Goal: Task Accomplishment & Management: Manage account settings

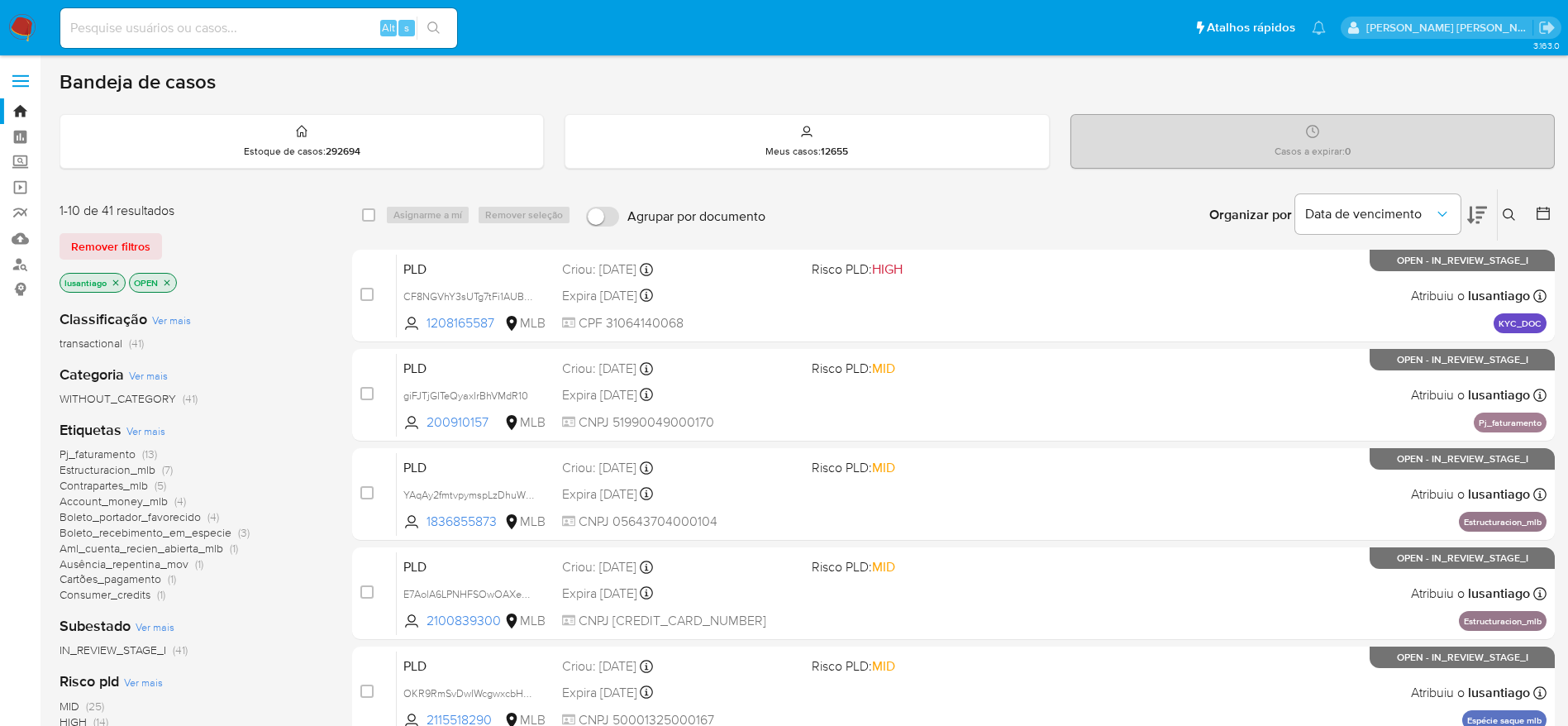
click at [223, 33] on input at bounding box center [258, 27] width 397 height 22
paste input "2593432730"
type input "2593432730"
click at [439, 23] on icon "search-icon" at bounding box center [433, 28] width 13 height 13
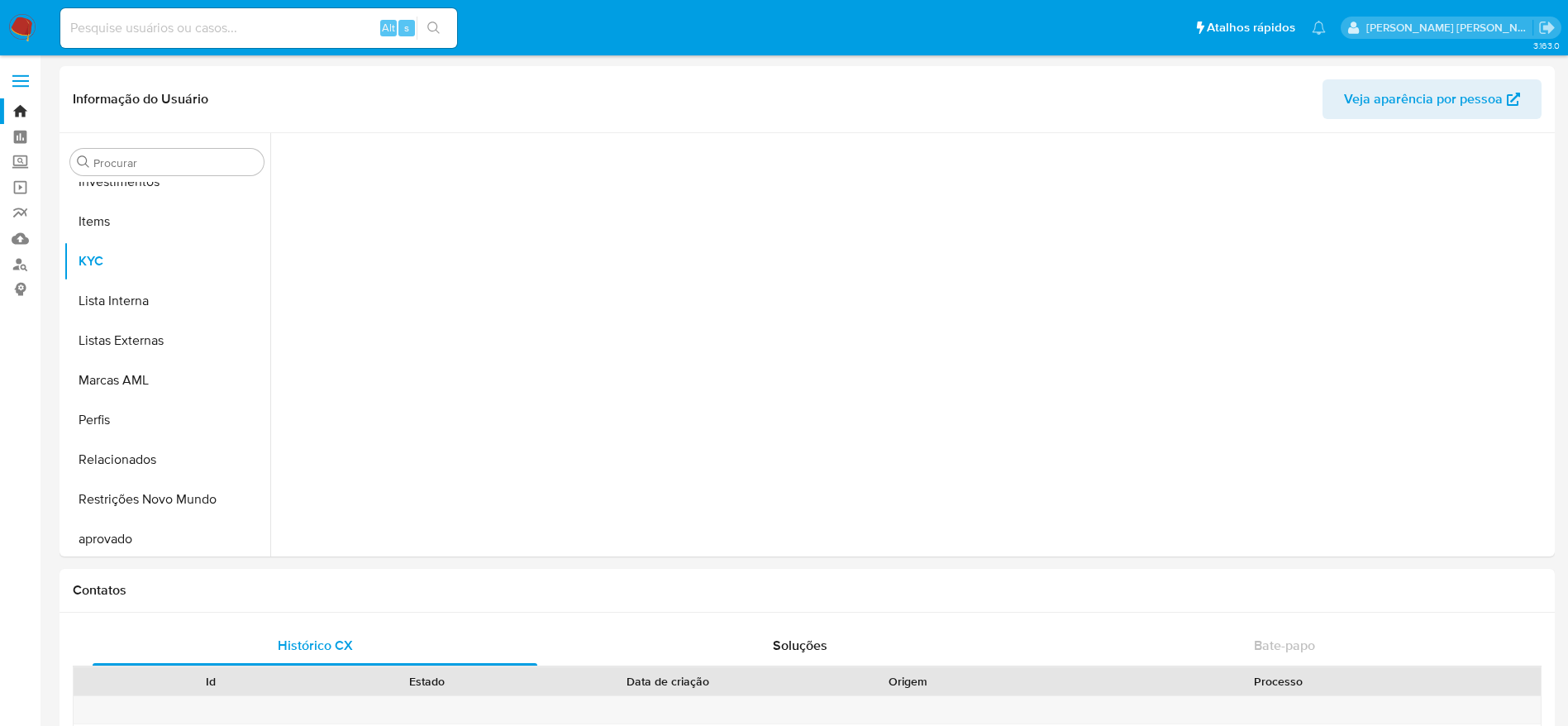
scroll to position [897, 0]
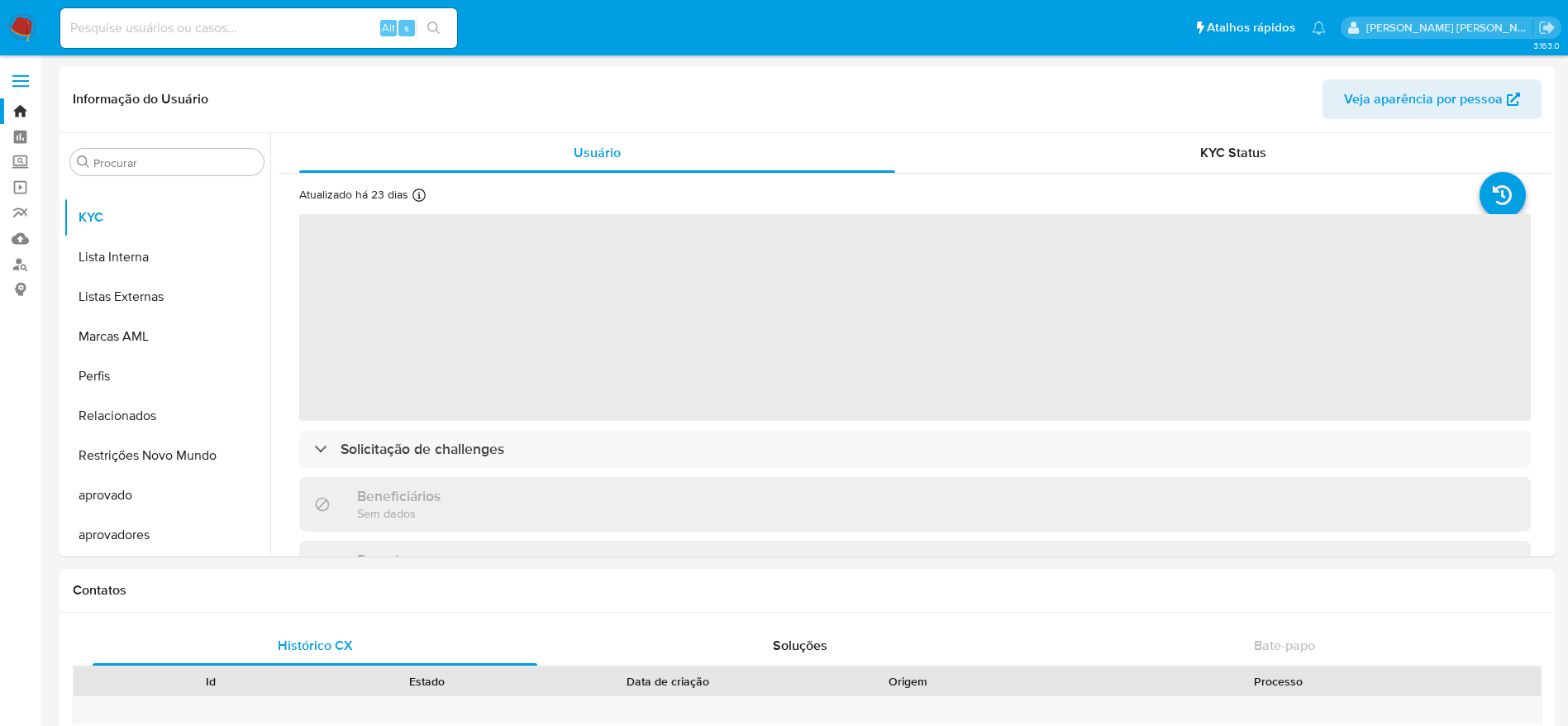
select select "10"
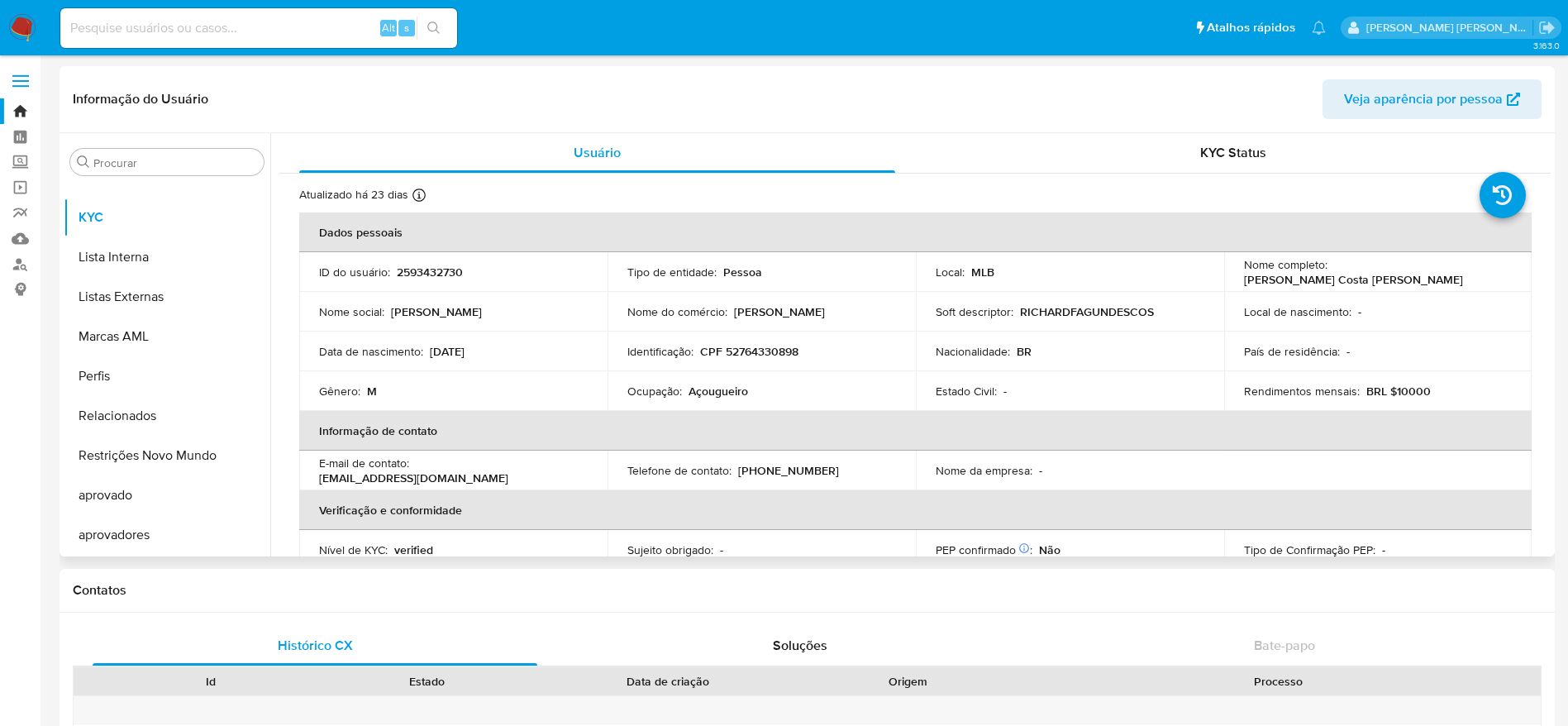
click at [764, 355] on p "CPF 52764330898" at bounding box center [749, 352] width 98 height 15
copy p "52764330898"
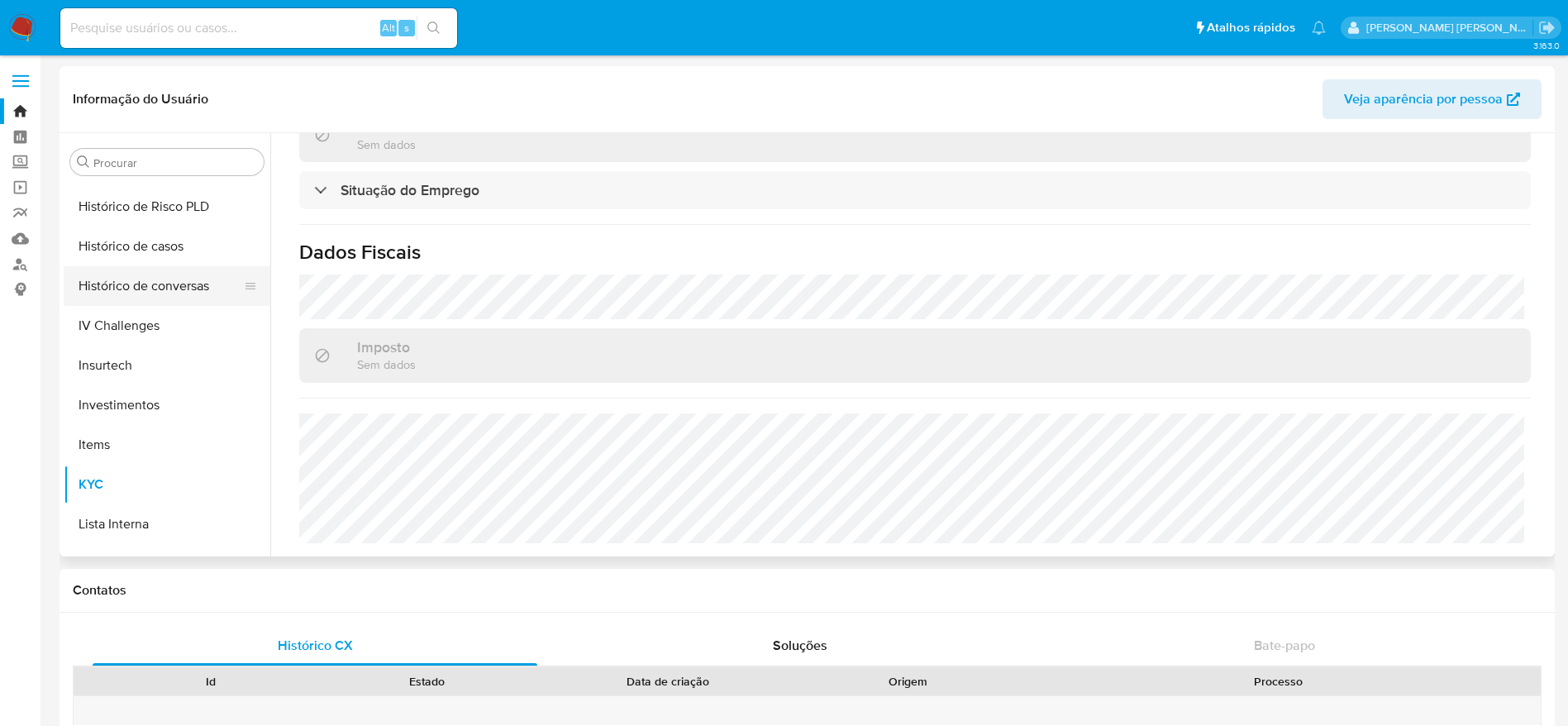
scroll to position [525, 0]
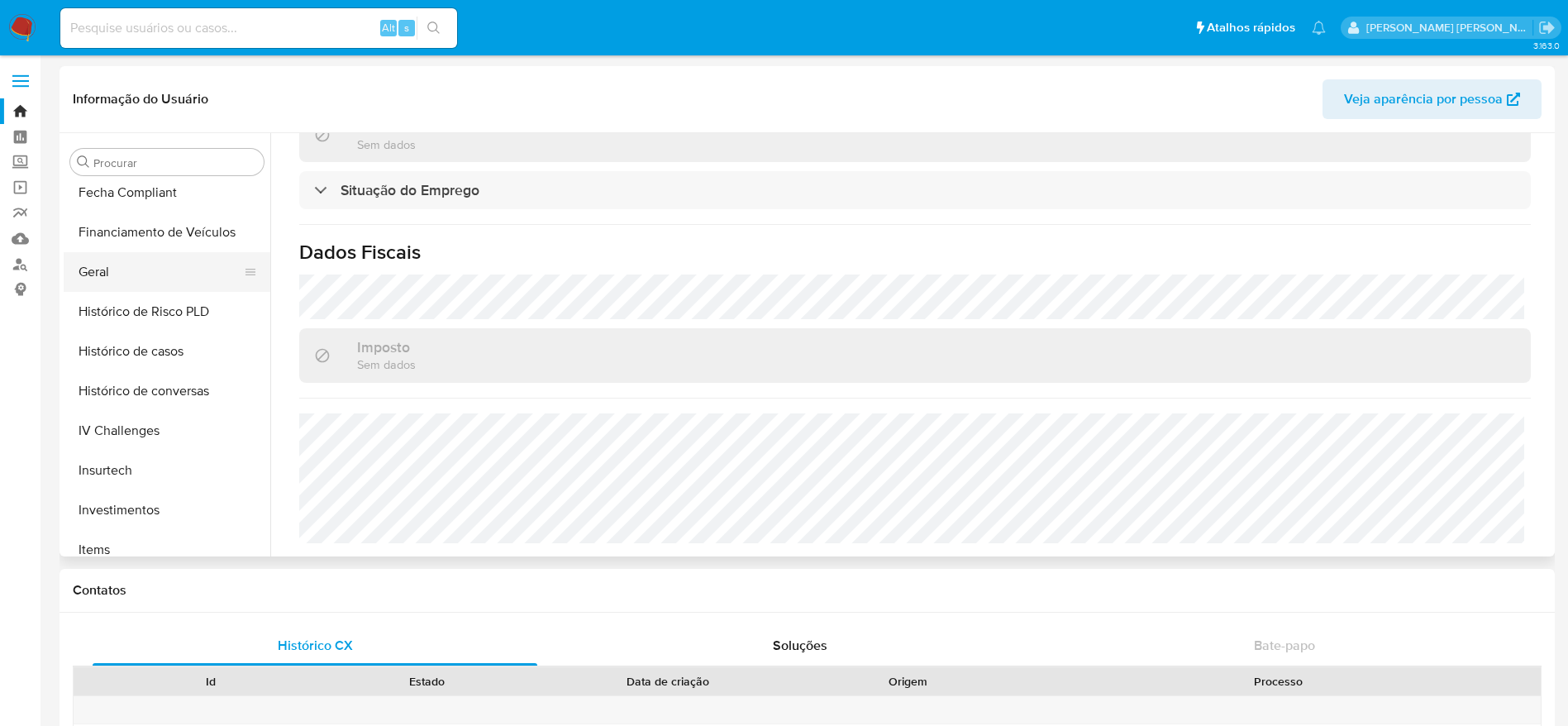
click at [124, 276] on button "Geral" at bounding box center [160, 272] width 193 height 40
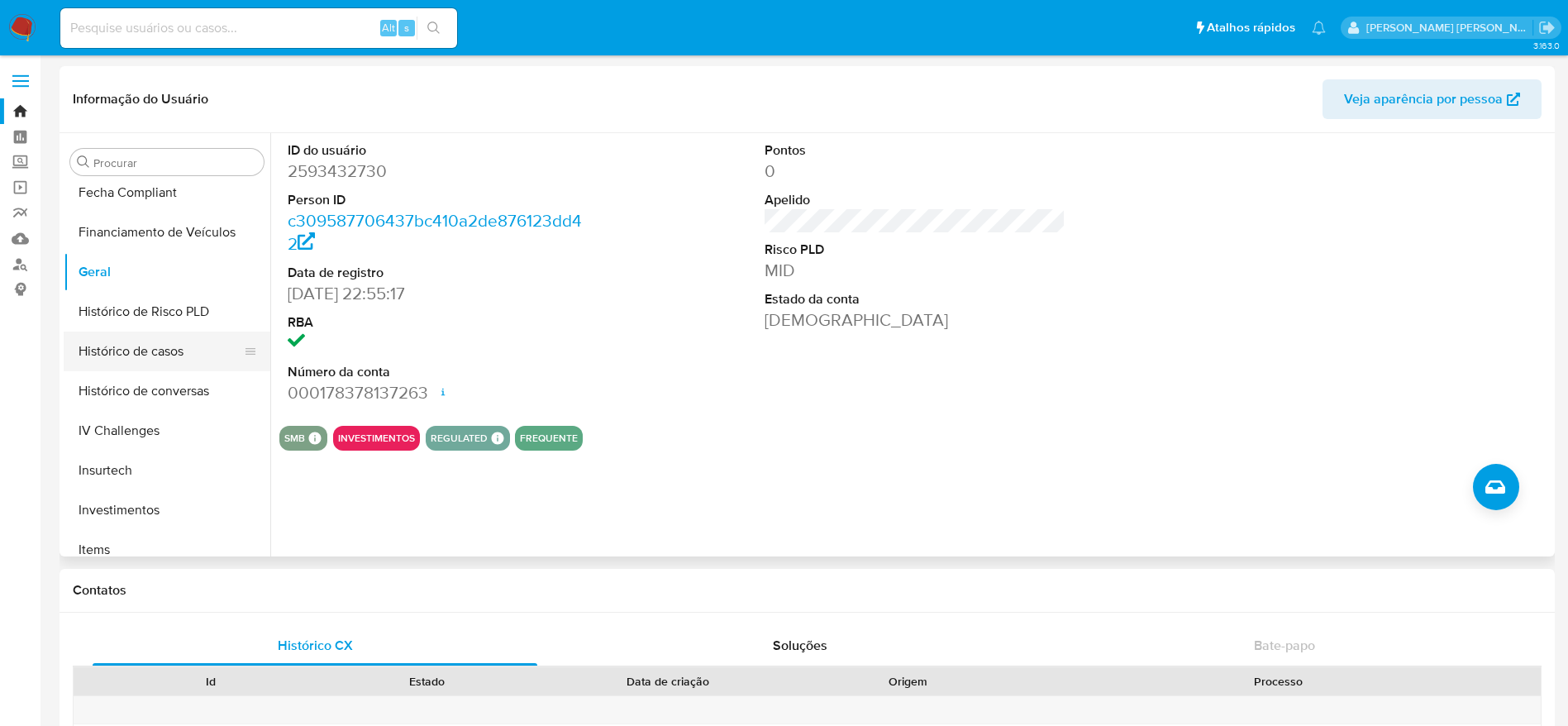
click at [156, 359] on button "Histórico de casos" at bounding box center [160, 352] width 193 height 40
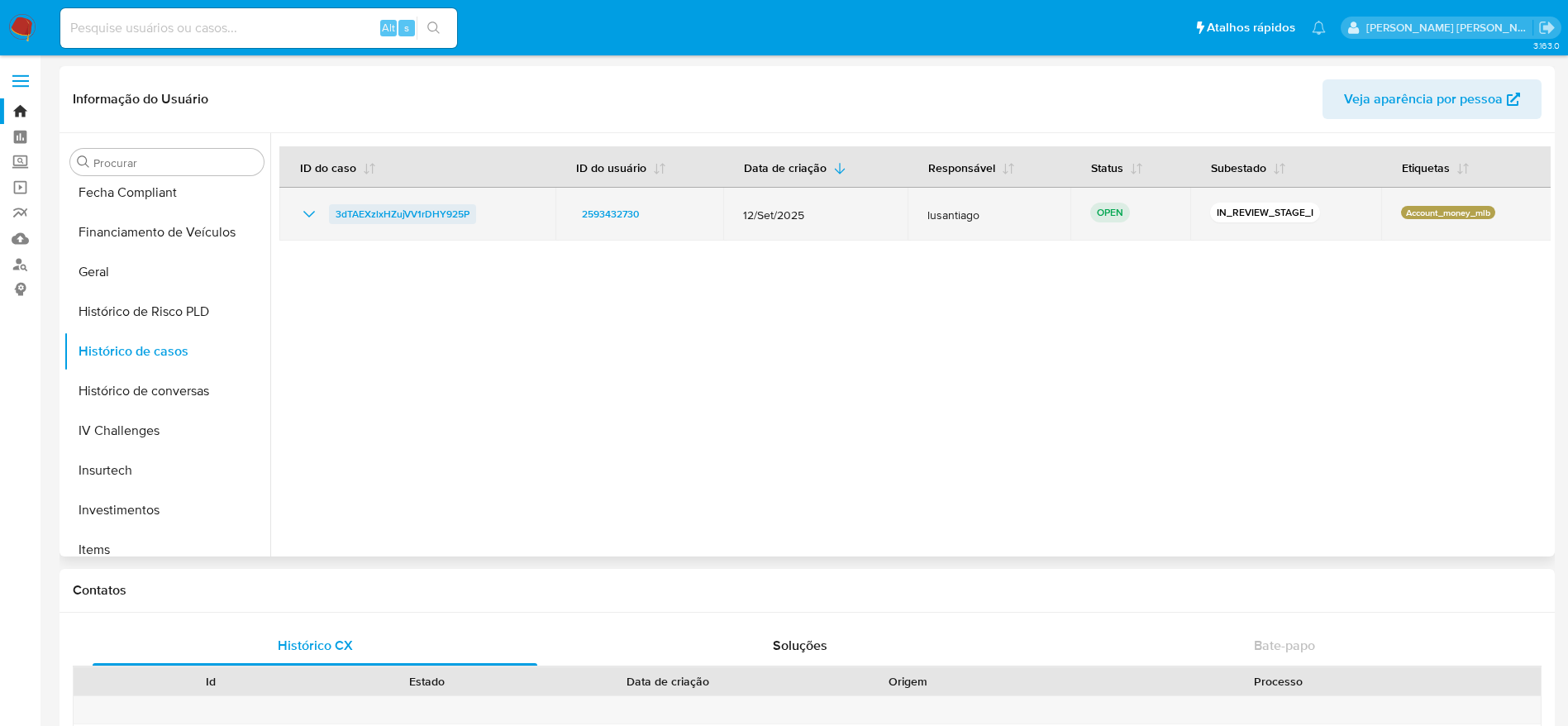
click at [416, 216] on span "3dTAEXzlxHZujVV1rDHY925P" at bounding box center [402, 214] width 134 height 20
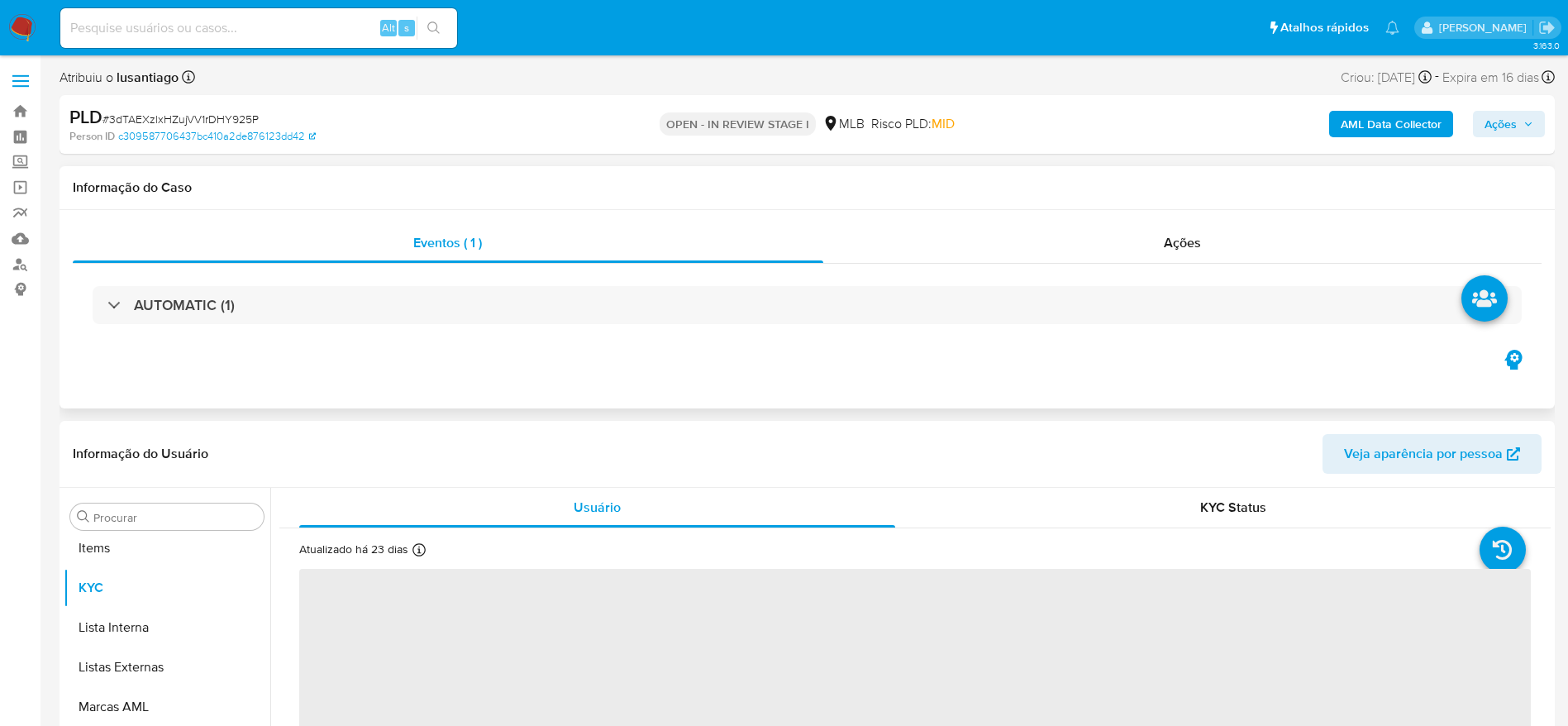
scroll to position [897, 0]
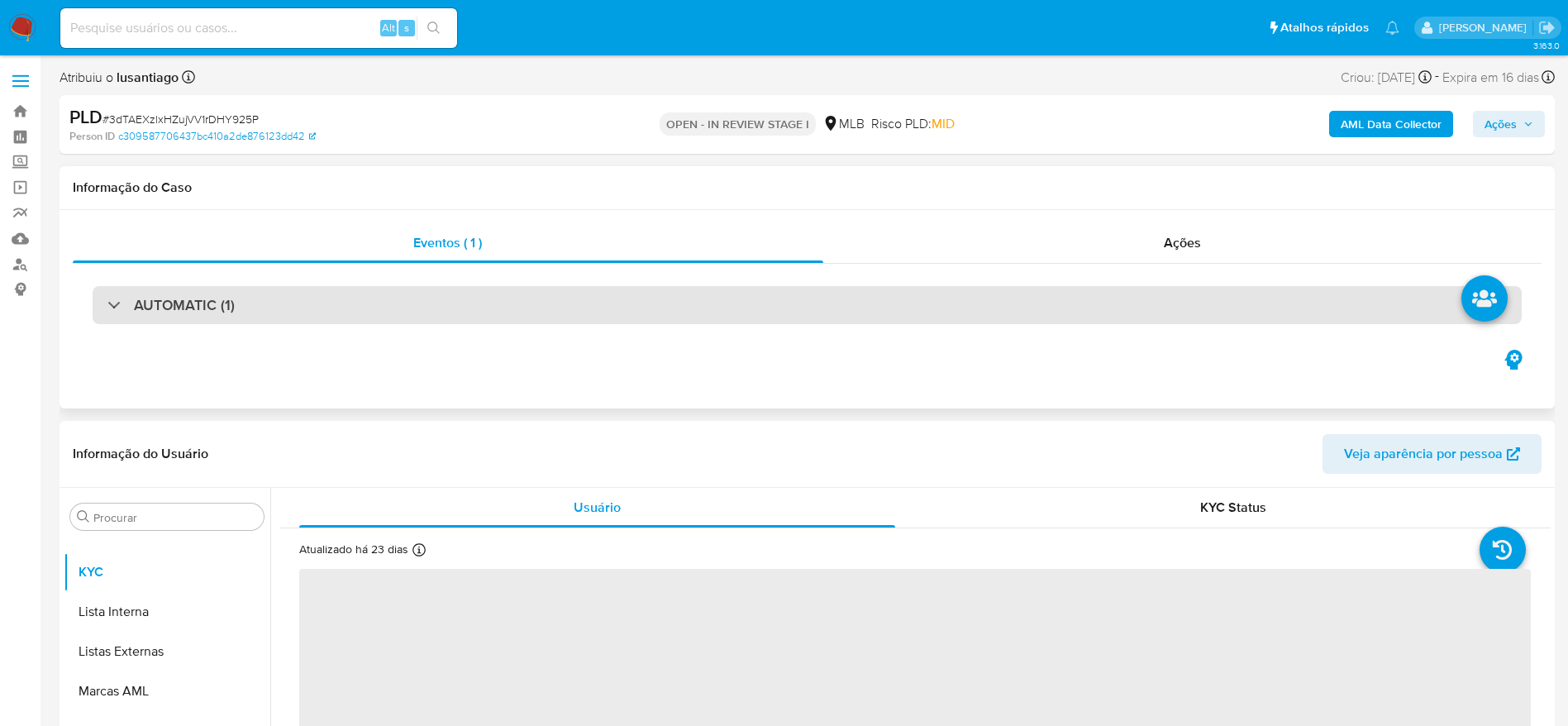
select select "10"
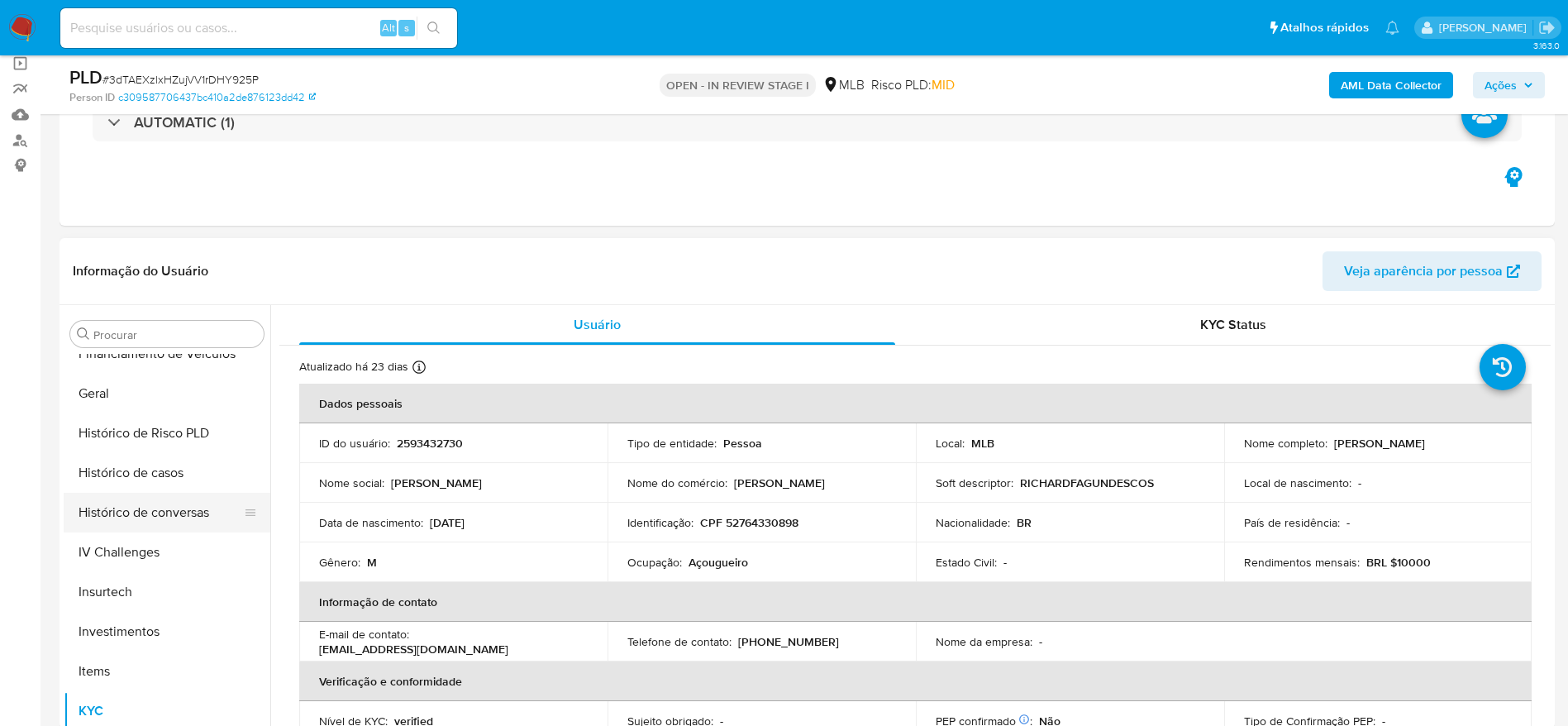
scroll to position [525, 0]
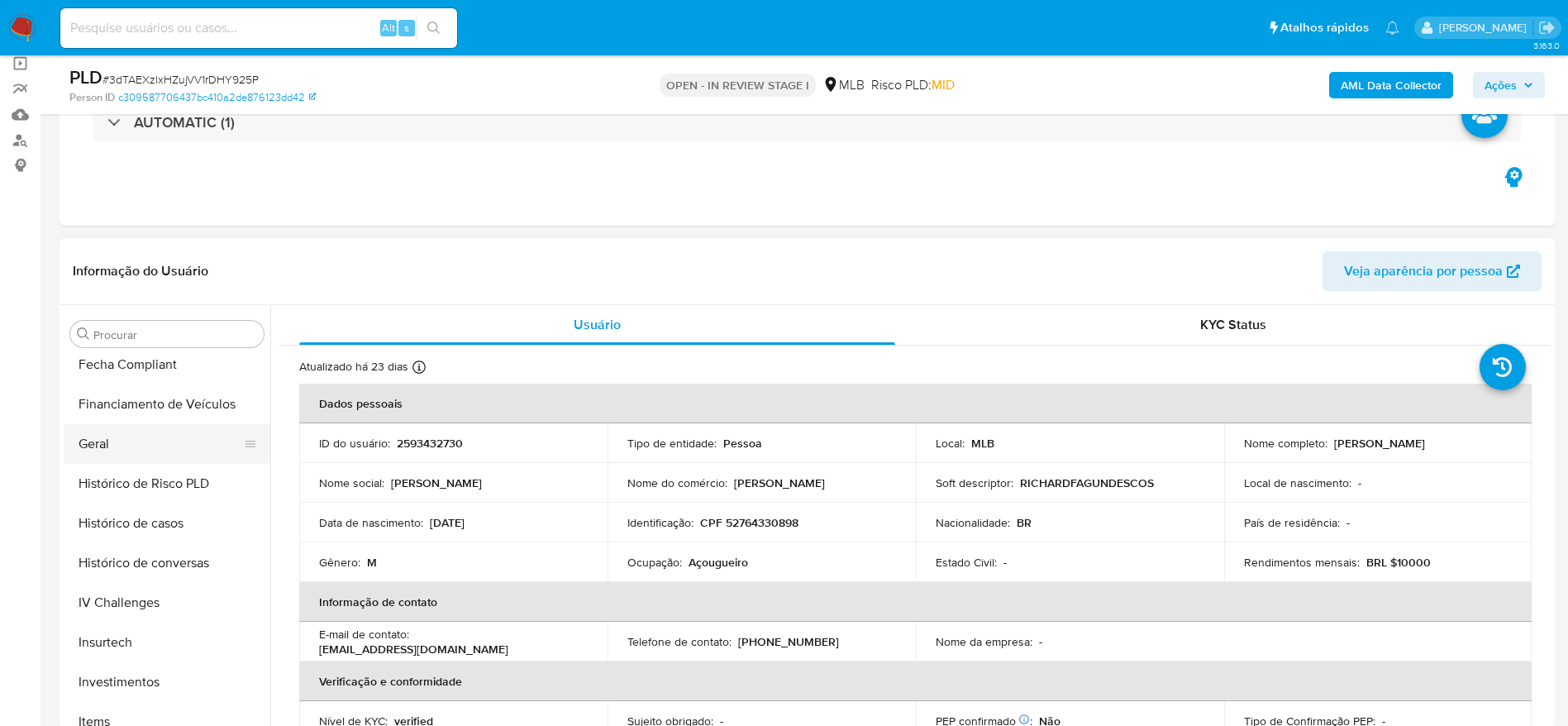
click at [108, 440] on button "Geral" at bounding box center [160, 444] width 193 height 40
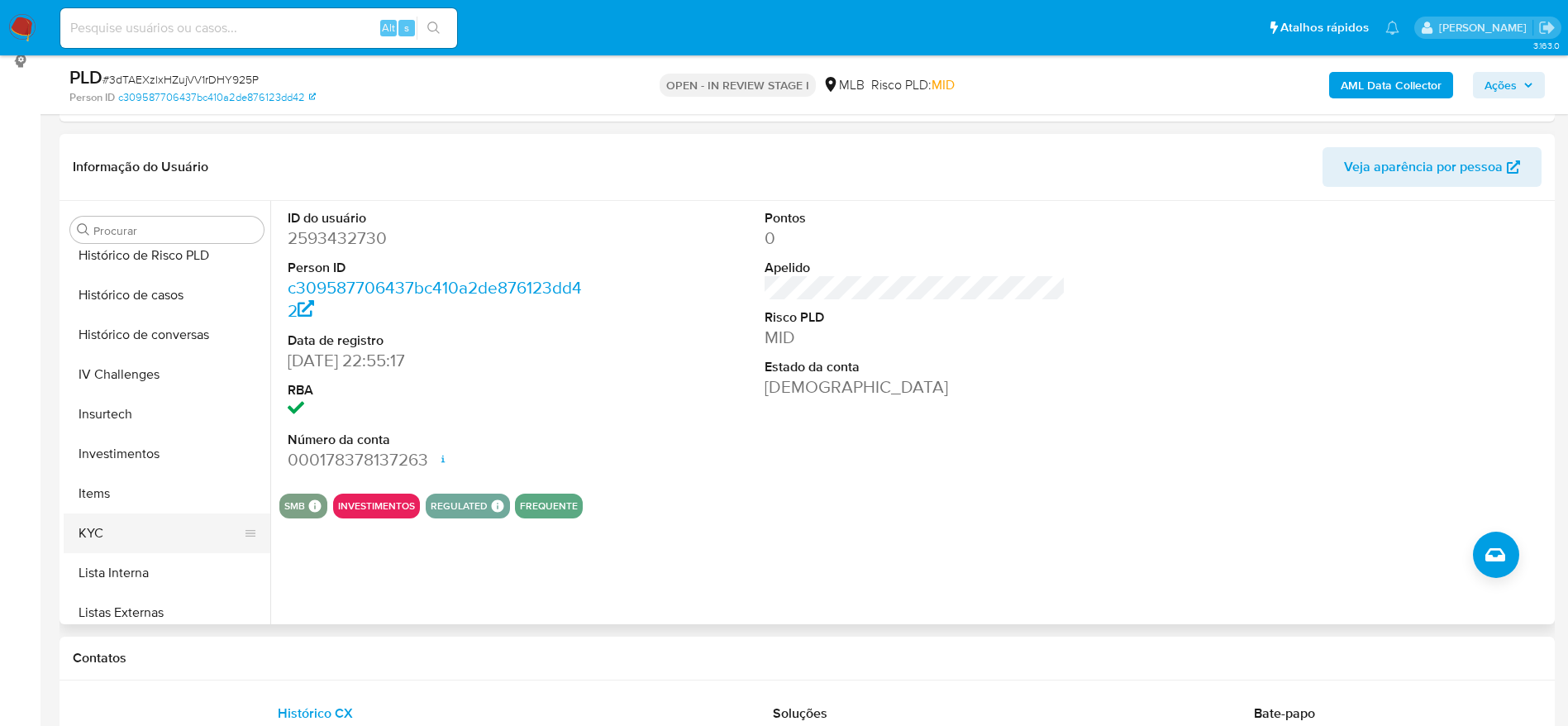
scroll to position [773, 0]
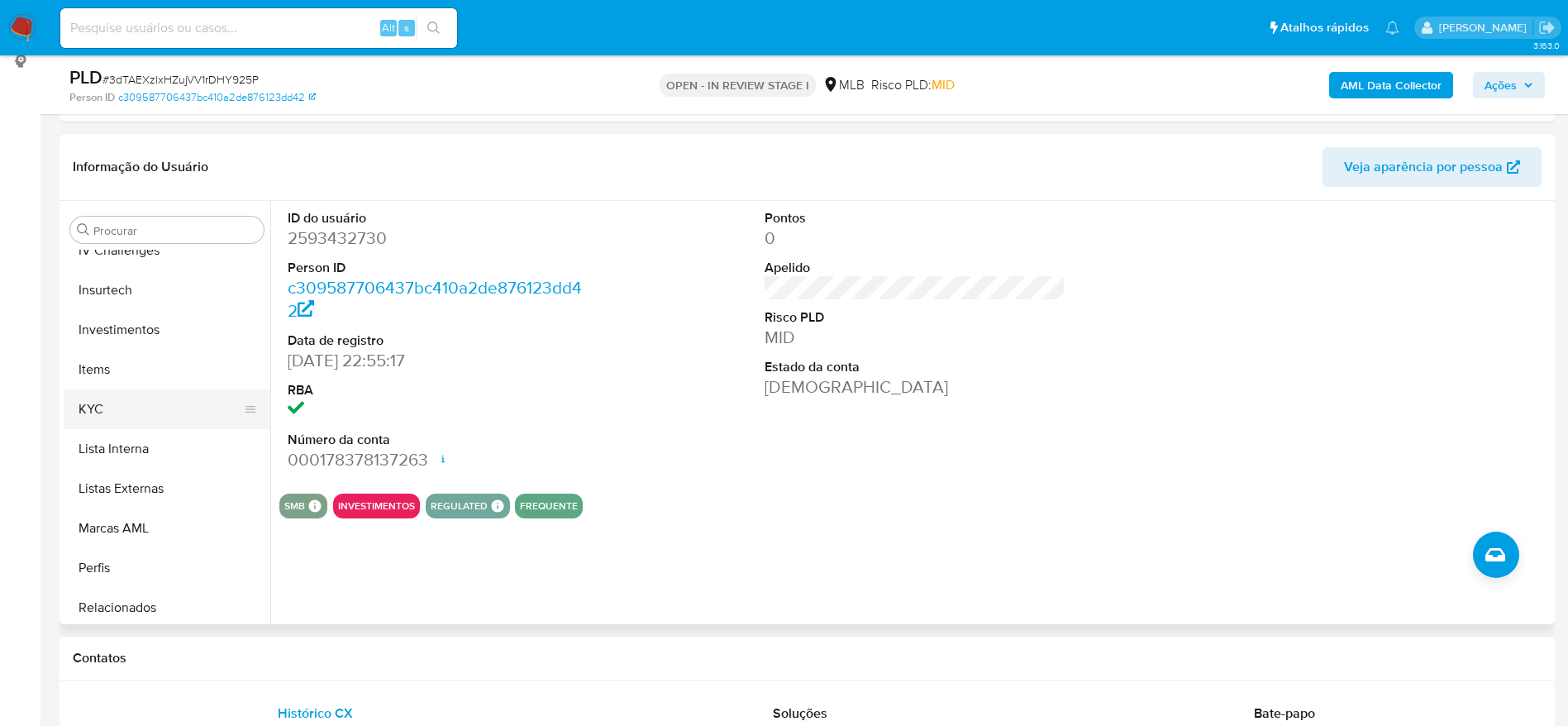
click at [126, 420] on button "KYC" at bounding box center [160, 409] width 193 height 40
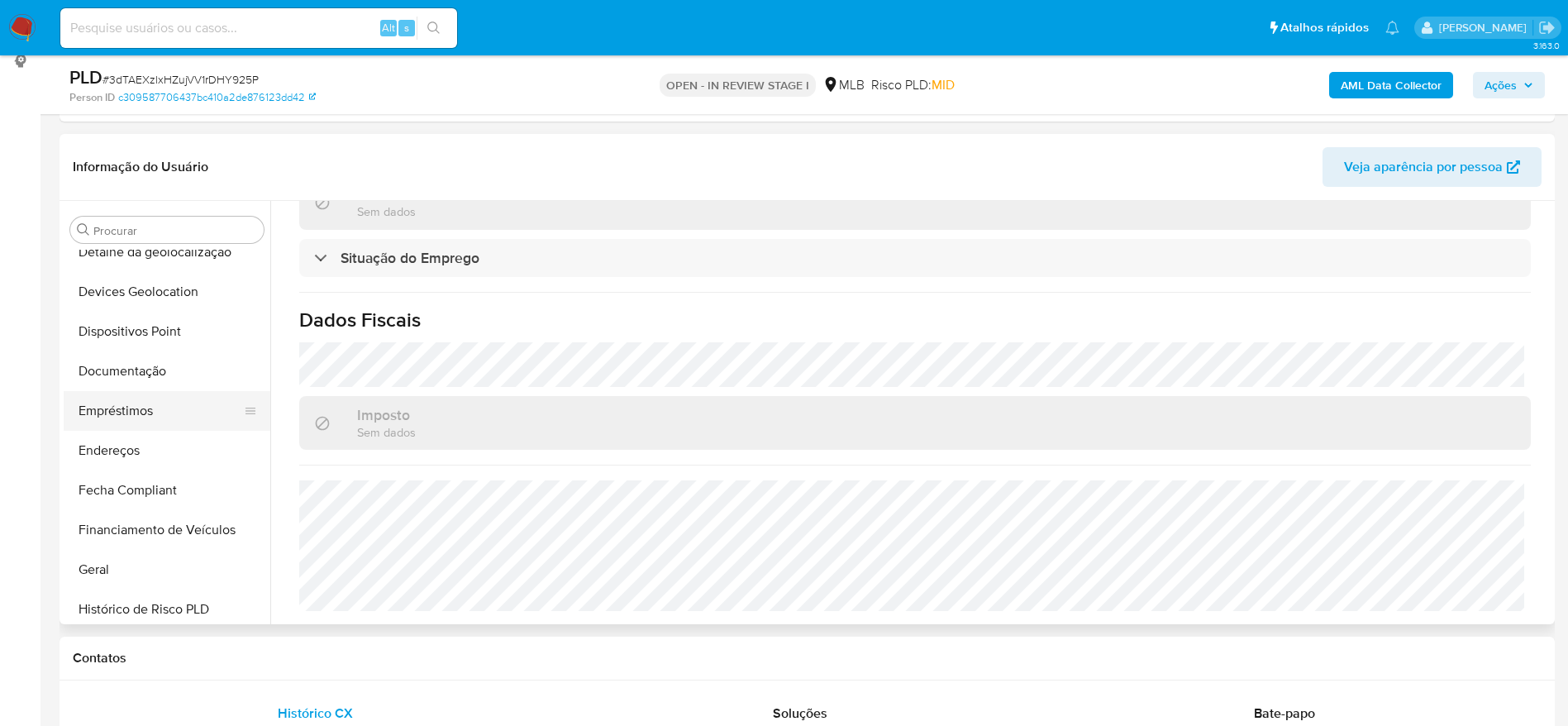
scroll to position [277, 0]
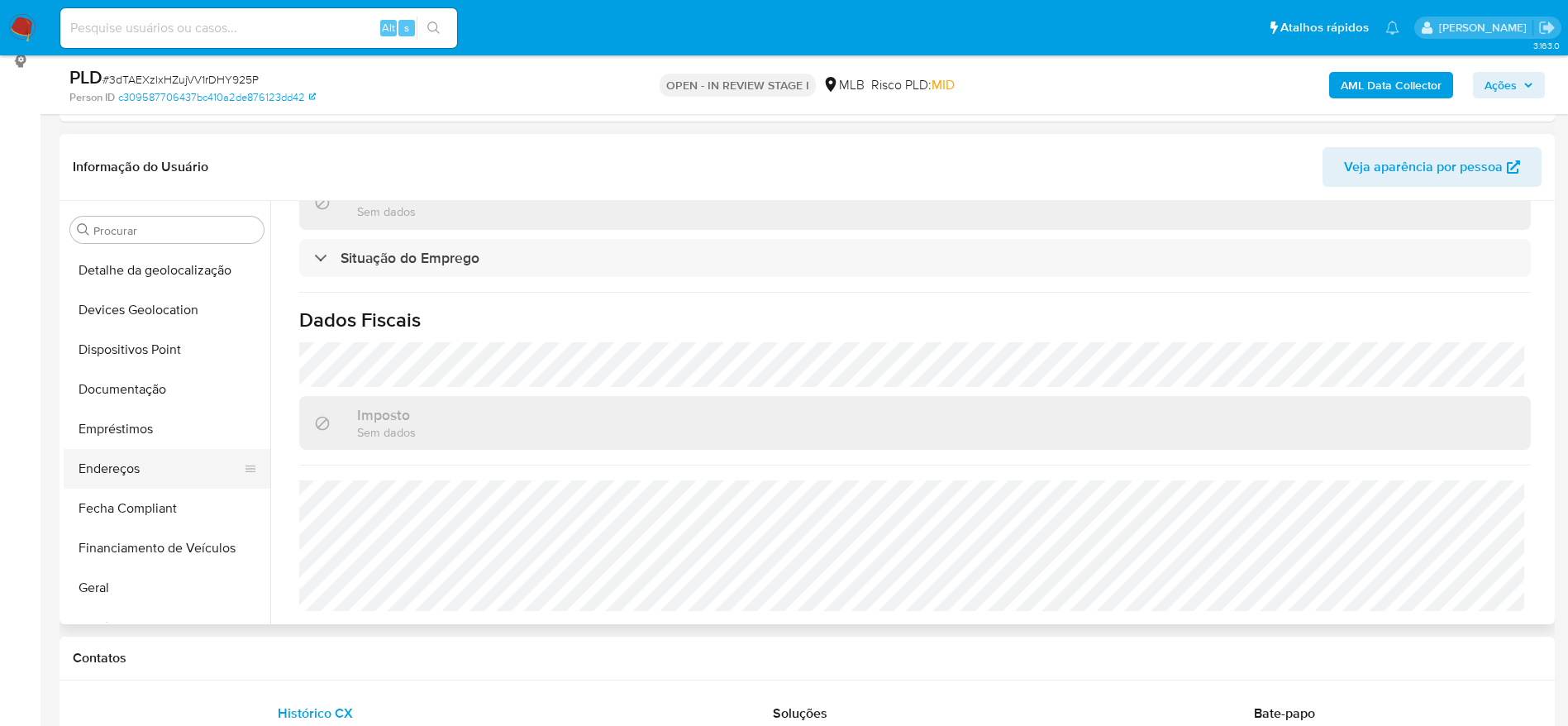
click at [112, 468] on button "Endereços" at bounding box center [160, 469] width 193 height 40
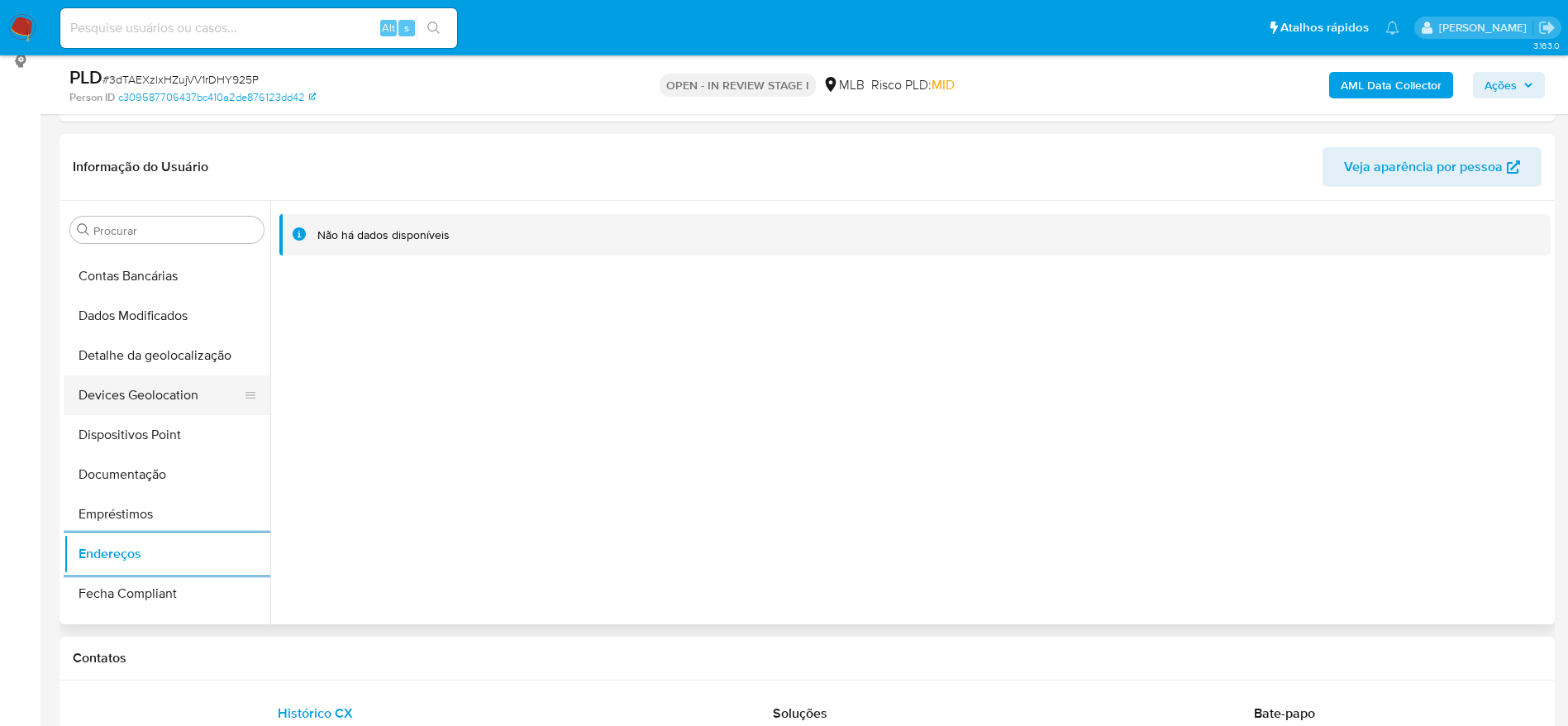
scroll to position [153, 0]
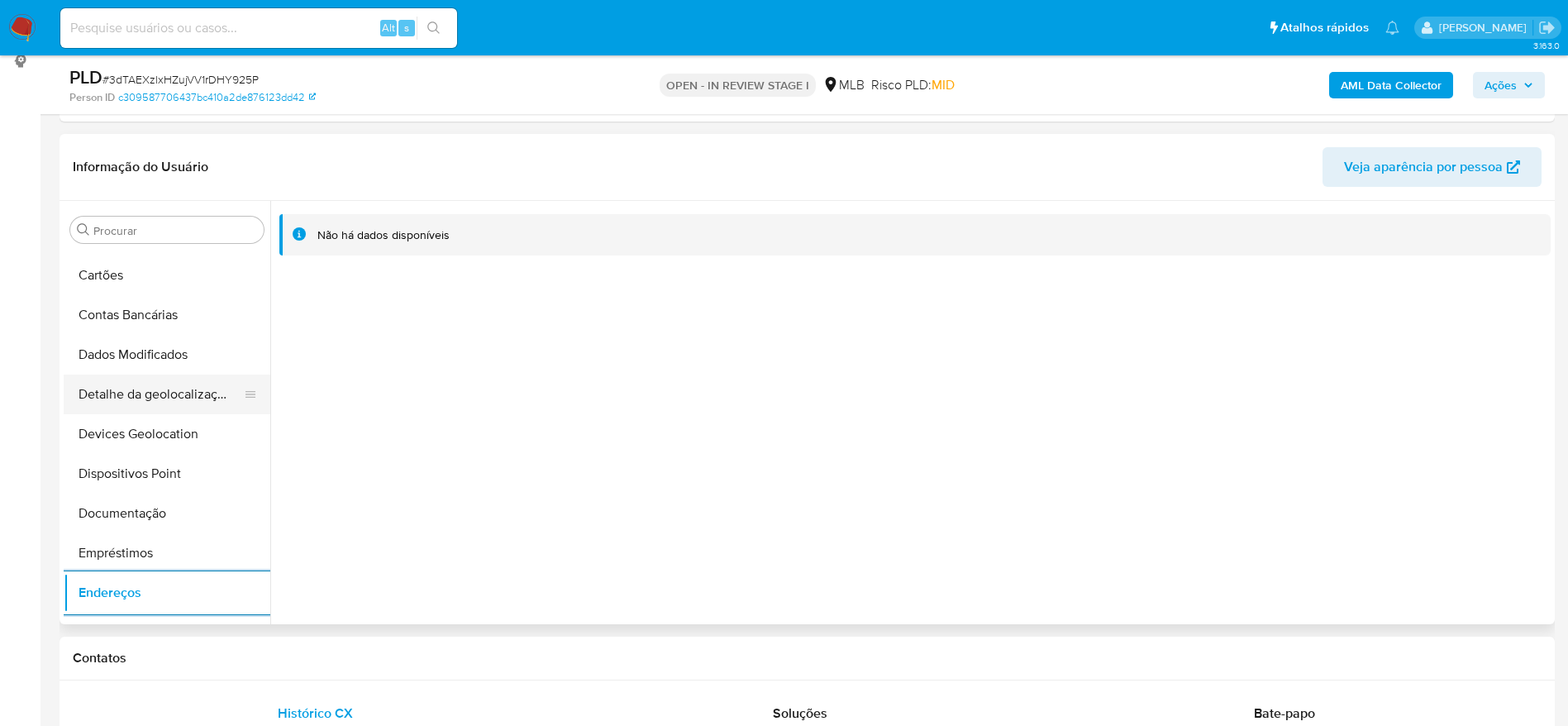
click at [132, 384] on button "Detalhe da geolocalização" at bounding box center [160, 394] width 193 height 40
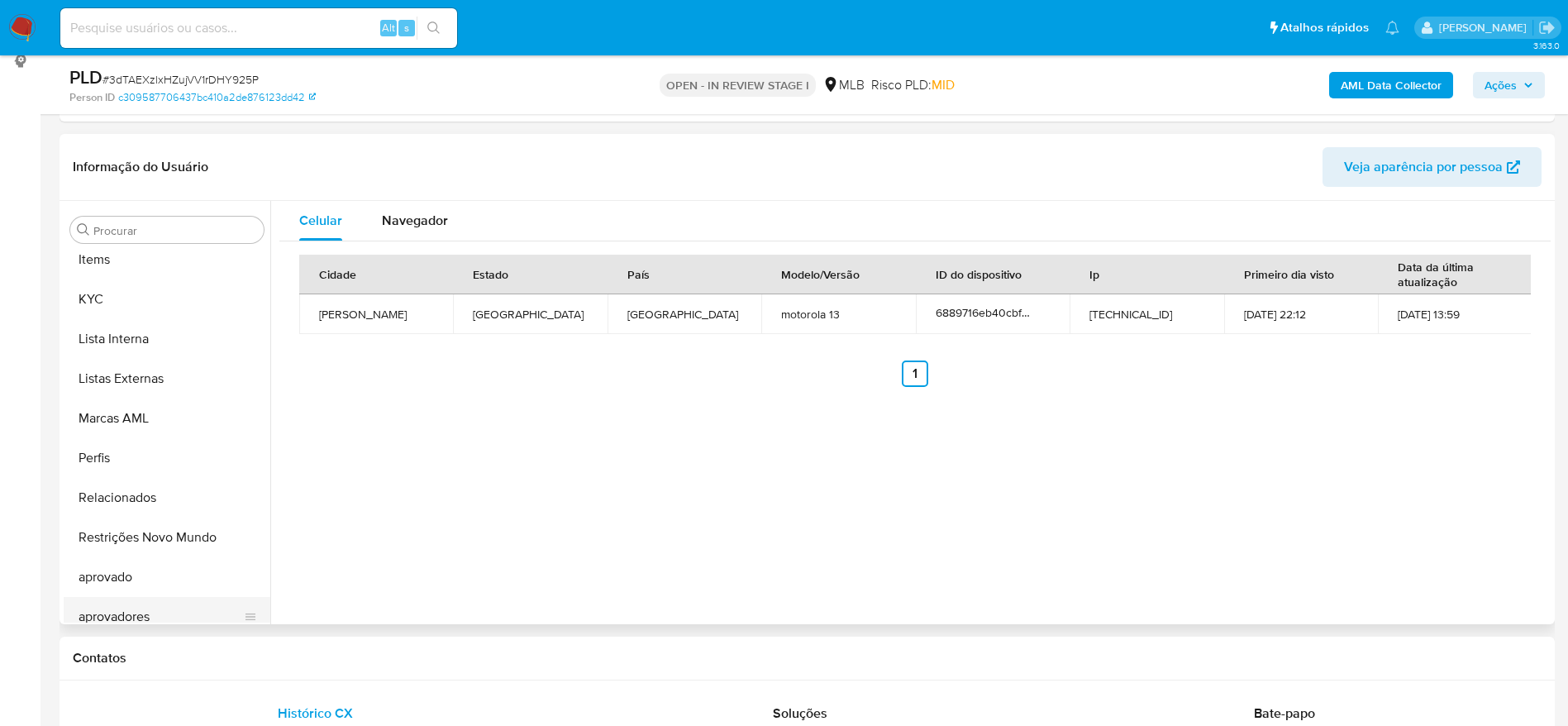
scroll to position [897, 0]
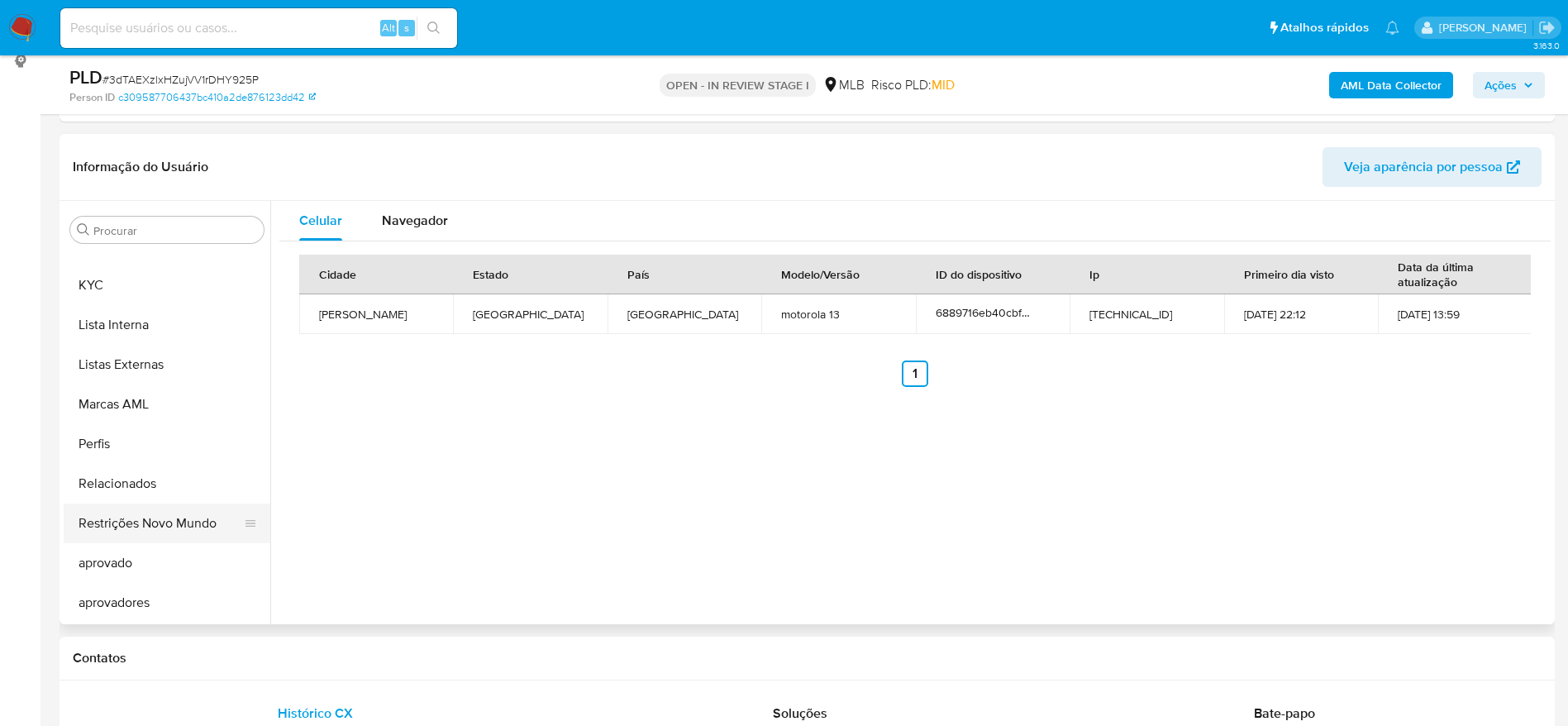
click at [139, 527] on button "Restrições Novo Mundo" at bounding box center [160, 523] width 193 height 40
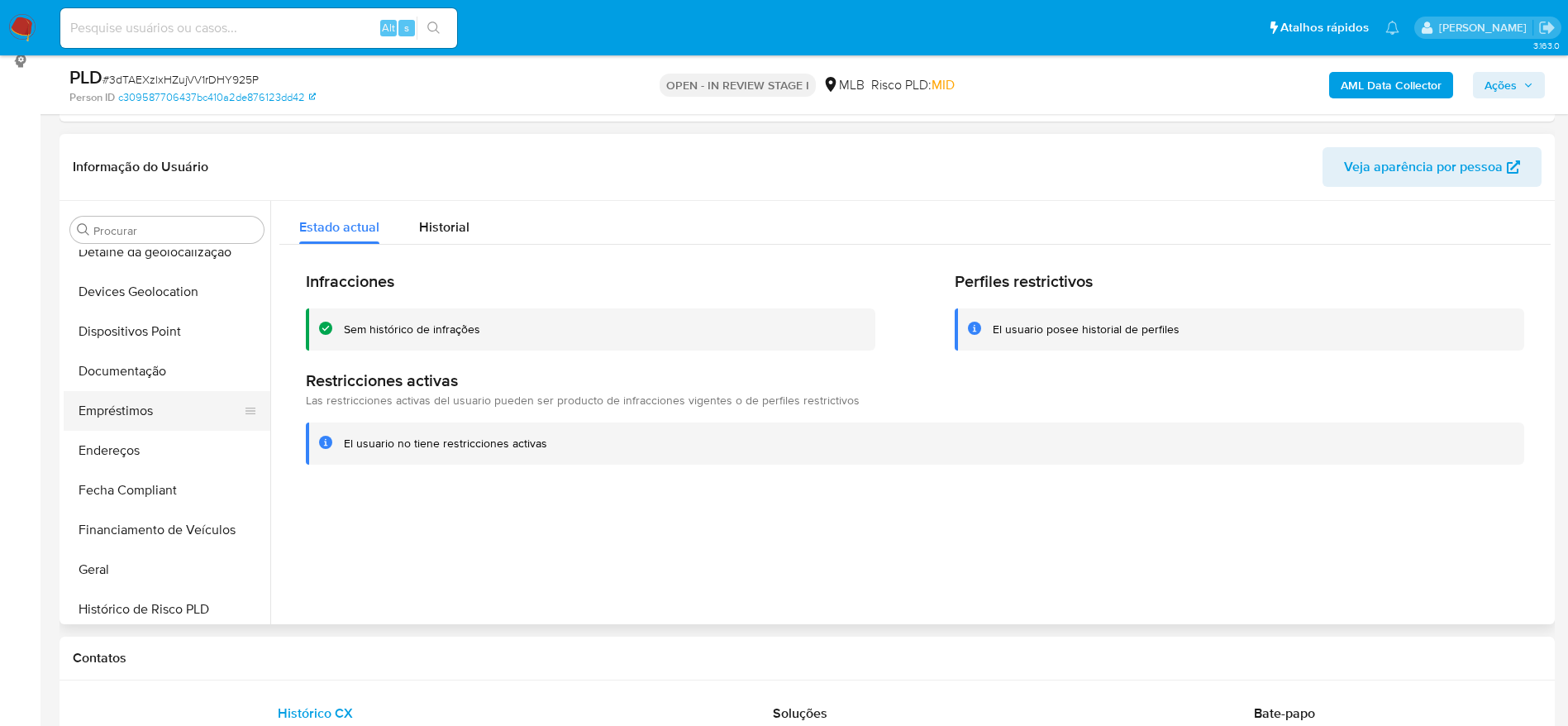
scroll to position [277, 0]
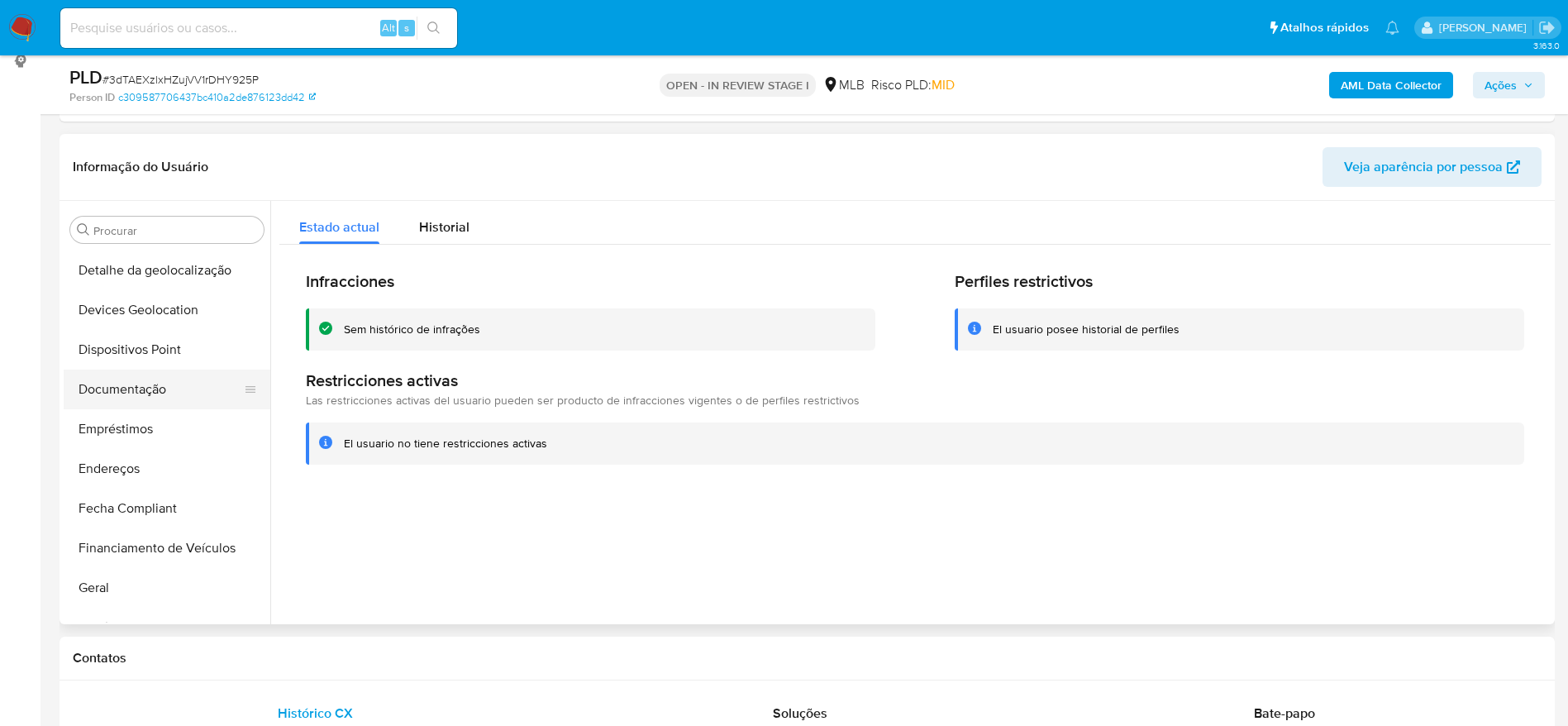
click at [137, 368] on button "Dispositivos Point" at bounding box center [167, 350] width 206 height 40
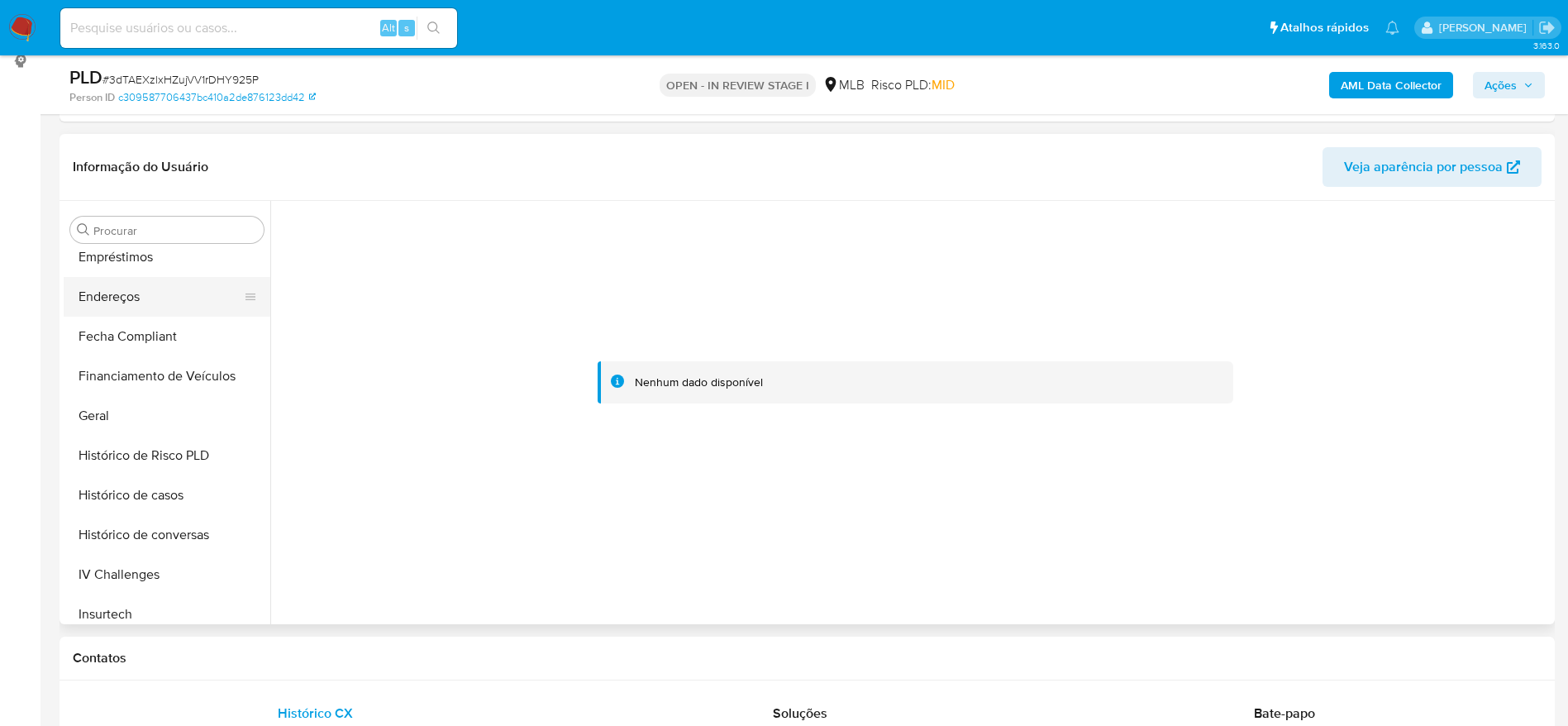
scroll to position [649, 0]
click at [112, 520] on button "KYC" at bounding box center [160, 534] width 193 height 40
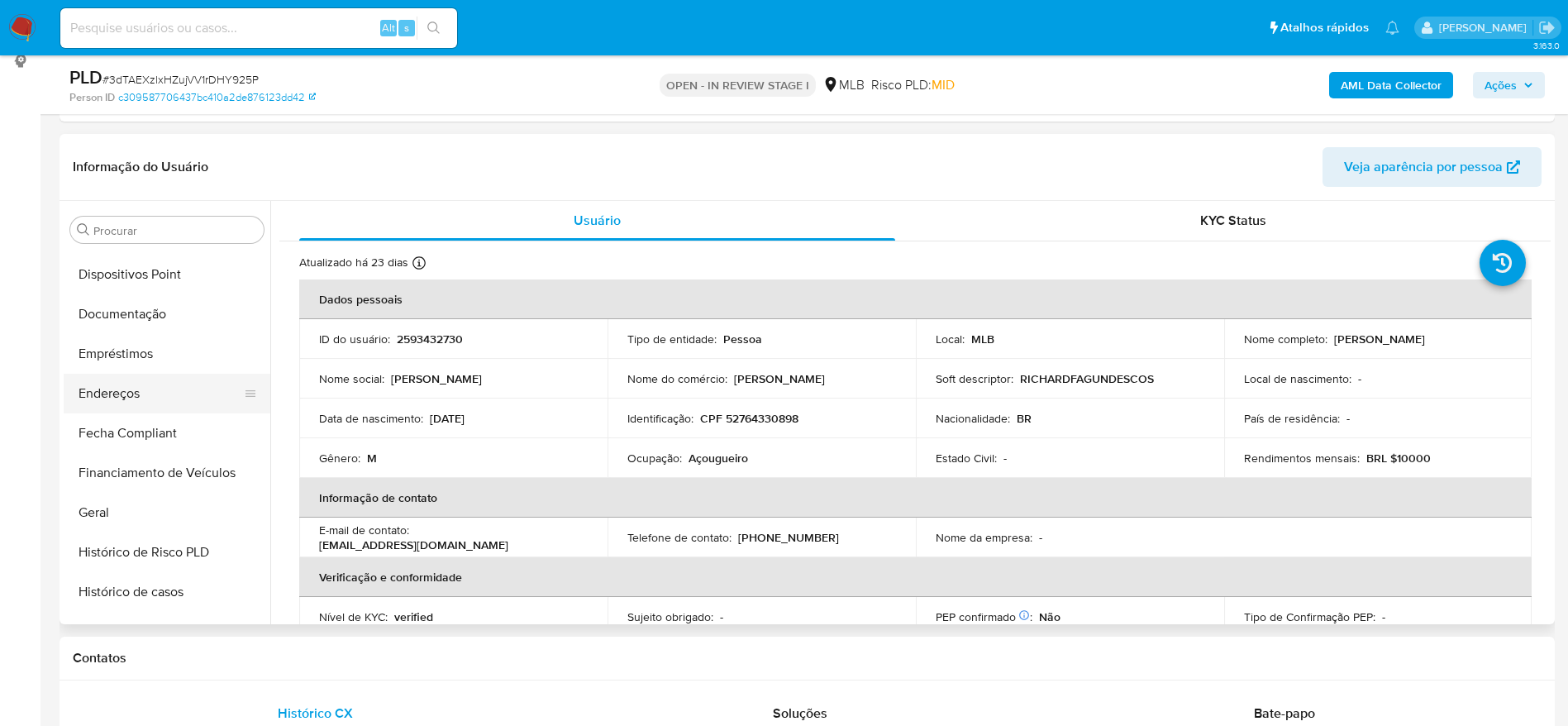
scroll to position [277, 0]
click at [108, 600] on button "Geral" at bounding box center [160, 587] width 193 height 40
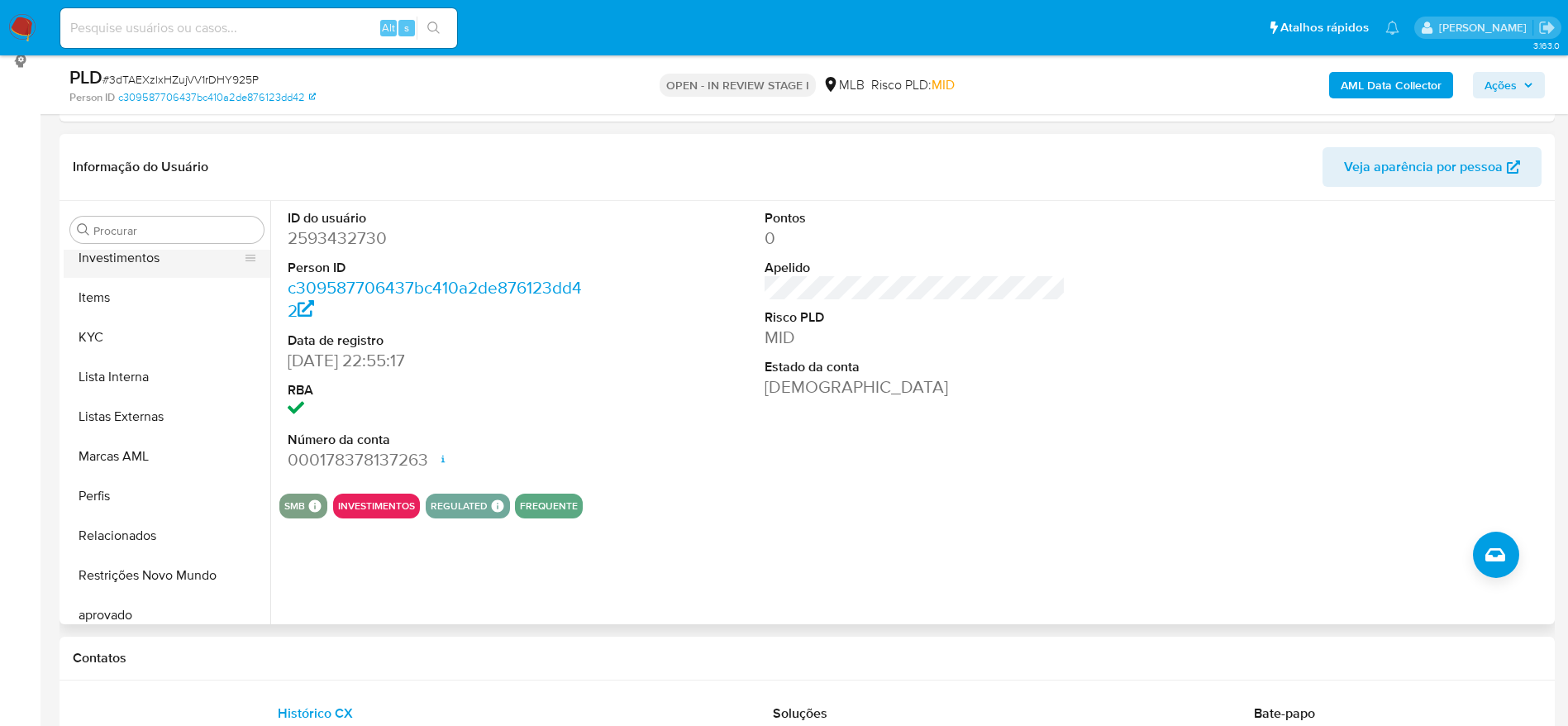
scroll to position [897, 0]
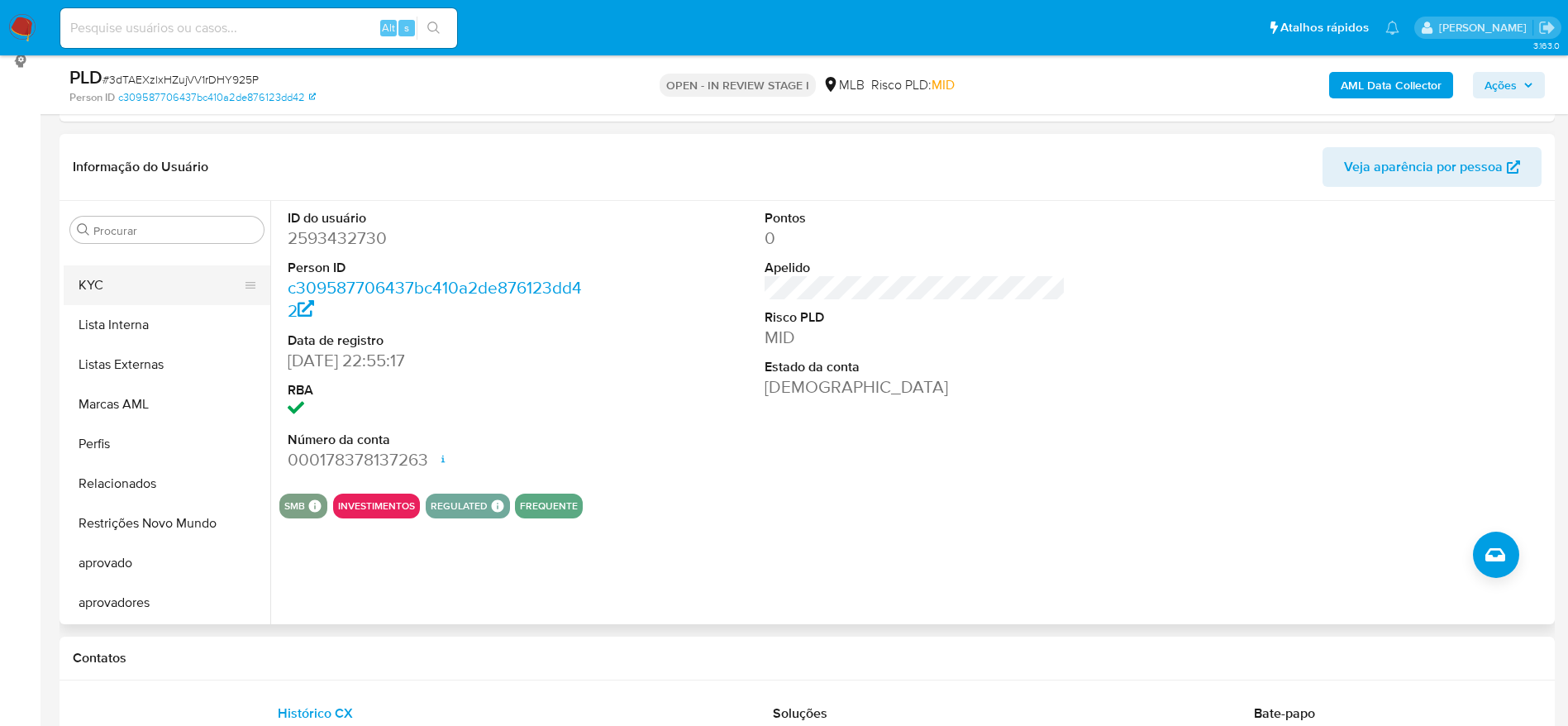
click at [121, 295] on button "KYC" at bounding box center [160, 286] width 193 height 40
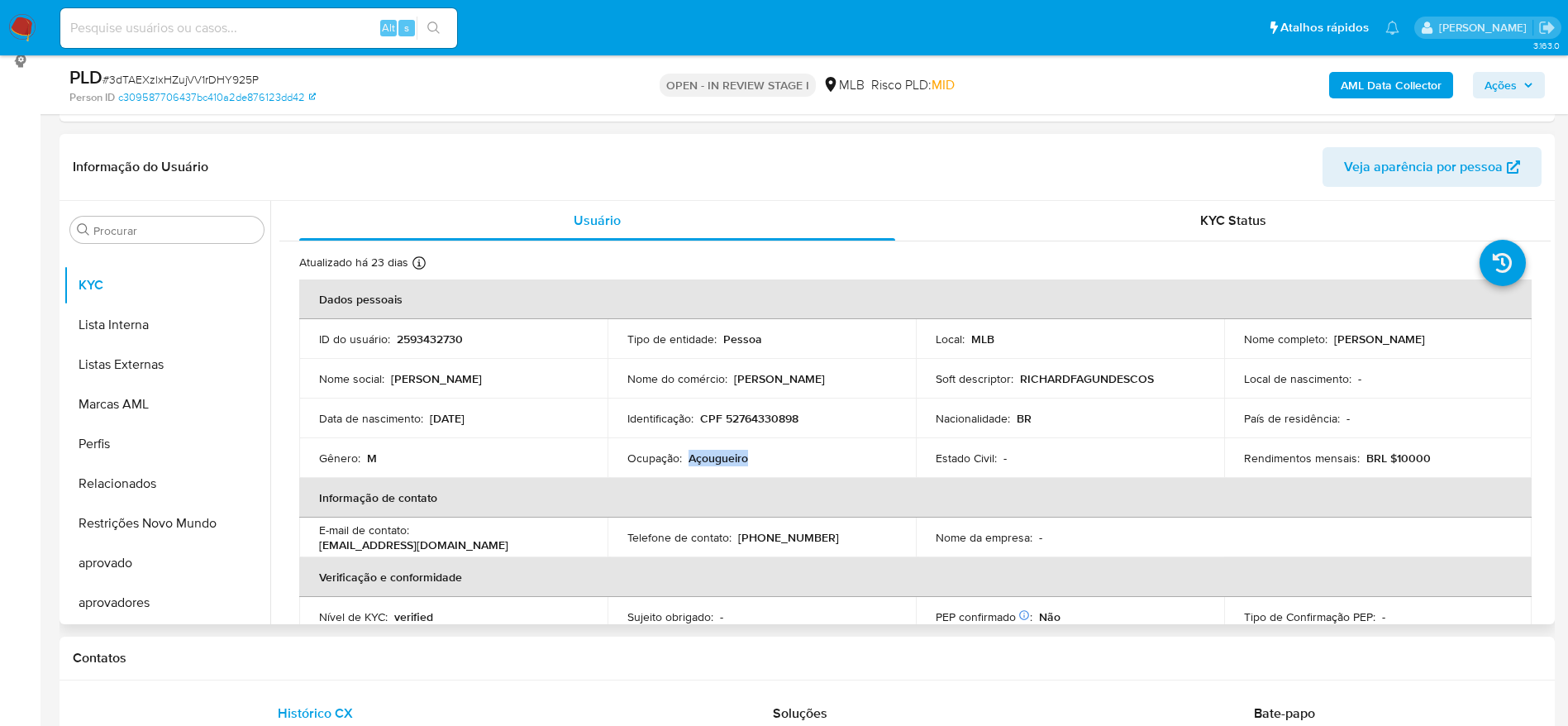
drag, startPoint x: 756, startPoint y: 459, endPoint x: 690, endPoint y: 462, distance: 66.1
click at [690, 462] on div "Ocupação : Açougueiro" at bounding box center [761, 458] width 269 height 15
copy p "Açougueiro"
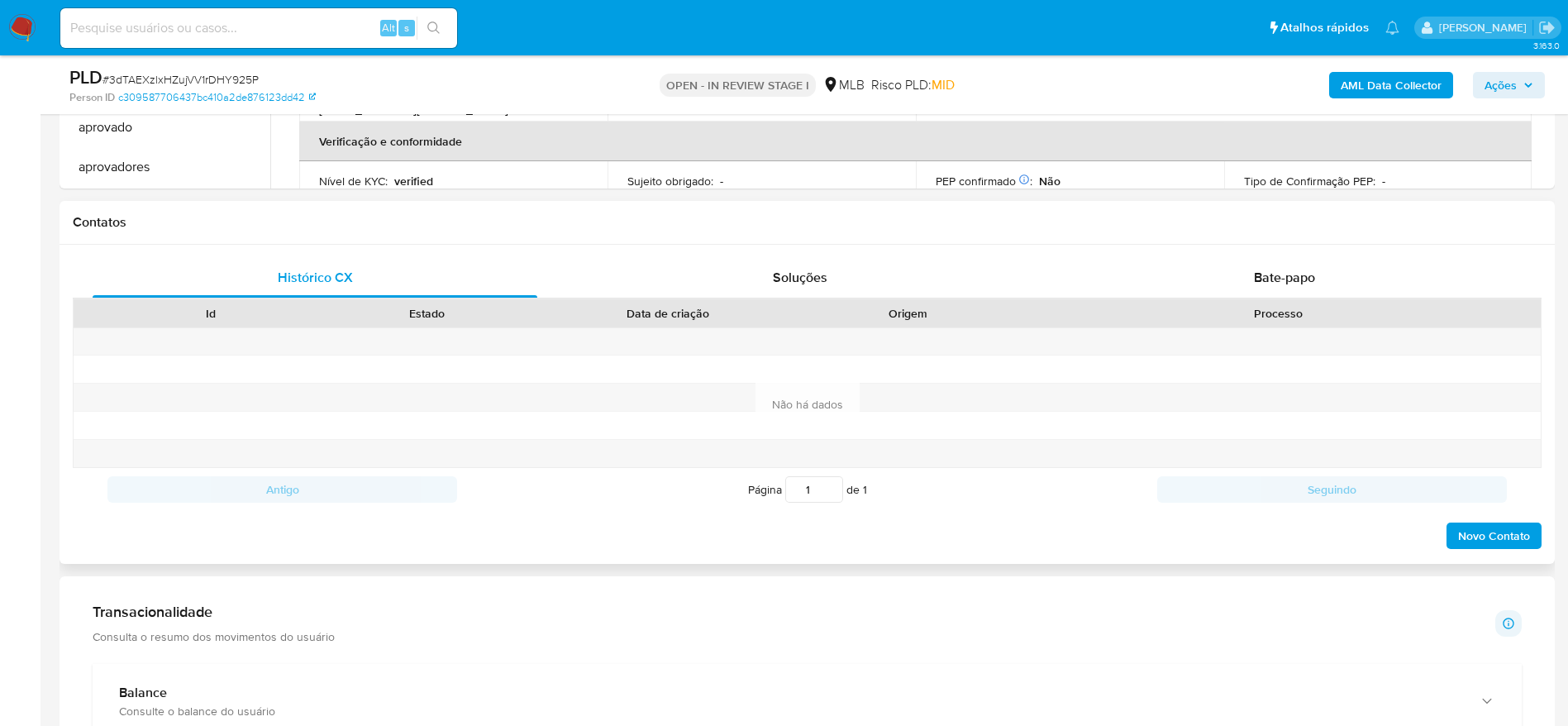
scroll to position [744, 0]
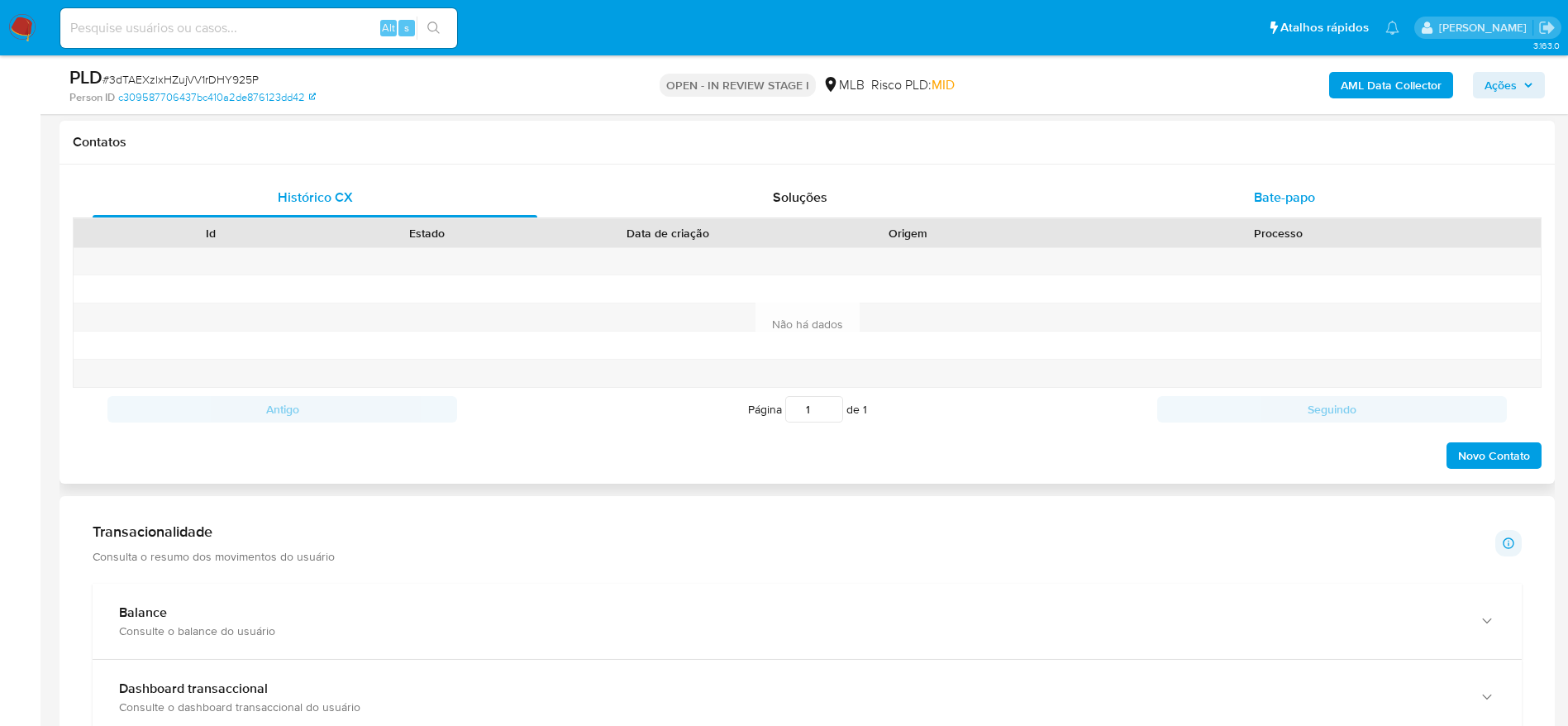
click at [1264, 198] on span "Bate-papo" at bounding box center [1283, 197] width 61 height 19
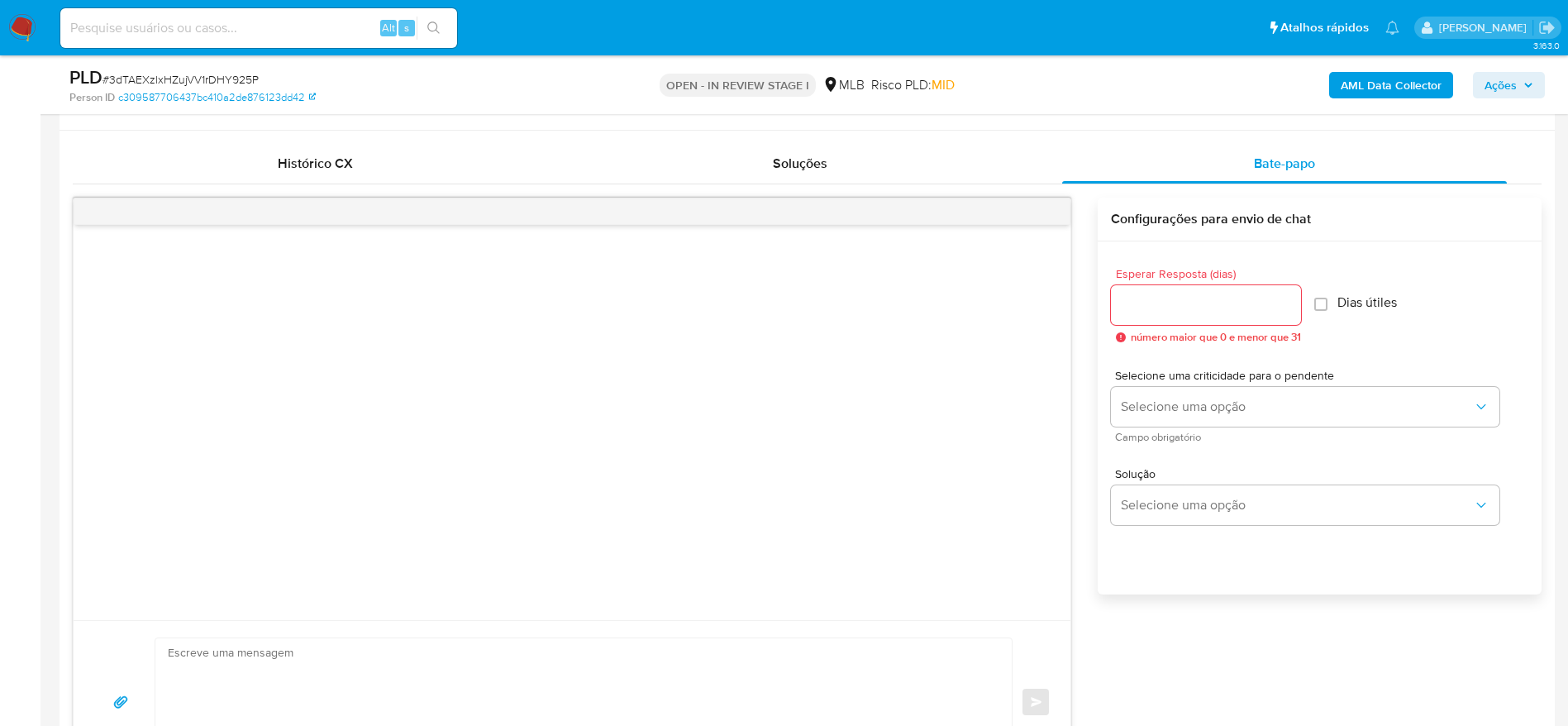
scroll to position [620, 0]
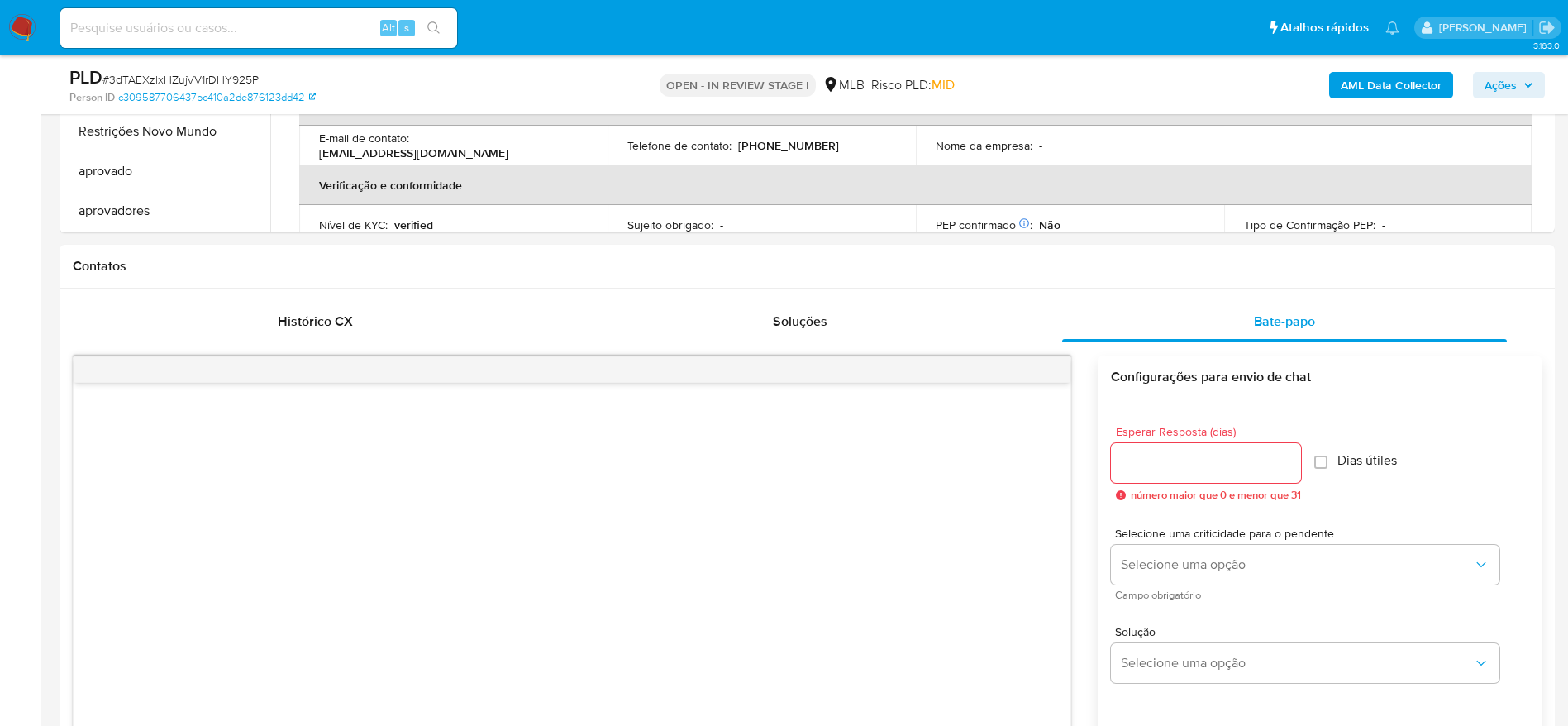
click at [1524, 82] on icon "button" at bounding box center [1527, 85] width 10 height 10
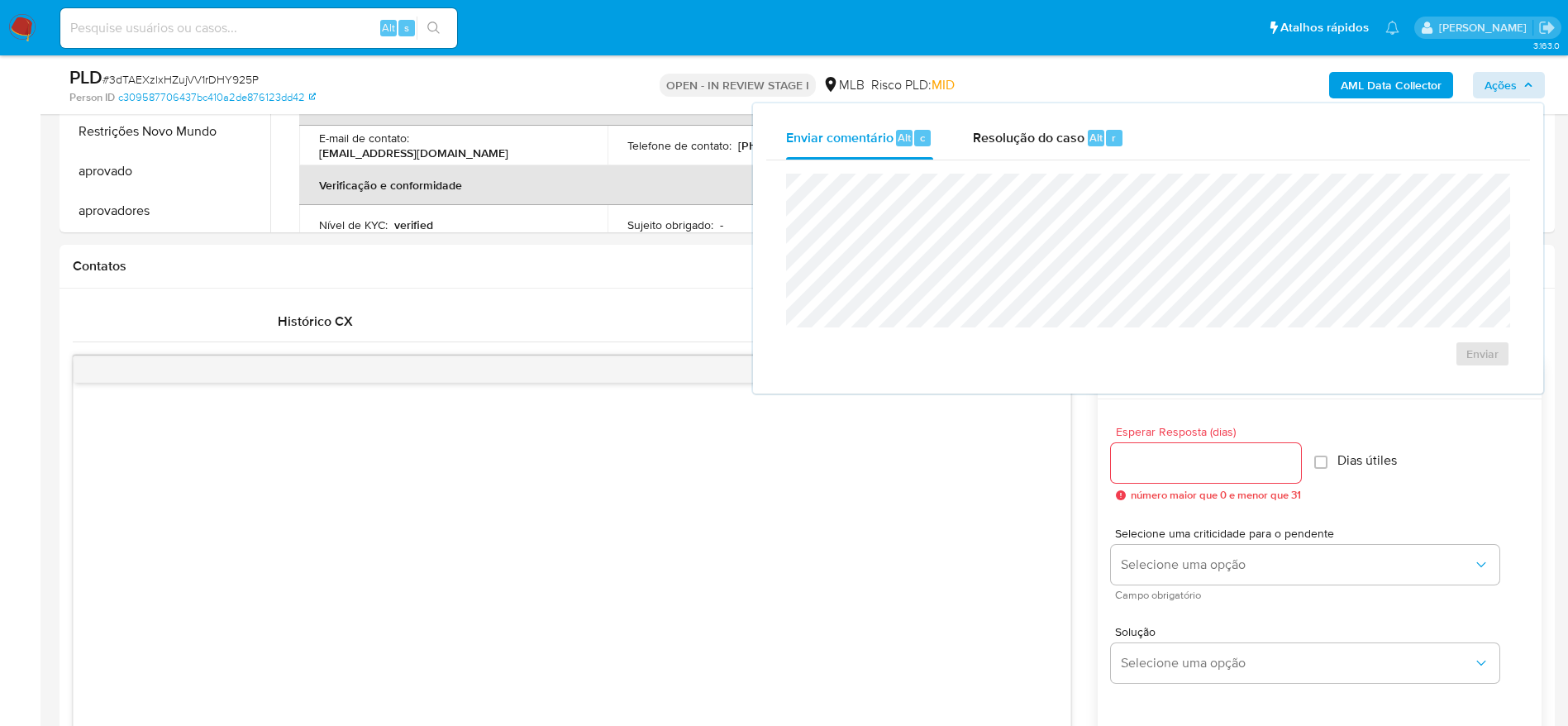
drag, startPoint x: 1003, startPoint y: 138, endPoint x: 1004, endPoint y: 163, distance: 25.0
click at [1004, 144] on span "Resolução do caso" at bounding box center [1028, 137] width 111 height 19
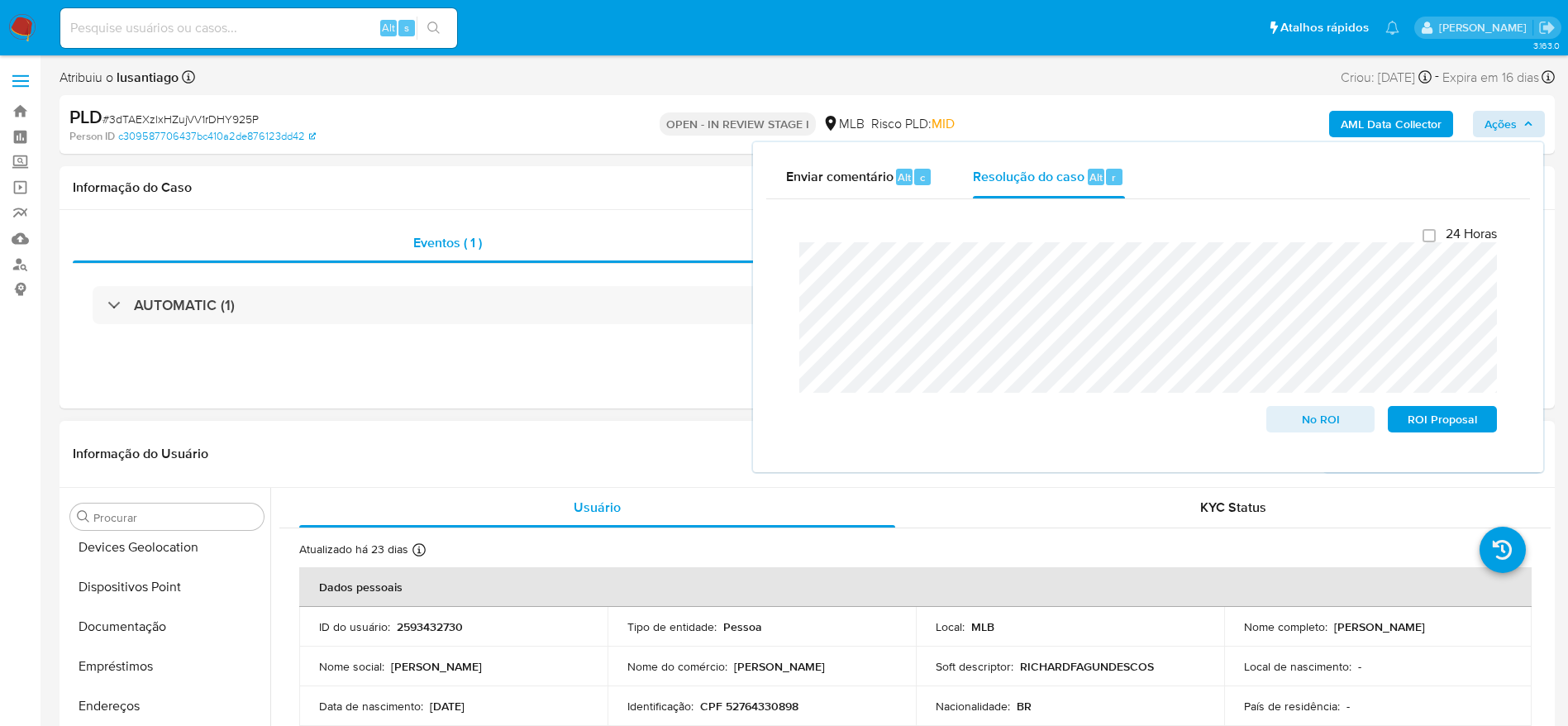
scroll to position [0, 0]
click at [129, 592] on button "Anexos" at bounding box center [160, 596] width 193 height 40
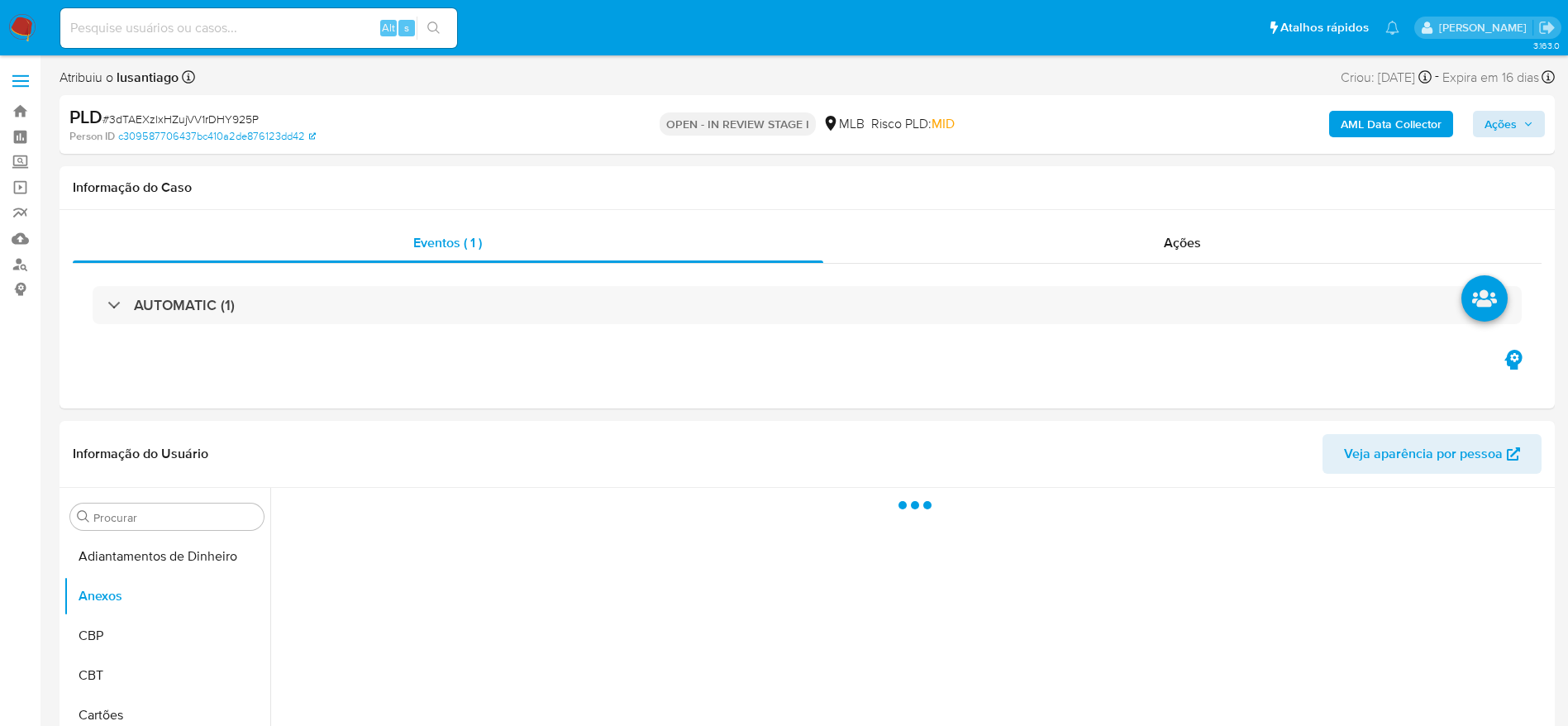
click at [1382, 122] on b "AML Data Collector" at bounding box center [1390, 124] width 101 height 26
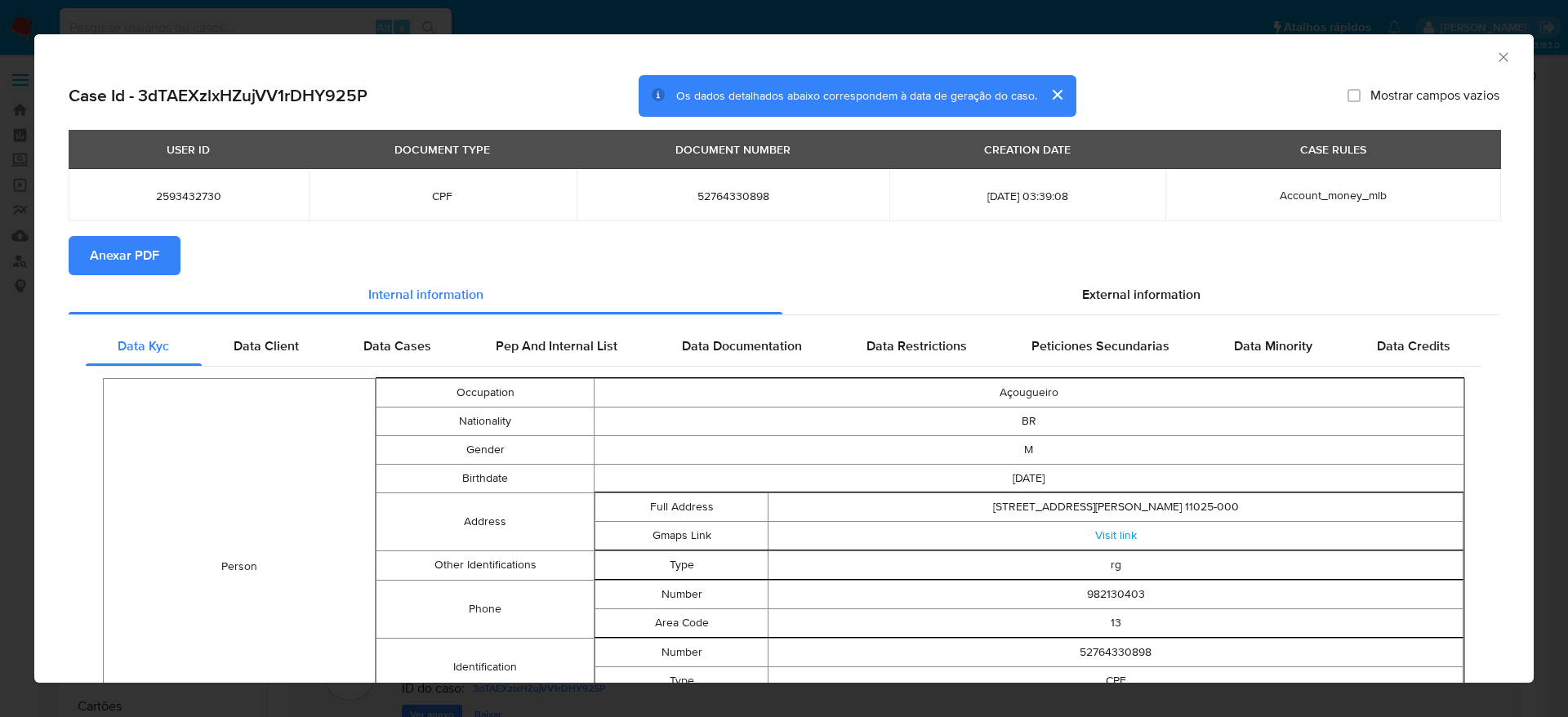
click at [106, 252] on span "Anexar PDF" at bounding box center [124, 255] width 70 height 36
click at [1498, 60] on icon "Fechar a janela" at bounding box center [1503, 57] width 9 height 9
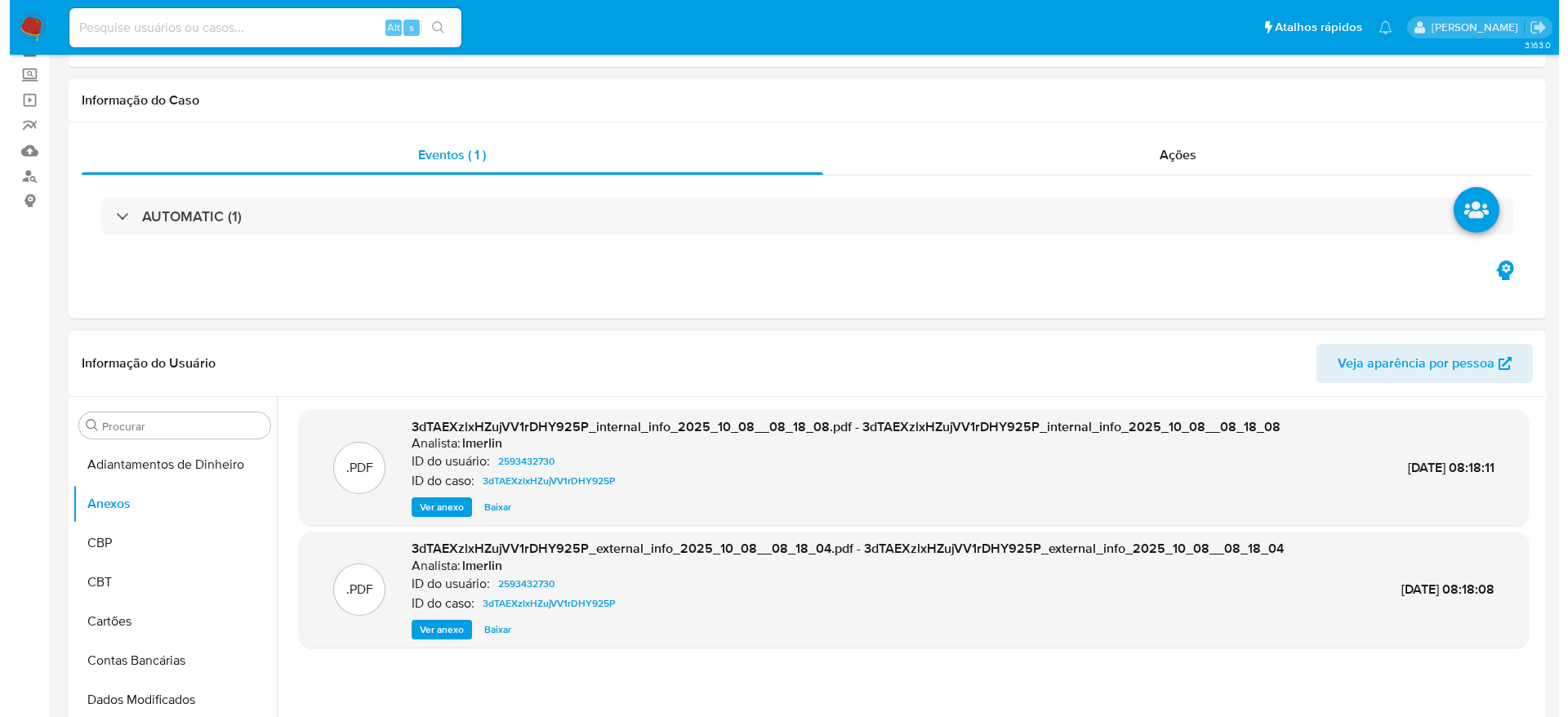
scroll to position [123, 0]
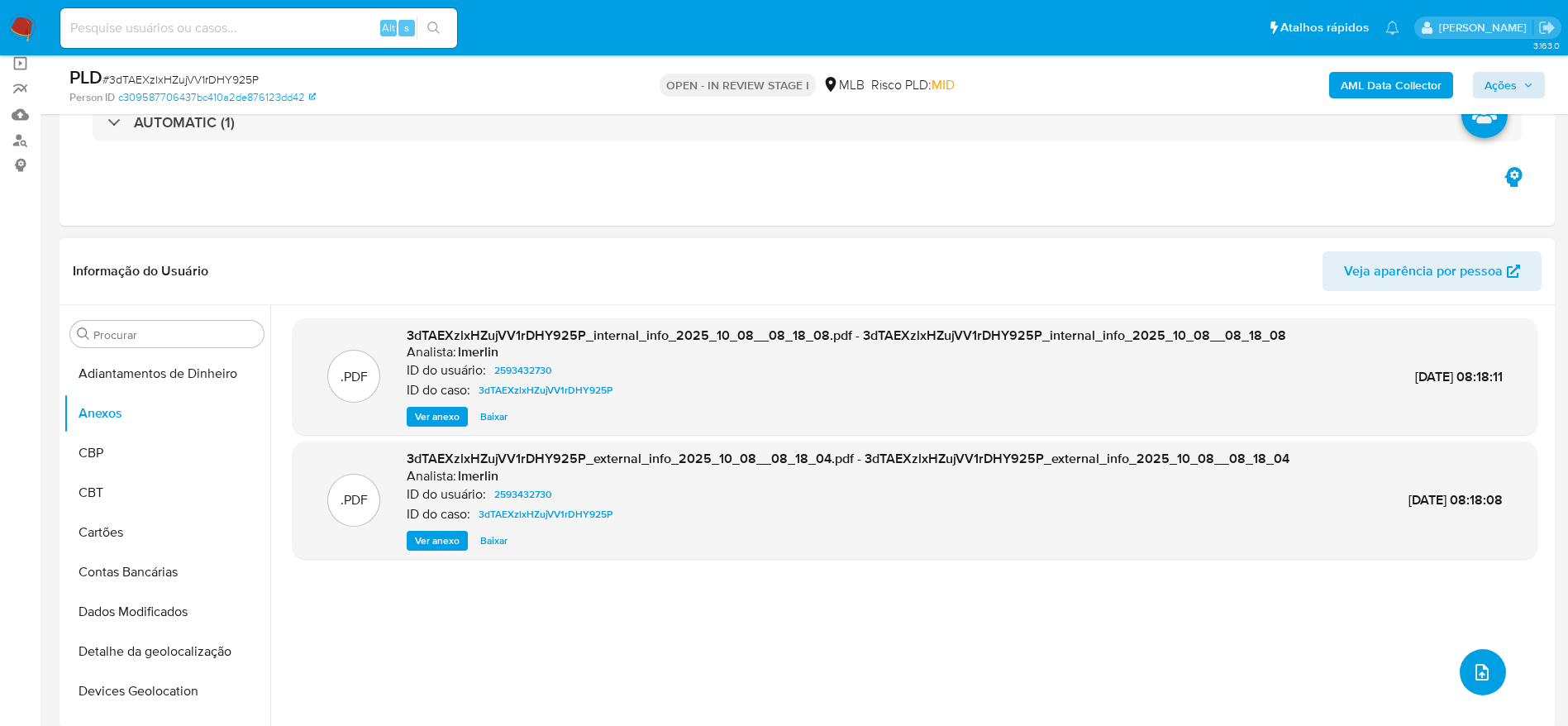
click at [1482, 675] on icon "upload-file" at bounding box center [1481, 671] width 20 height 20
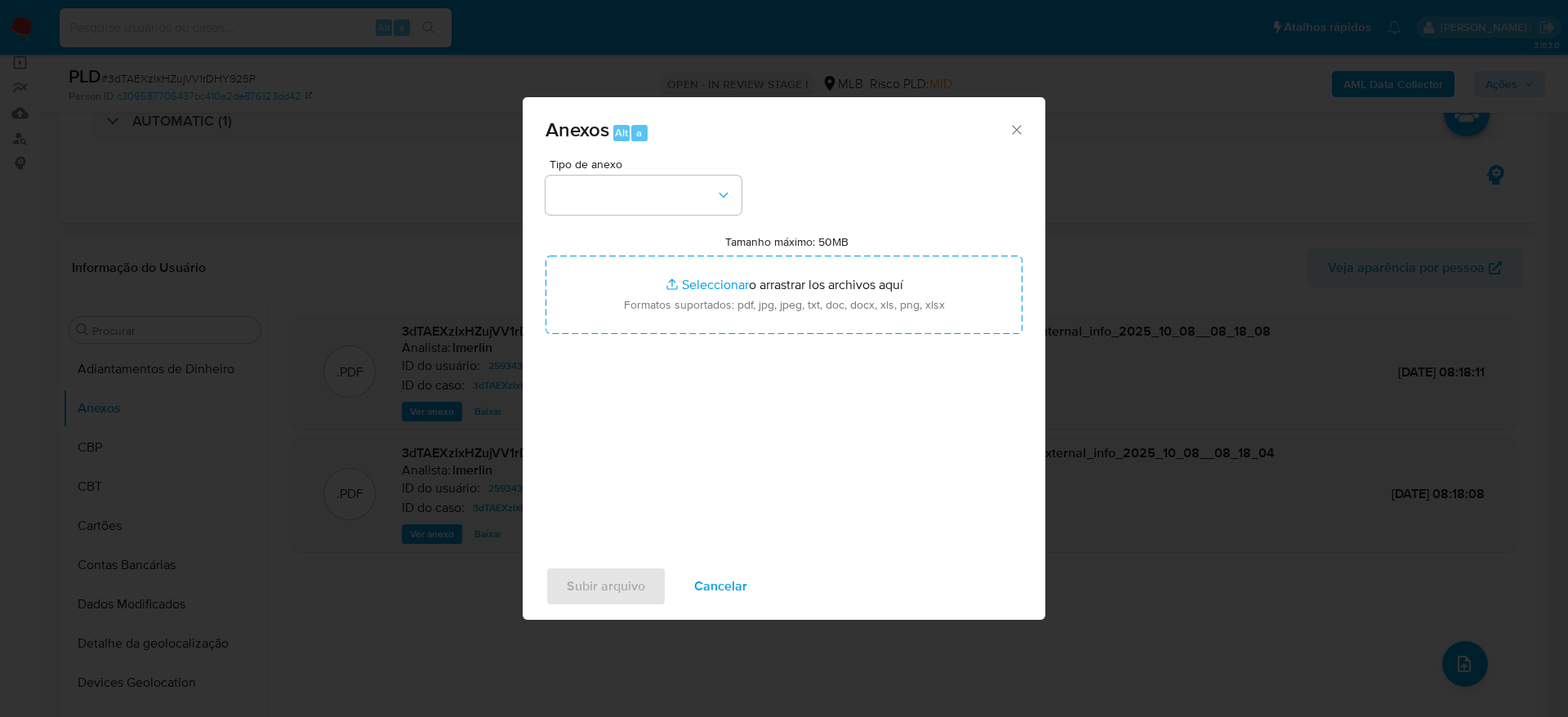
click at [641, 174] on div "Tipo de anexo" at bounding box center [643, 186] width 196 height 57
click at [641, 187] on button "button" at bounding box center [643, 196] width 196 height 39
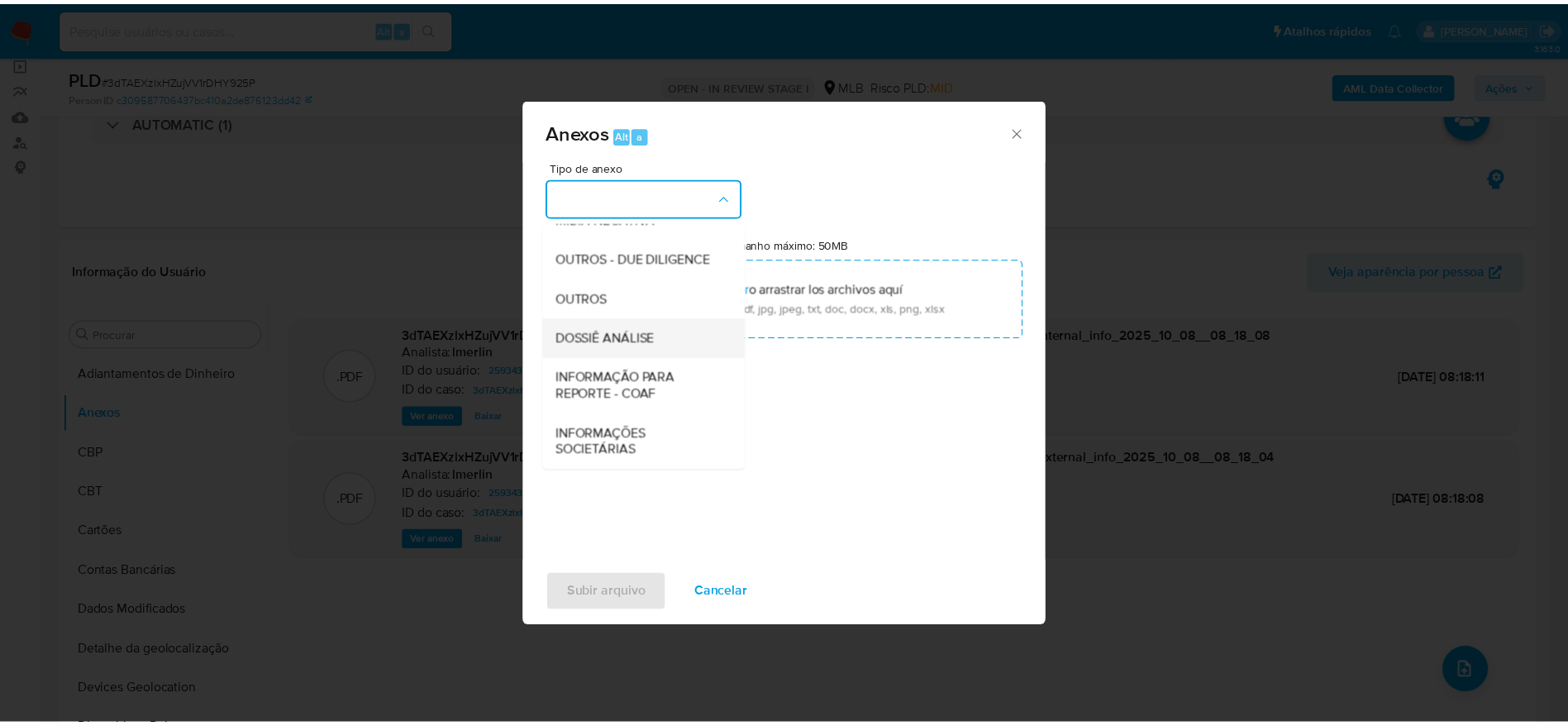
scroll to position [255, 0]
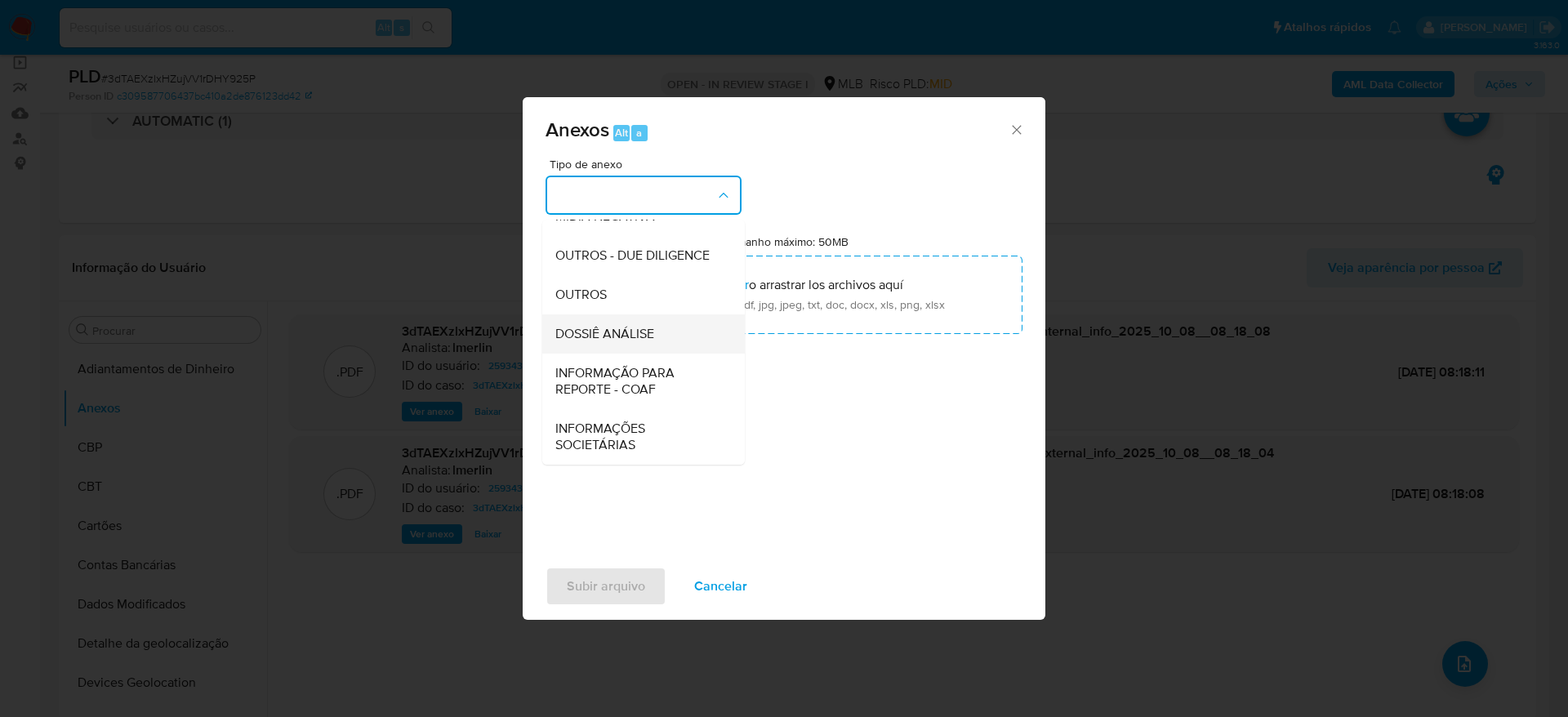
click at [634, 342] on span "DOSSIÊ ANÁLISE" at bounding box center [604, 334] width 99 height 17
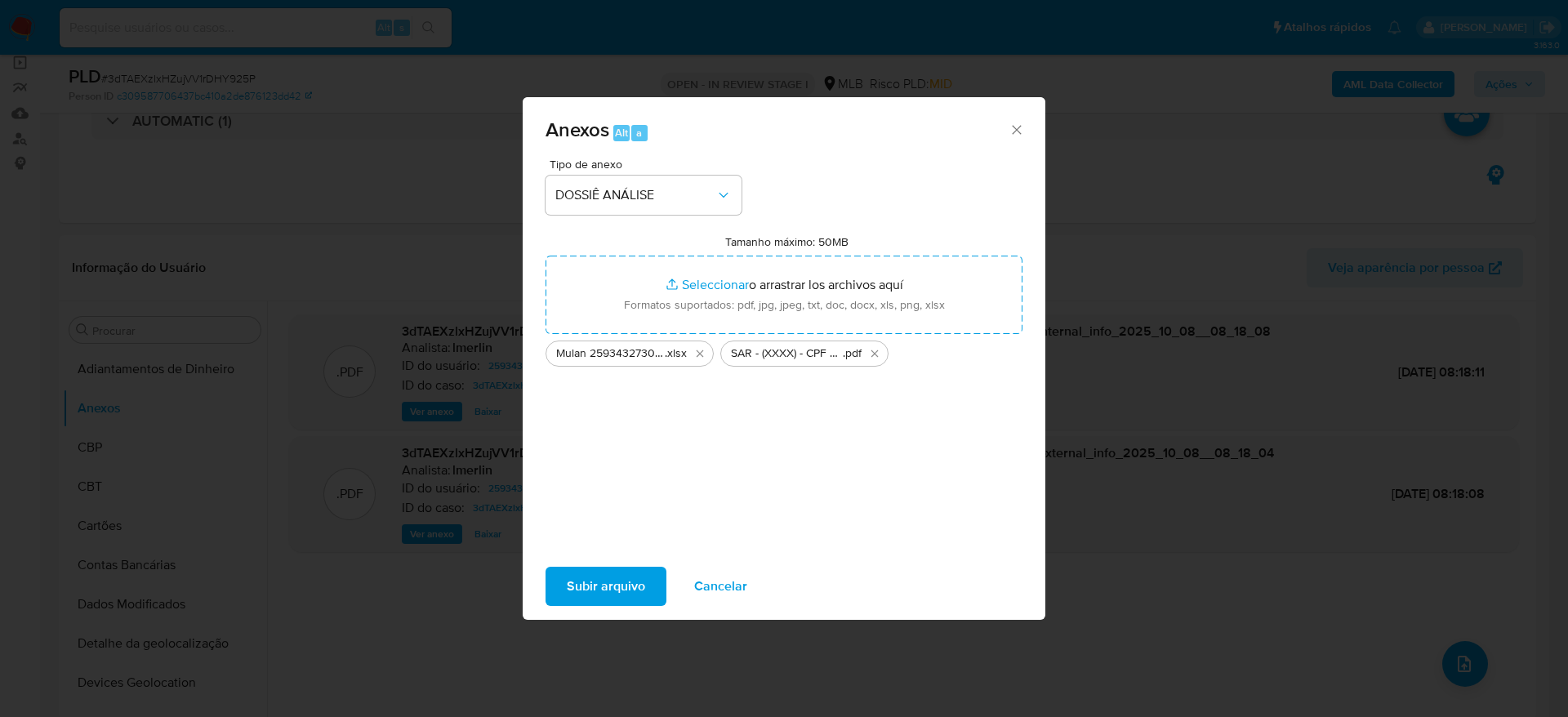
click at [581, 589] on span "Subir arquivo" at bounding box center [606, 586] width 78 height 36
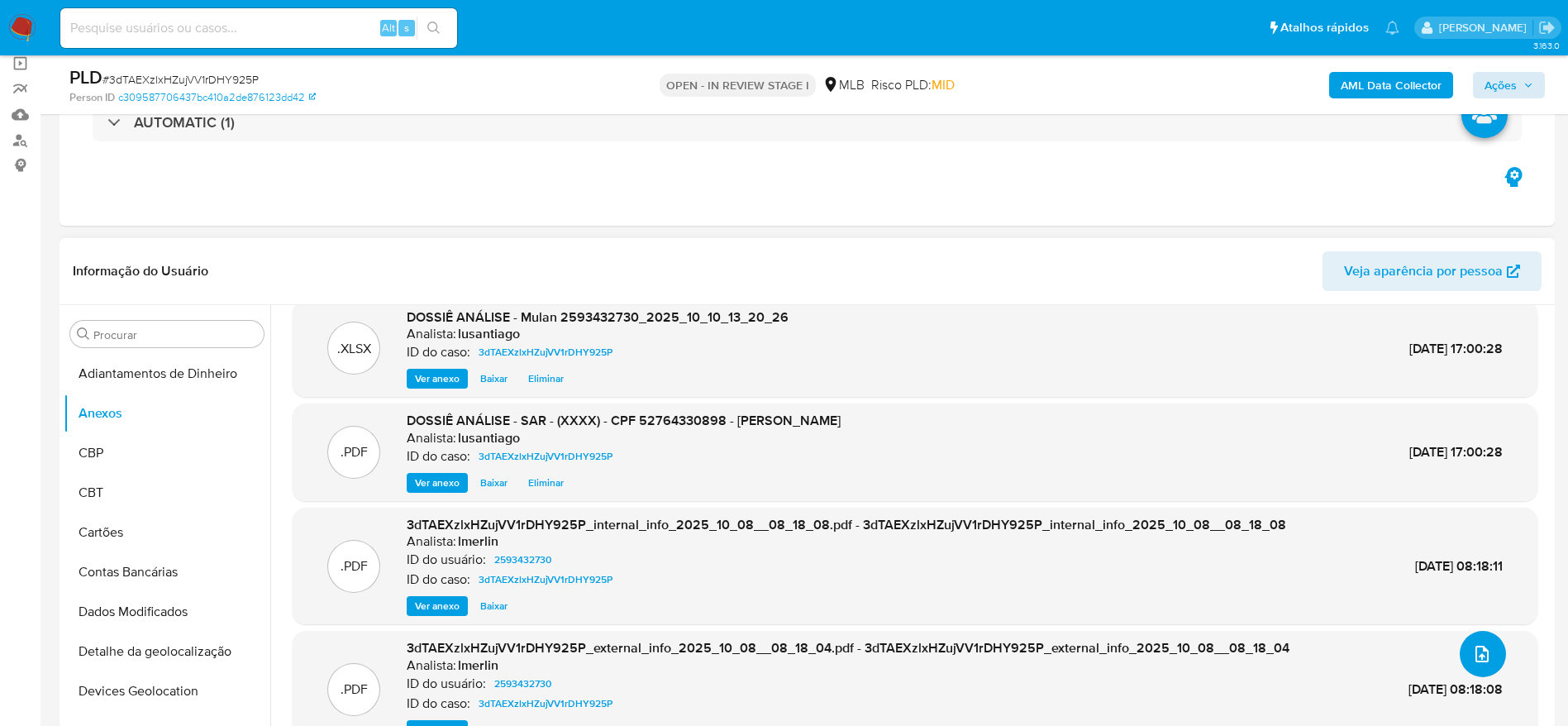
scroll to position [0, 0]
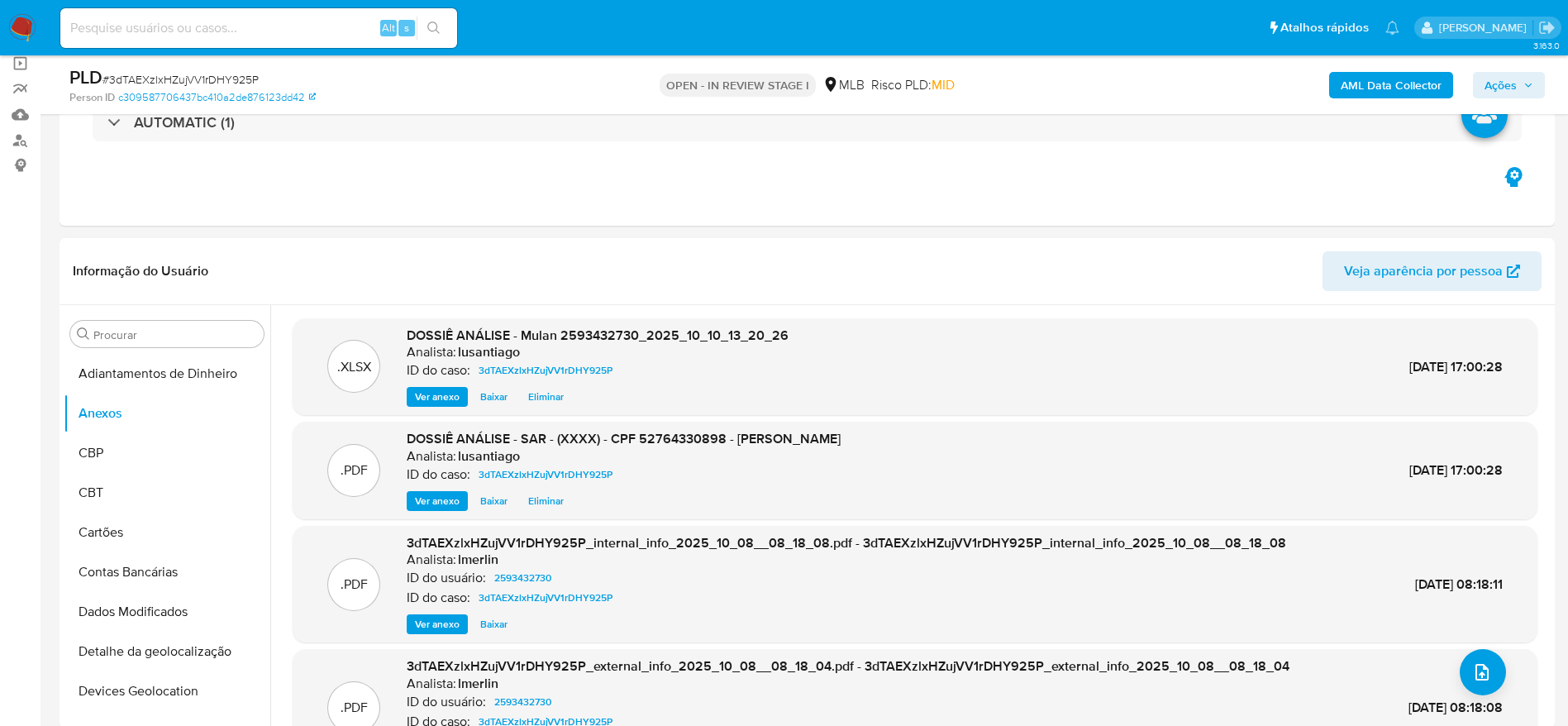
click at [1501, 89] on span "Ações" at bounding box center [1500, 85] width 32 height 26
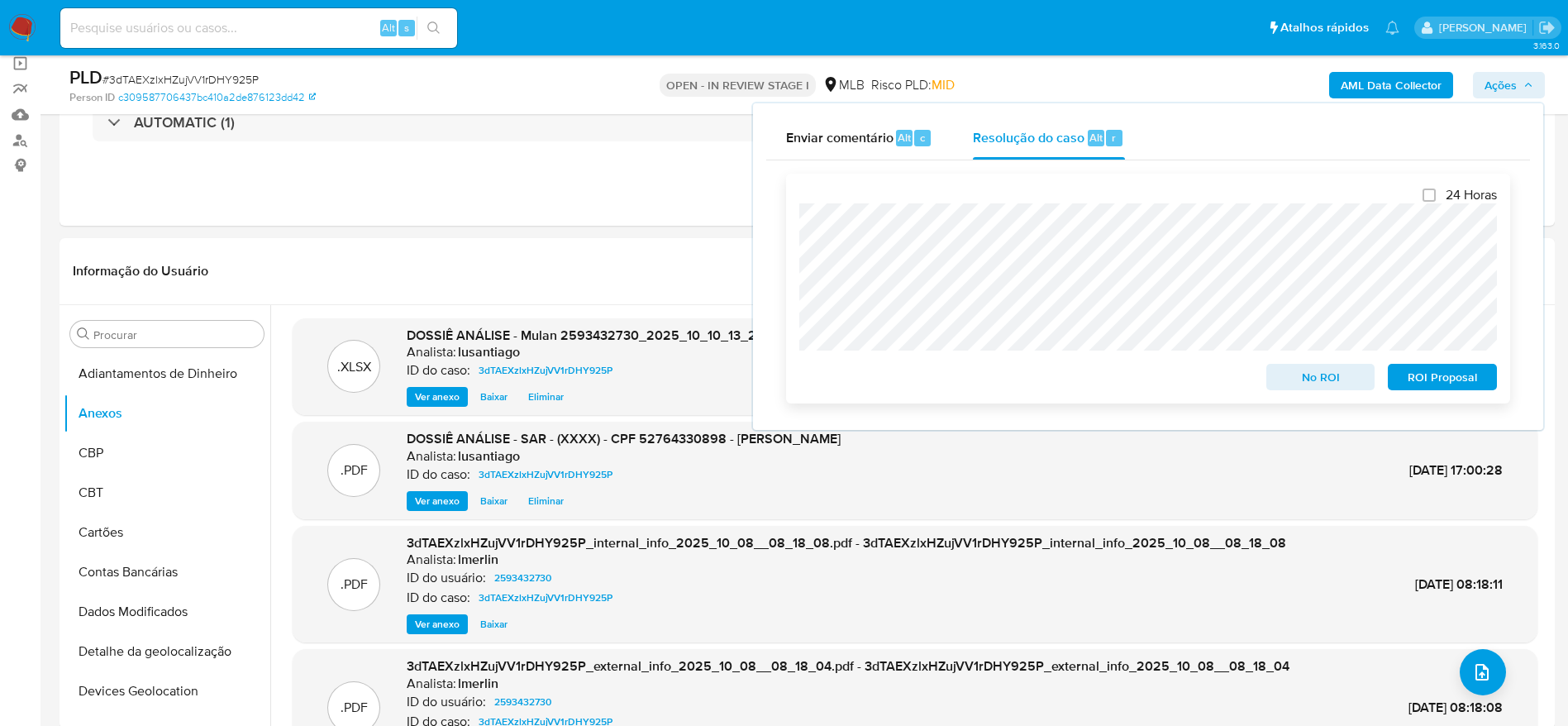
click at [1439, 380] on span "ROI Proposal" at bounding box center [1442, 377] width 86 height 24
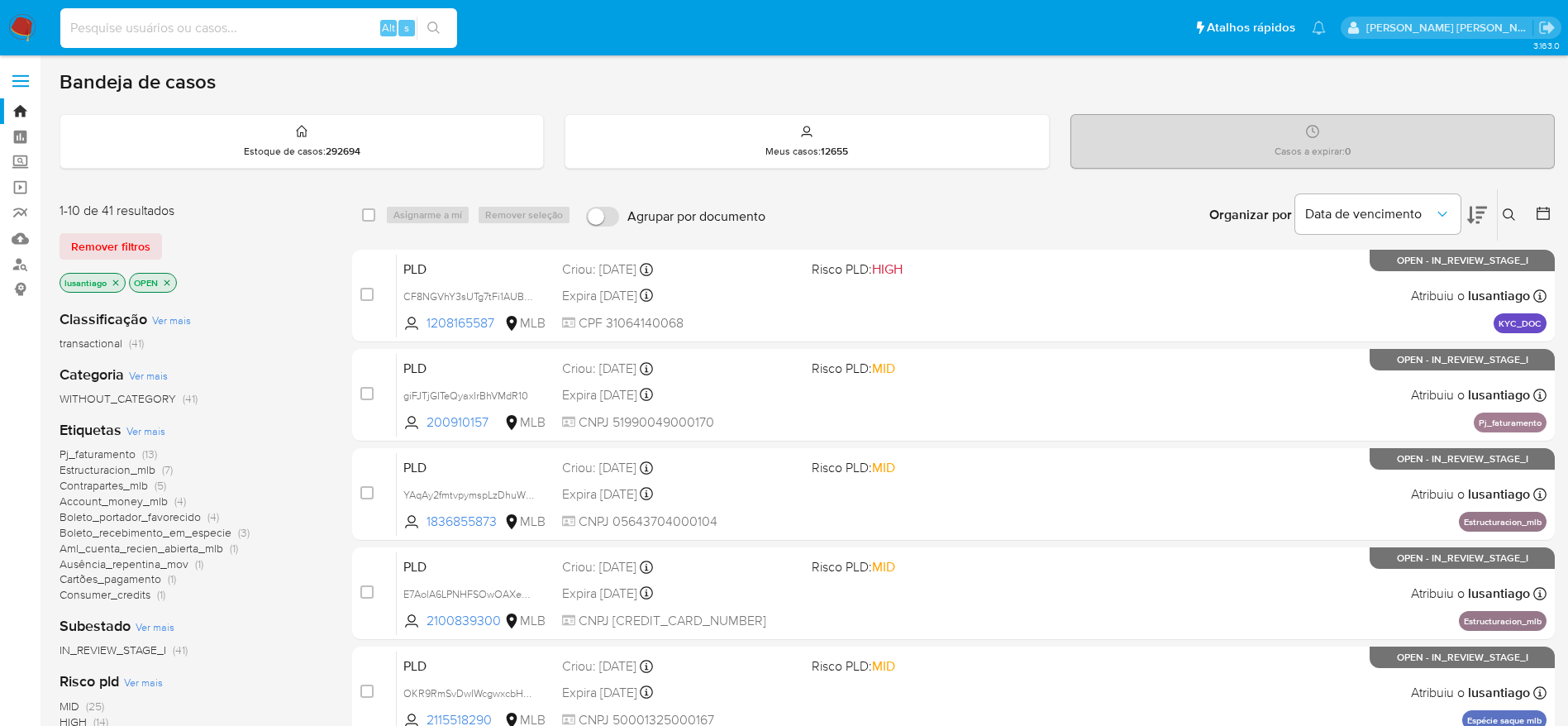
click at [174, 20] on input at bounding box center [258, 27] width 397 height 22
paste input "1250212456"
type input "1250212456"
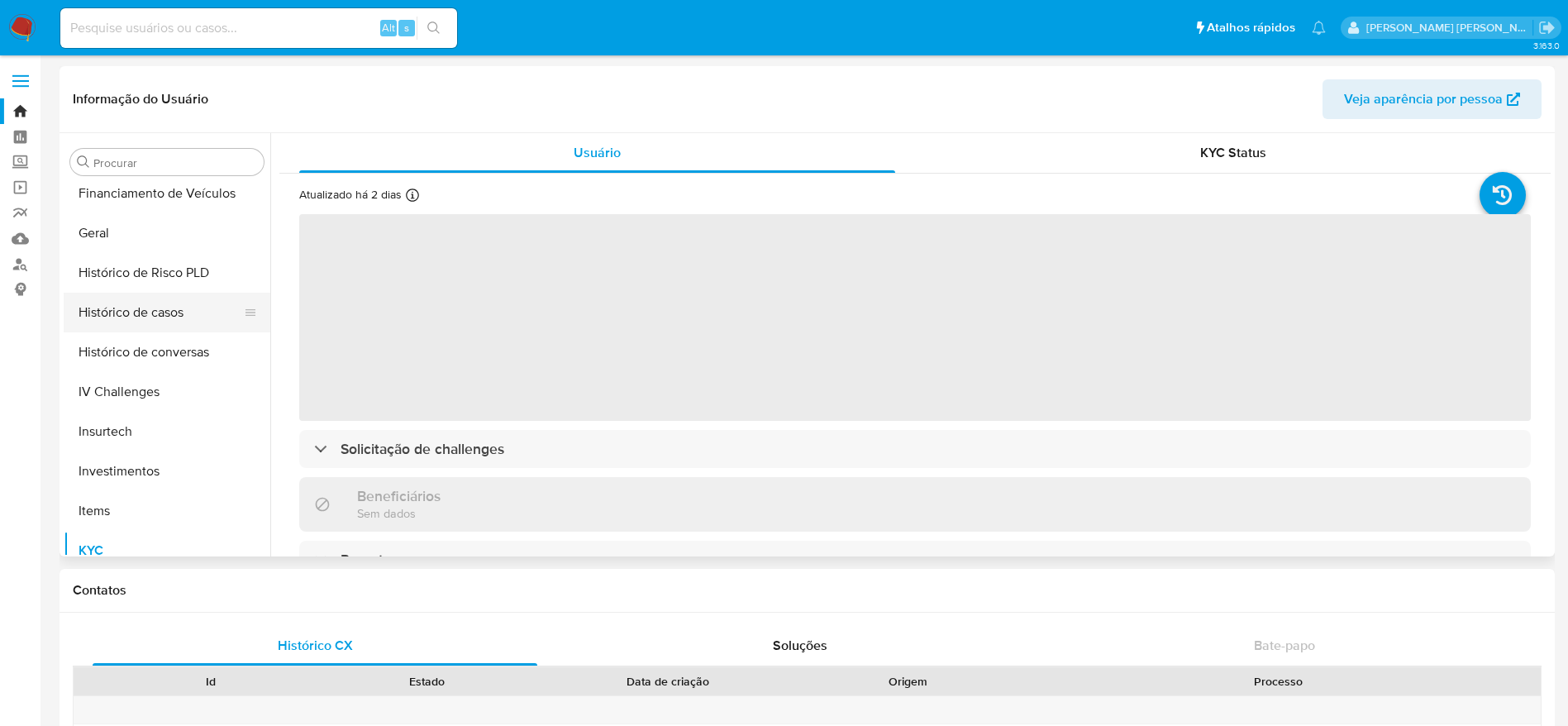
scroll to position [525, 0]
select select "10"
click at [156, 350] on button "Histórico de casos" at bounding box center [160, 352] width 193 height 40
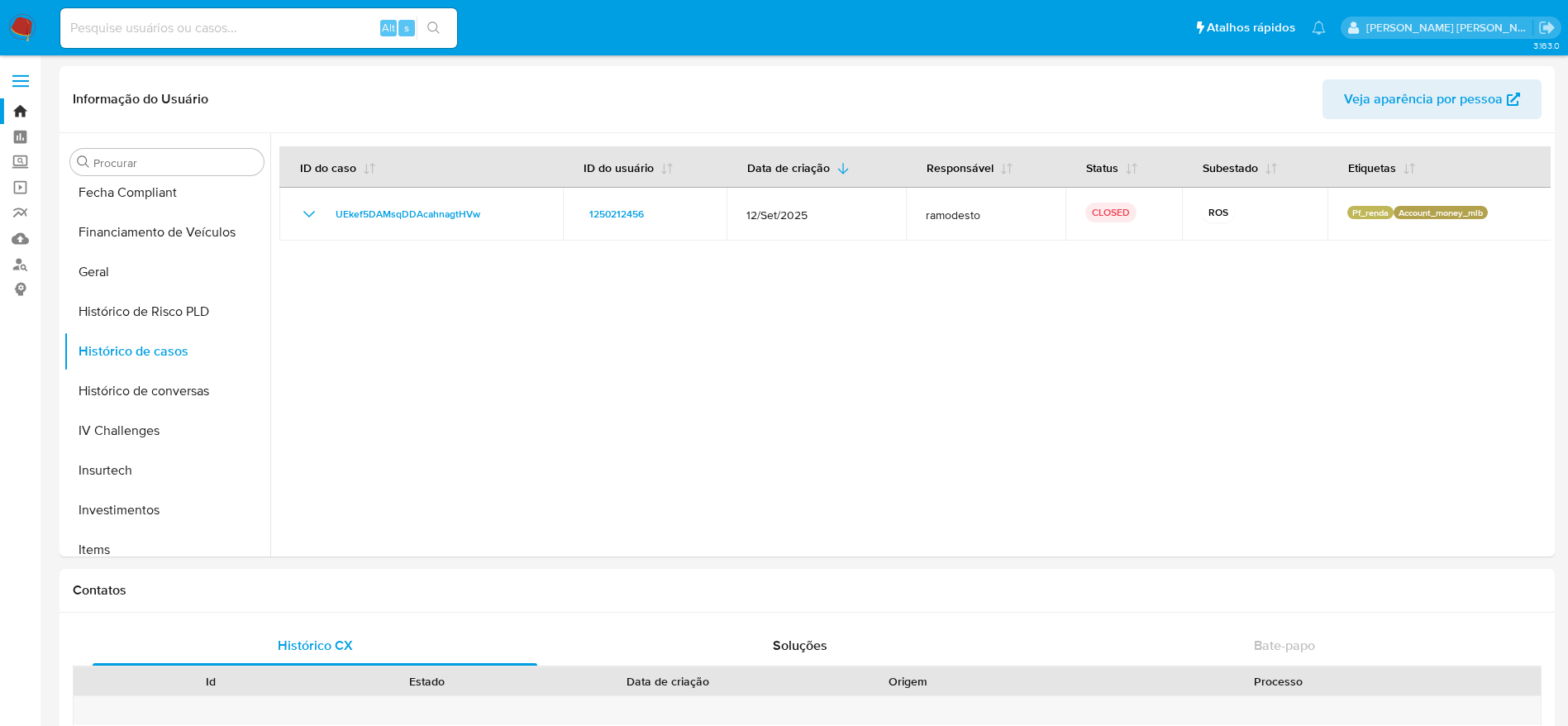
click at [317, 29] on input at bounding box center [258, 27] width 397 height 22
paste input "798837393"
type input "798837393"
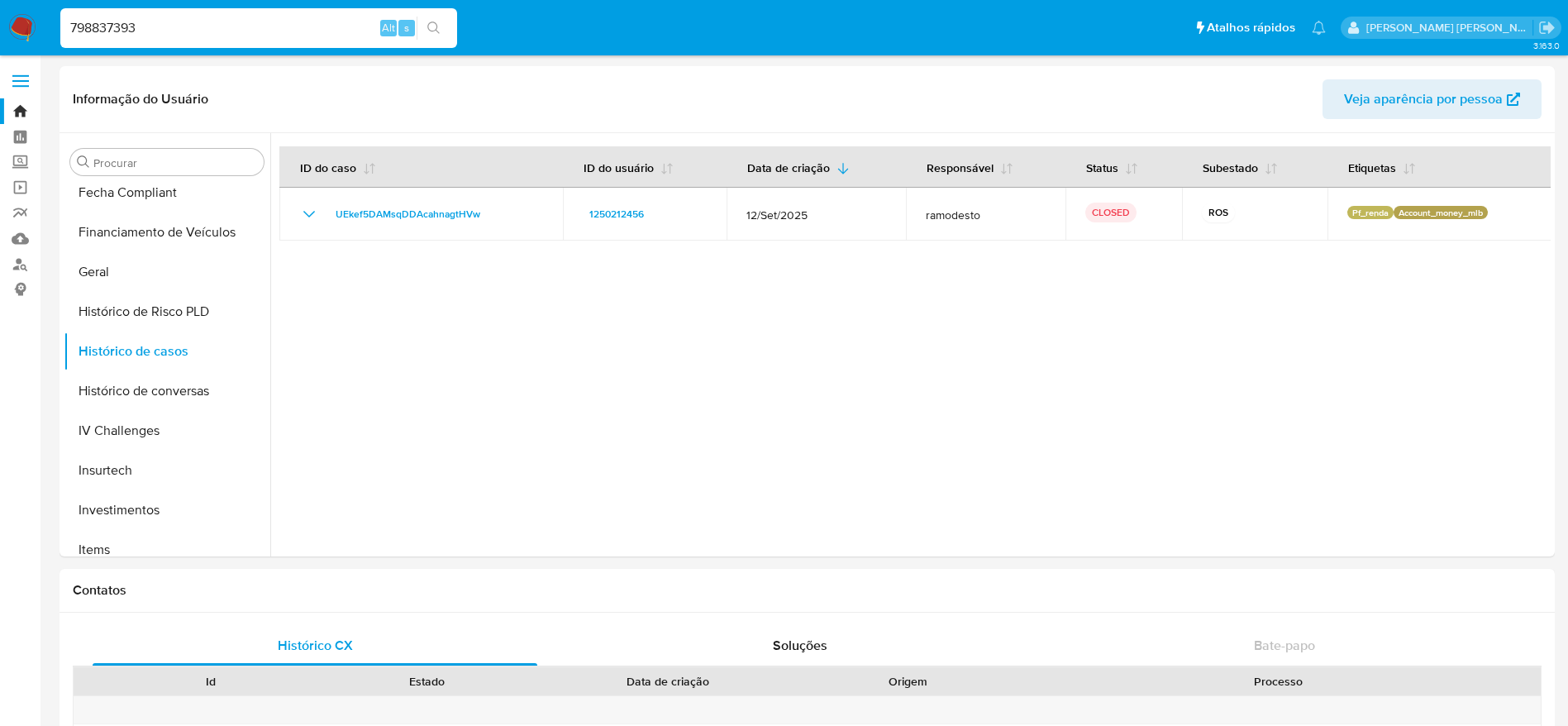
click at [429, 31] on icon "search-icon" at bounding box center [433, 28] width 13 height 13
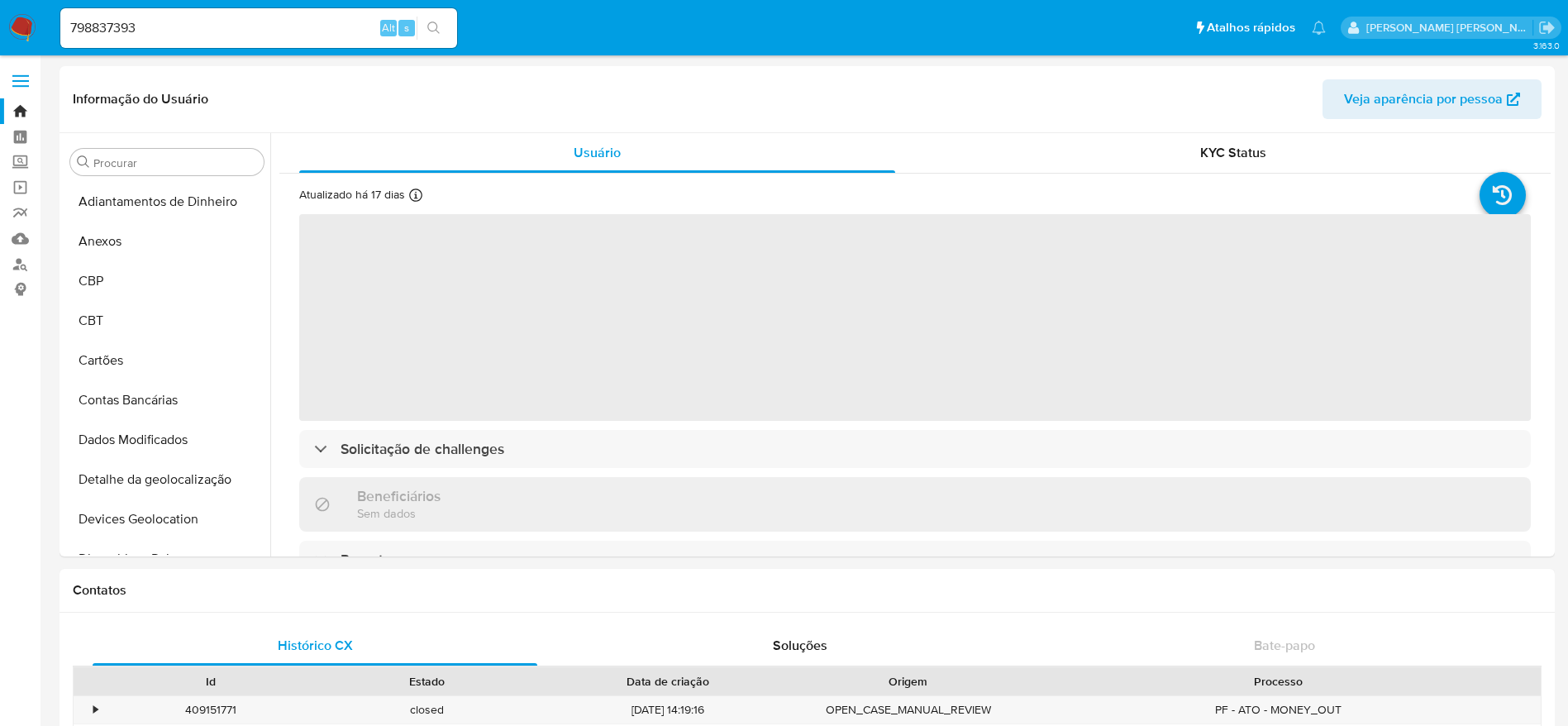
select select "10"
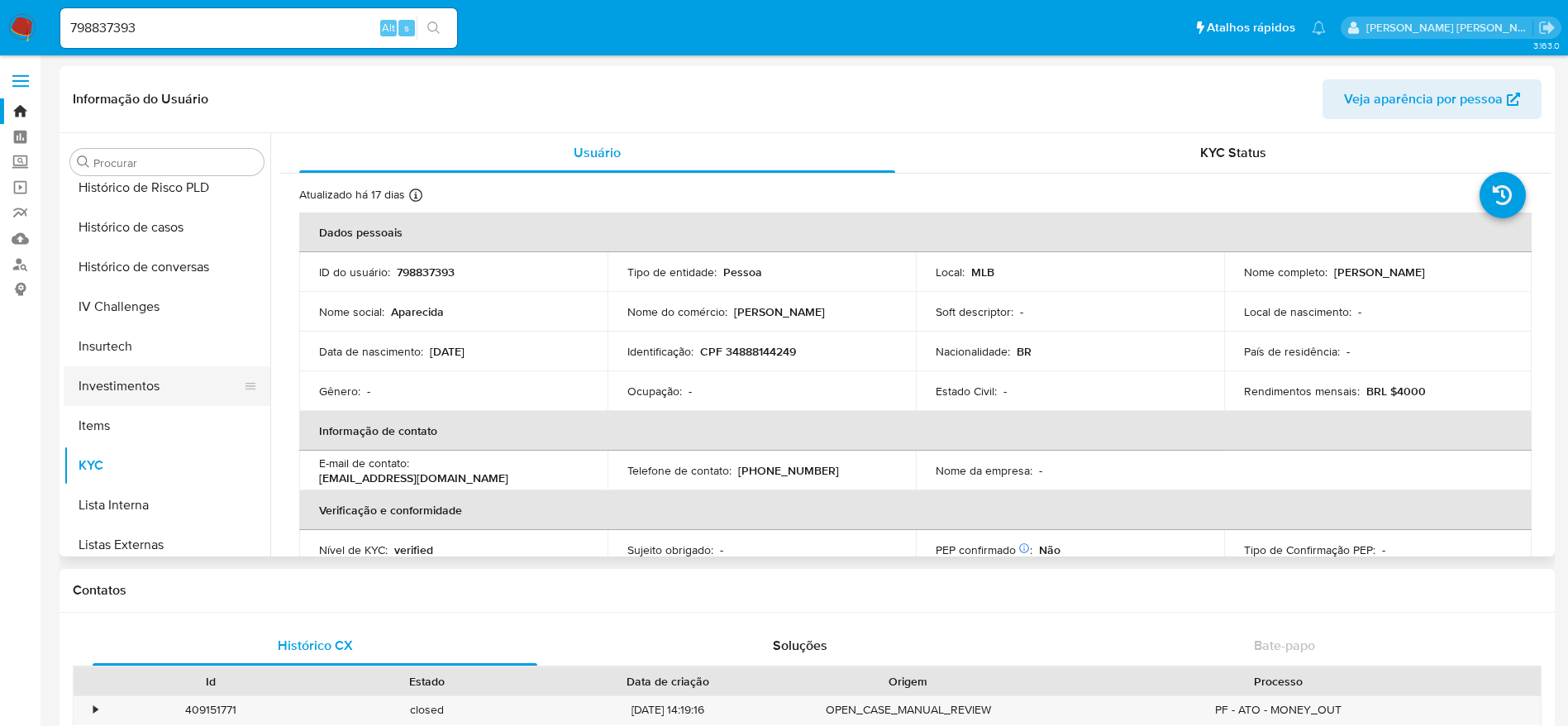
scroll to position [525, 0]
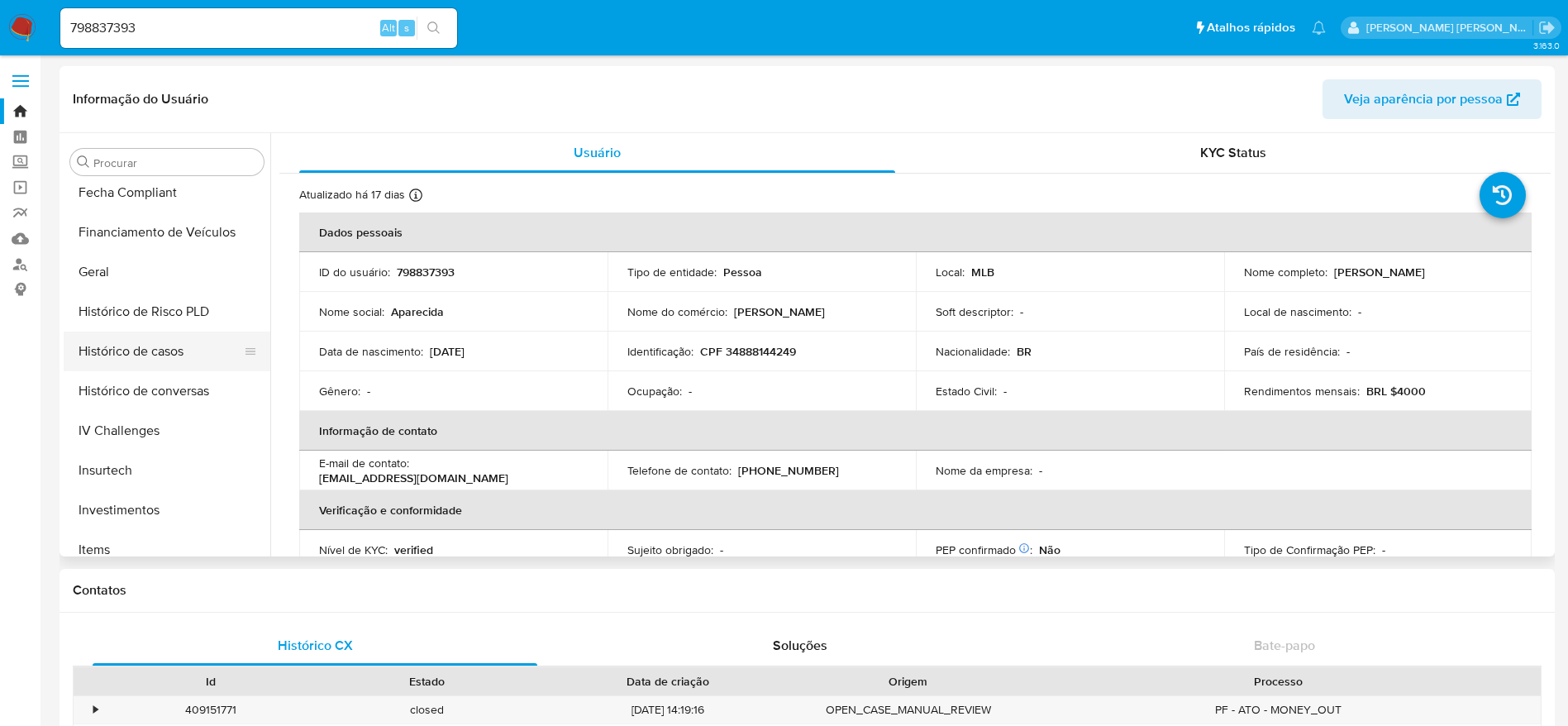
click at [132, 360] on button "Histórico de casos" at bounding box center [160, 352] width 193 height 40
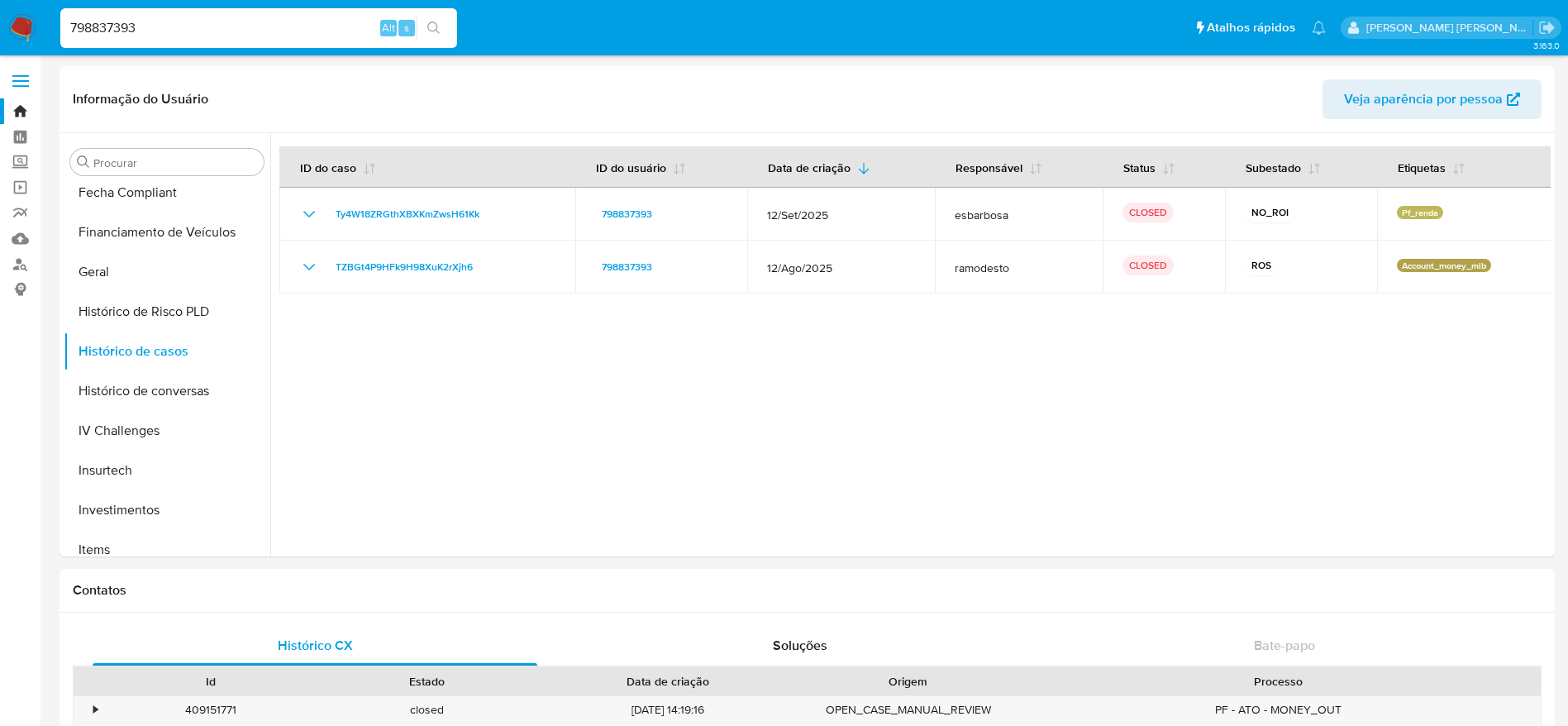
click at [326, 24] on input "798837393" at bounding box center [258, 27] width 397 height 22
paste input "2652947966"
type input "2652947966"
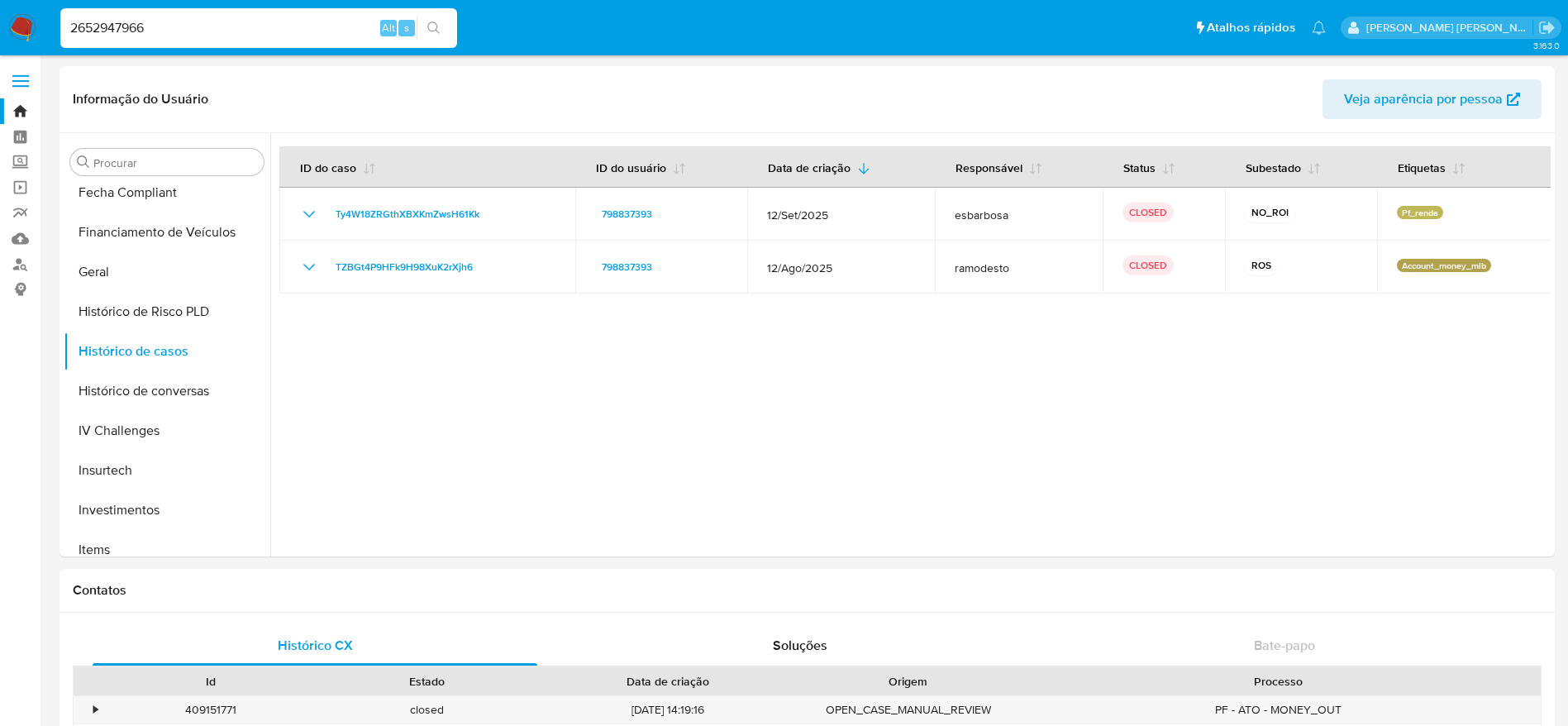
click at [432, 27] on icon "search-icon" at bounding box center [433, 28] width 13 height 13
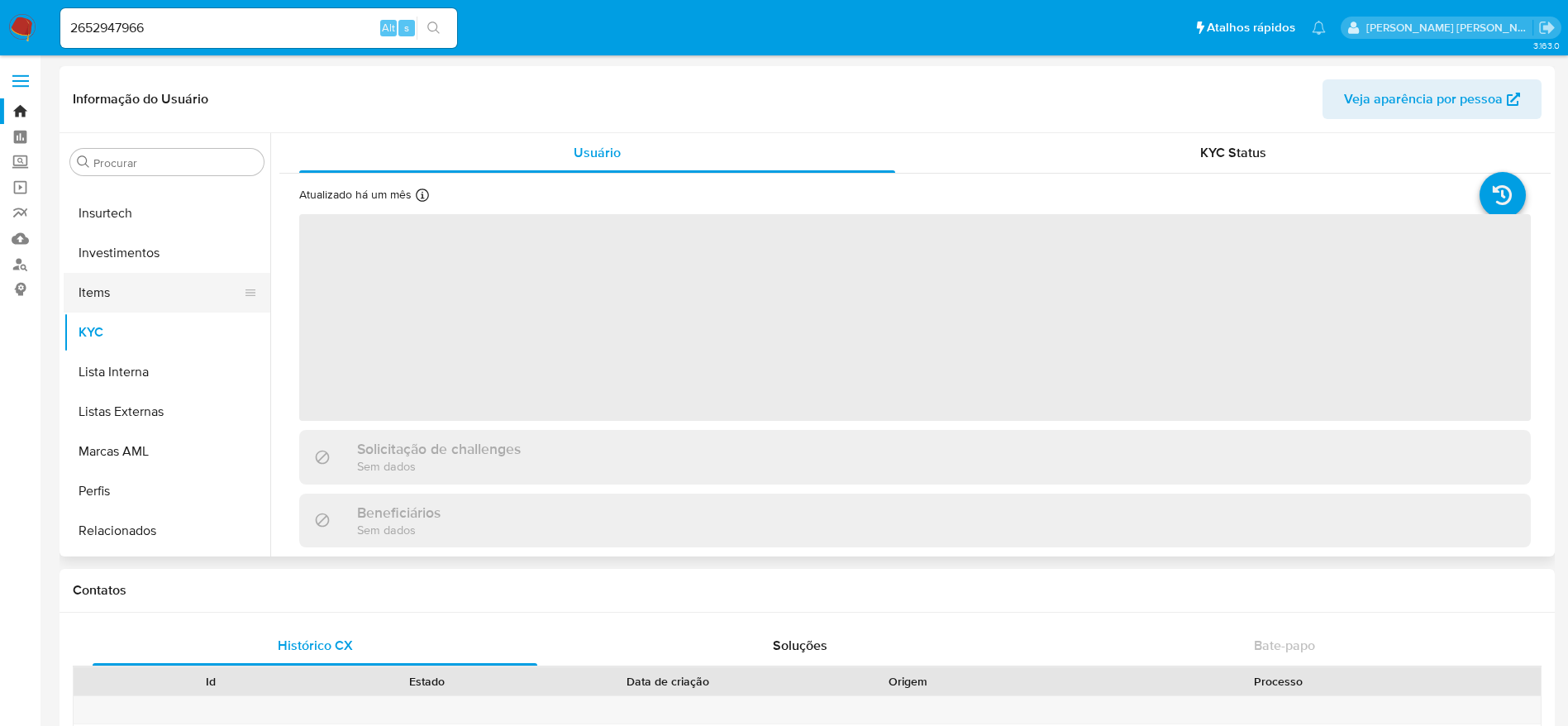
select select "10"
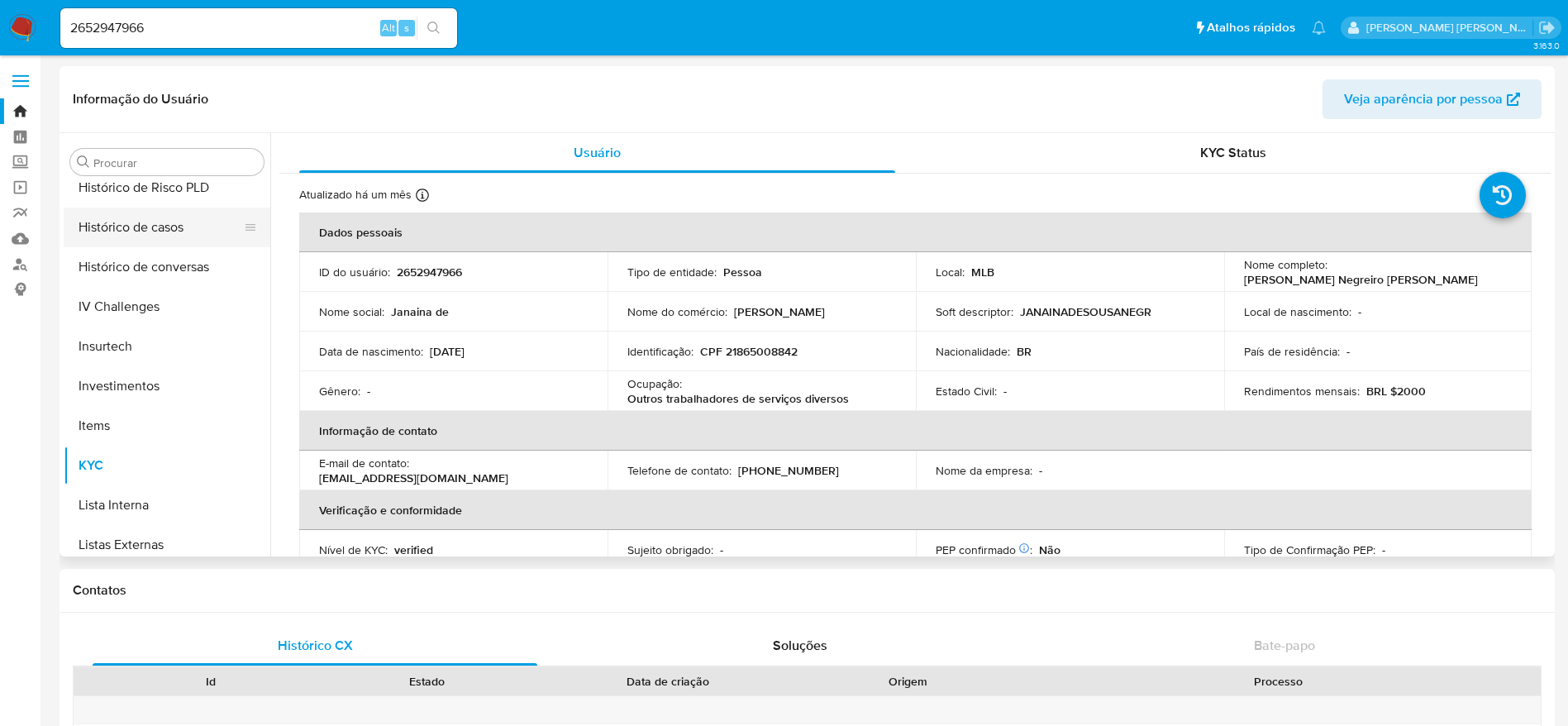
click at [157, 231] on button "Histórico de casos" at bounding box center [160, 227] width 193 height 40
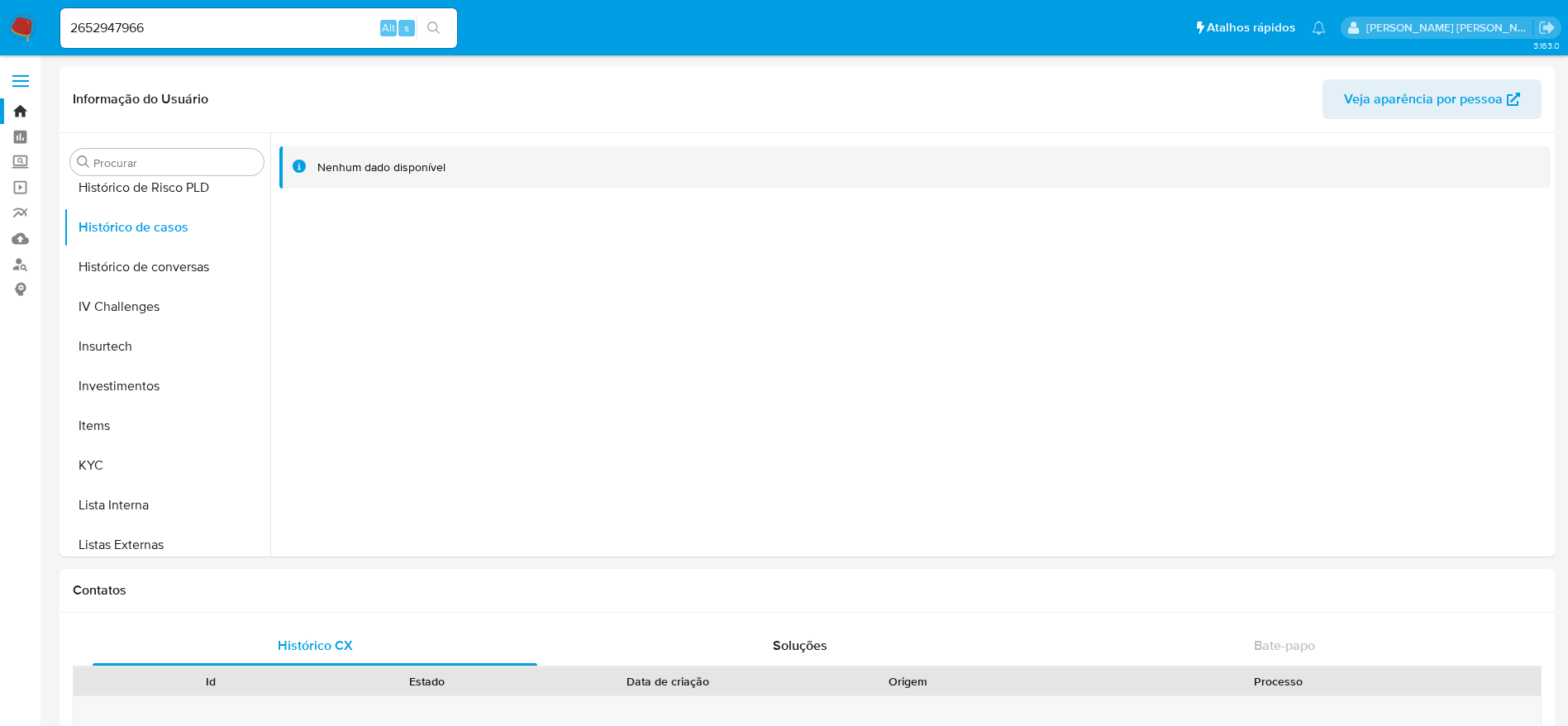
click at [227, 34] on input "2652947966" at bounding box center [258, 27] width 397 height 22
paste input "403530112"
type input "403530112"
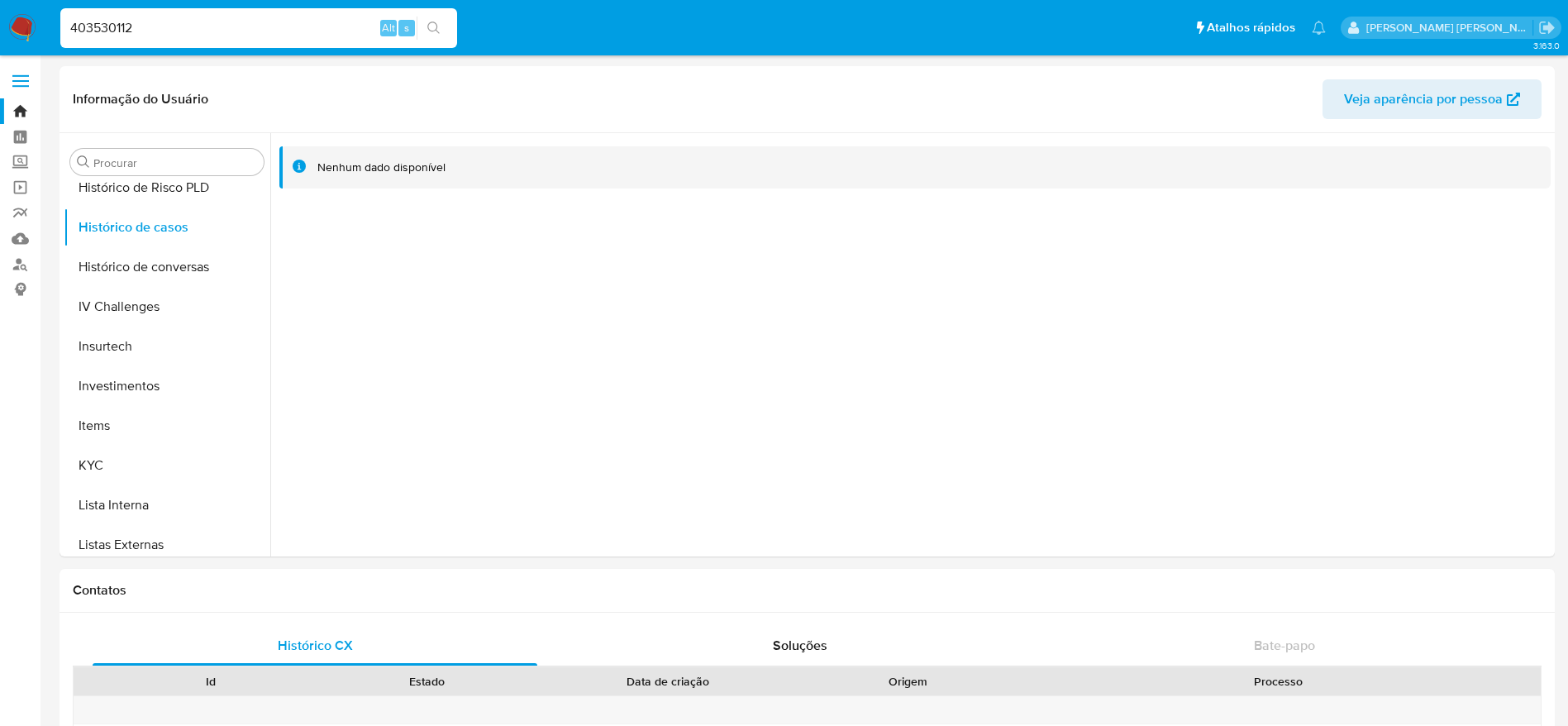
click at [440, 32] on icon "search-icon" at bounding box center [433, 28] width 13 height 13
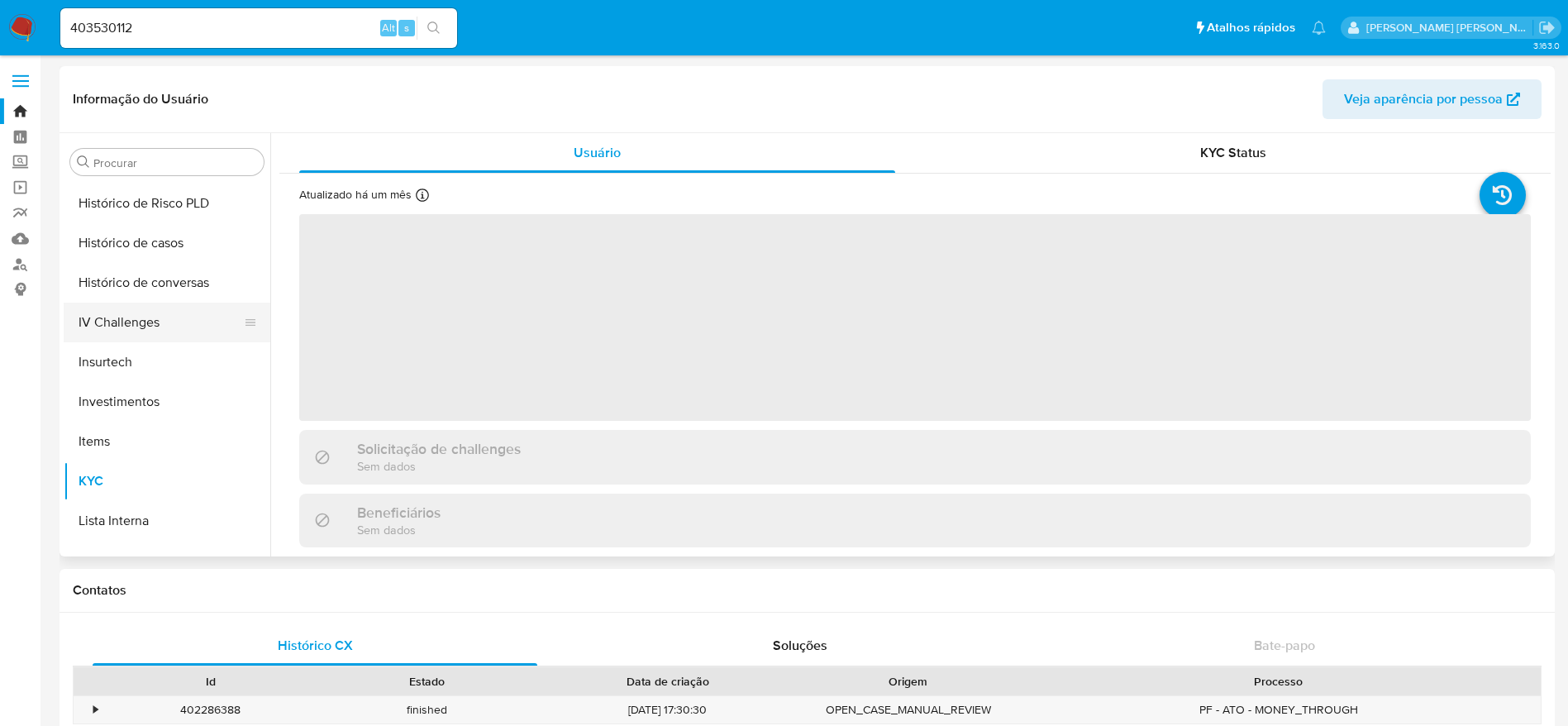
scroll to position [525, 0]
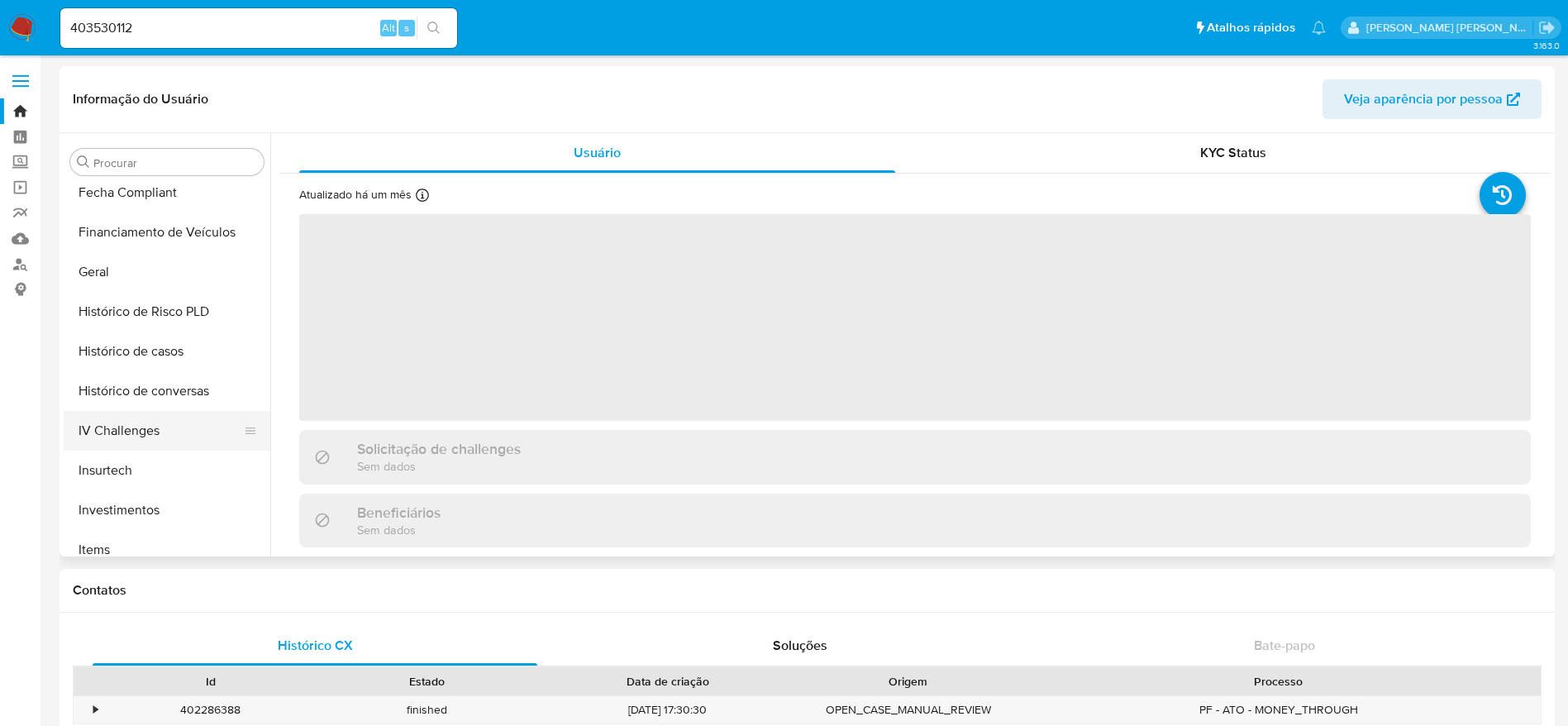
select select "10"
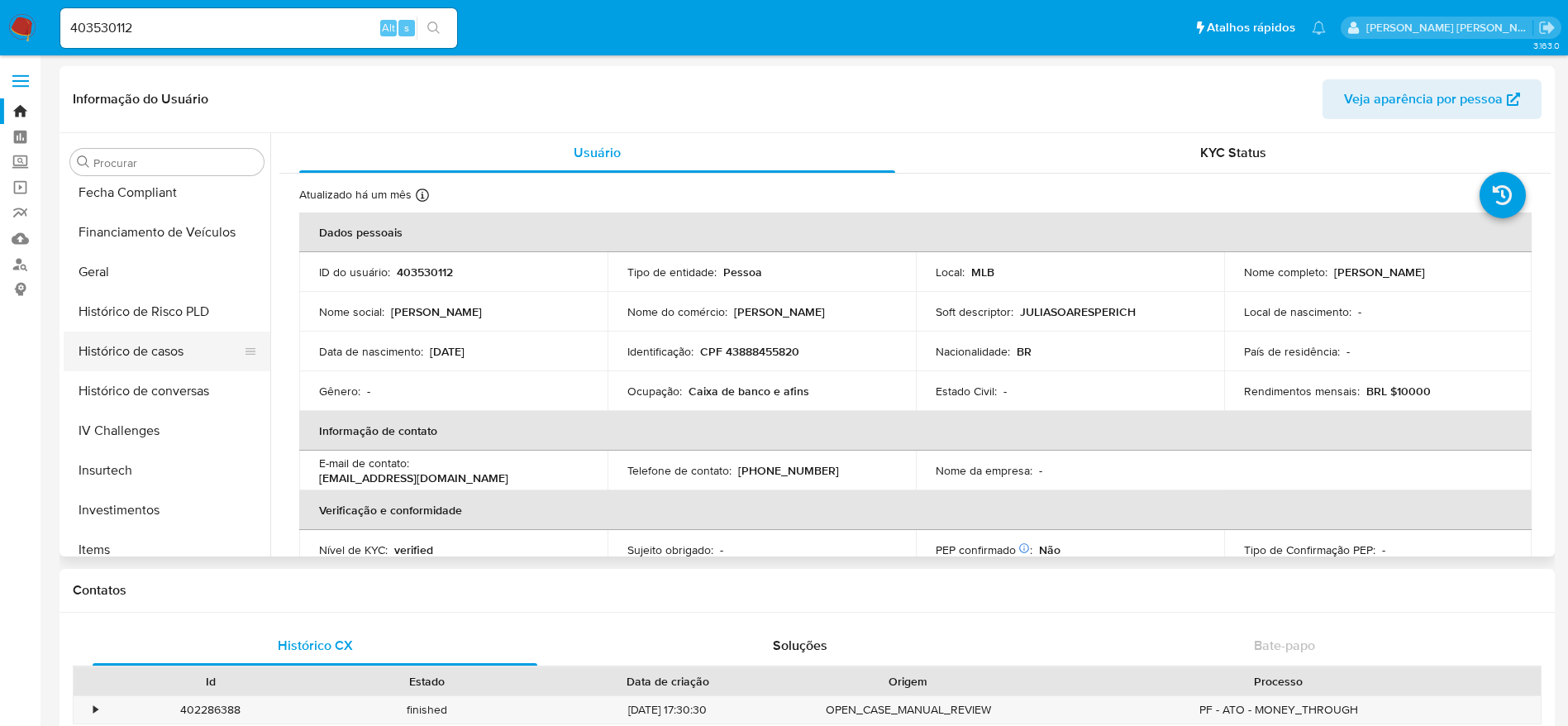
click at [125, 335] on button "Histórico de casos" at bounding box center [160, 352] width 193 height 40
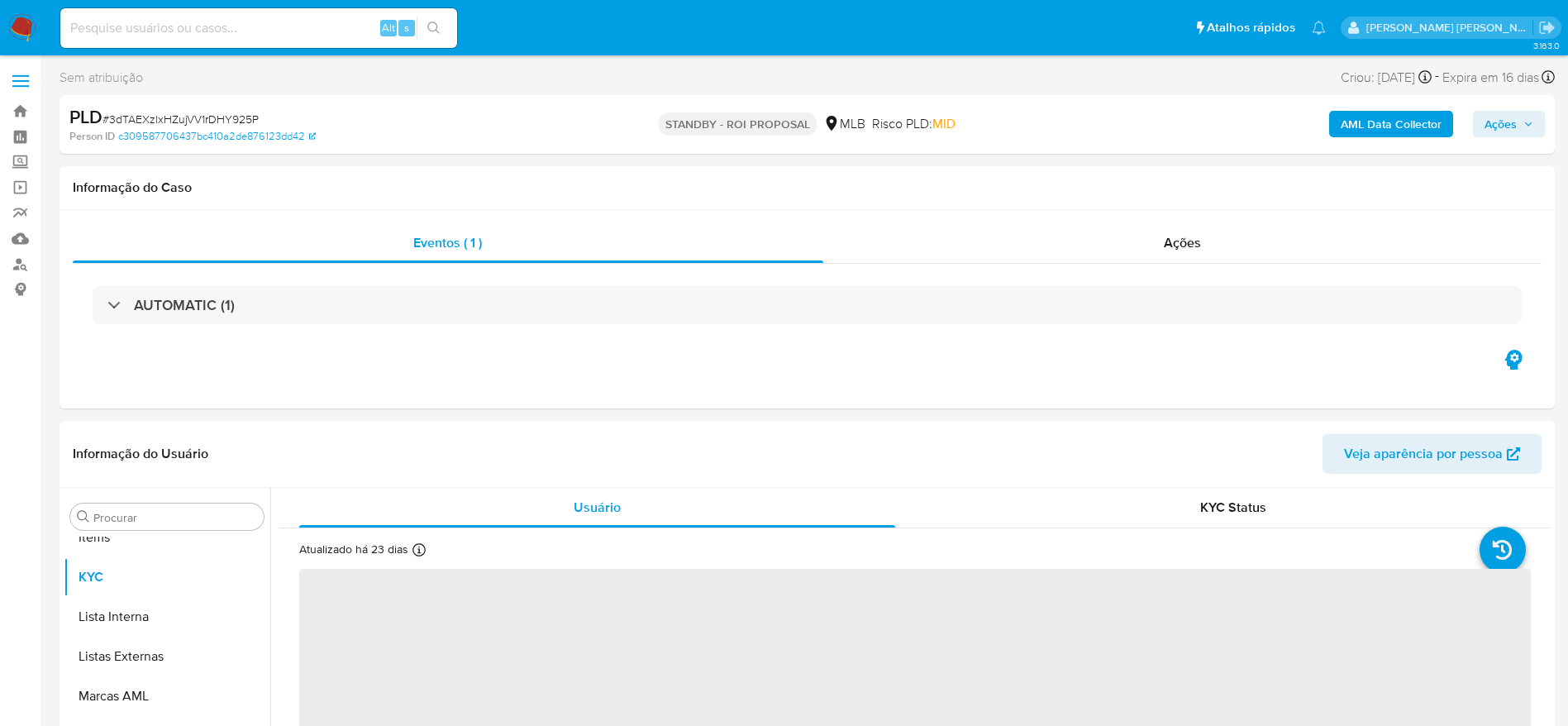
scroll to position [897, 0]
select select "10"
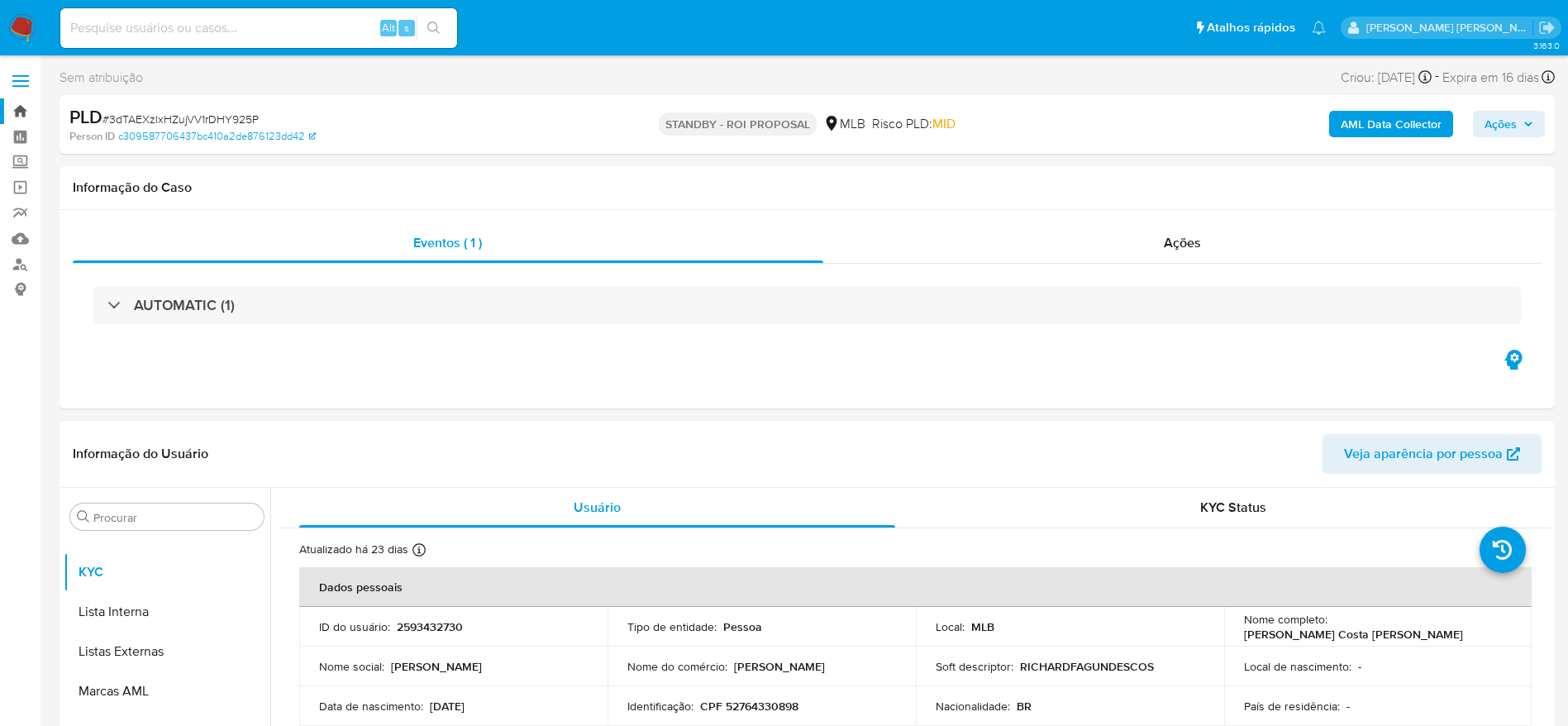
click at [13, 111] on link "Bandeja" at bounding box center [98, 110] width 197 height 25
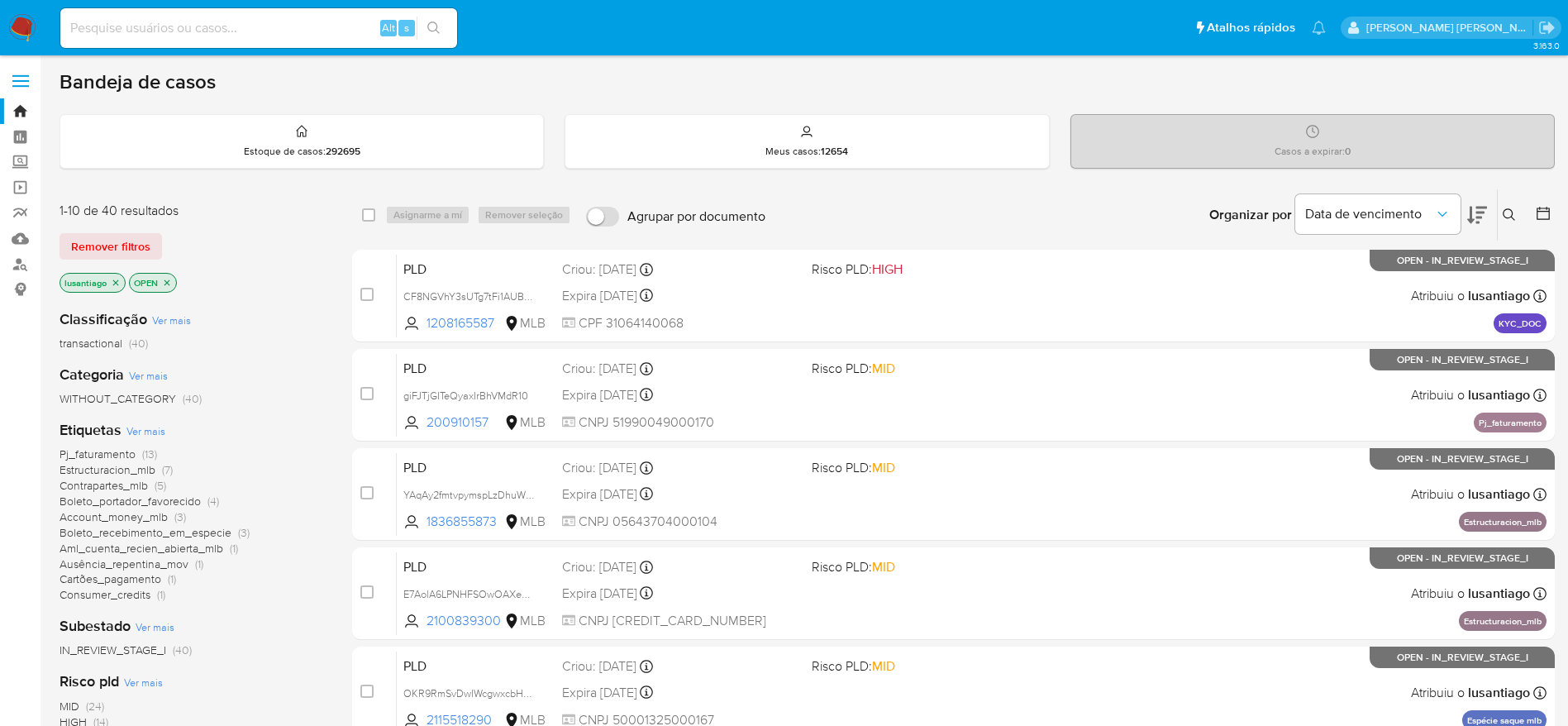
click at [286, 31] on input at bounding box center [258, 27] width 397 height 22
paste input "2327176441"
type input "2327176441"
click at [434, 28] on icon "search-icon" at bounding box center [433, 28] width 13 height 13
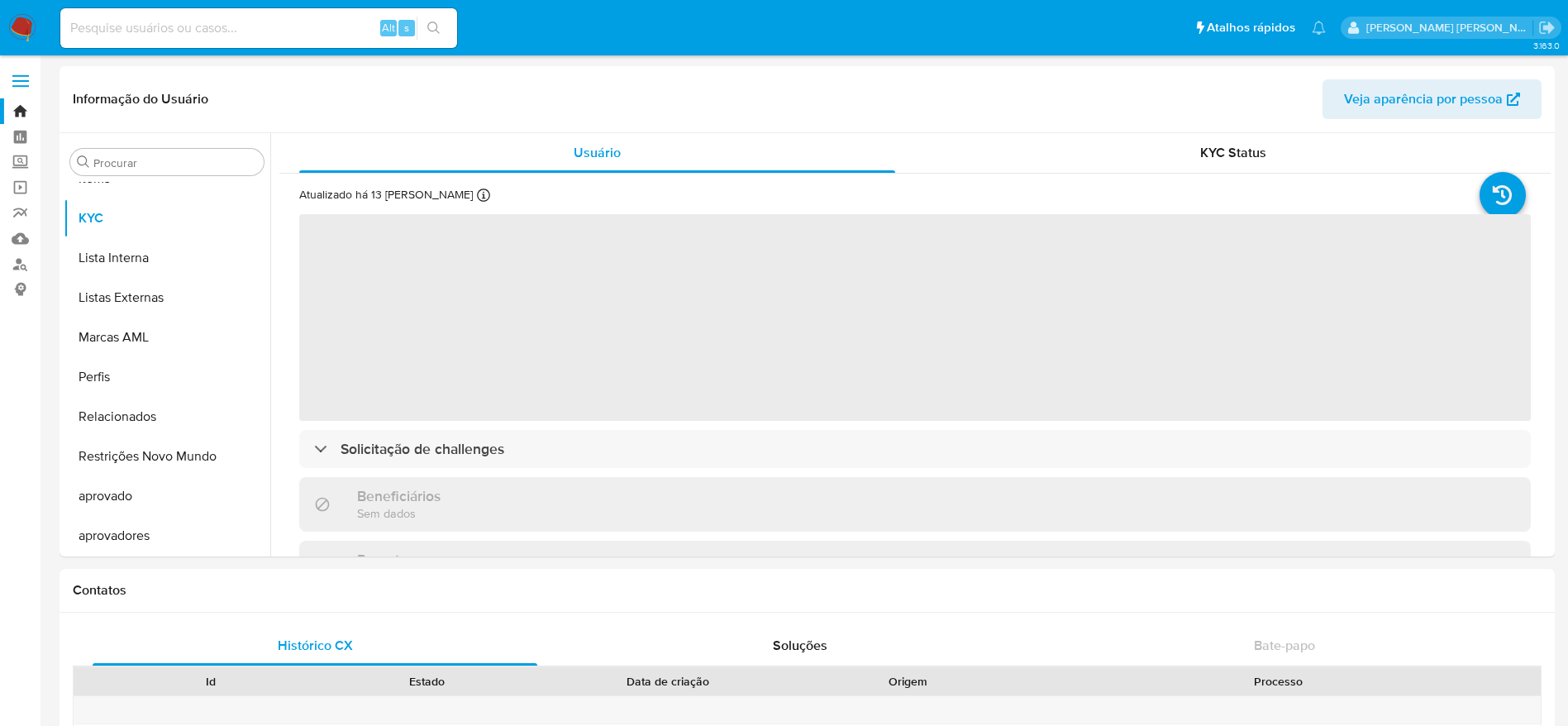
scroll to position [897, 0]
select select "10"
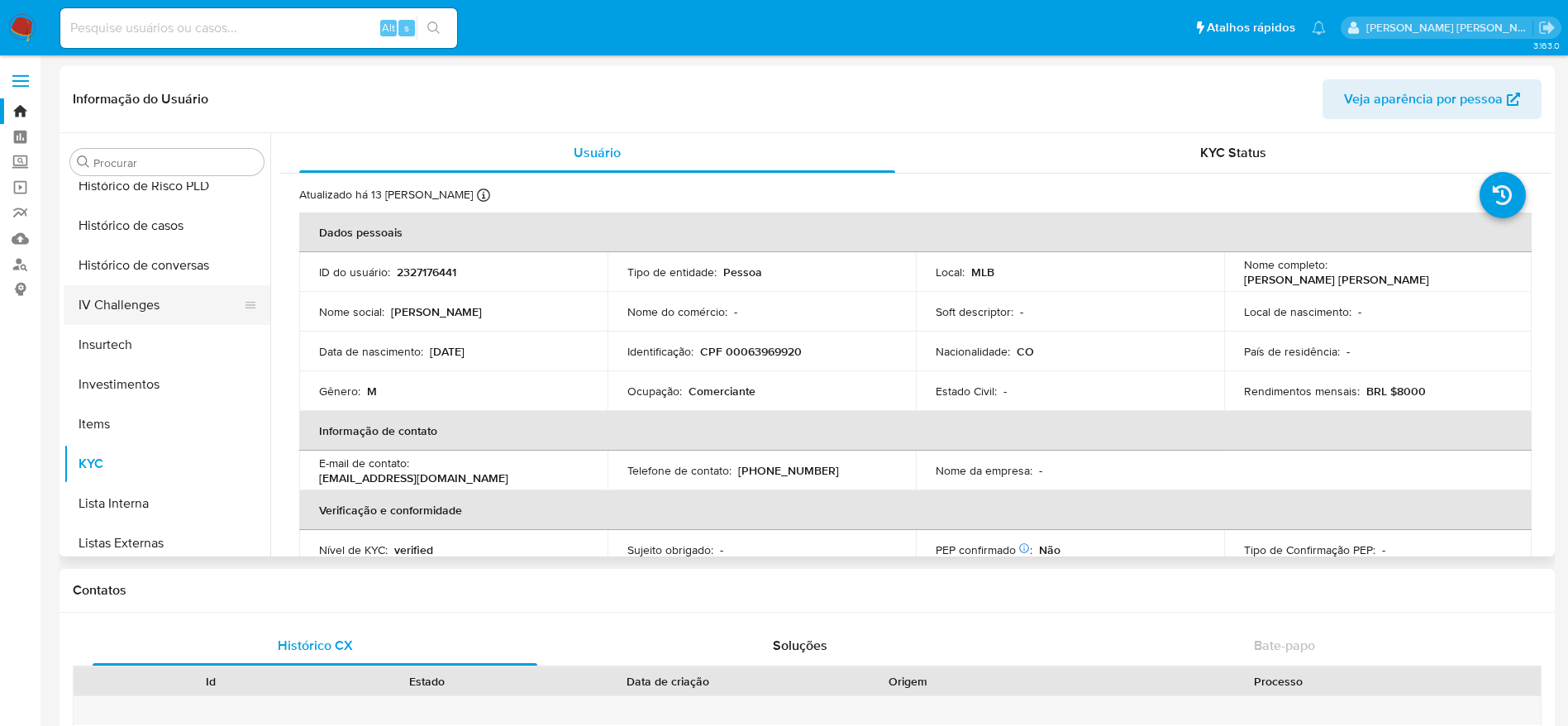
scroll to position [649, 0]
click at [150, 233] on button "Histórico de casos" at bounding box center [160, 227] width 193 height 40
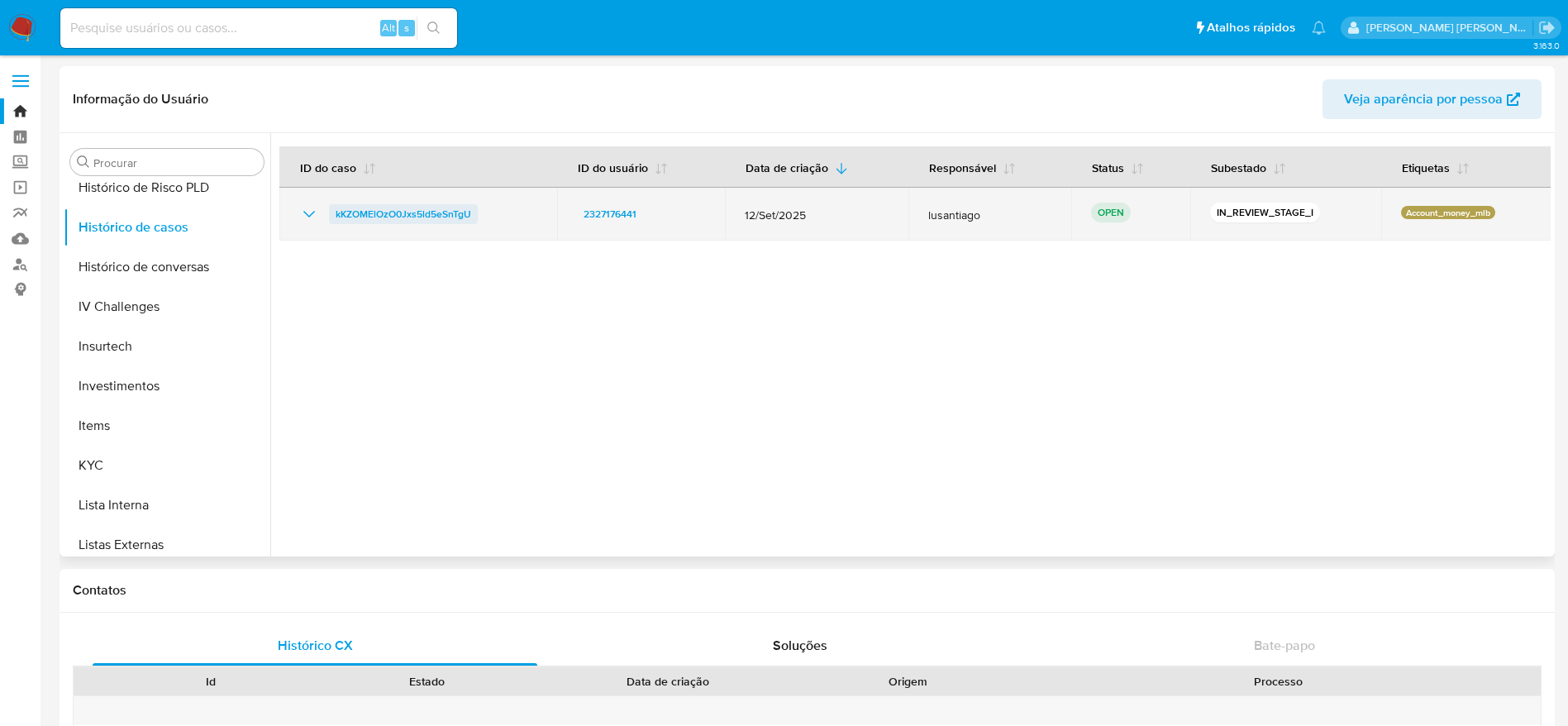
click at [396, 211] on span "kKZOMElOzO0Jxs5ld5eSnTgU" at bounding box center [403, 214] width 136 height 20
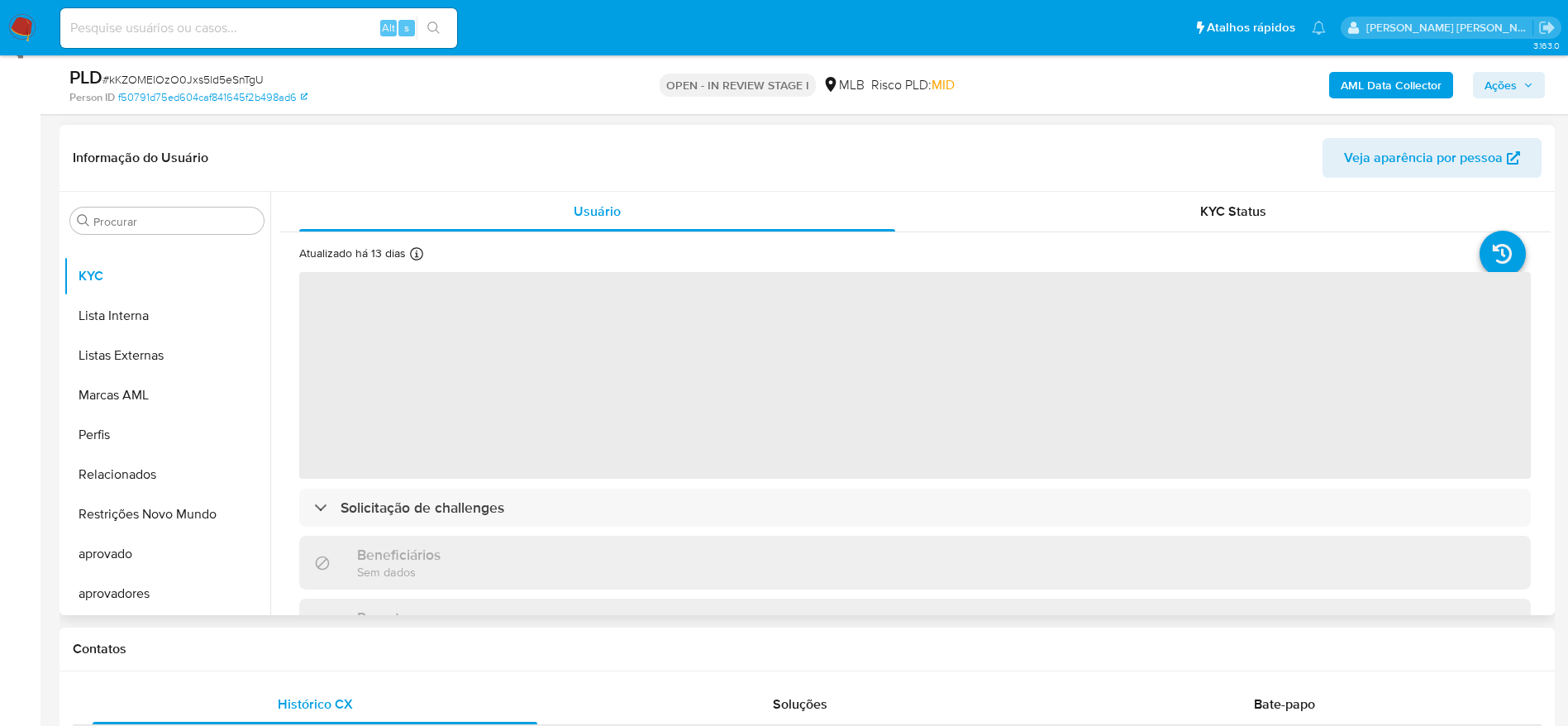
scroll to position [248, 0]
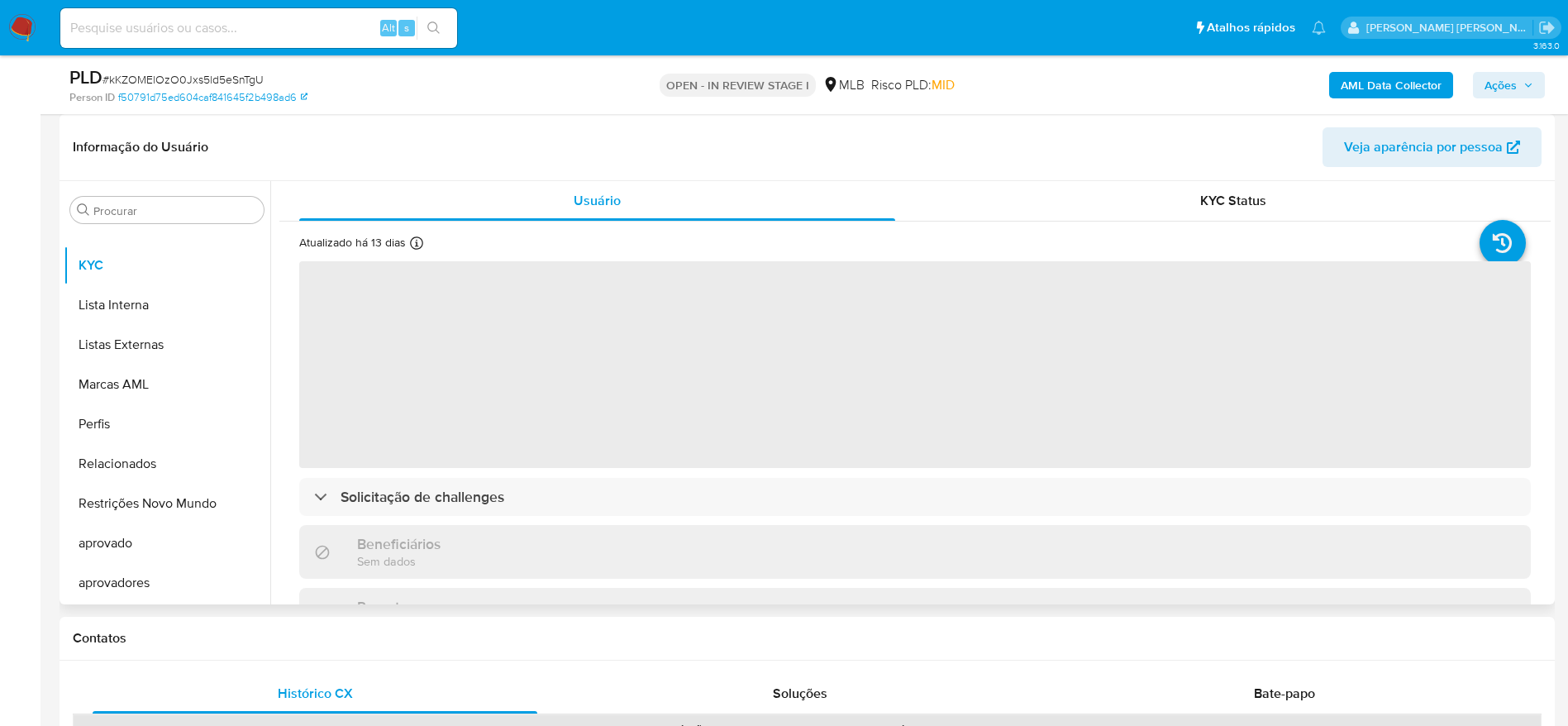
select select "10"
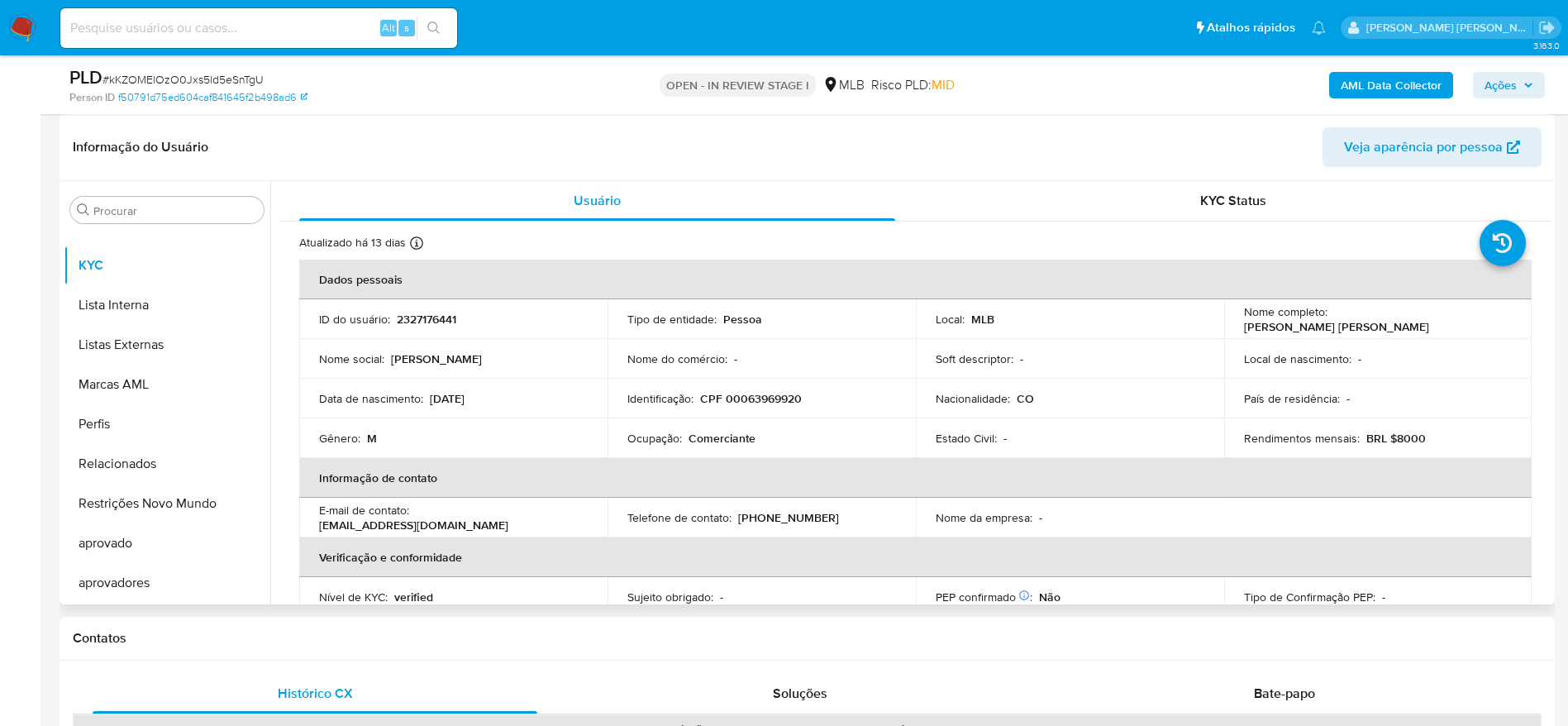
click at [760, 397] on p "CPF 00063969920" at bounding box center [751, 399] width 102 height 15
copy p "00063969920"
drag, startPoint x: 488, startPoint y: 402, endPoint x: 432, endPoint y: 405, distance: 56.1
click at [432, 405] on div "Data [PERSON_NAME] : [DEMOGRAPHIC_DATA]" at bounding box center [453, 399] width 269 height 15
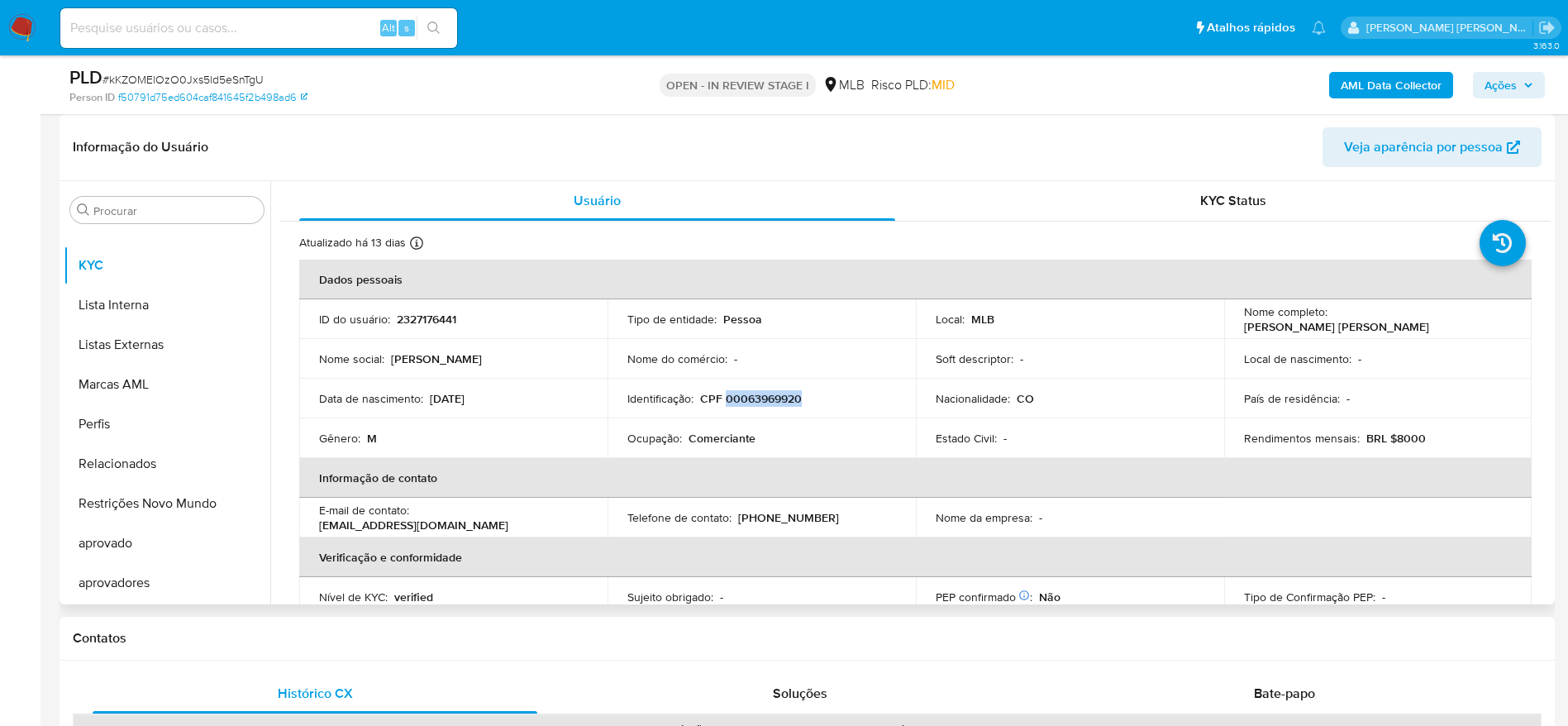
copy p "[DATE]"
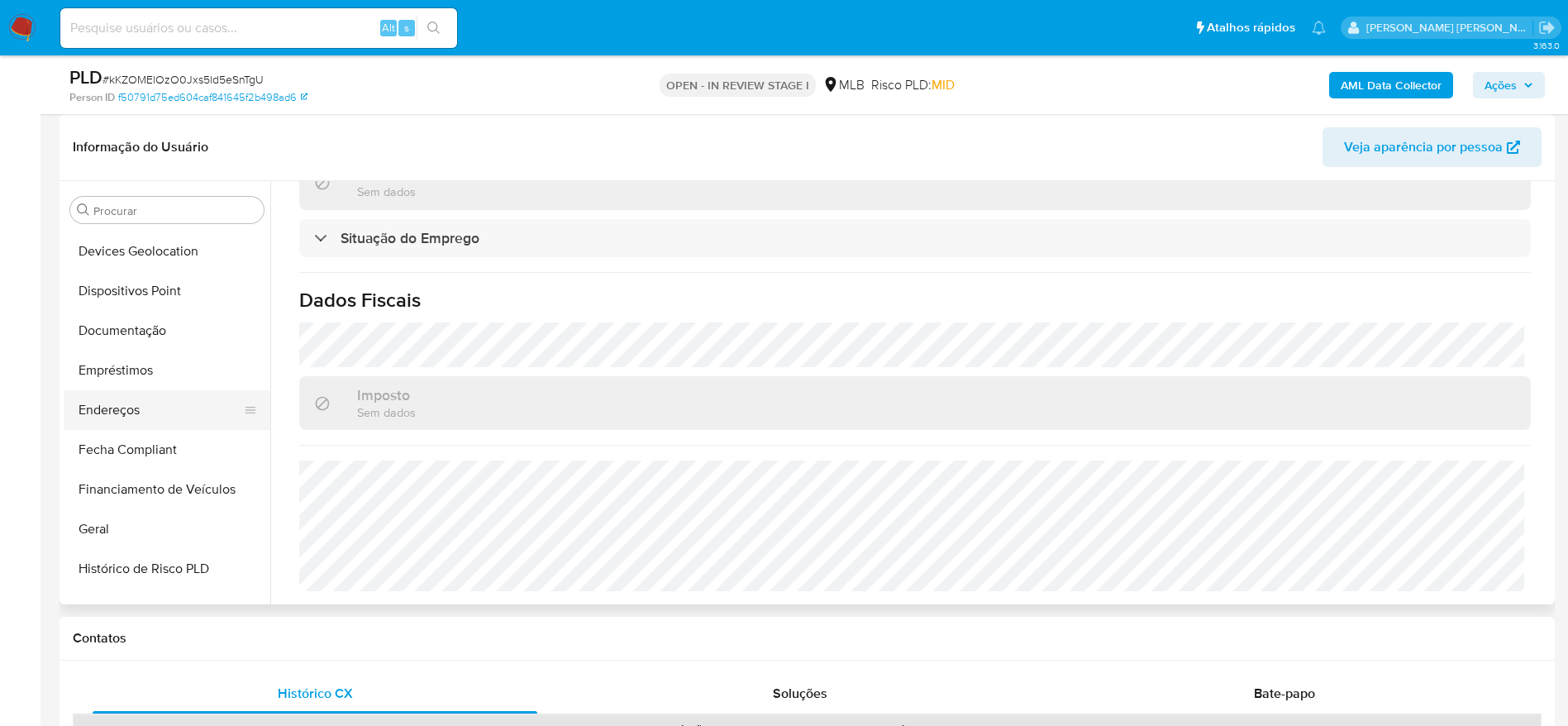
scroll to position [277, 0]
click at [128, 450] on button "Endereços" at bounding box center [160, 449] width 193 height 40
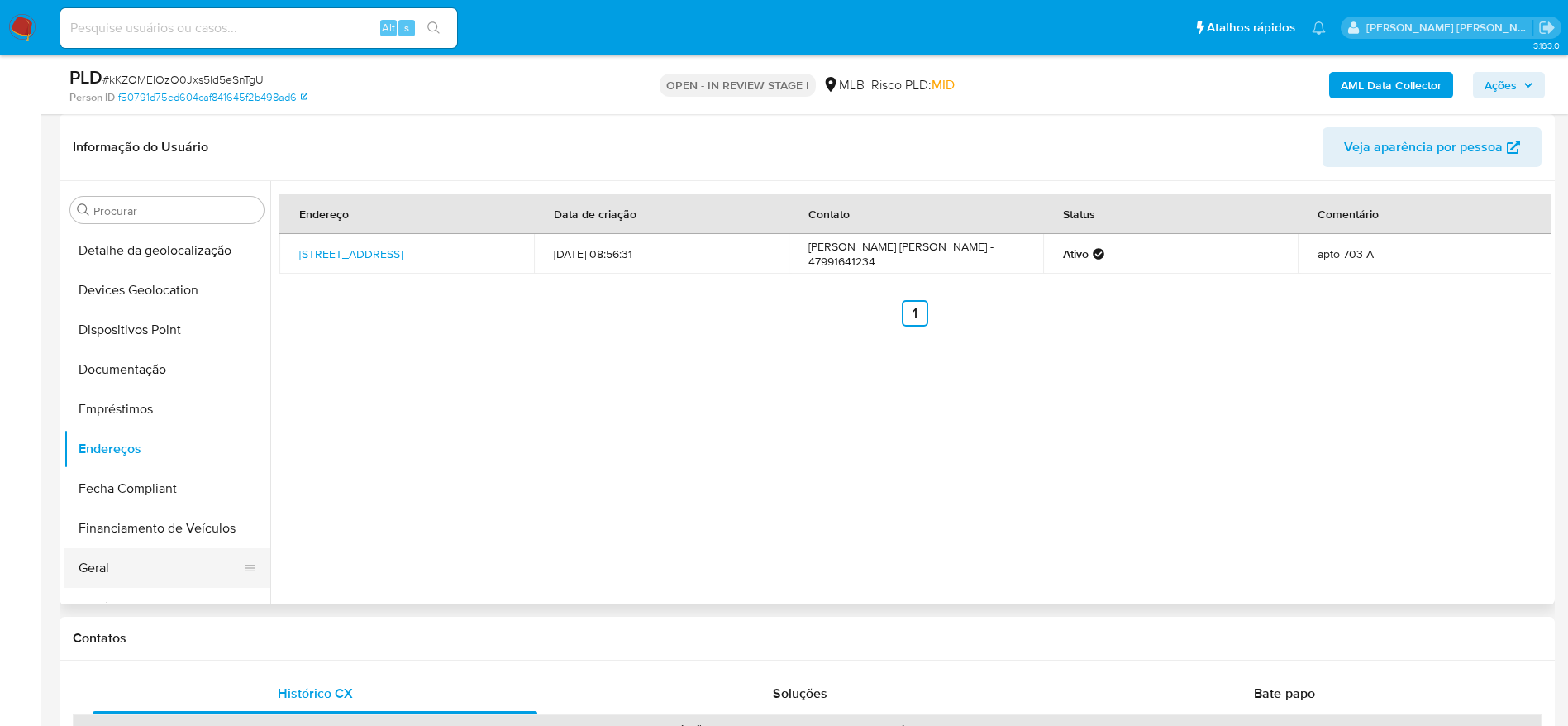
click at [125, 560] on button "Geral" at bounding box center [160, 568] width 193 height 40
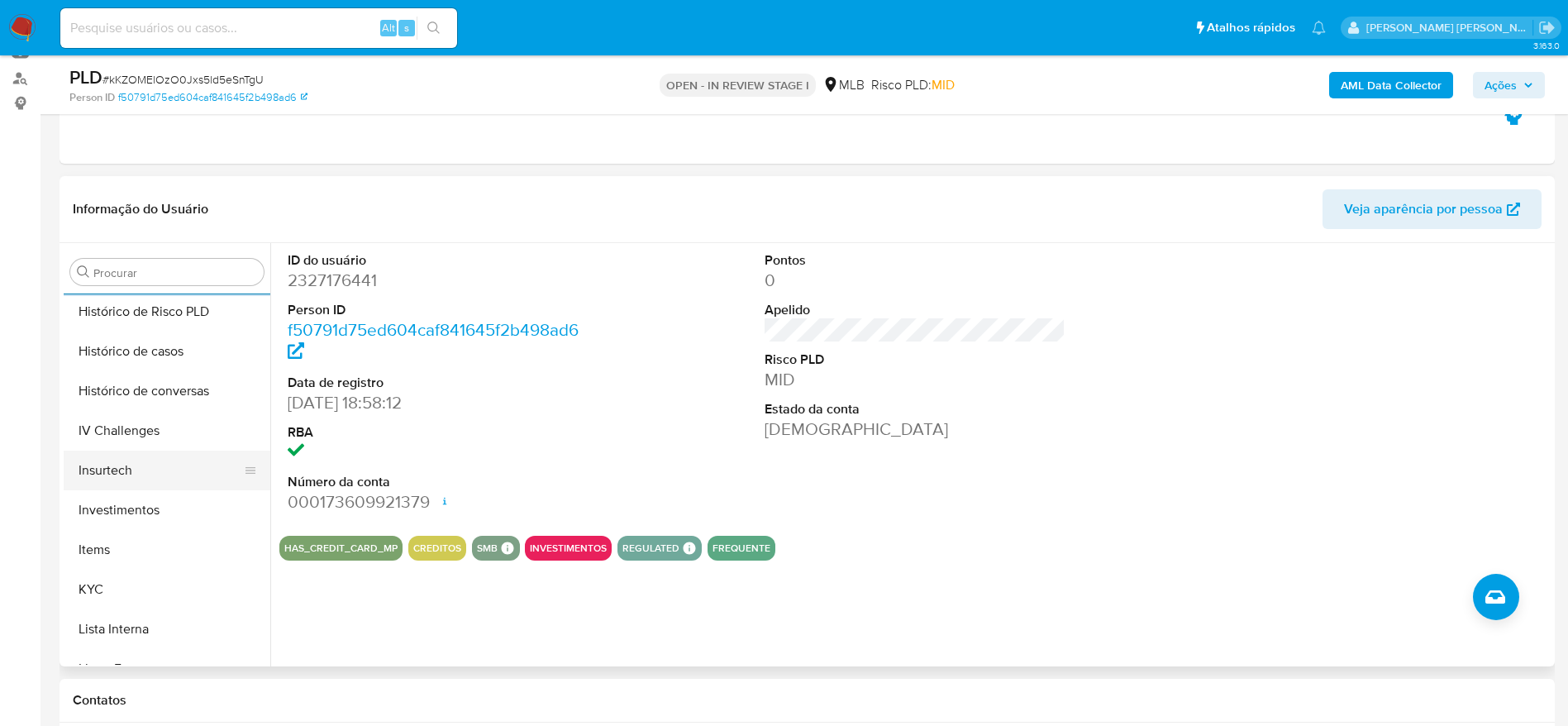
scroll to position [649, 0]
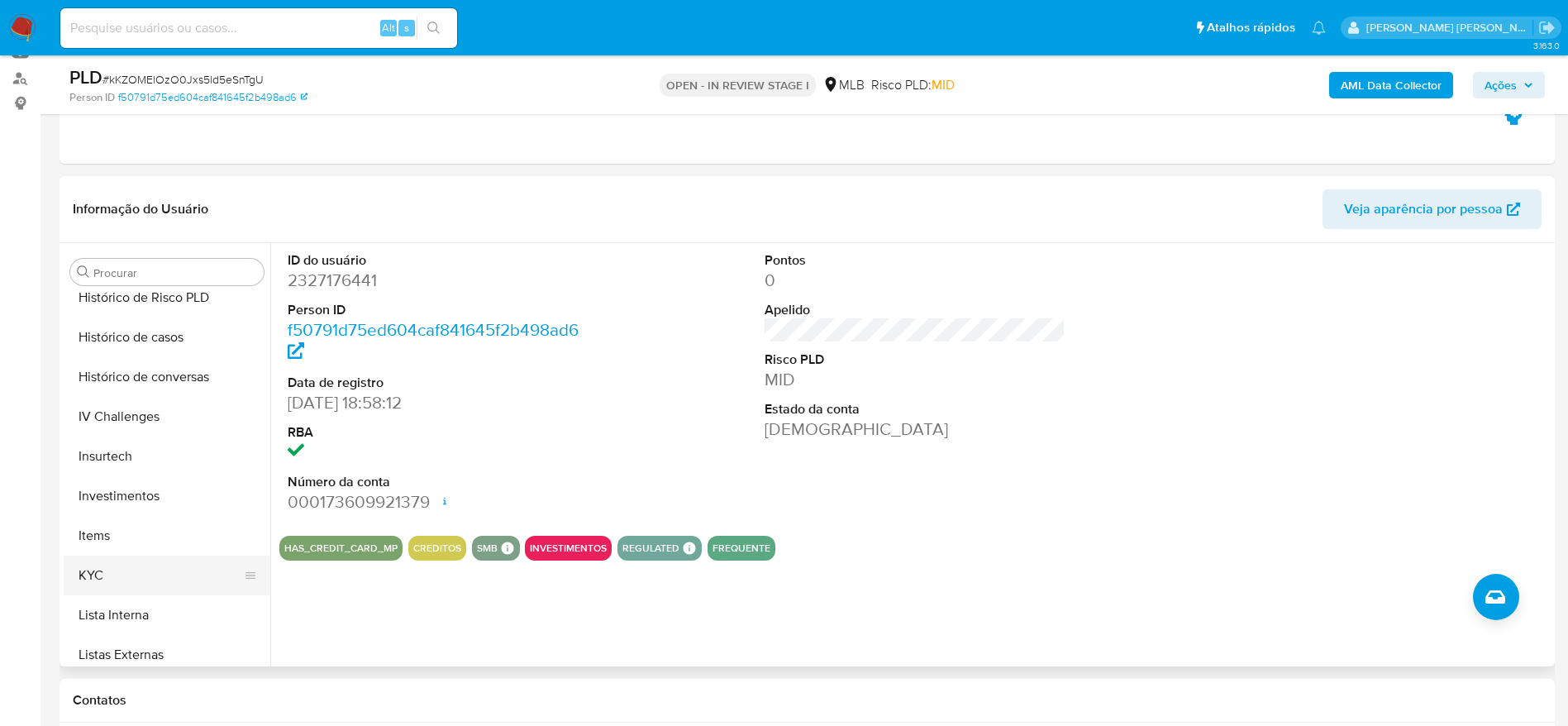
click at [132, 563] on button "KYC" at bounding box center [160, 575] width 193 height 40
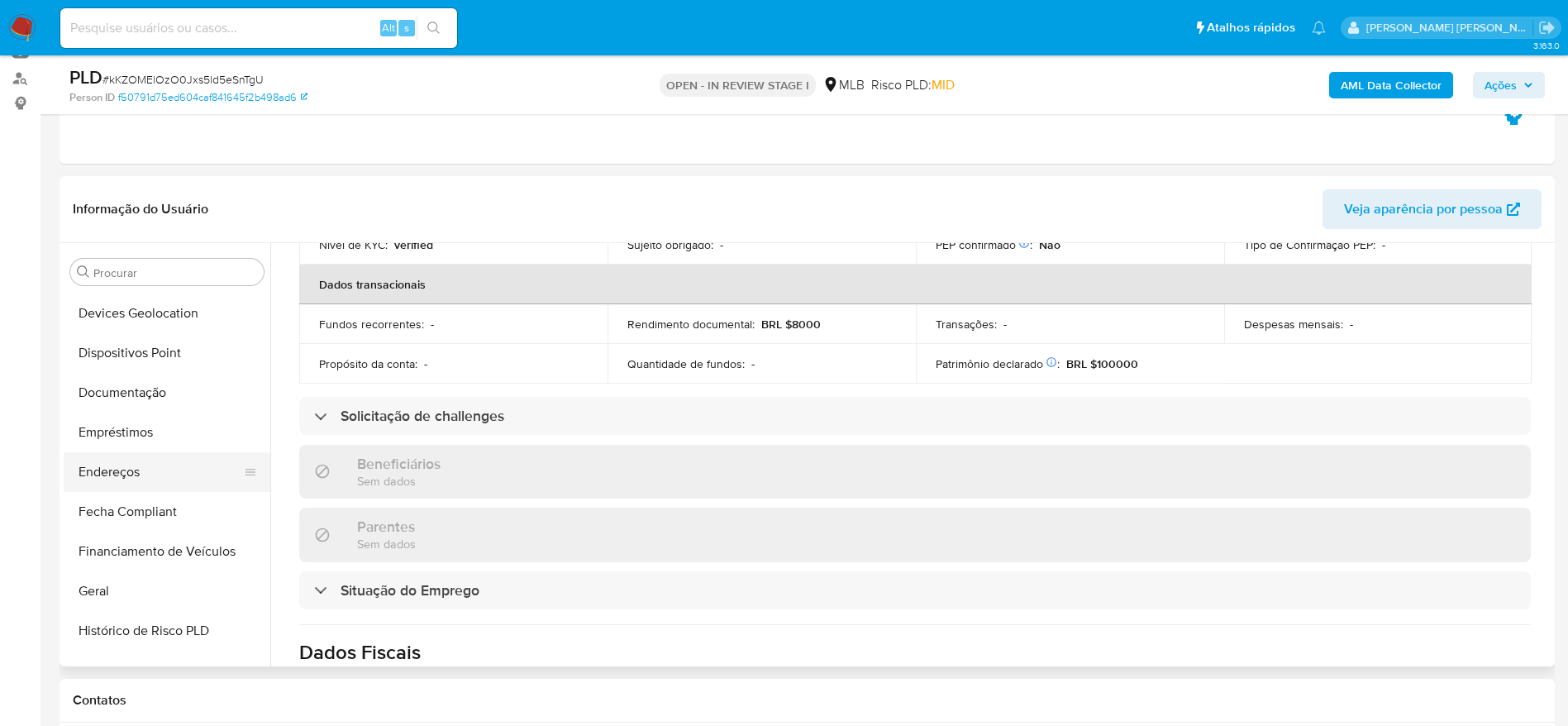
scroll to position [277, 0]
click at [137, 506] on button "Endereços" at bounding box center [160, 511] width 193 height 40
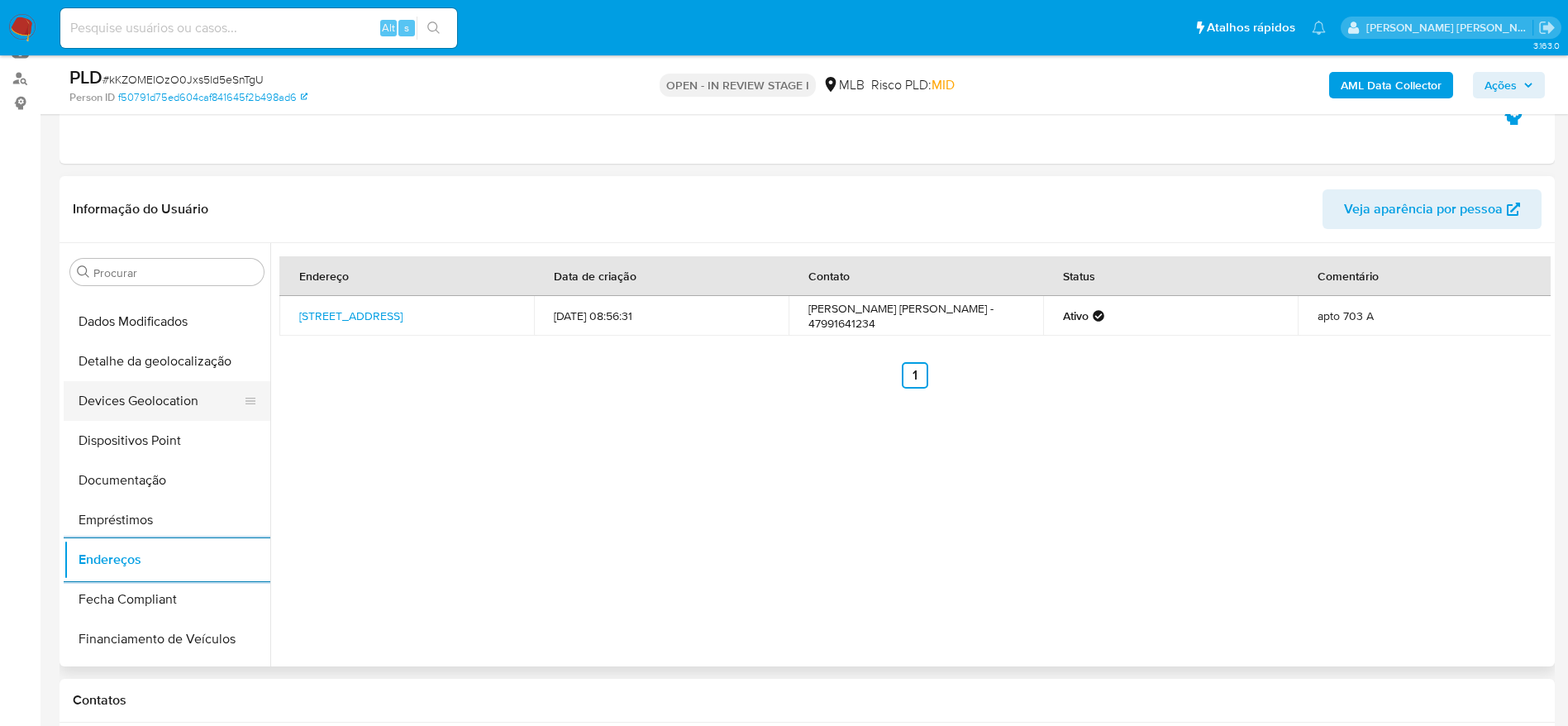
scroll to position [153, 0]
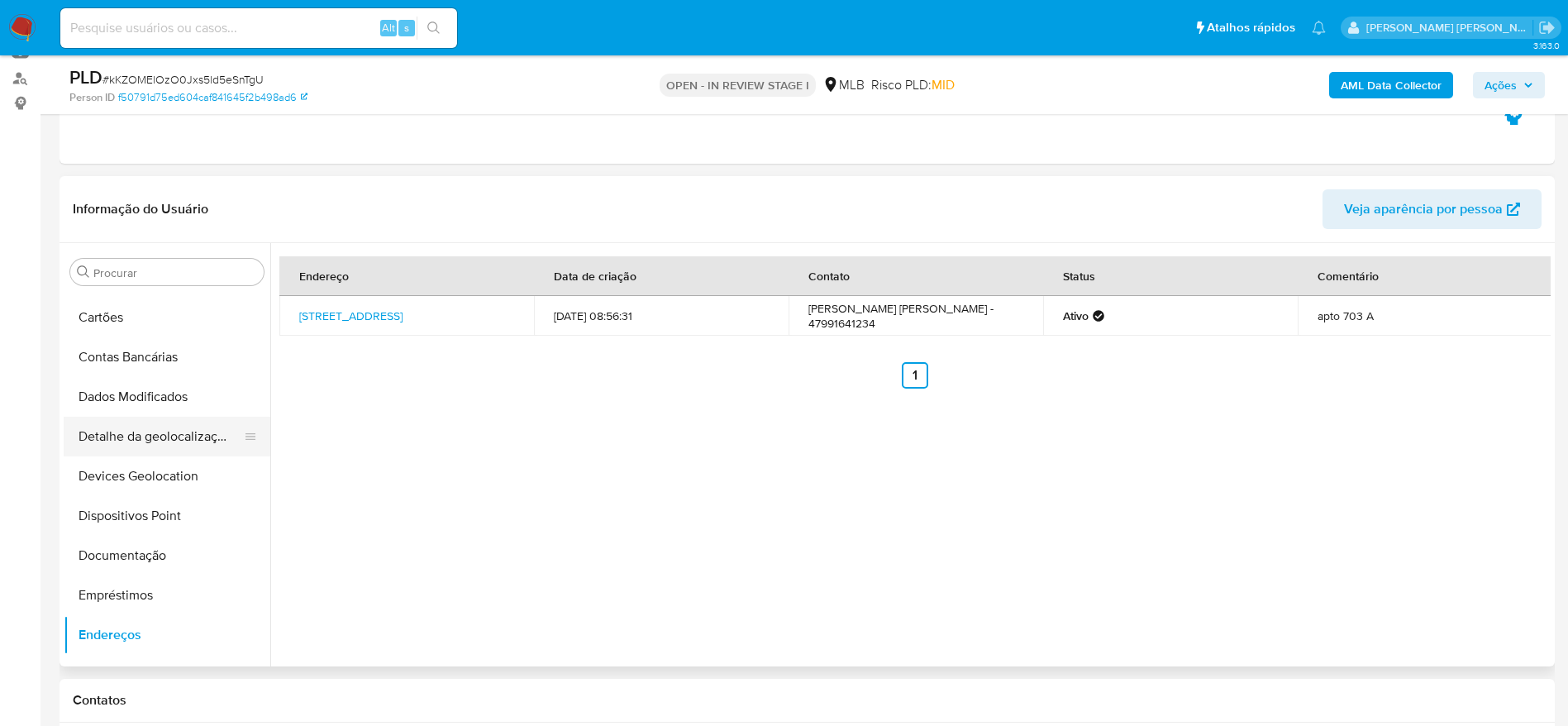
click at [175, 447] on button "Detalhe da geolocalização" at bounding box center [160, 437] width 193 height 40
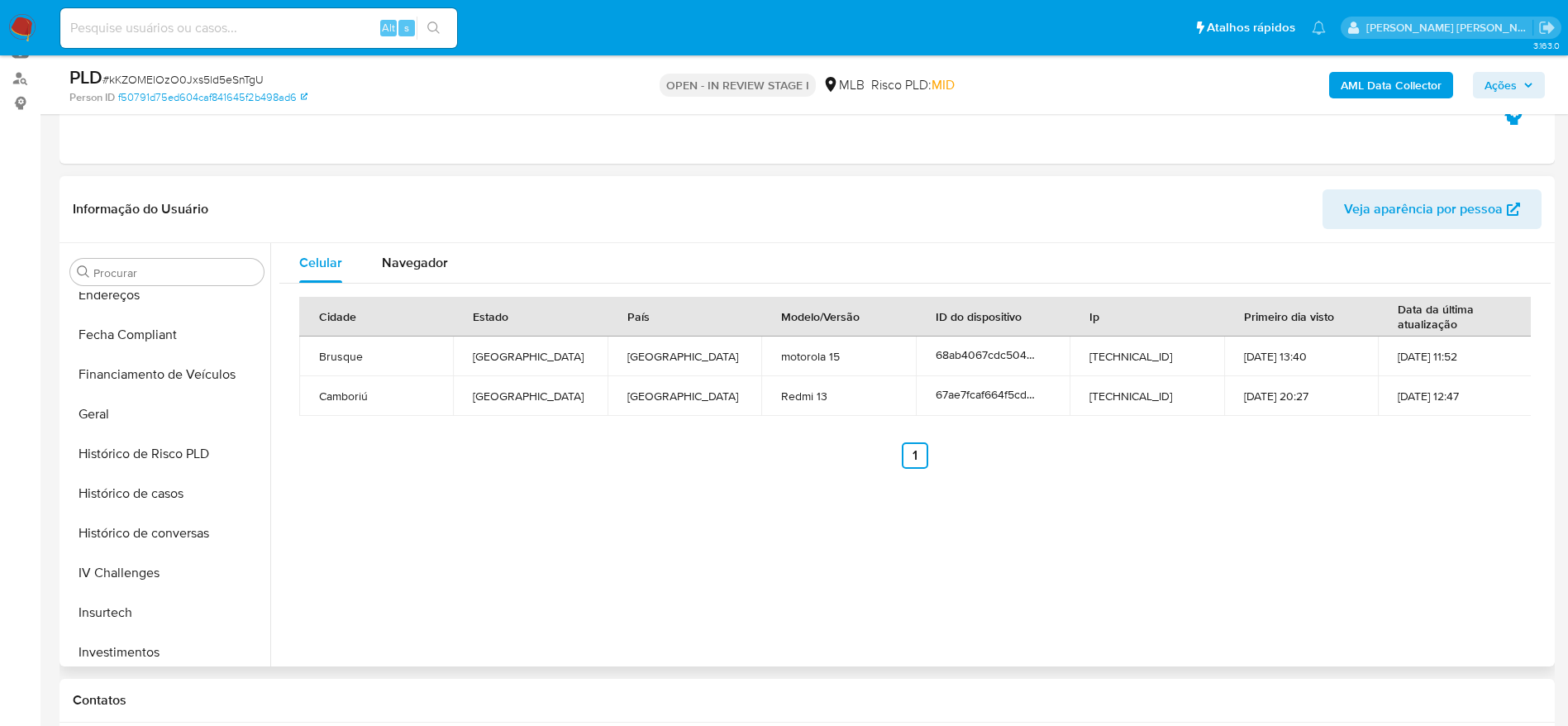
scroll to position [897, 0]
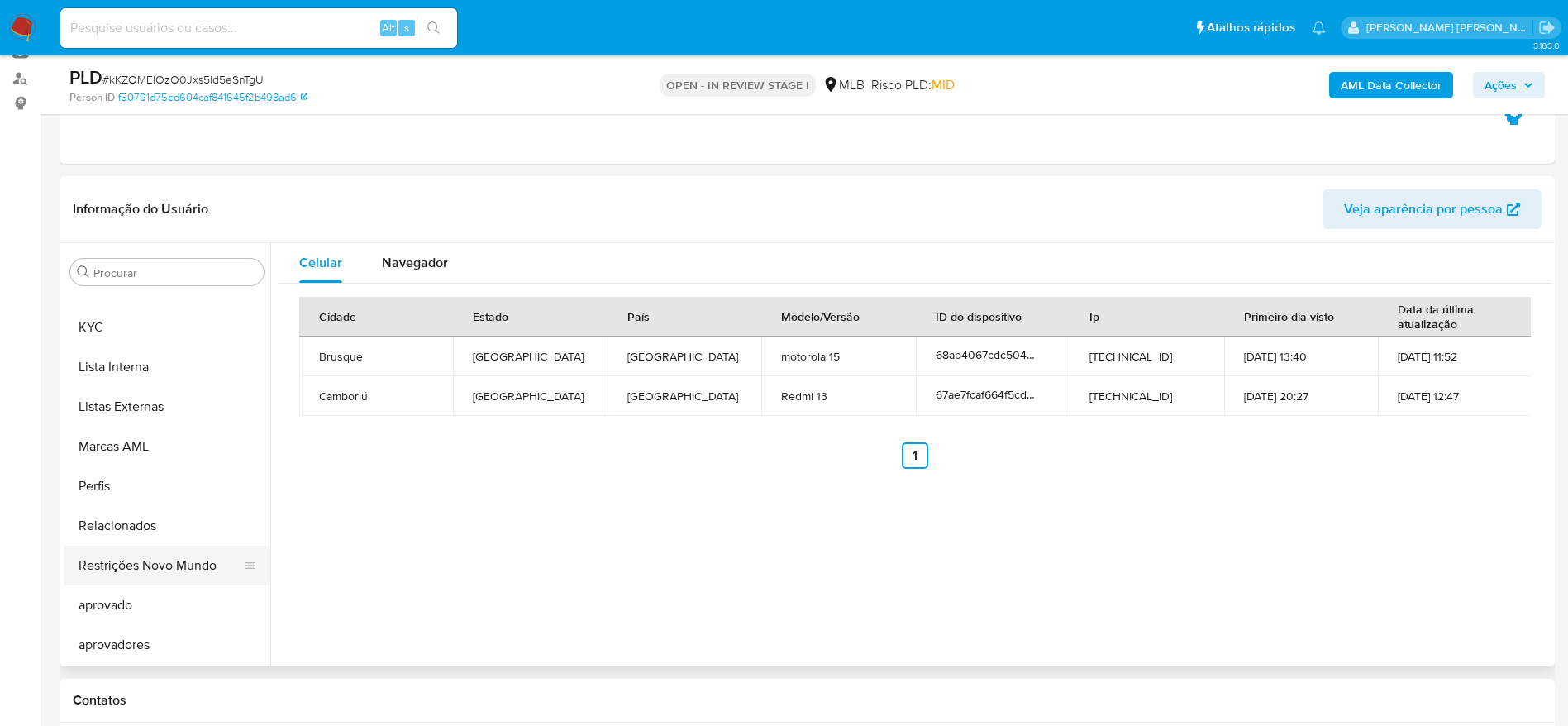
click at [158, 563] on button "Restrições Novo Mundo" at bounding box center [160, 566] width 193 height 40
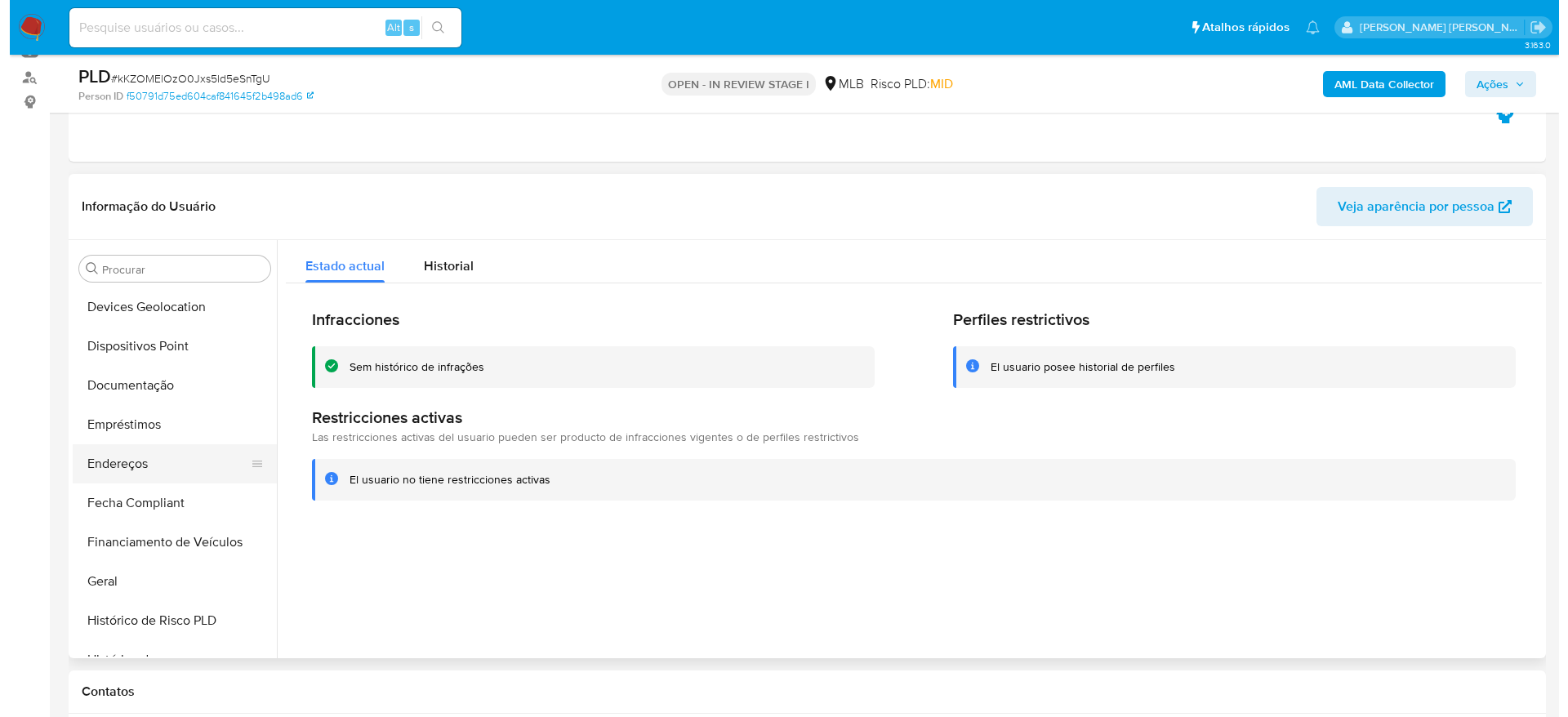
scroll to position [274, 0]
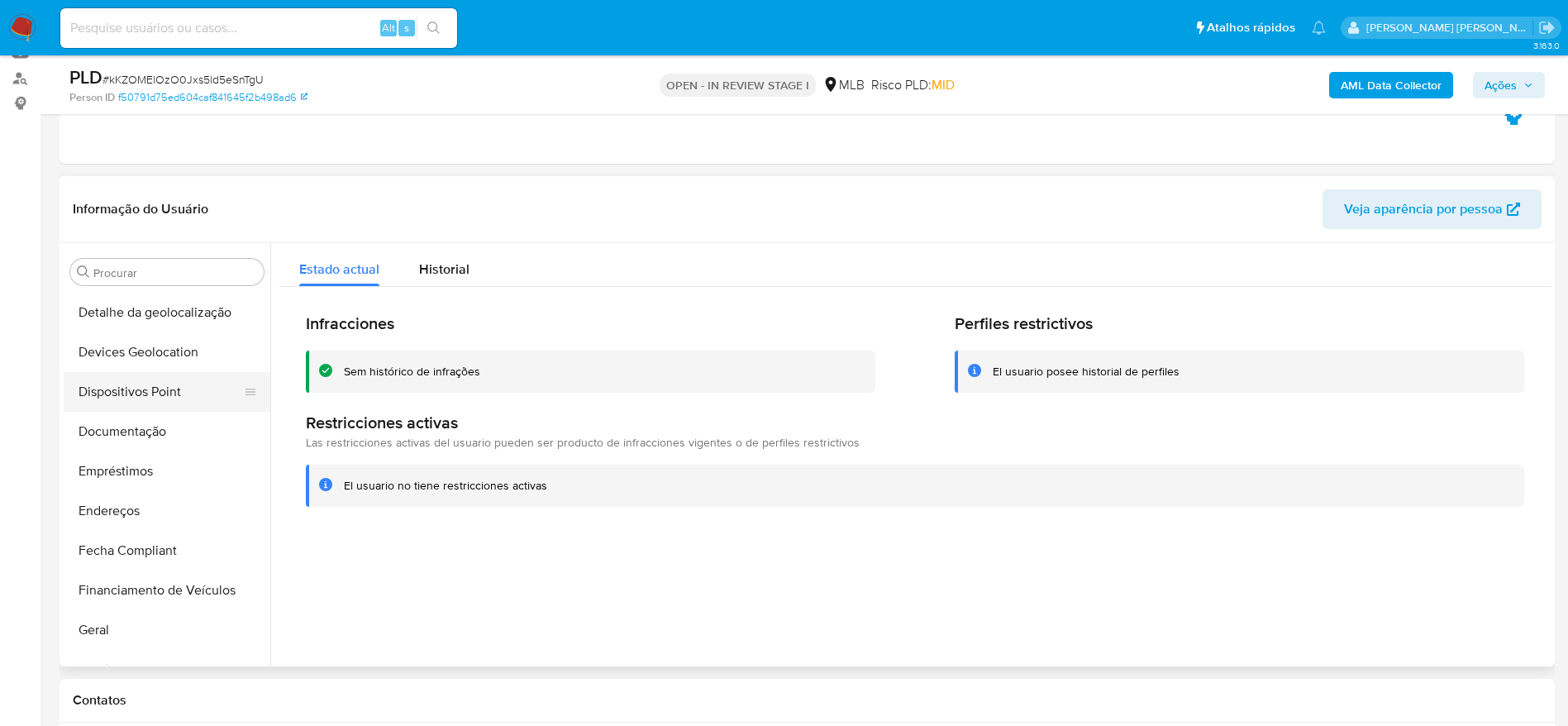
click at [149, 400] on button "Dispositivos Point" at bounding box center [160, 392] width 193 height 40
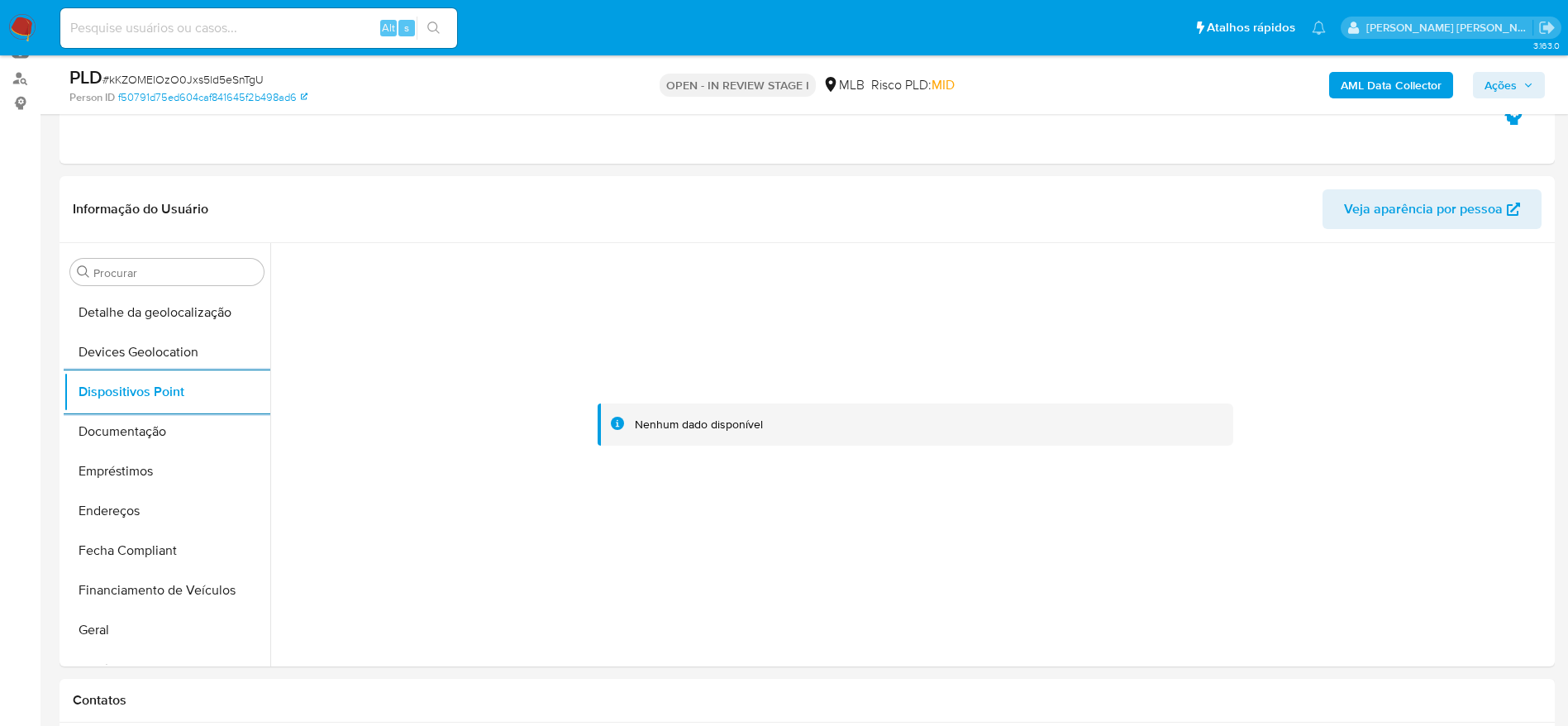
click at [1356, 78] on b "AML Data Collector" at bounding box center [1390, 85] width 101 height 26
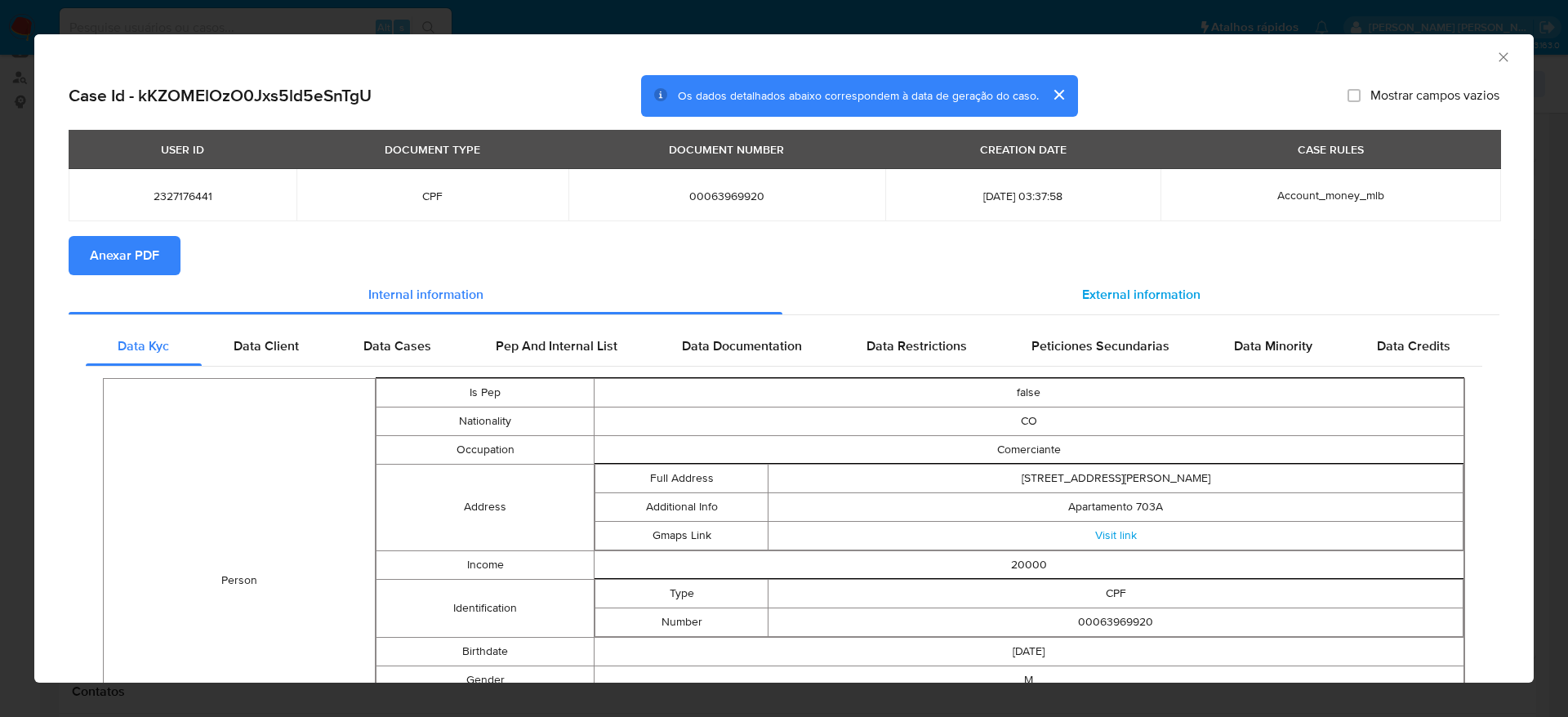
click at [1082, 301] on span "External information" at bounding box center [1141, 294] width 118 height 19
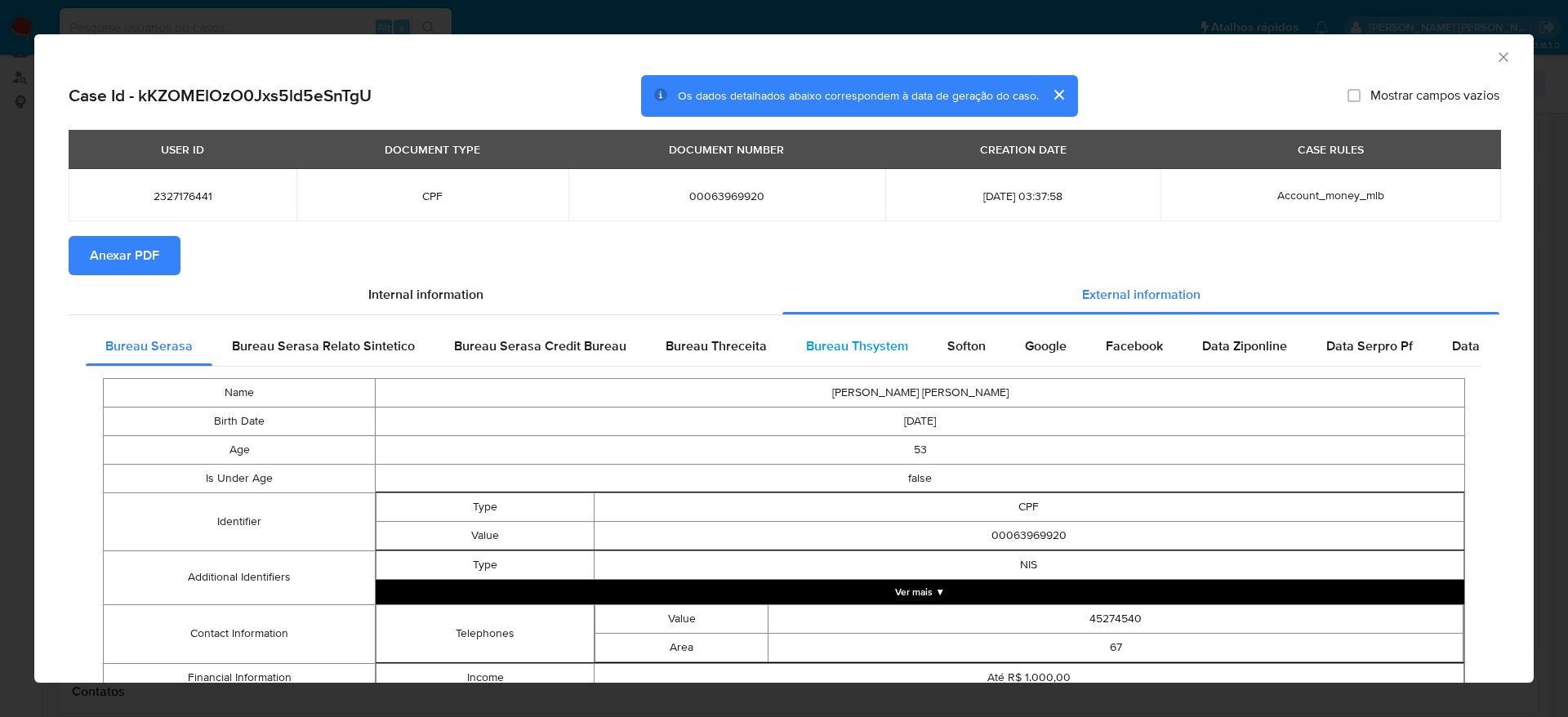
click at [871, 342] on span "Bureau Thsystem" at bounding box center [858, 345] width 102 height 19
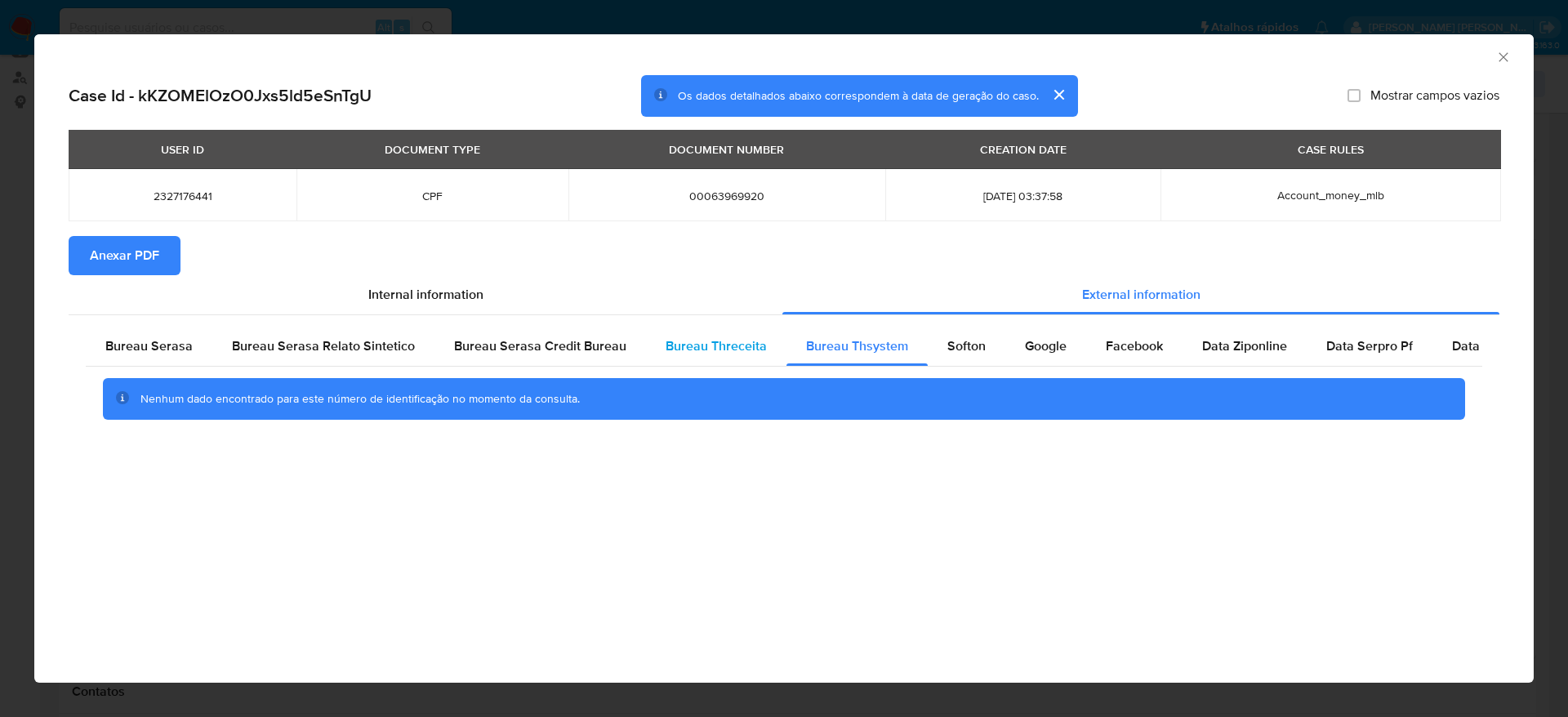
click at [694, 343] on span "Bureau Threceita" at bounding box center [716, 345] width 101 height 19
click at [541, 349] on span "Bureau Serasa Credit Bureau" at bounding box center [540, 345] width 172 height 19
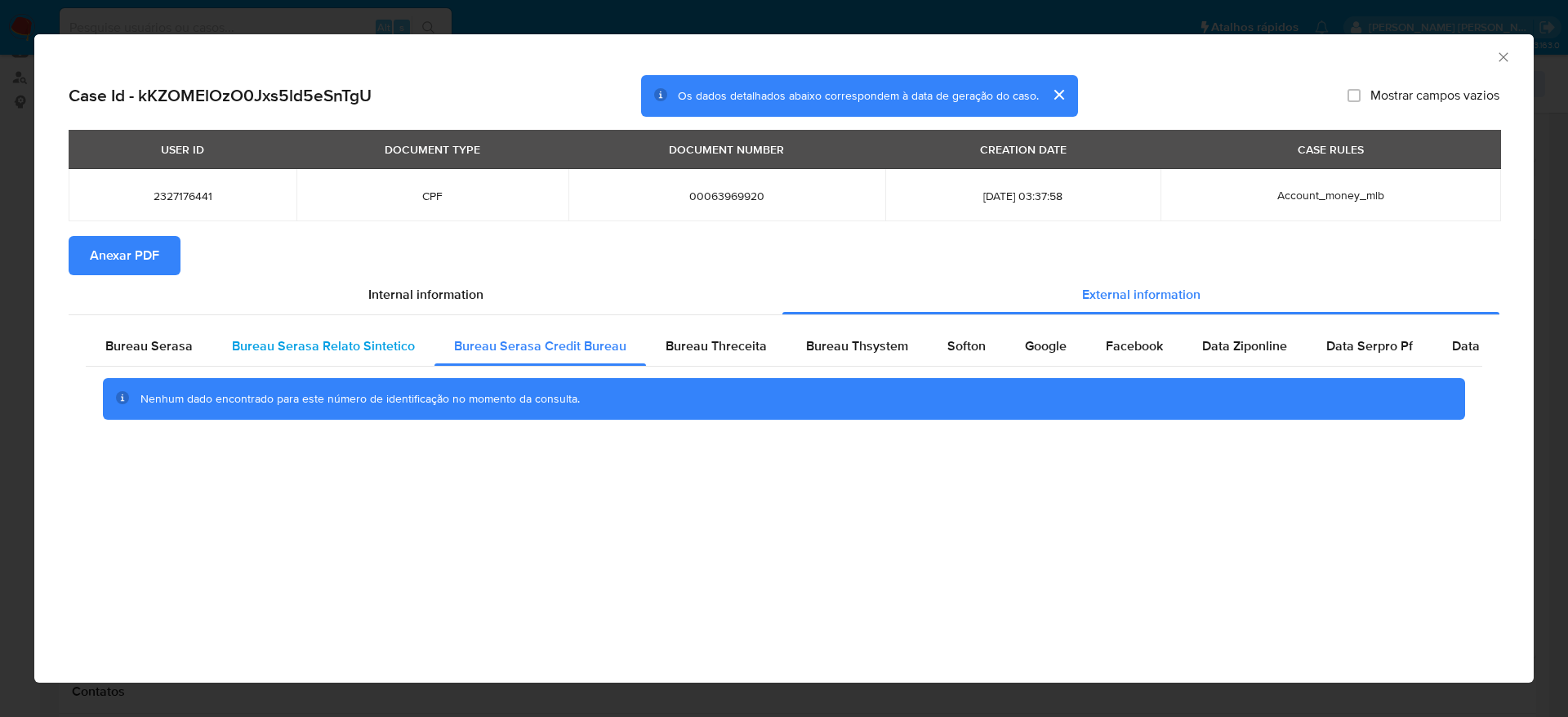
drag, startPoint x: 355, startPoint y: 355, endPoint x: 283, endPoint y: 355, distance: 72.0
click at [350, 355] on span "Bureau Serasa Relato Sintetico" at bounding box center [323, 345] width 182 height 19
click at [182, 355] on span "Bureau Serasa" at bounding box center [149, 345] width 88 height 19
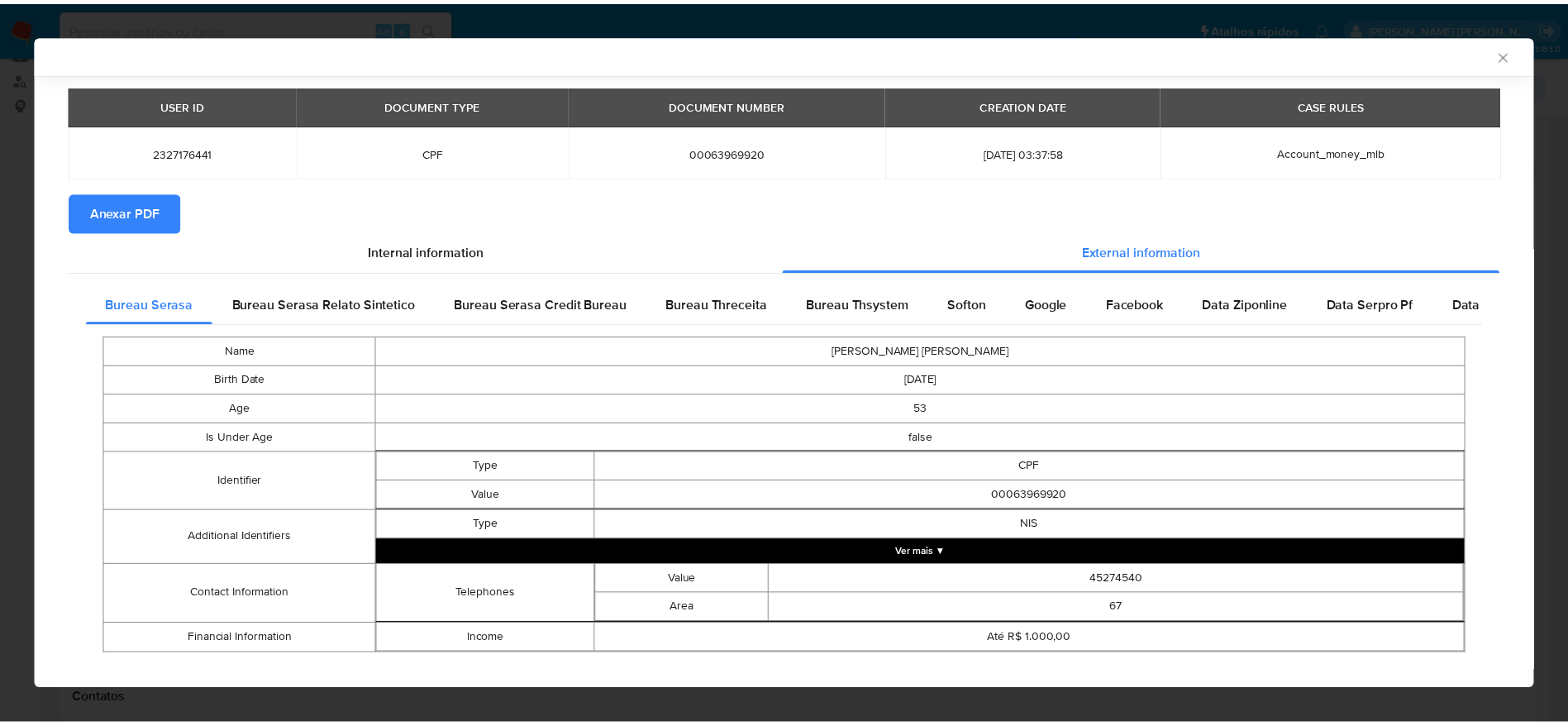
scroll to position [64, 0]
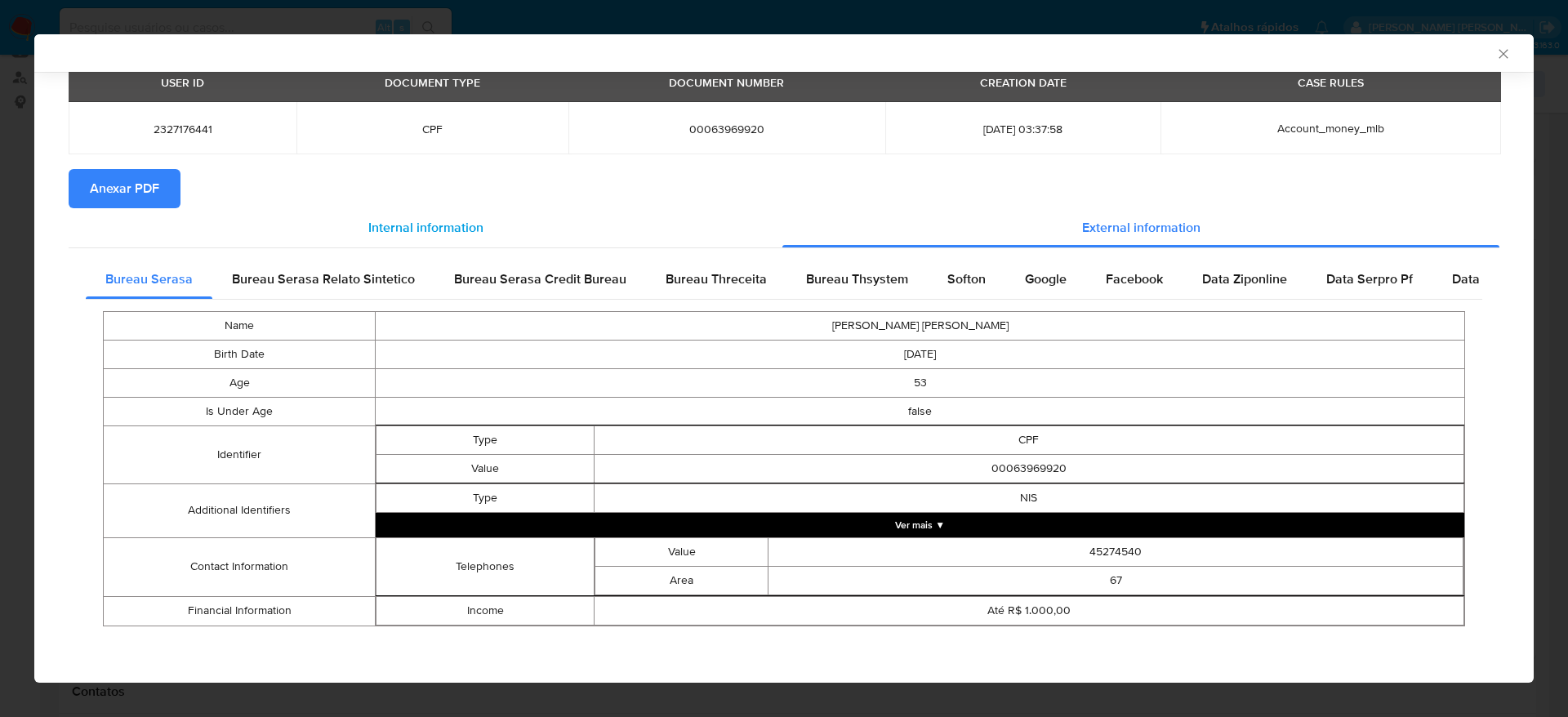
click at [137, 209] on div "Internal information" at bounding box center [426, 228] width 713 height 39
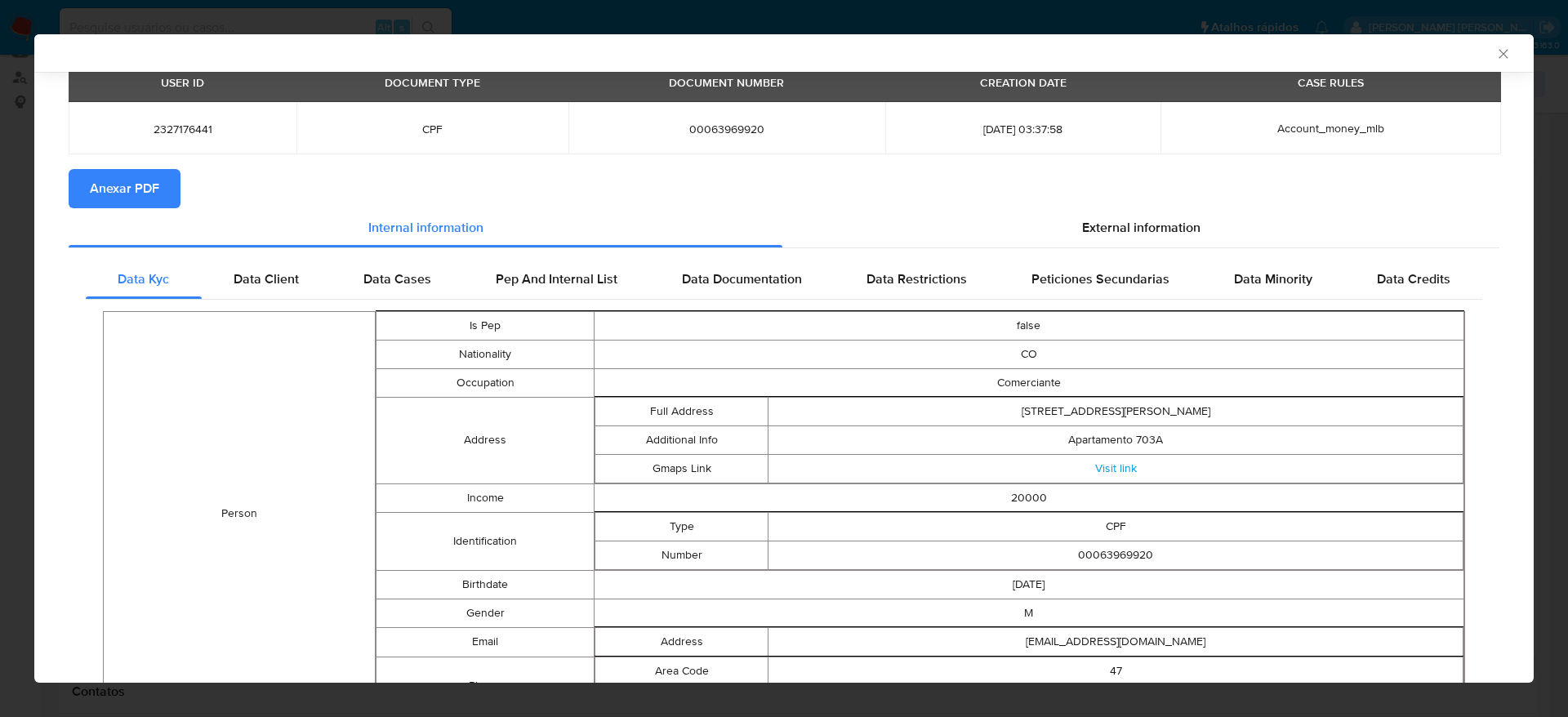
click at [137, 188] on span "Anexar PDF" at bounding box center [124, 188] width 70 height 36
click at [1495, 47] on icon "Fechar a janela" at bounding box center [1504, 54] width 17 height 17
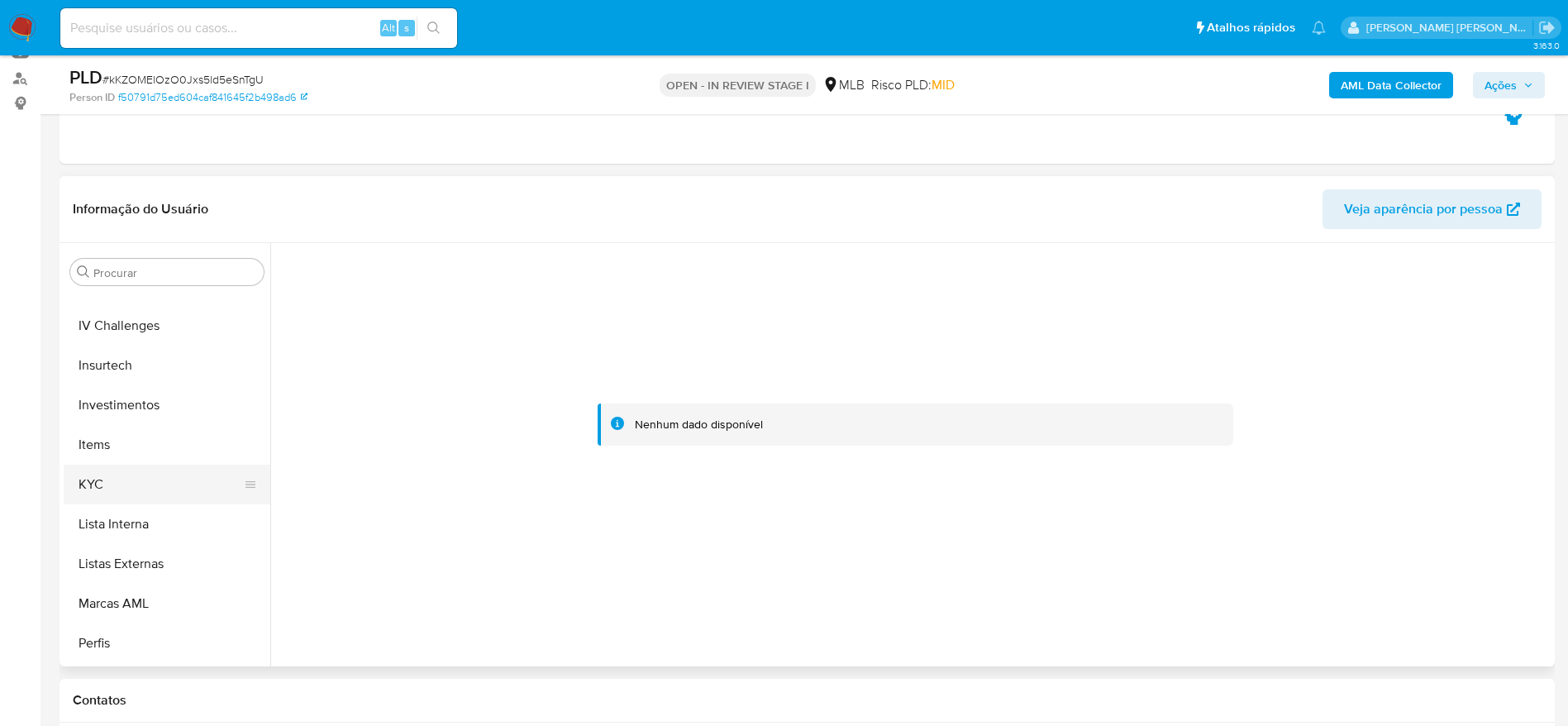
scroll to position [773, 0]
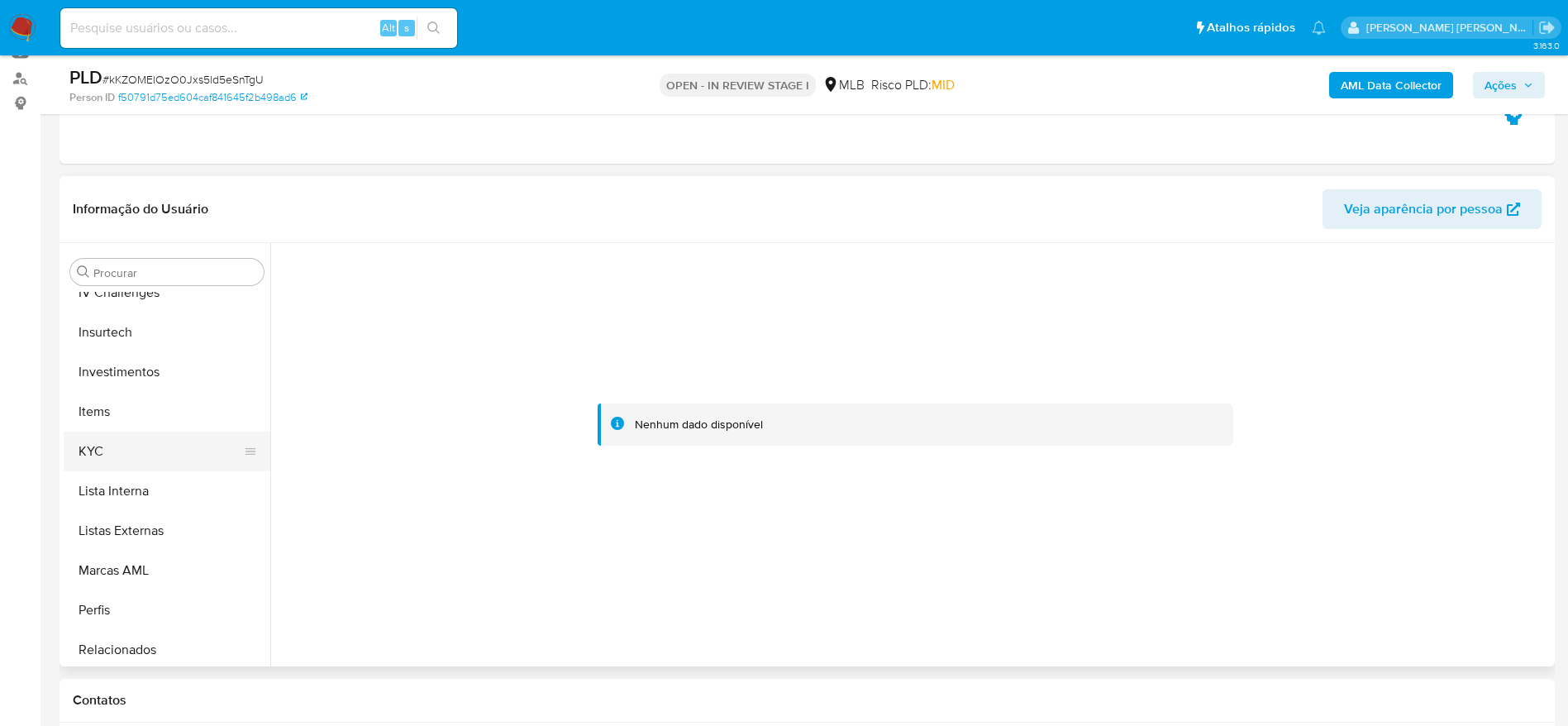
click at [118, 452] on button "KYC" at bounding box center [160, 452] width 193 height 40
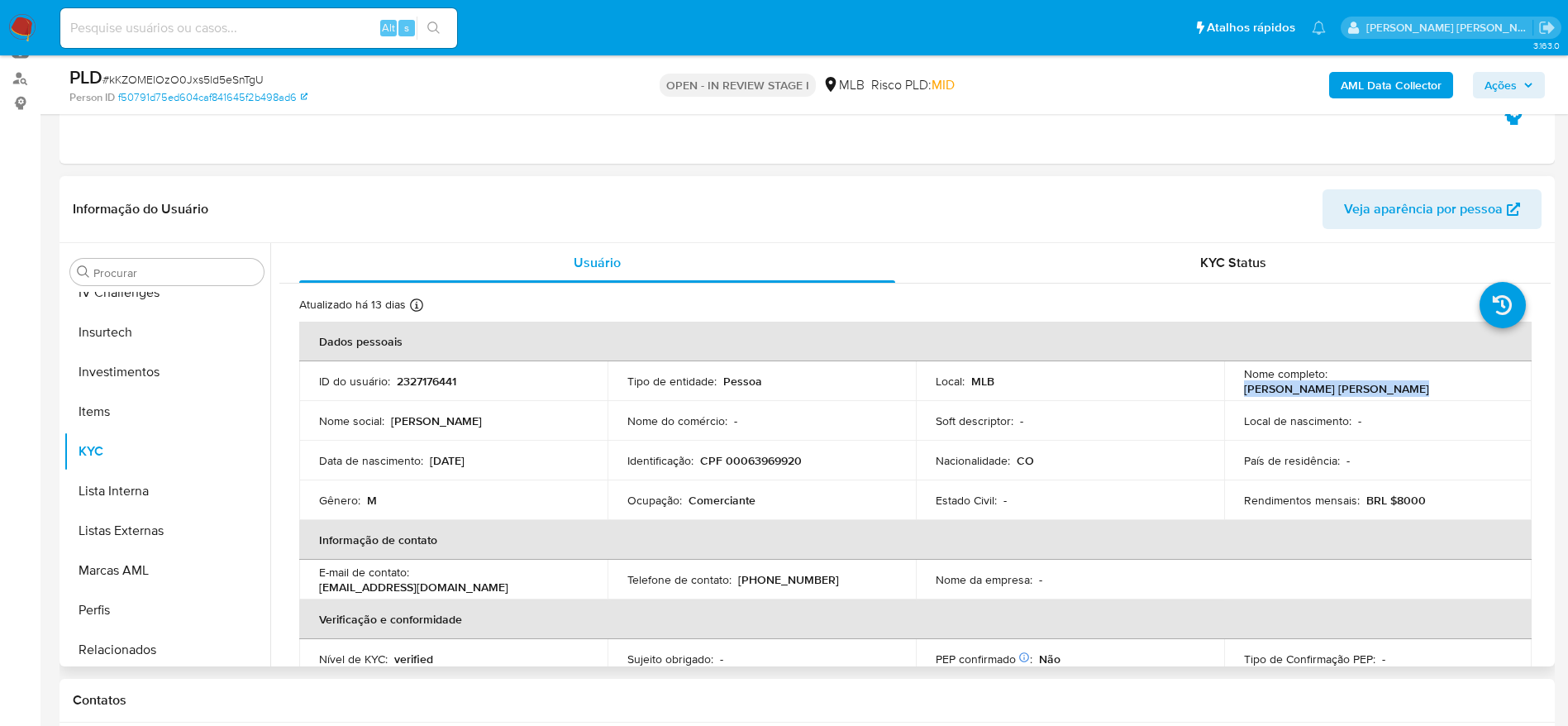
drag, startPoint x: 1480, startPoint y: 379, endPoint x: 1328, endPoint y: 384, distance: 152.1
click at [1328, 384] on div "Nome completo : John Jairo Valbuena Riascos" at bounding box center [1378, 381] width 269 height 30
copy p "John Jairo Valbuena Riascos"
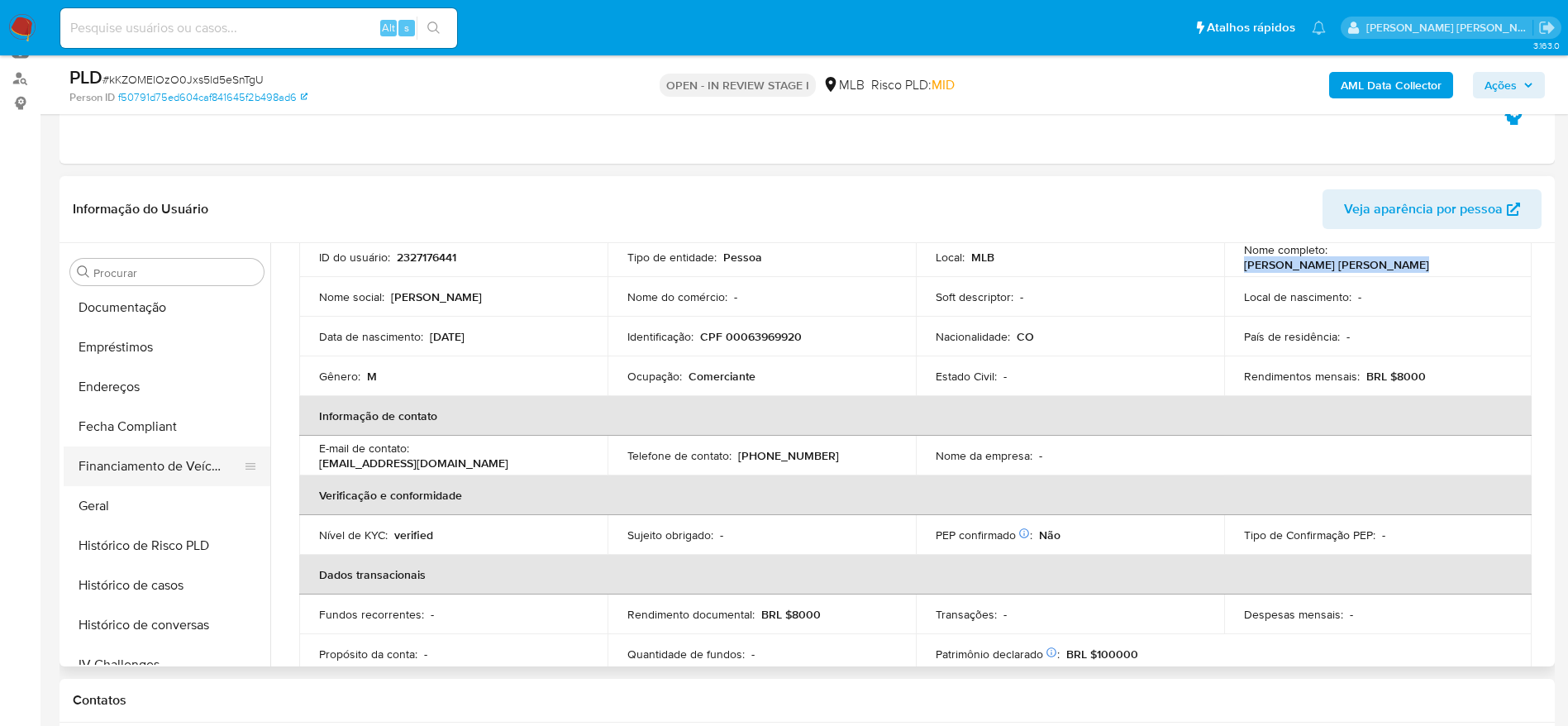
scroll to position [277, 0]
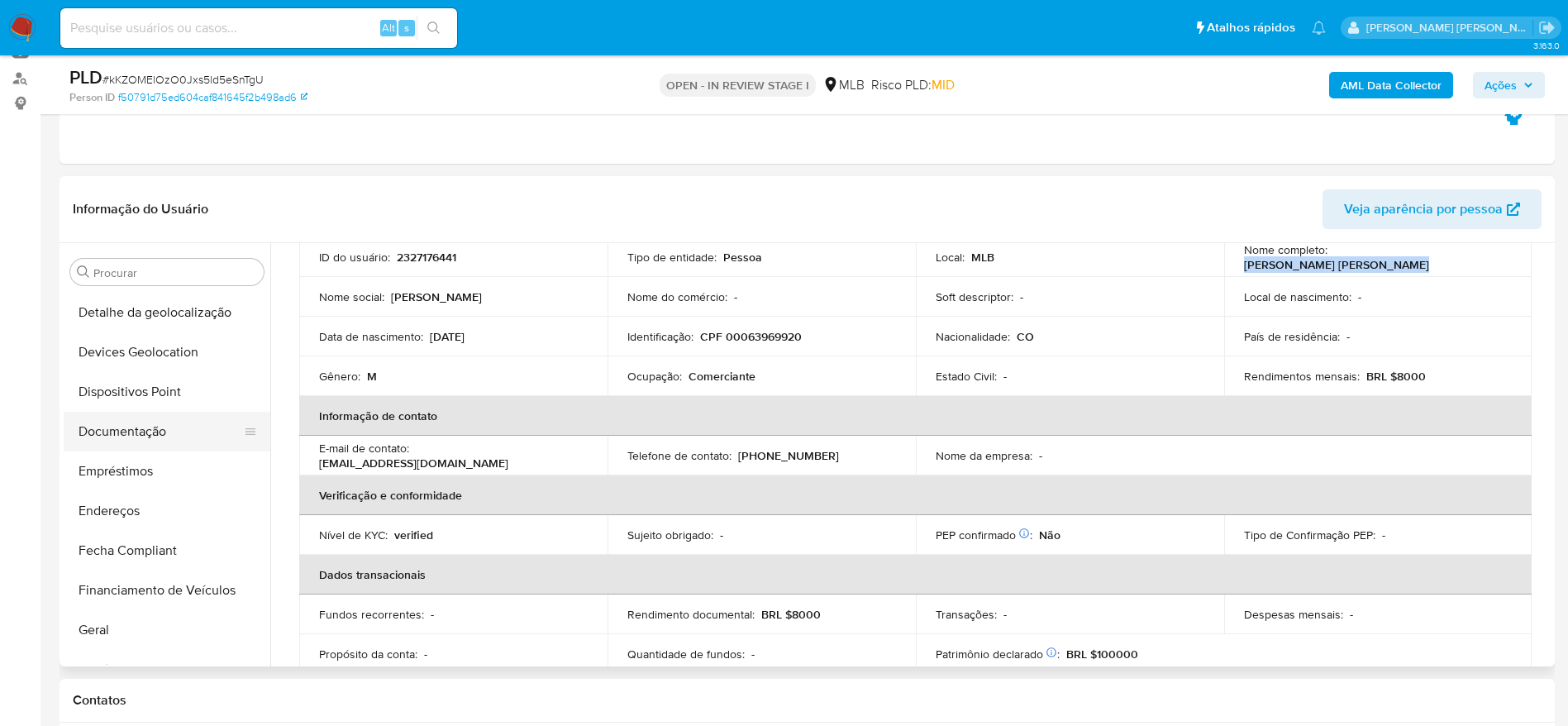
click at [146, 428] on button "Documentação" at bounding box center [160, 432] width 193 height 40
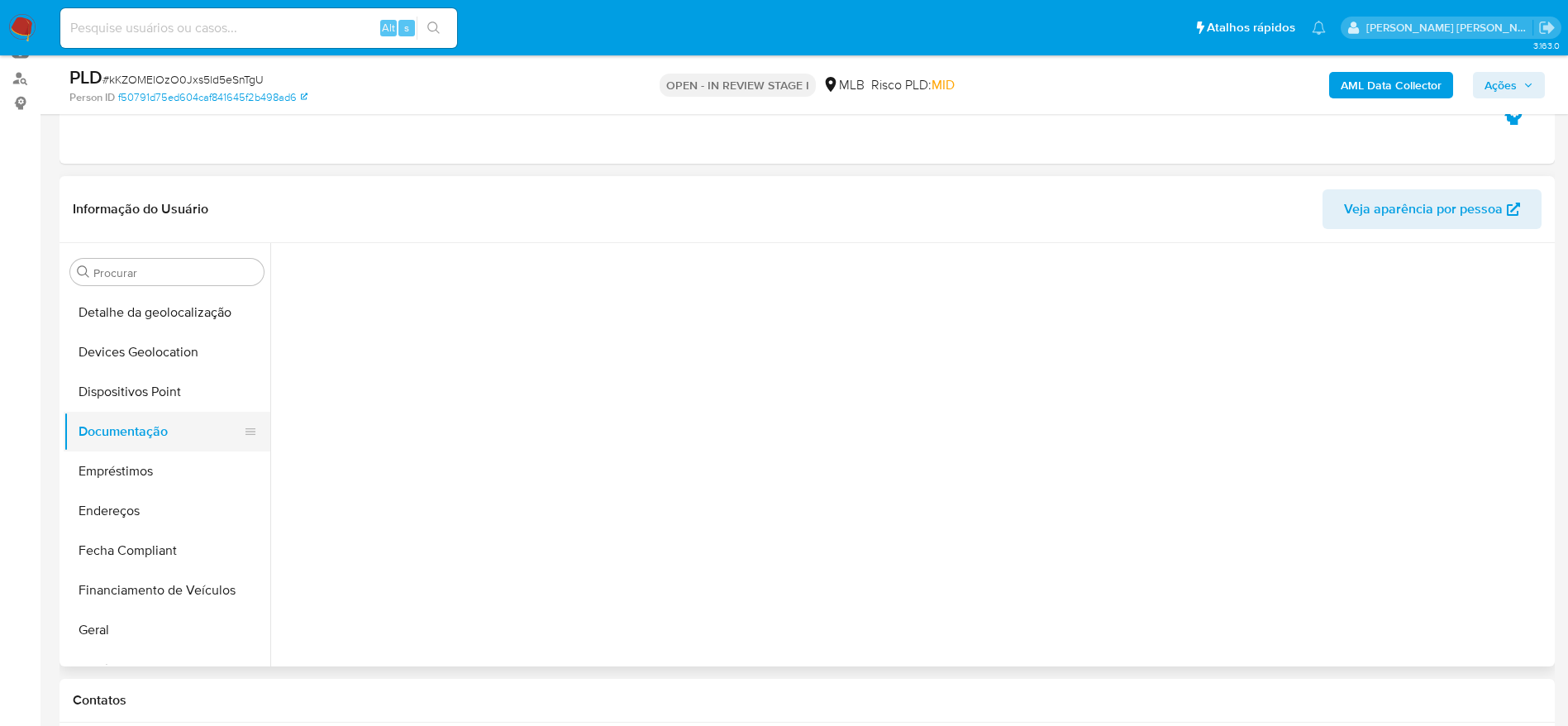
scroll to position [0, 0]
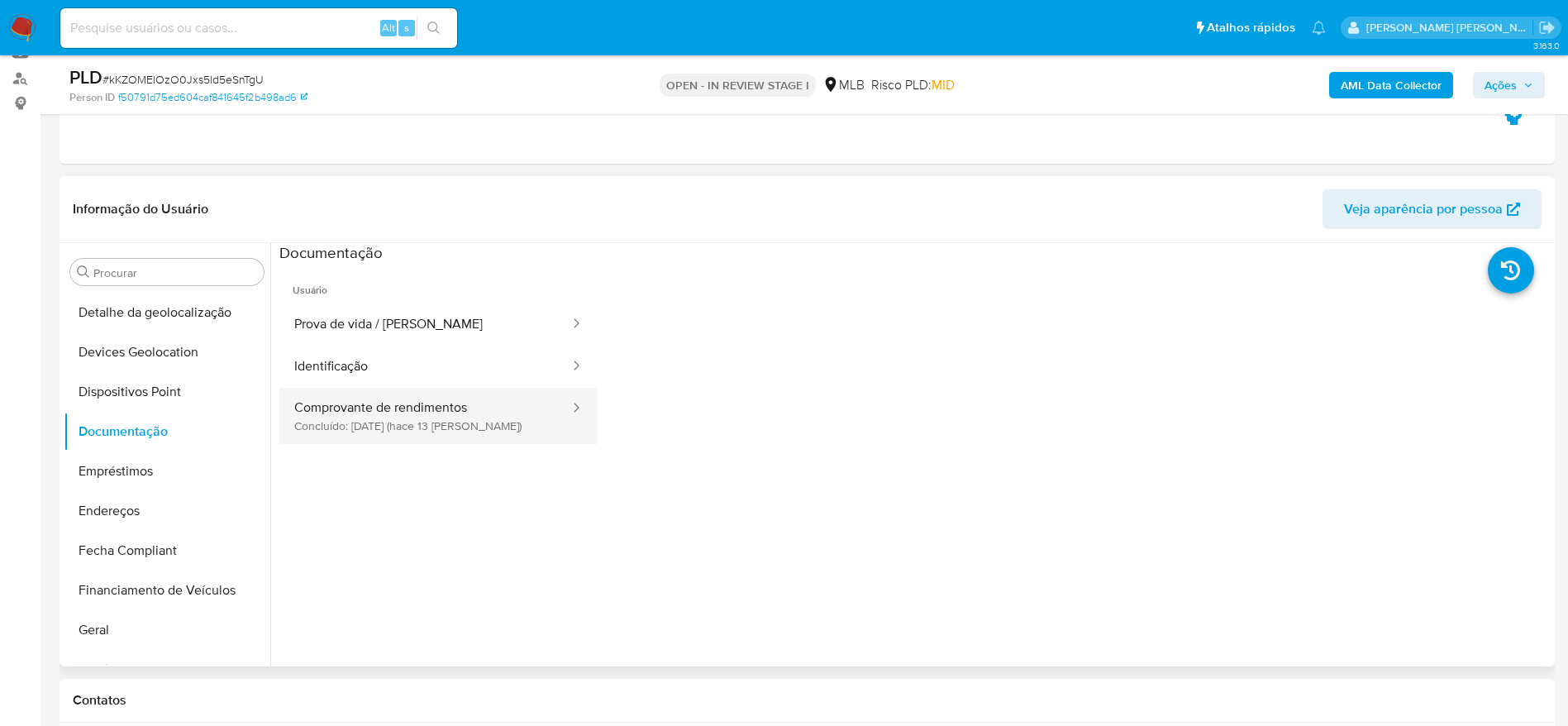
click at [428, 393] on button "Comprovante de rendimentos Concluído: 27/09/2025 (hace 13 días)" at bounding box center [425, 416] width 292 height 57
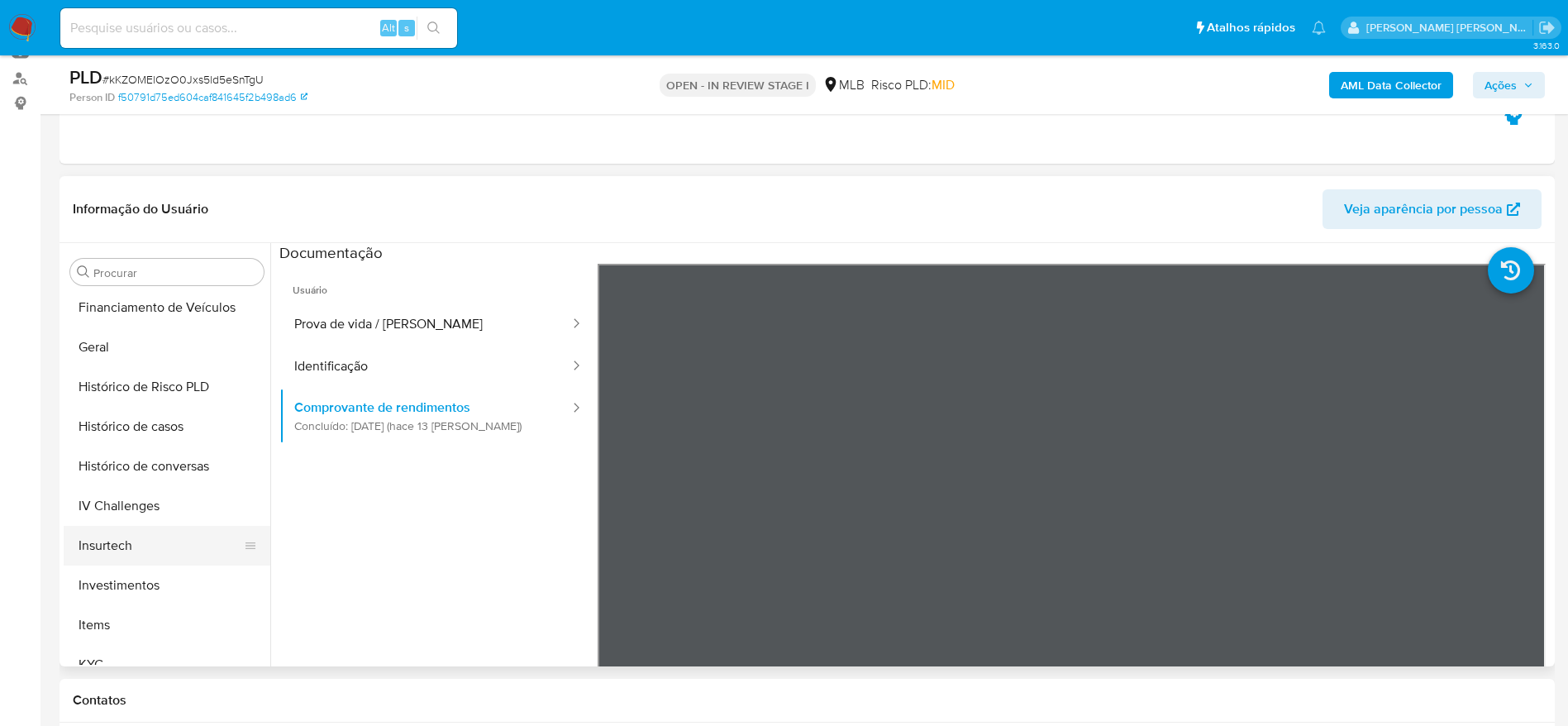
scroll to position [649, 0]
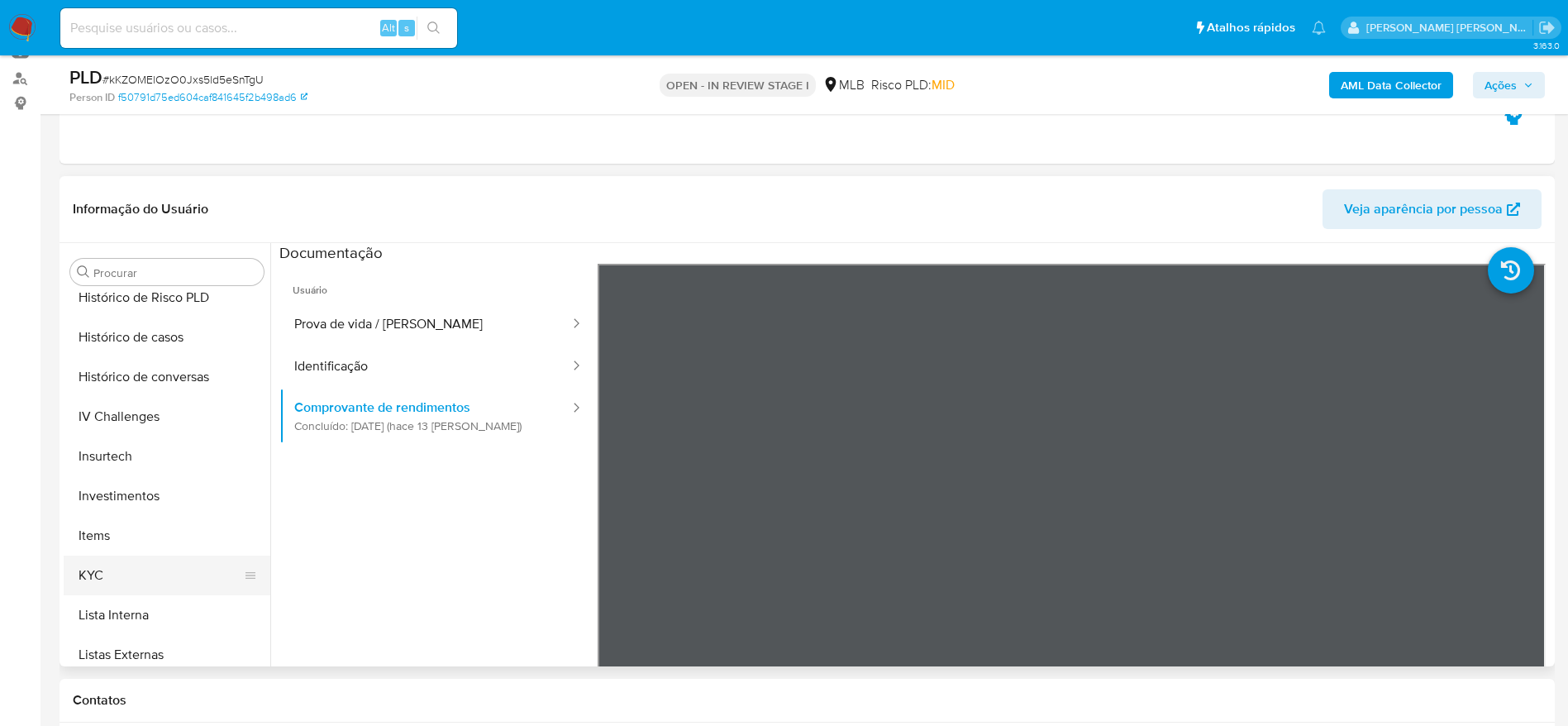
click at [122, 569] on button "KYC" at bounding box center [160, 575] width 193 height 40
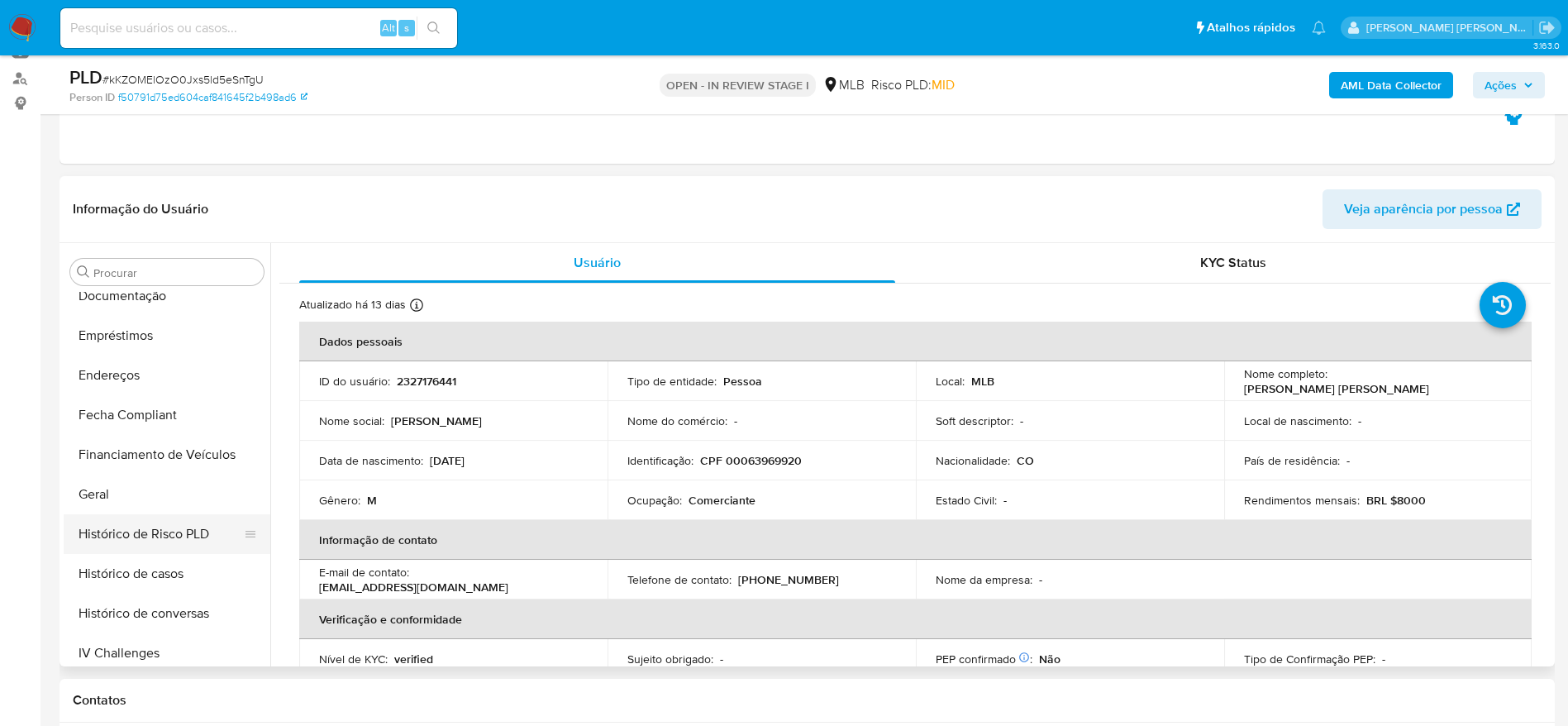
scroll to position [401, 0]
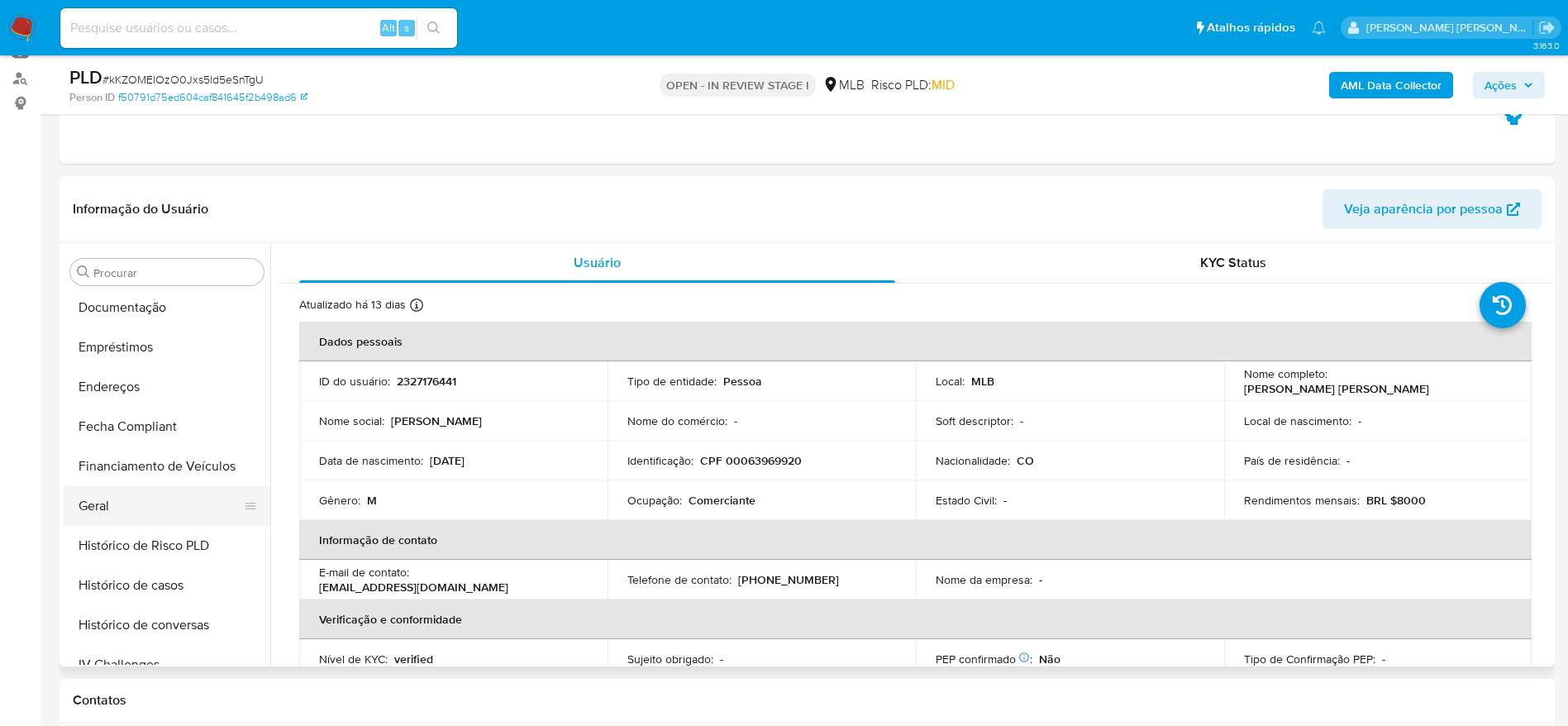
click at [123, 512] on button "Geral" at bounding box center [160, 506] width 193 height 40
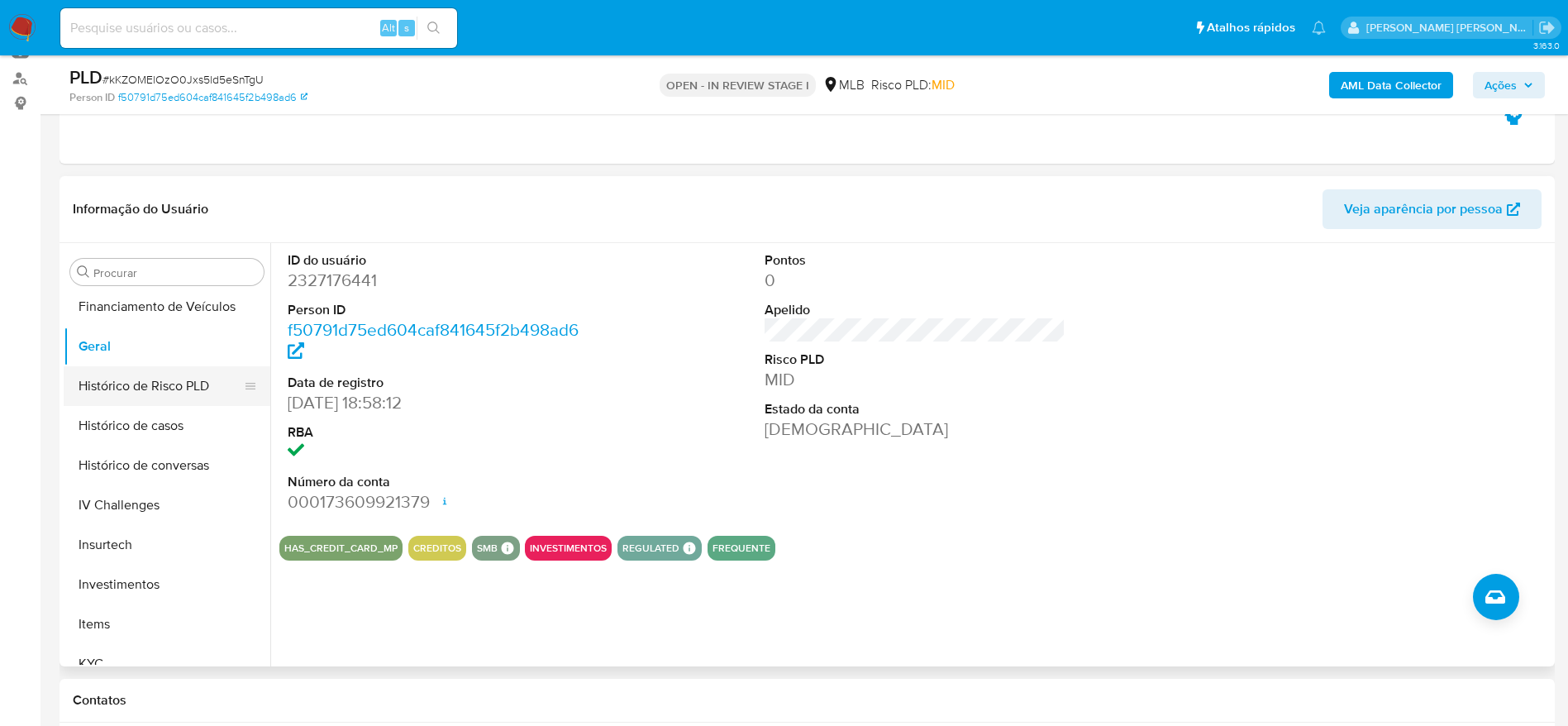
scroll to position [773, 0]
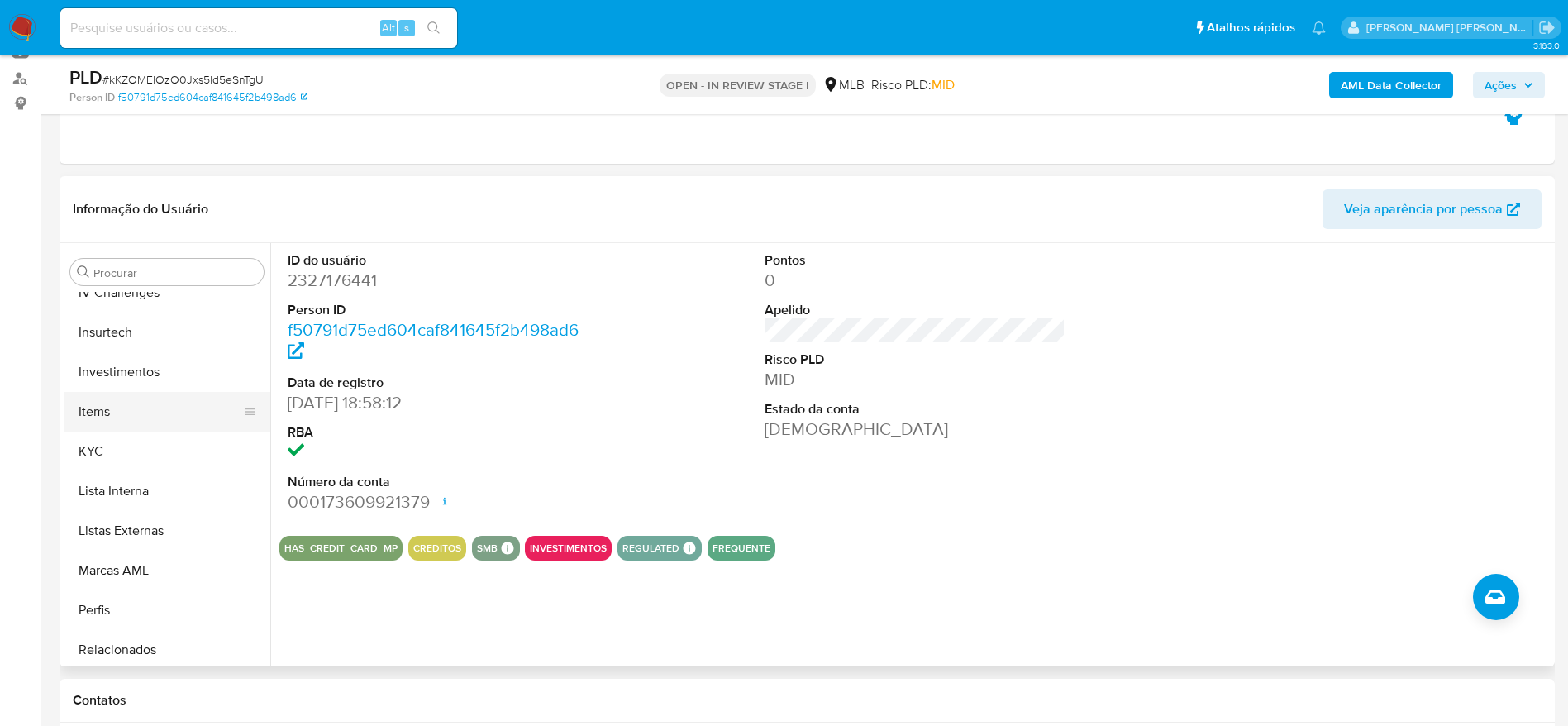
click at [107, 430] on button "Items" at bounding box center [160, 412] width 193 height 40
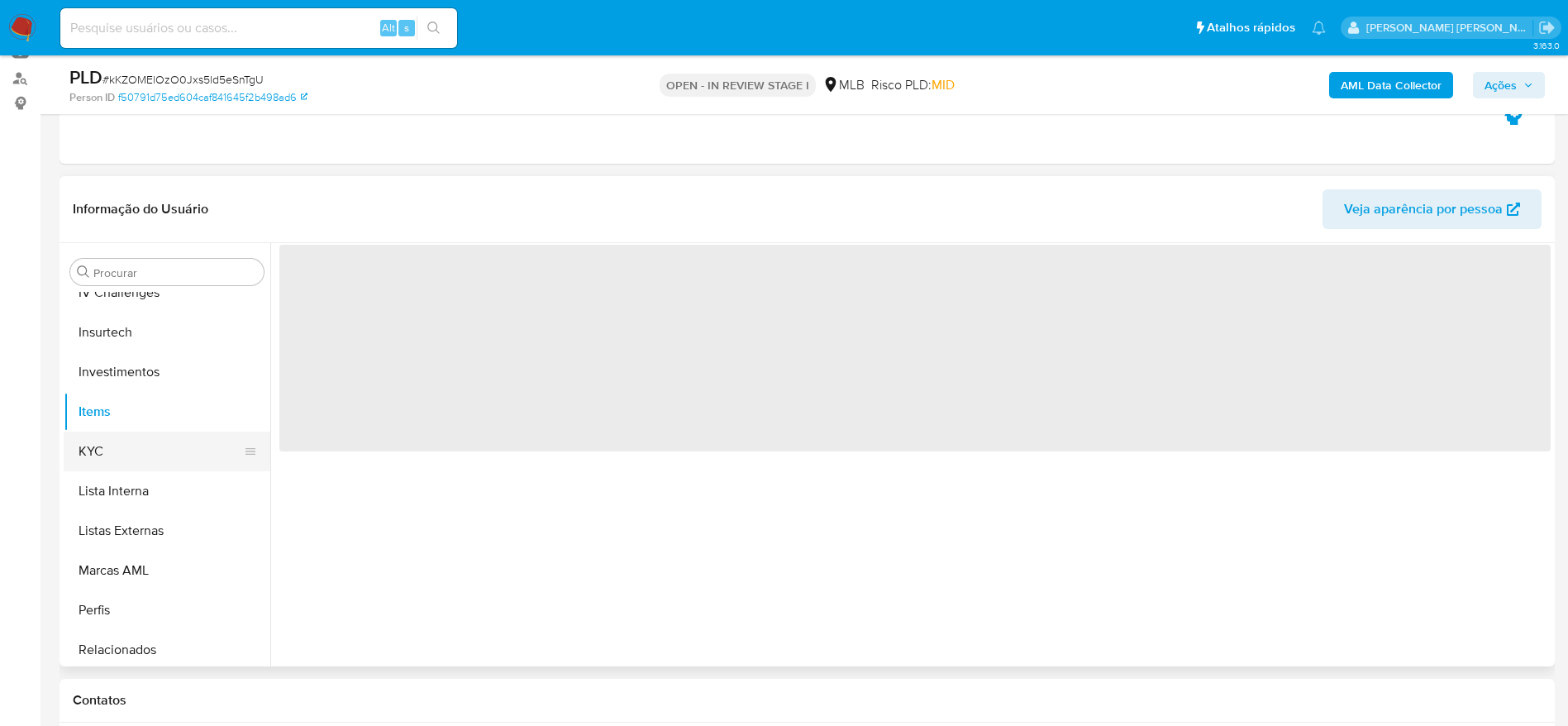
click at [111, 447] on button "KYC" at bounding box center [160, 452] width 193 height 40
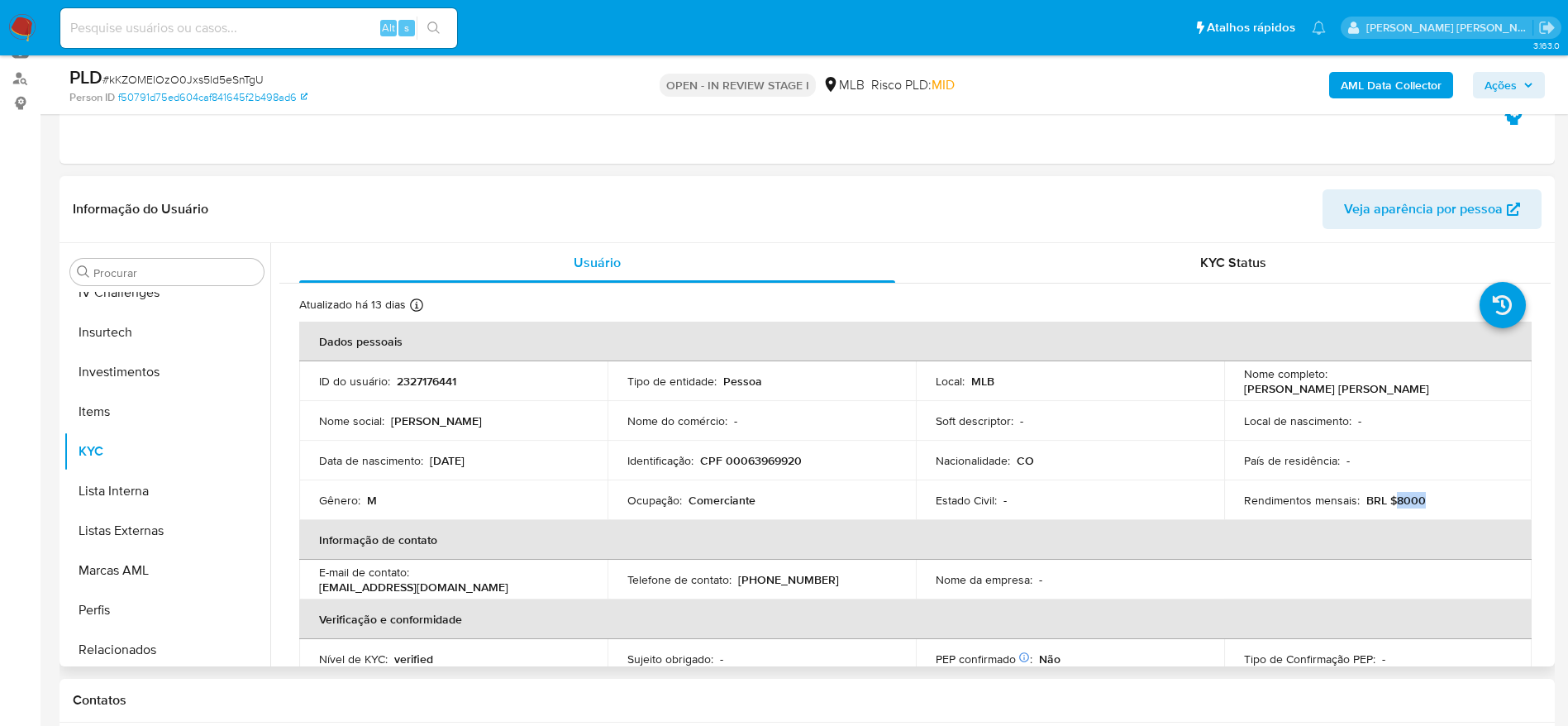
drag, startPoint x: 1420, startPoint y: 499, endPoint x: 1390, endPoint y: 505, distance: 30.6
click at [1390, 505] on div "Rendimentos mensais : BRL $8000" at bounding box center [1378, 501] width 269 height 15
copy p "8000"
drag, startPoint x: 767, startPoint y: 500, endPoint x: 688, endPoint y: 501, distance: 79.0
click at [688, 501] on div "Ocupação : Comerciante" at bounding box center [761, 501] width 269 height 15
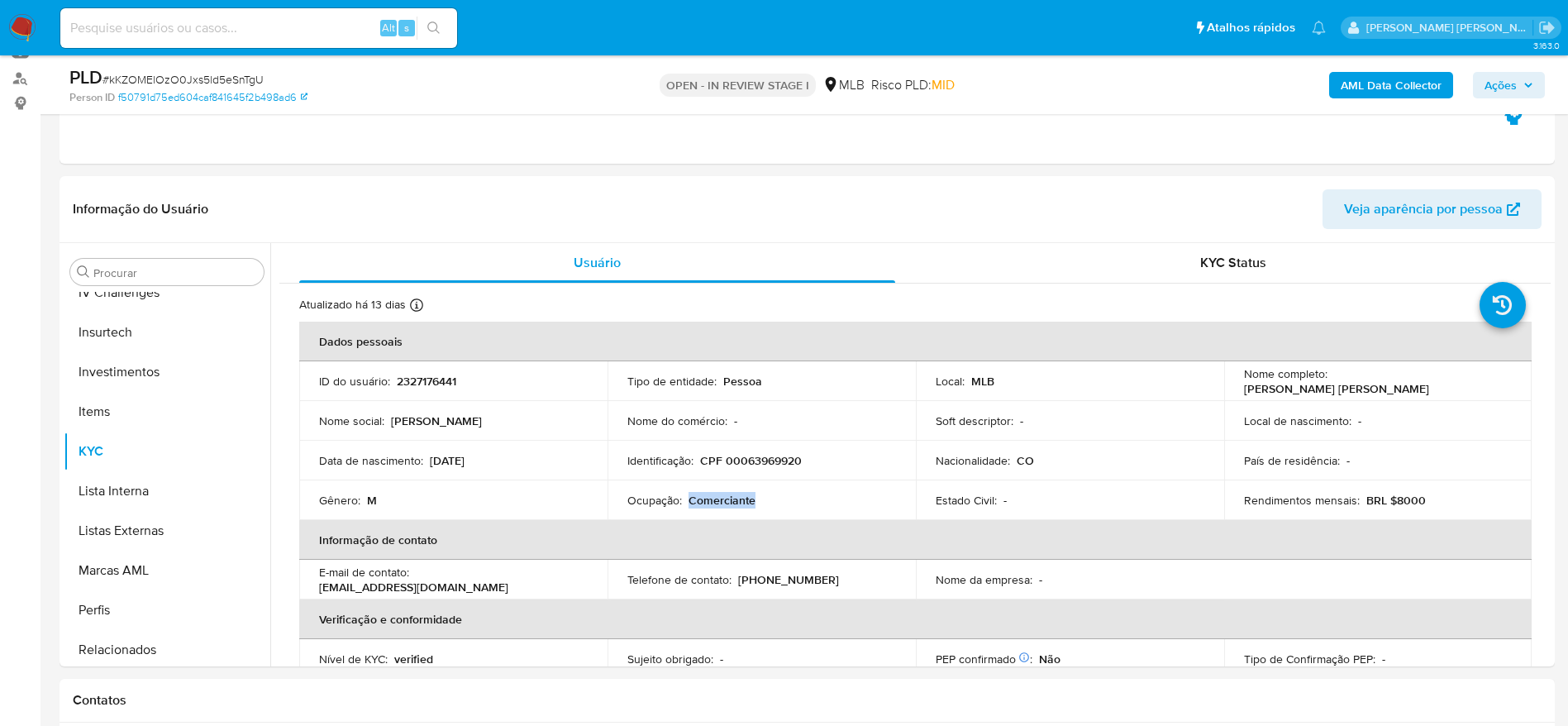
copy p "Comerciante"
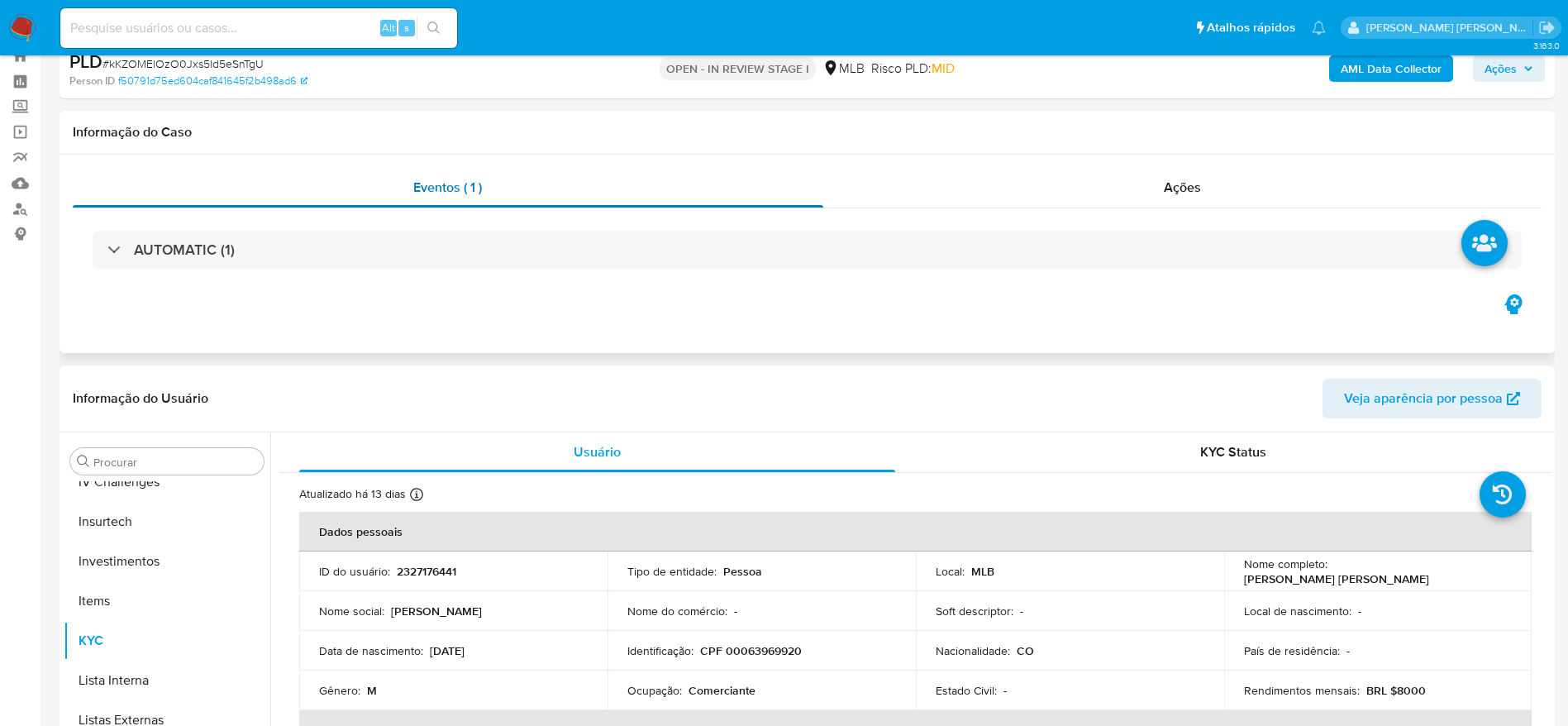
scroll to position [0, 0]
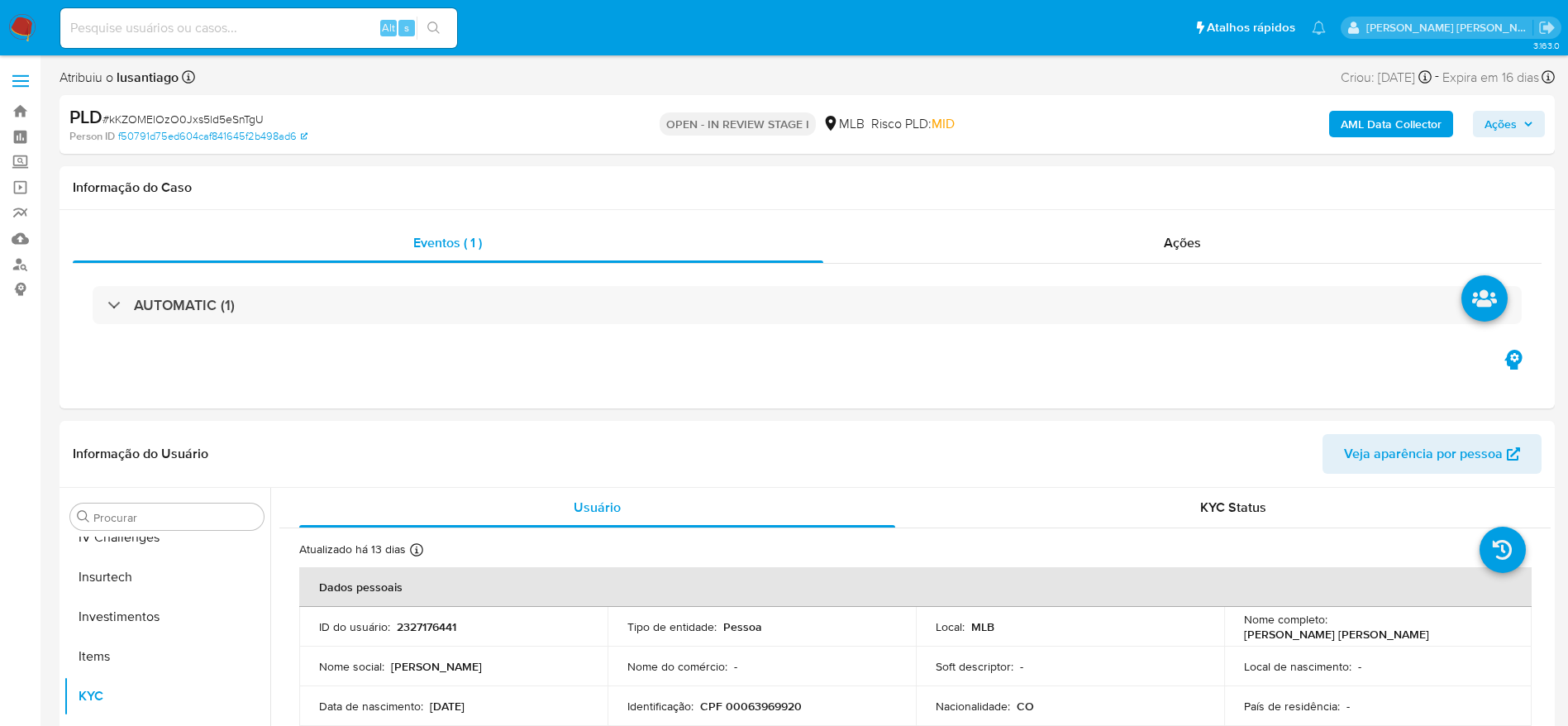
click at [1504, 129] on span "Ações" at bounding box center [1500, 124] width 32 height 26
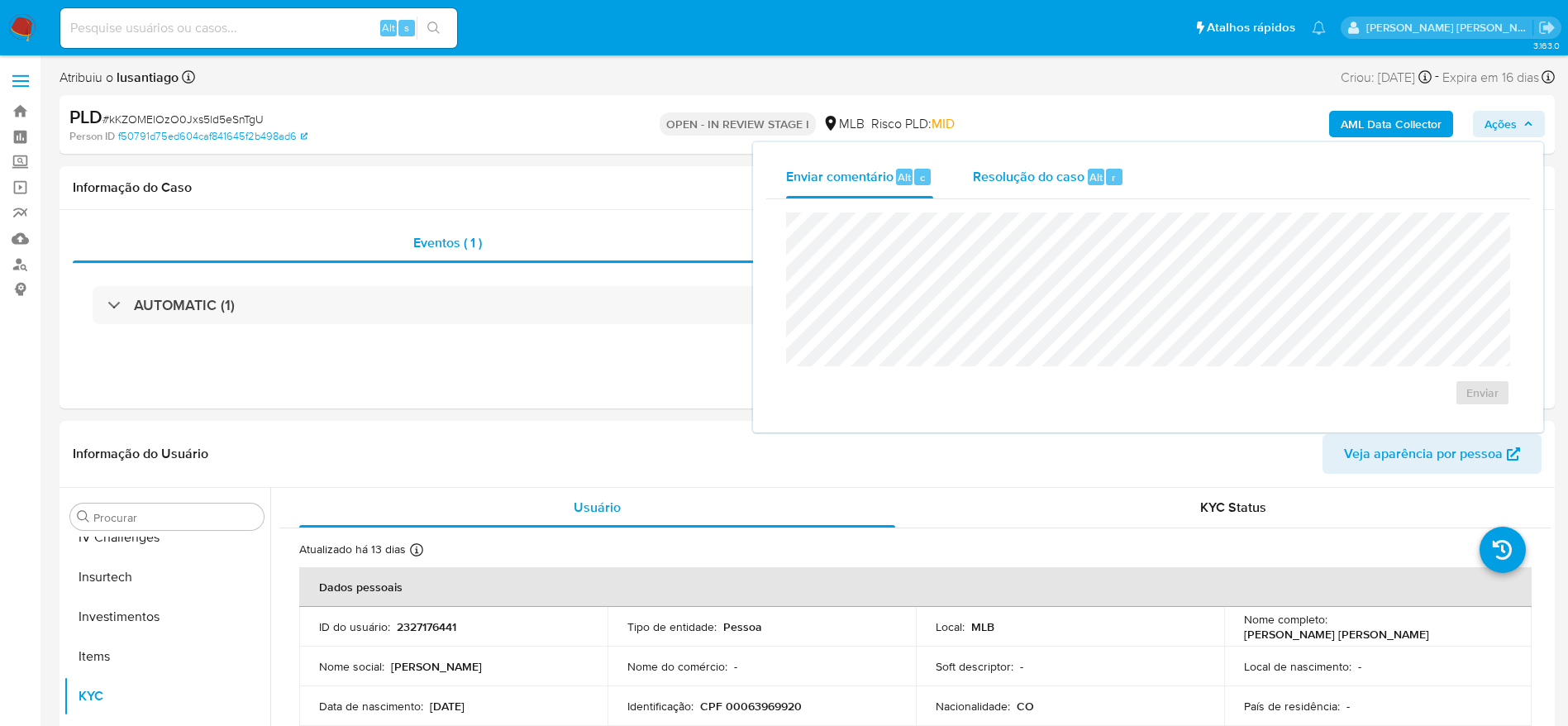
click at [1072, 178] on span "Resolução do caso" at bounding box center [1028, 176] width 111 height 19
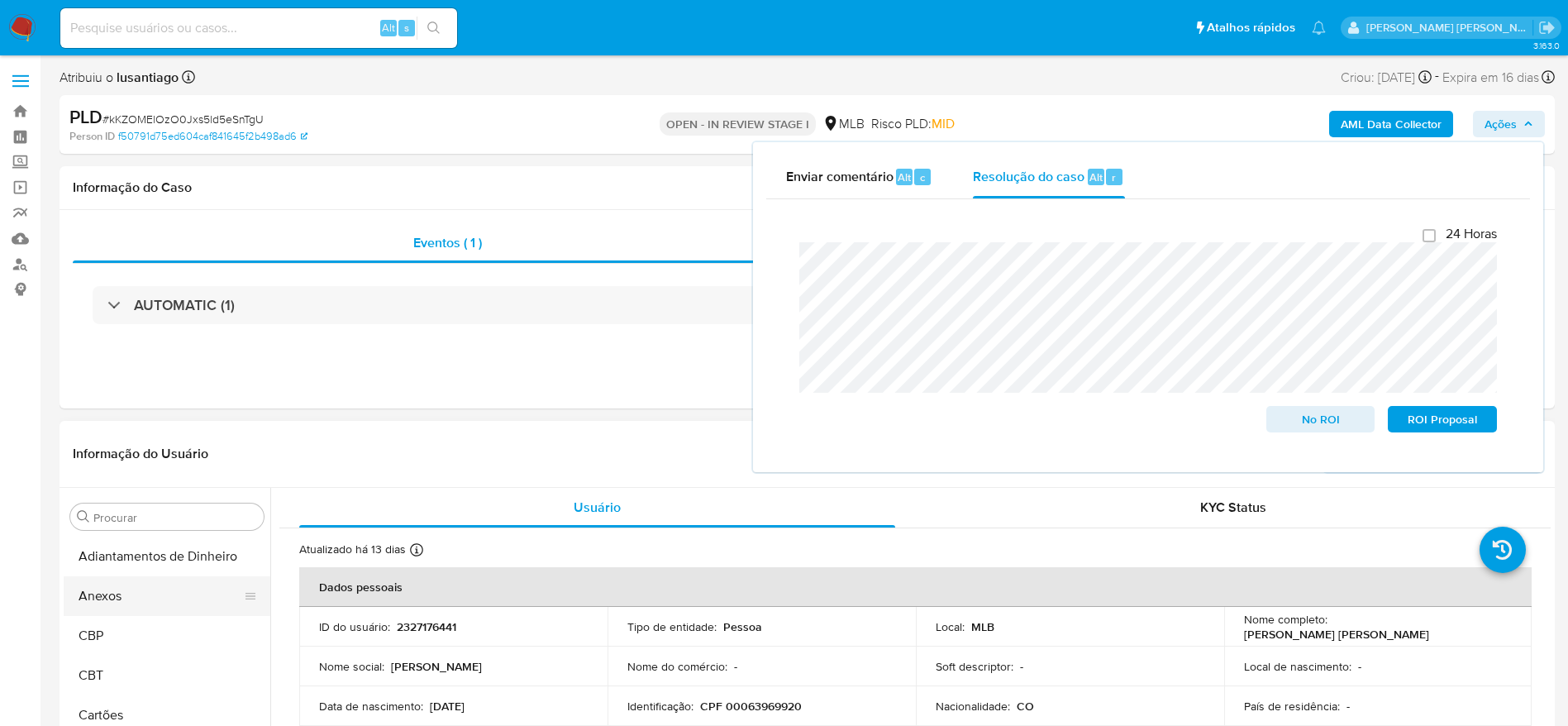
click at [139, 598] on button "Anexos" at bounding box center [160, 596] width 193 height 40
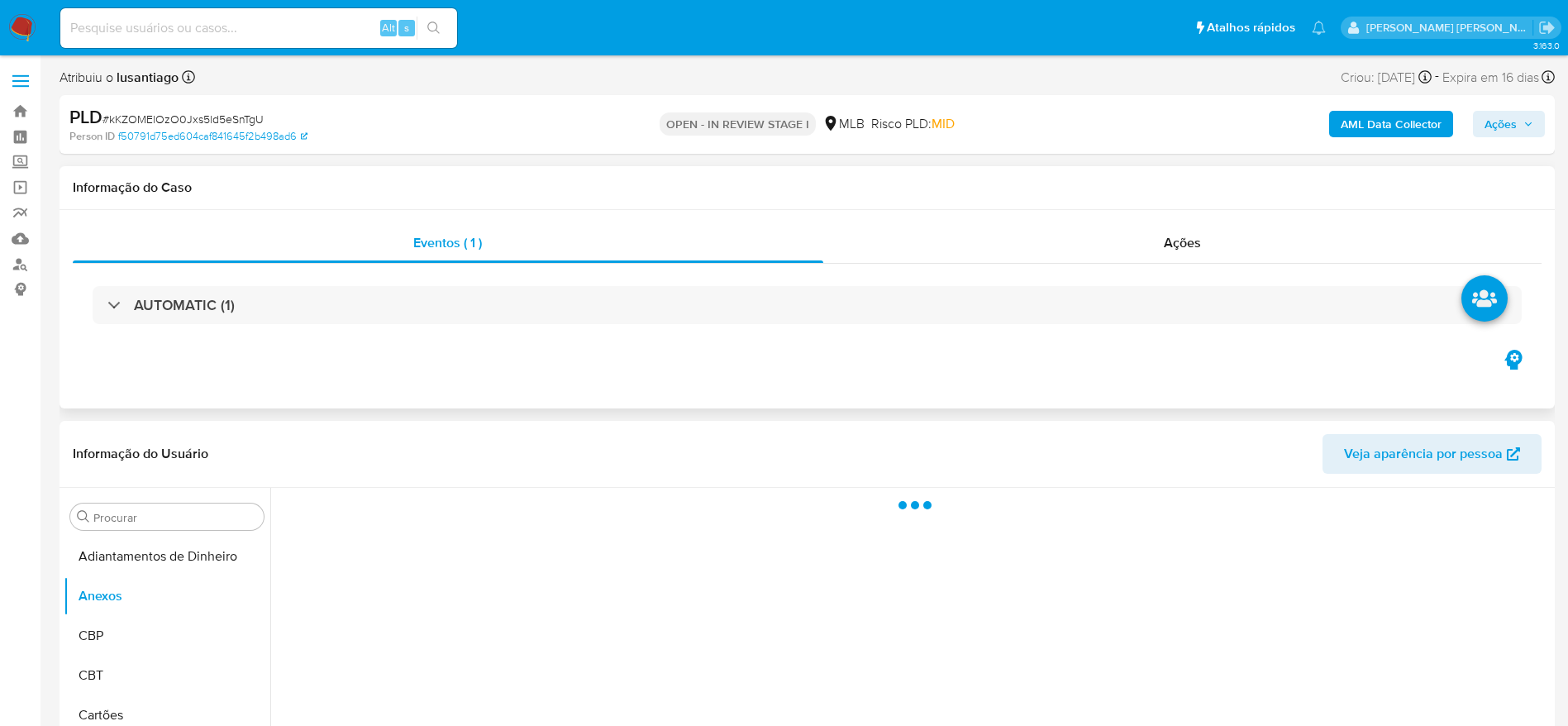
click at [427, 403] on div "Eventos ( 1 ) Ações AUTOMATIC (1)" at bounding box center [807, 309] width 1494 height 198
click at [444, 456] on header "Informação do Usuário Veja aparência por pessoa" at bounding box center [807, 454] width 1468 height 40
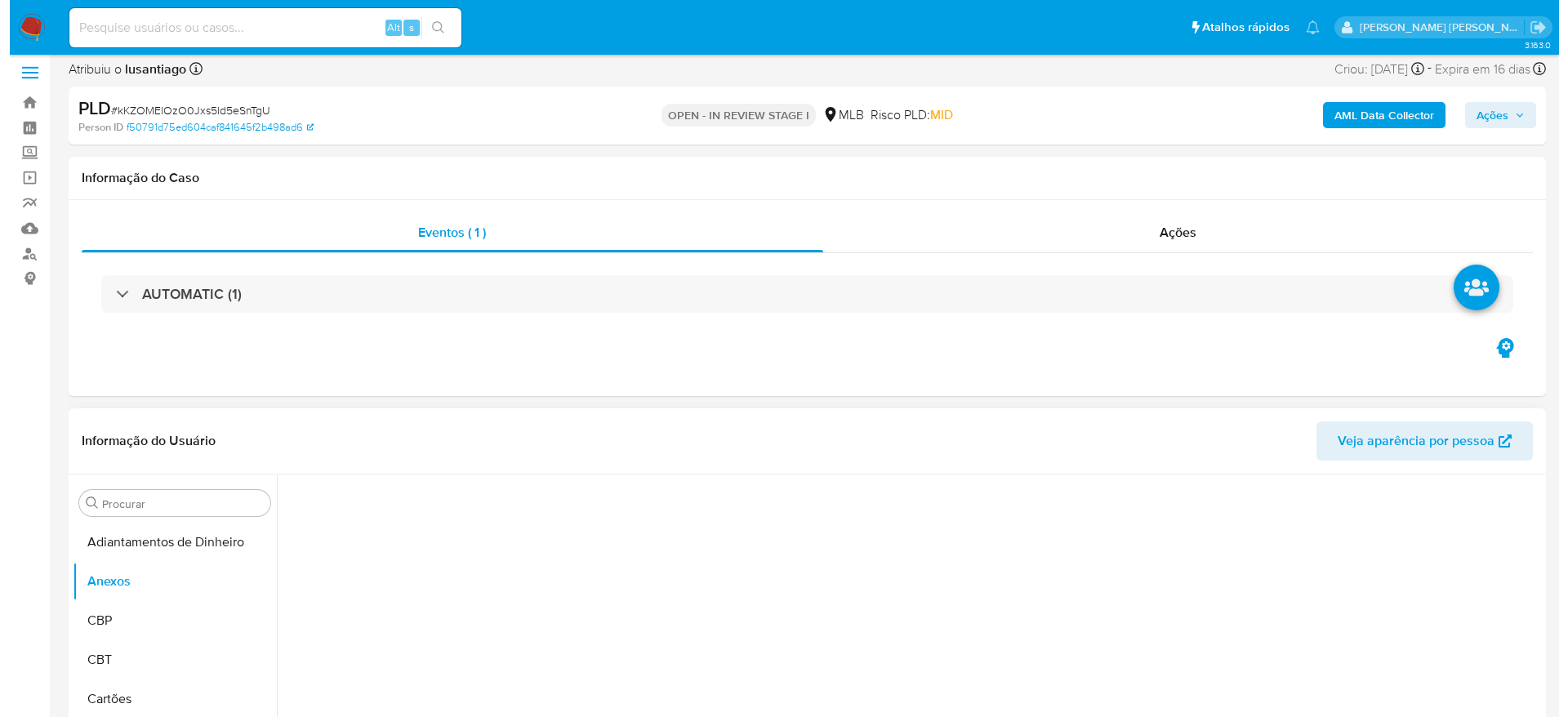
scroll to position [245, 0]
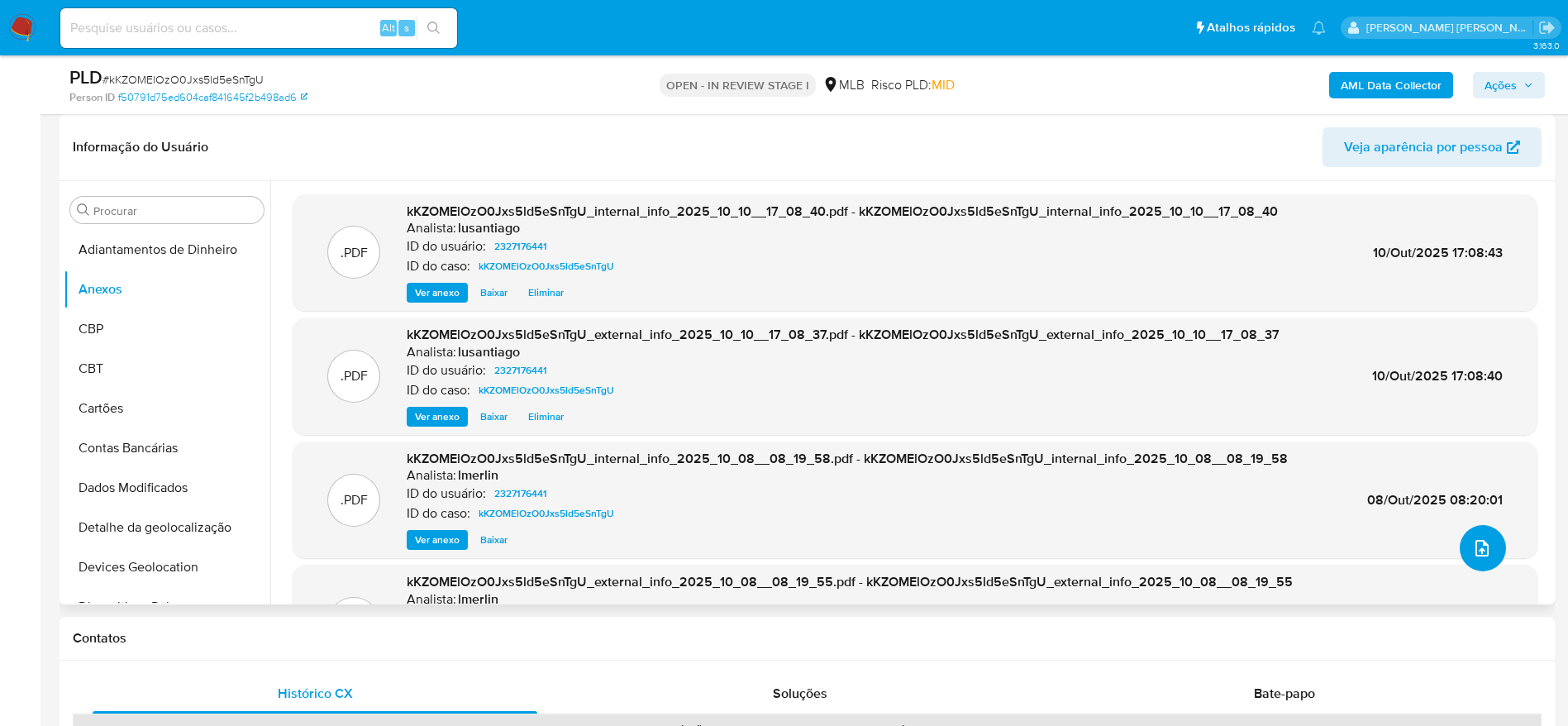
click at [1479, 557] on icon "upload-file" at bounding box center [1481, 548] width 20 height 20
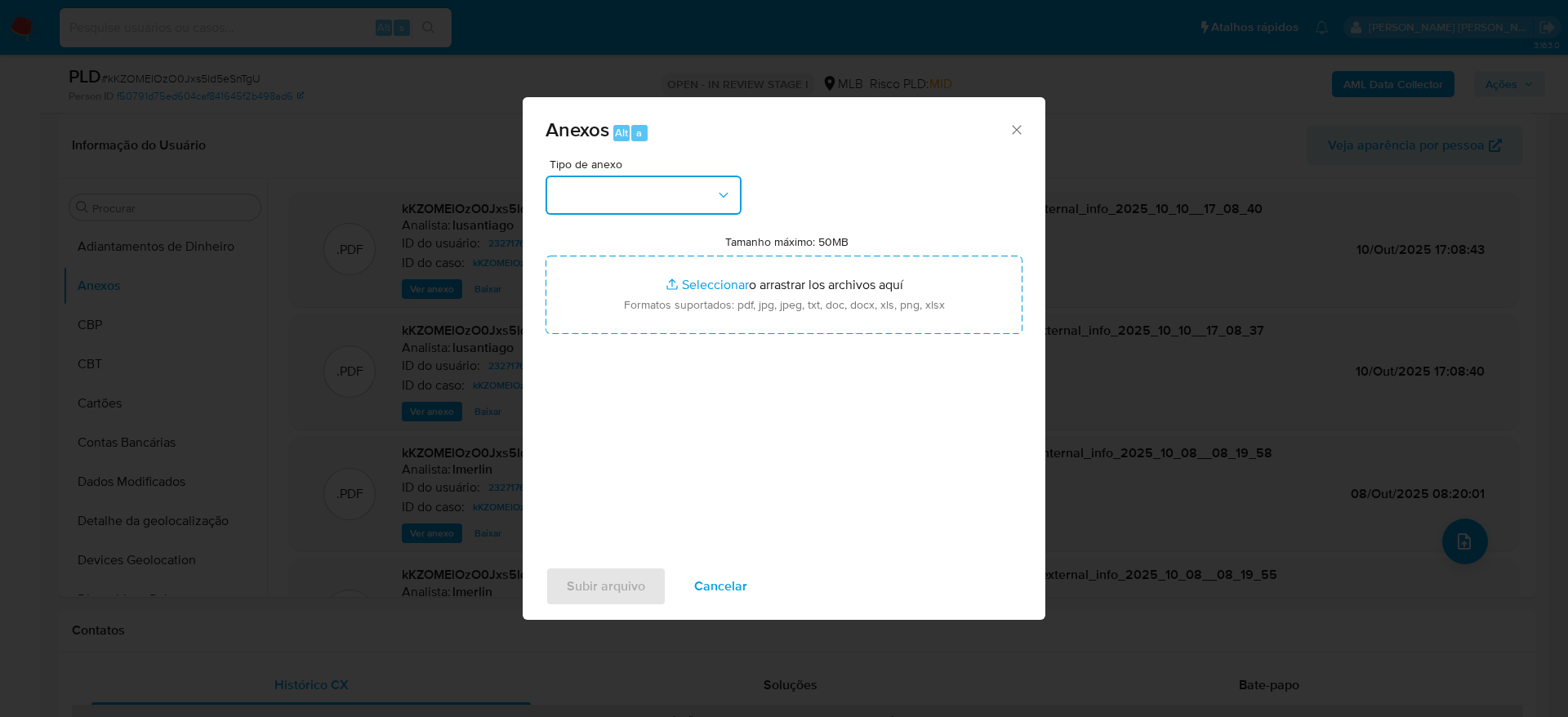
click at [580, 195] on button "button" at bounding box center [643, 196] width 196 height 39
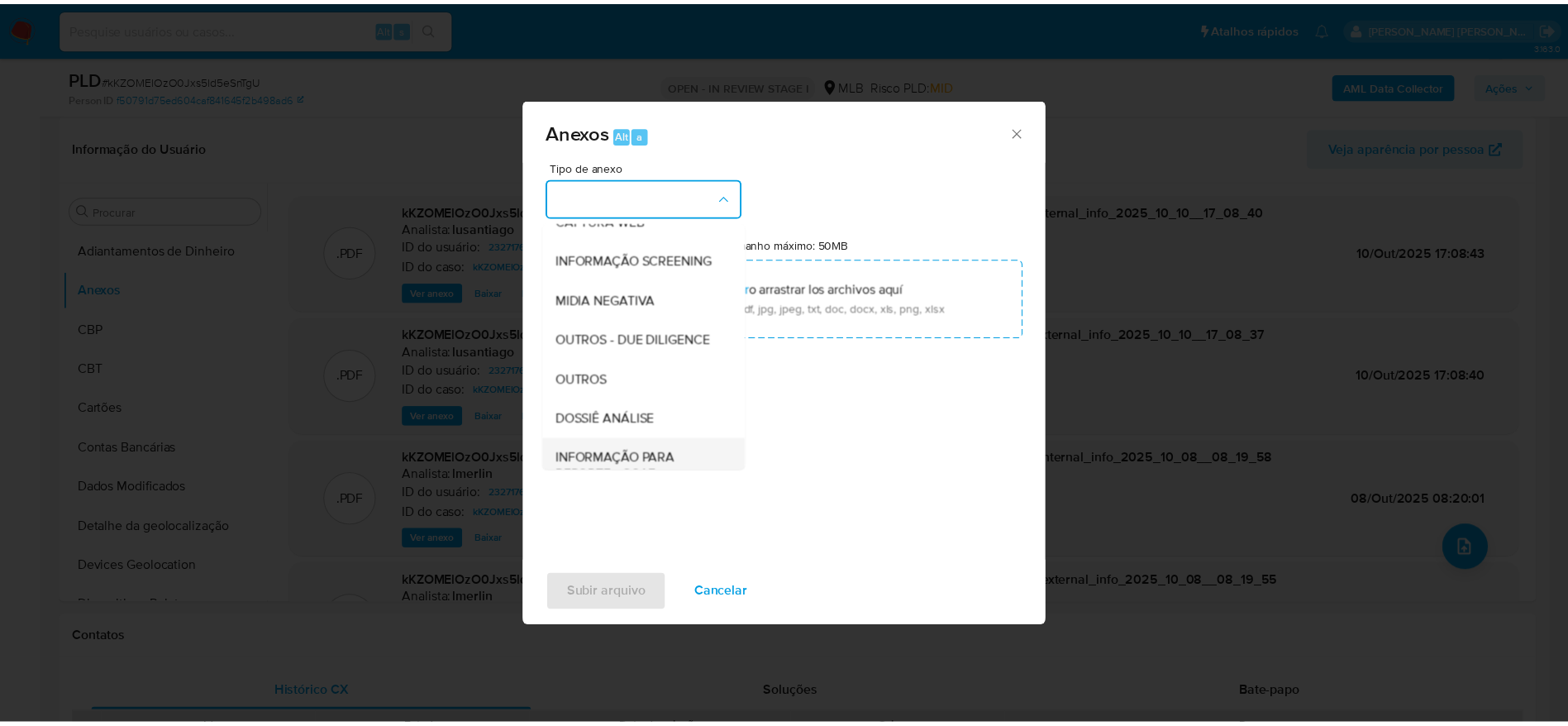
scroll to position [255, 0]
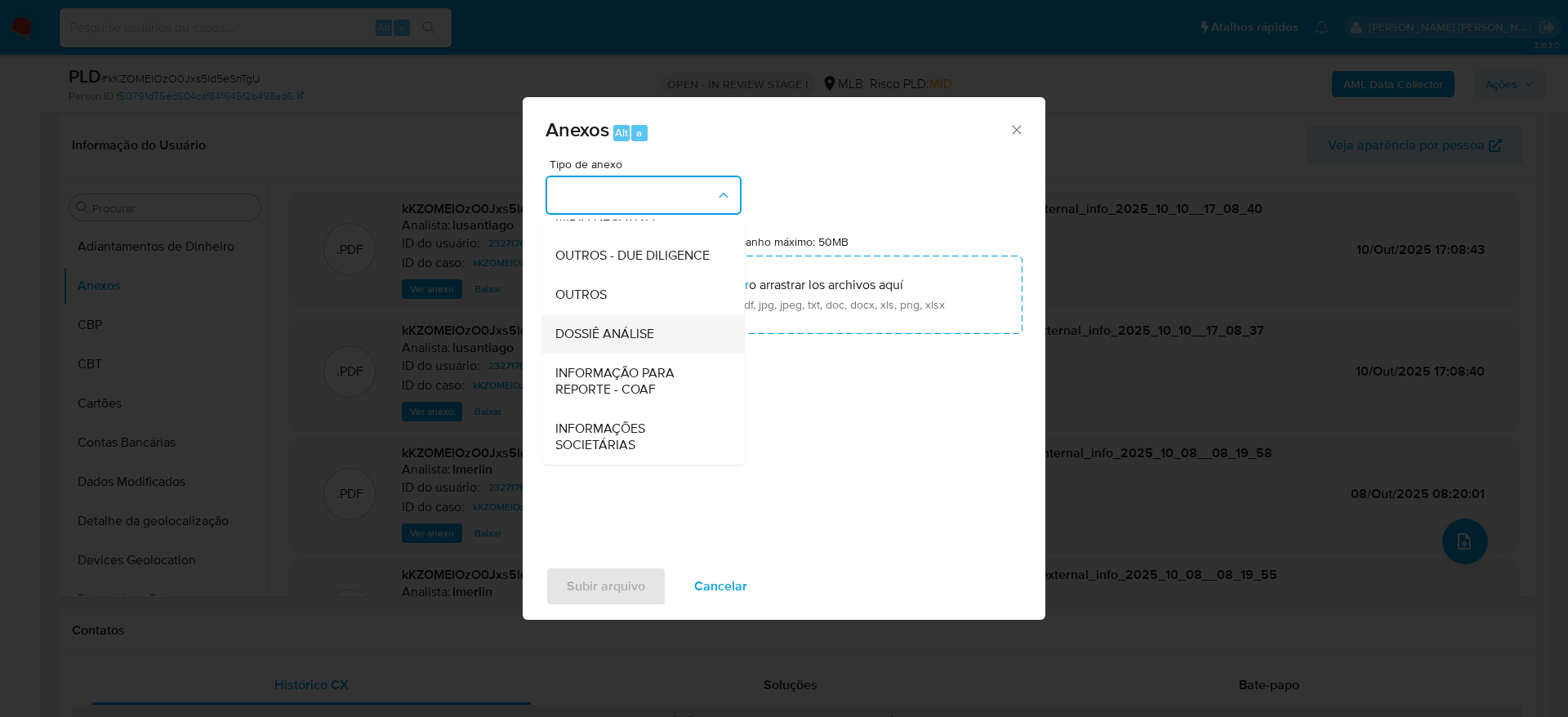
click at [602, 337] on span "DOSSIÊ ANÁLISE" at bounding box center [604, 334] width 99 height 17
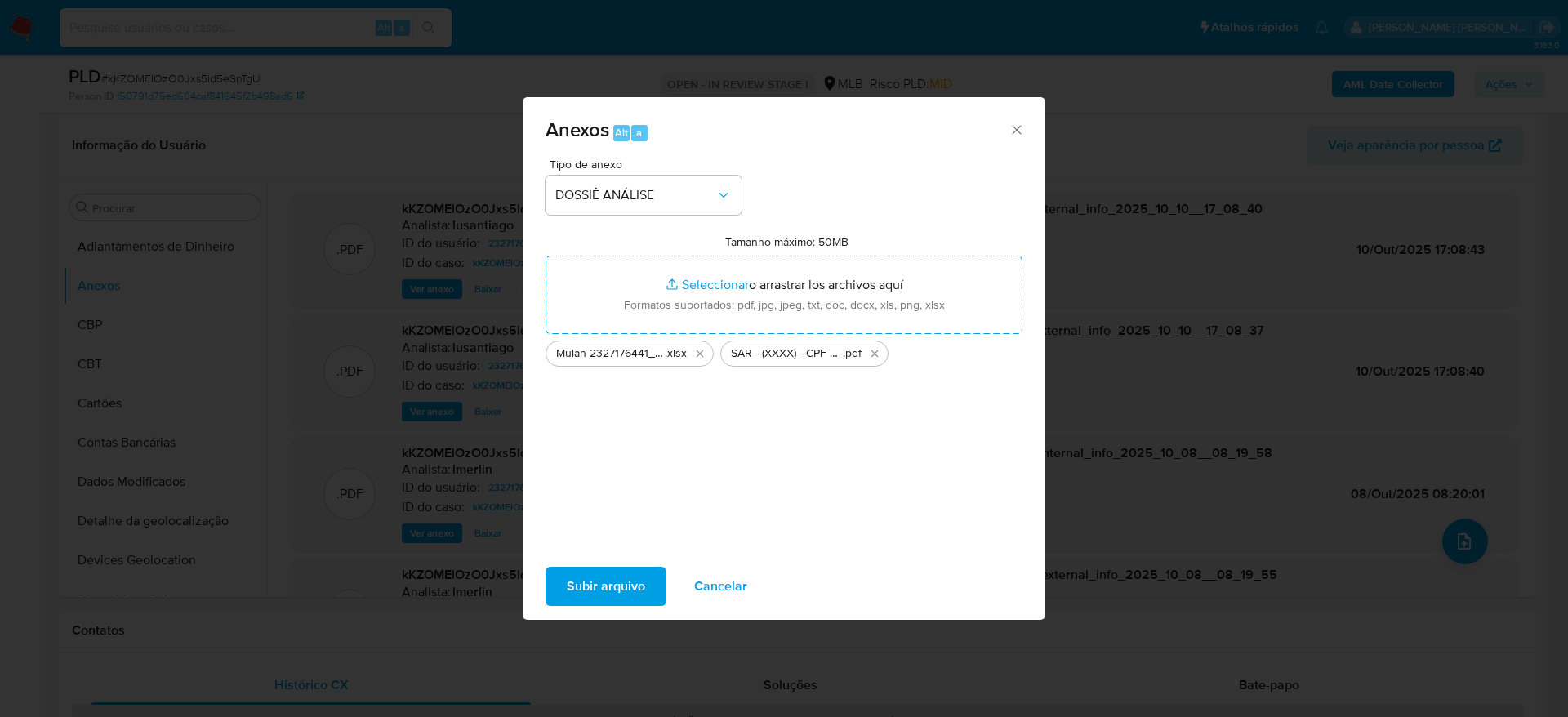
click at [597, 588] on span "Subir arquivo" at bounding box center [606, 586] width 78 height 36
click at [578, 578] on span "Subir arquivo" at bounding box center [606, 586] width 78 height 36
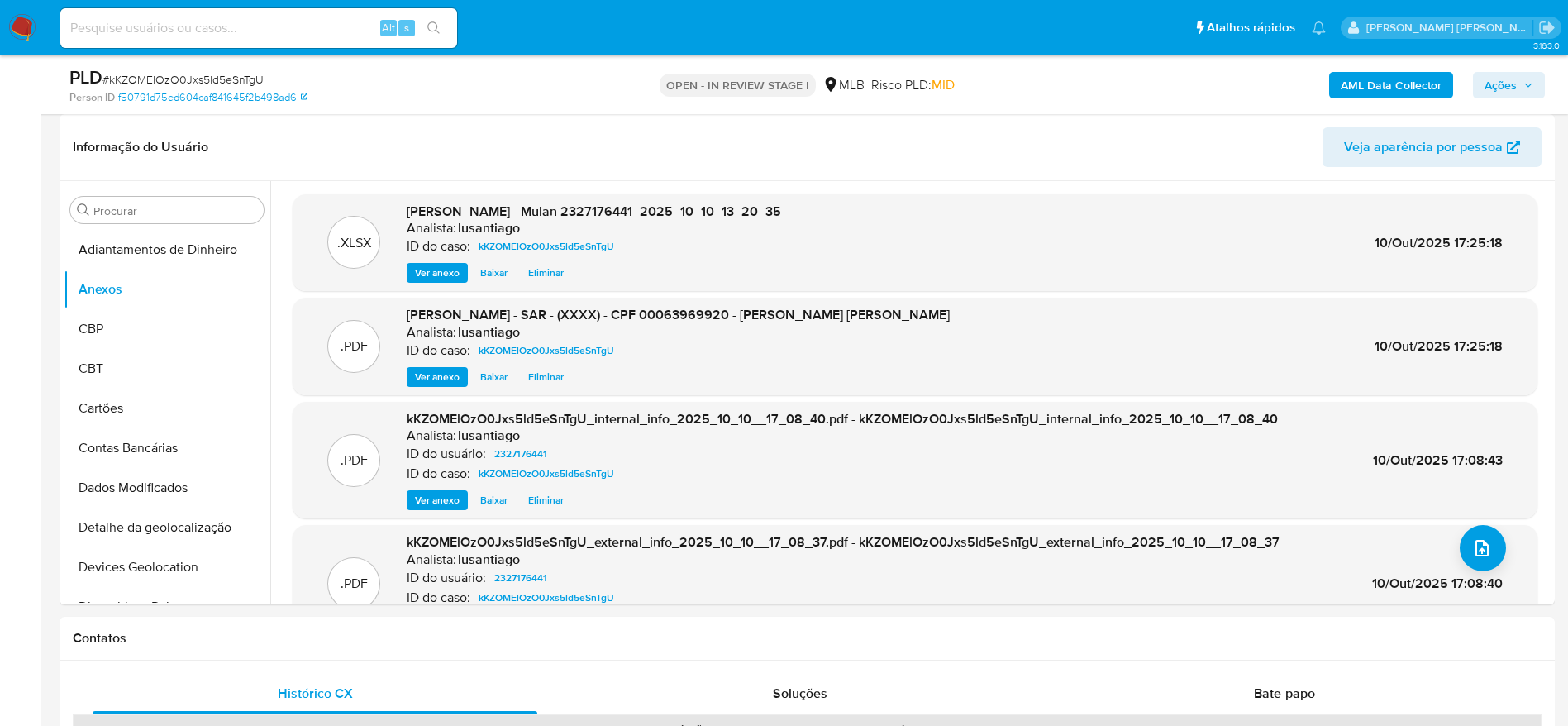
click at [1487, 84] on span "Ações" at bounding box center [1500, 85] width 32 height 26
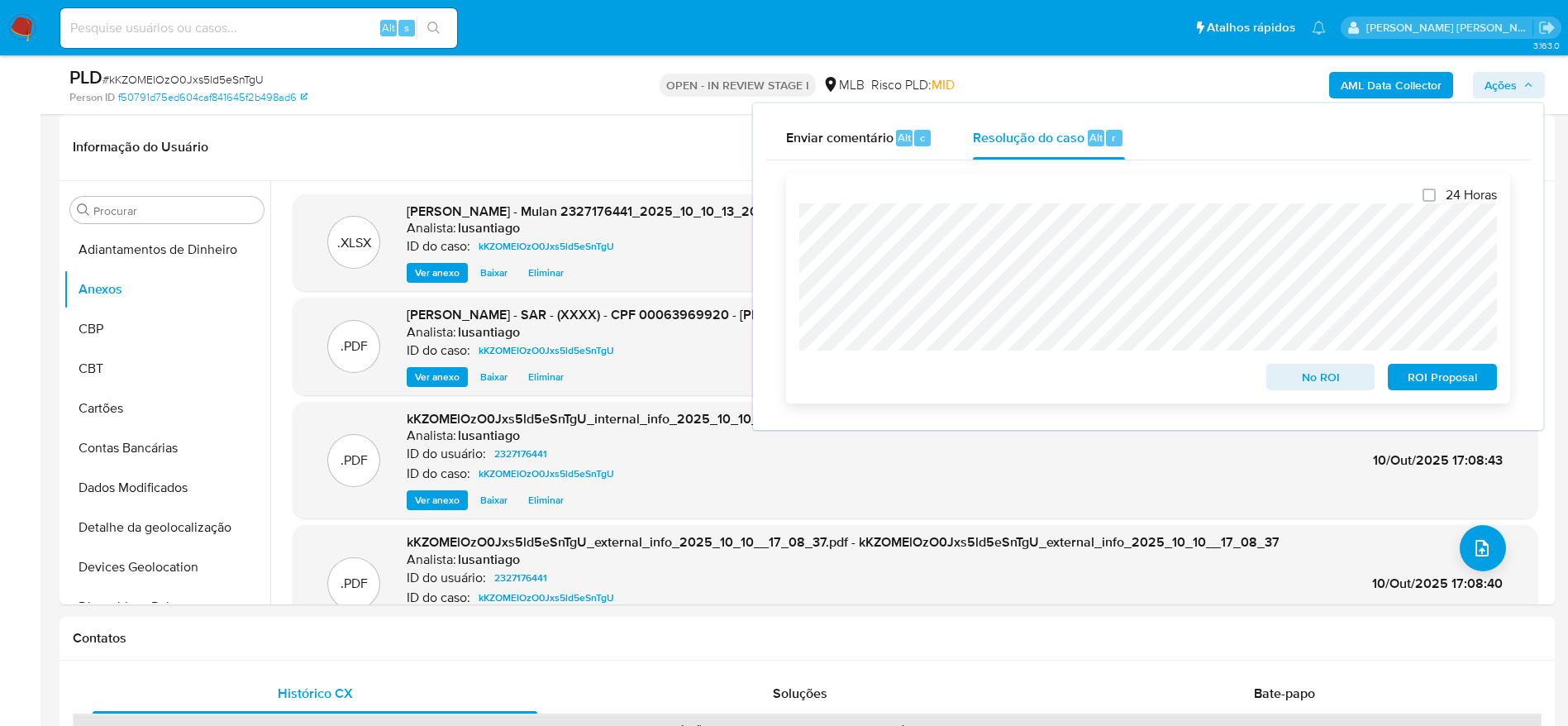
click at [1434, 379] on span "ROI Proposal" at bounding box center [1442, 377] width 86 height 24
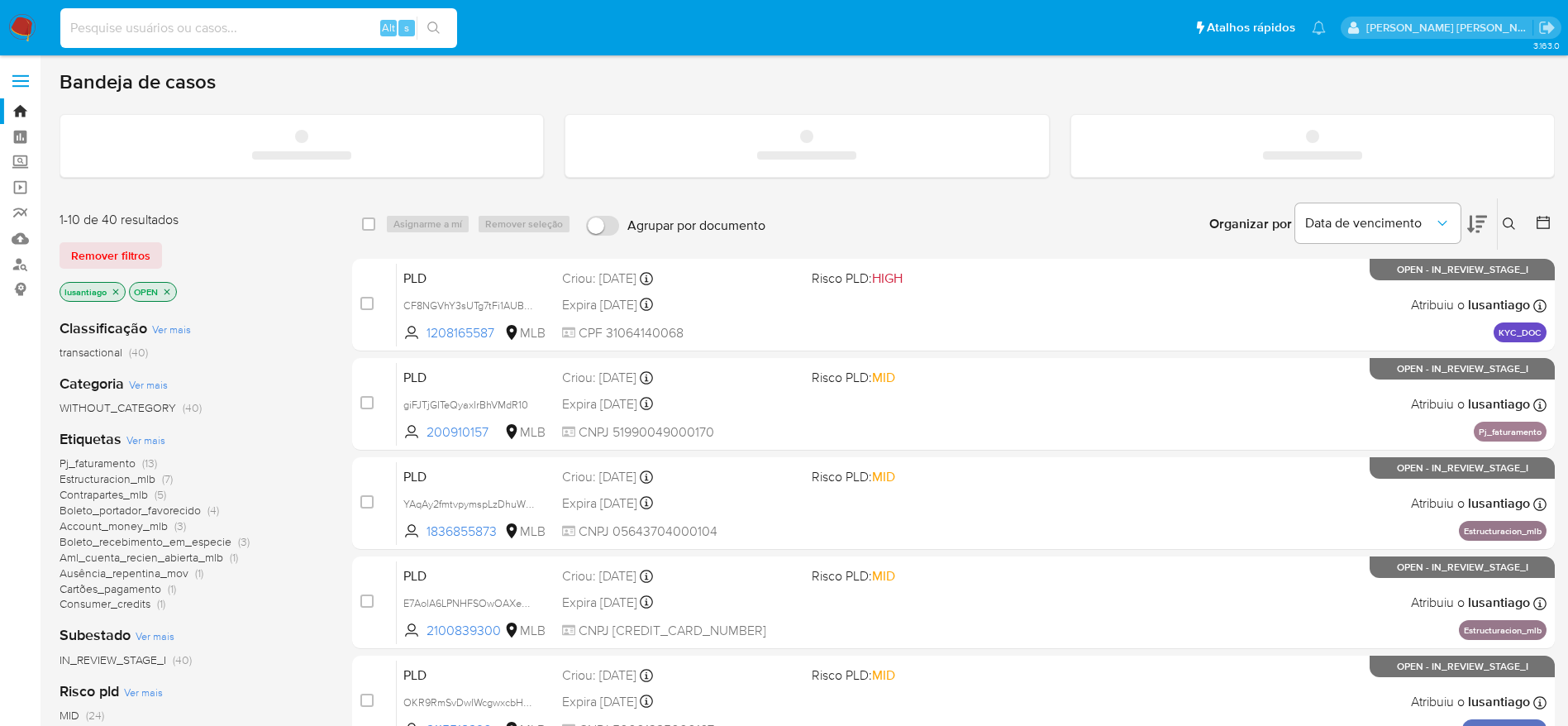
click at [273, 31] on input at bounding box center [258, 27] width 397 height 22
paste input "2079912710"
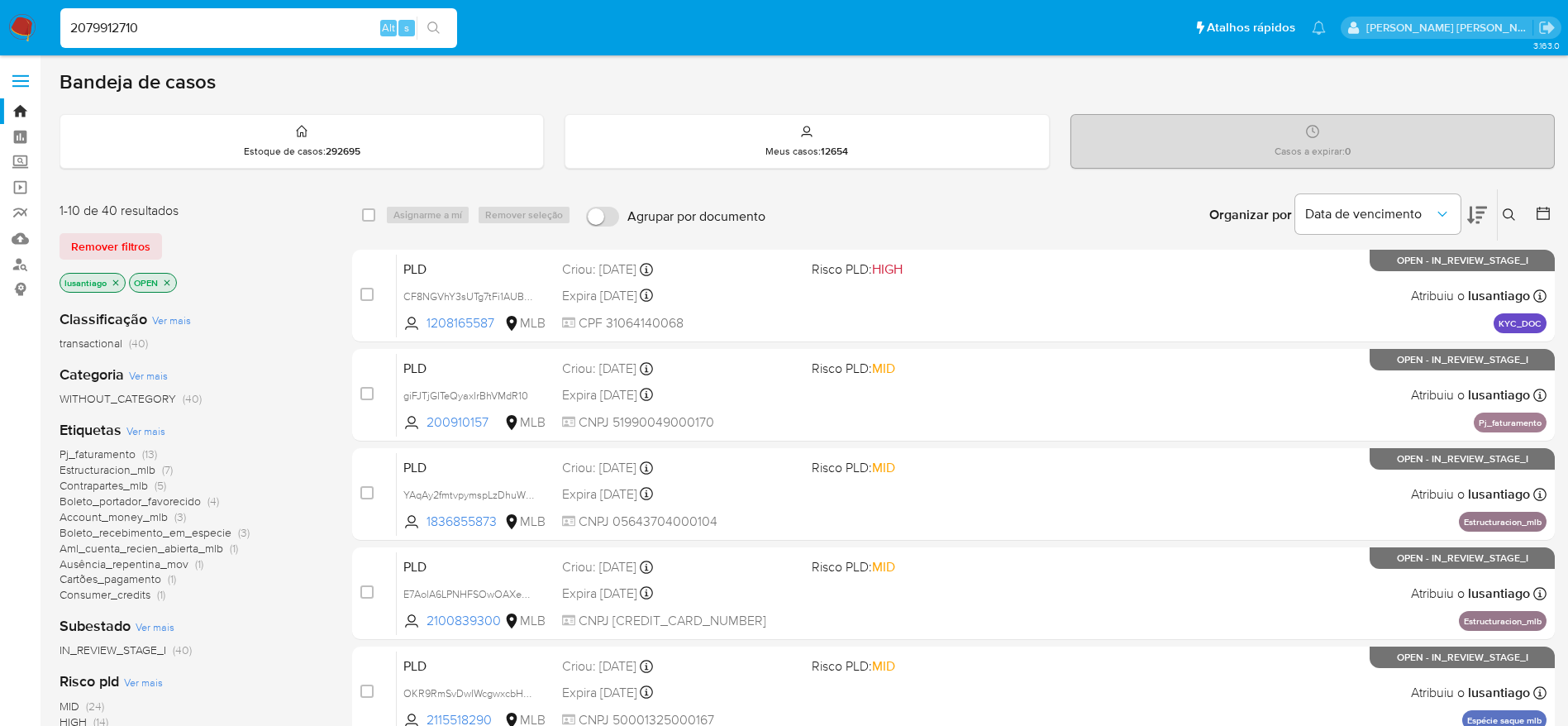
type input "2079912710"
click at [428, 32] on button "search-icon" at bounding box center [433, 28] width 34 height 24
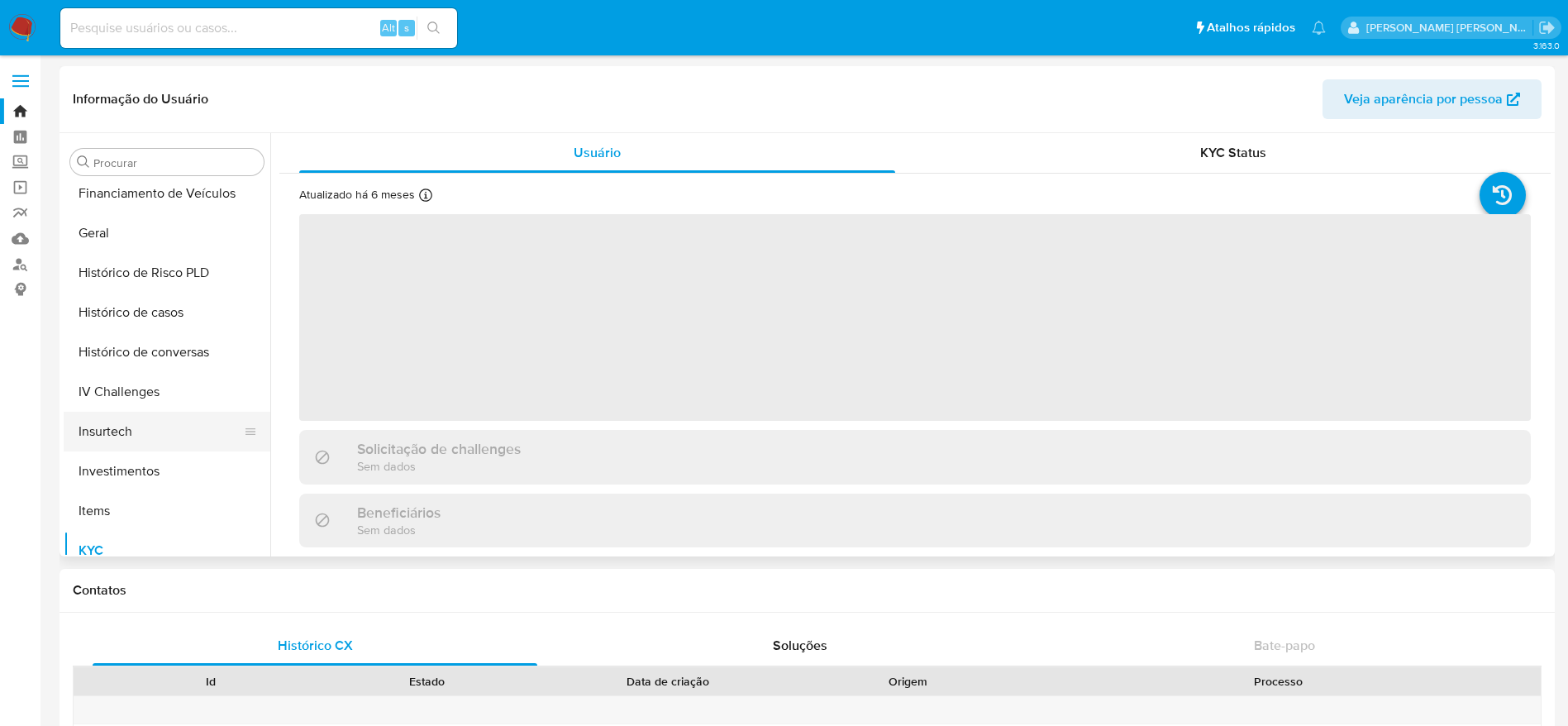
scroll to position [525, 0]
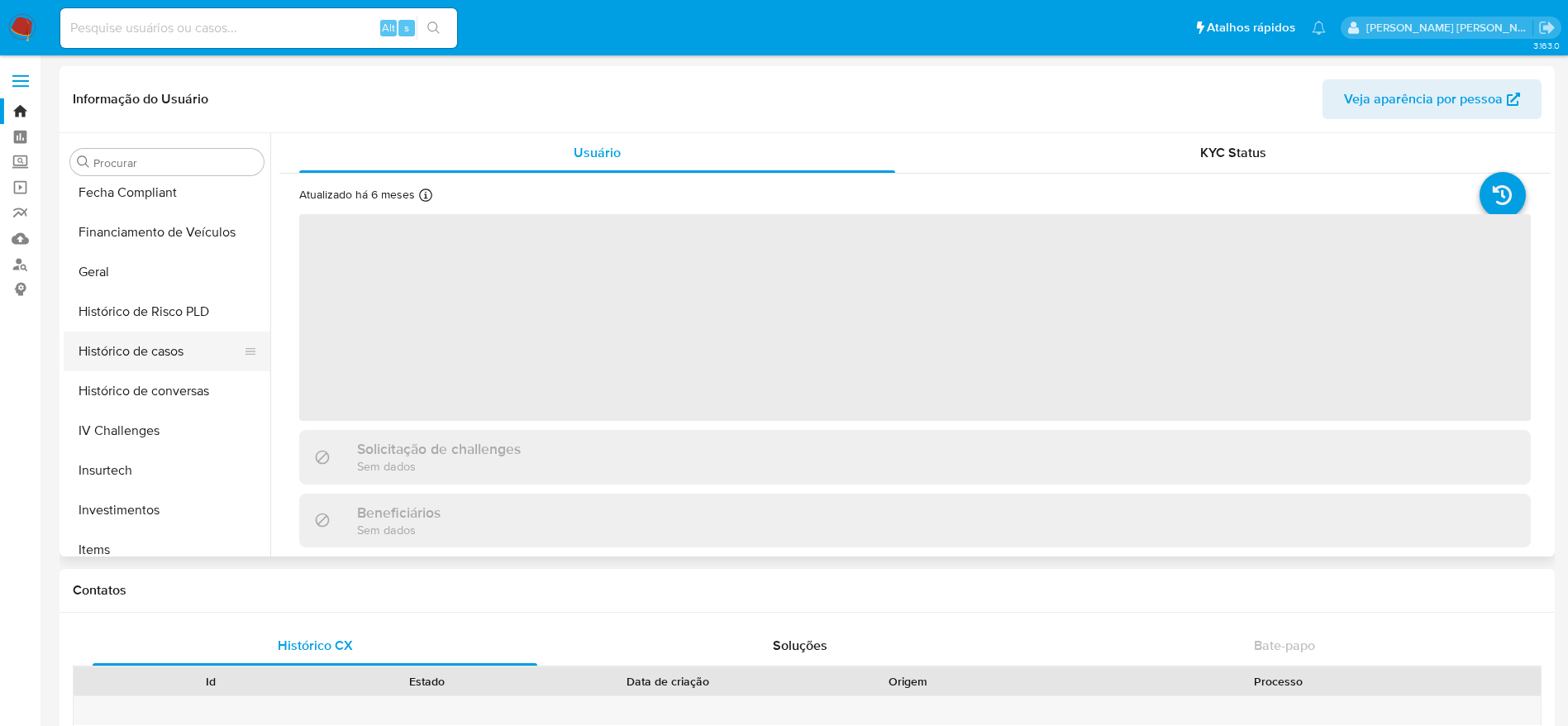
click at [131, 338] on button "Histórico de casos" at bounding box center [160, 352] width 193 height 40
select select "10"
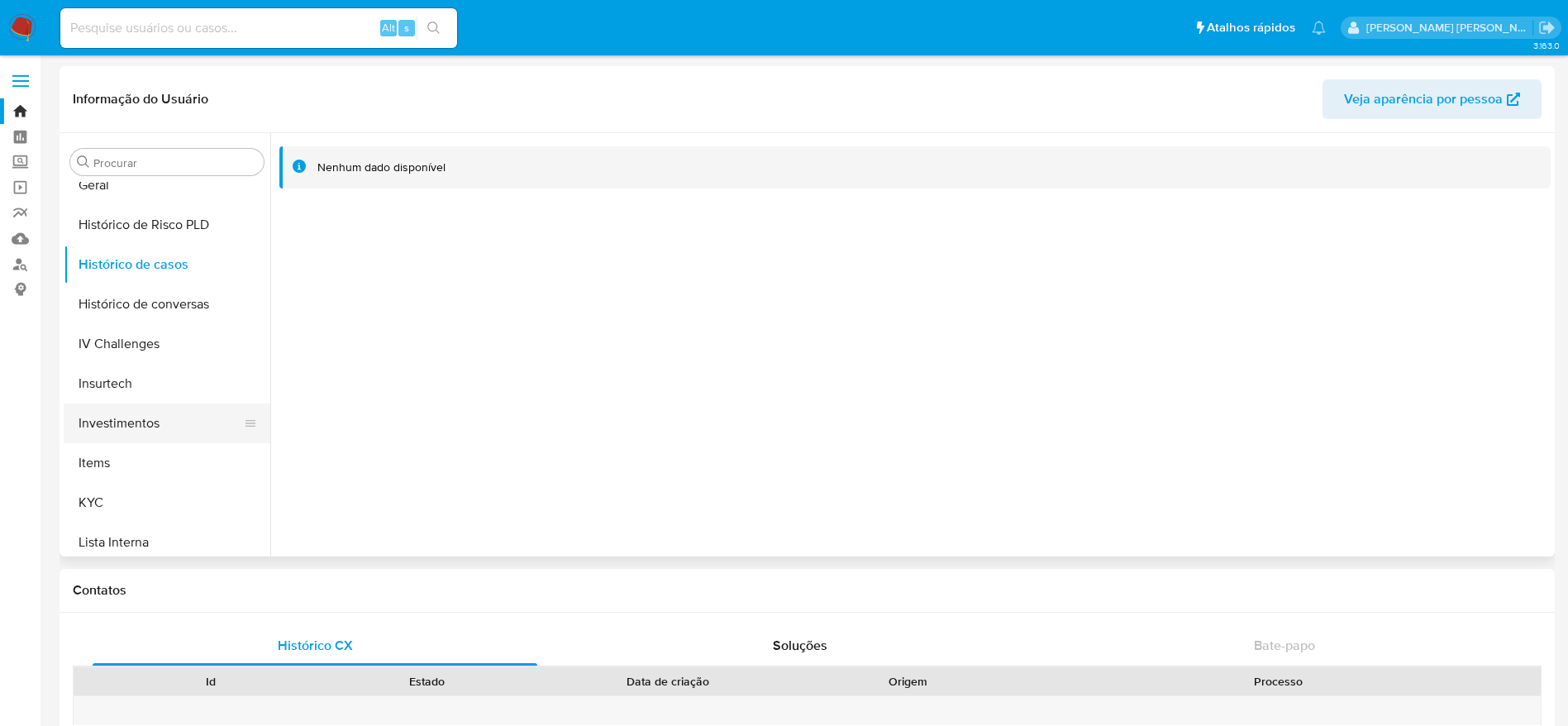
scroll to position [649, 0]
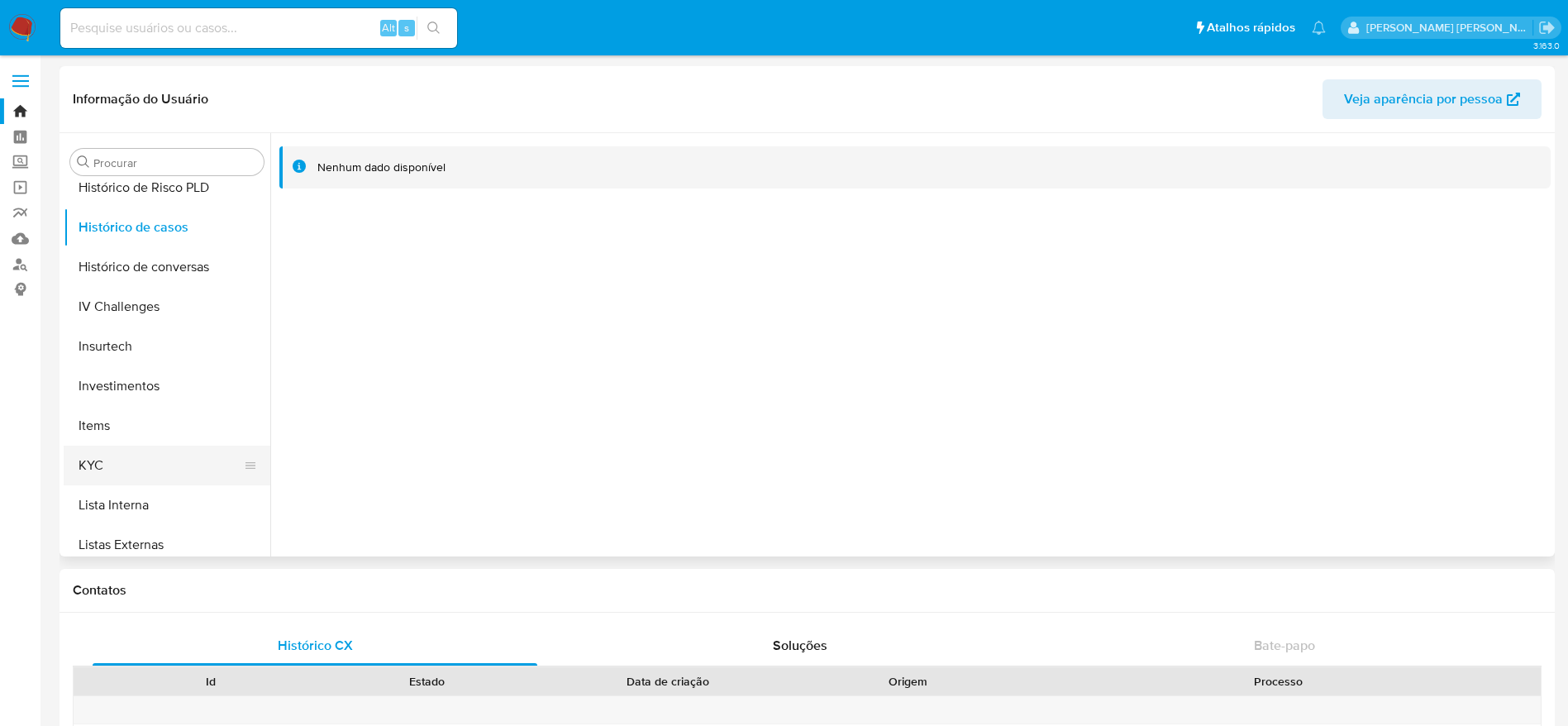
click at [119, 462] on button "KYC" at bounding box center [160, 466] width 193 height 40
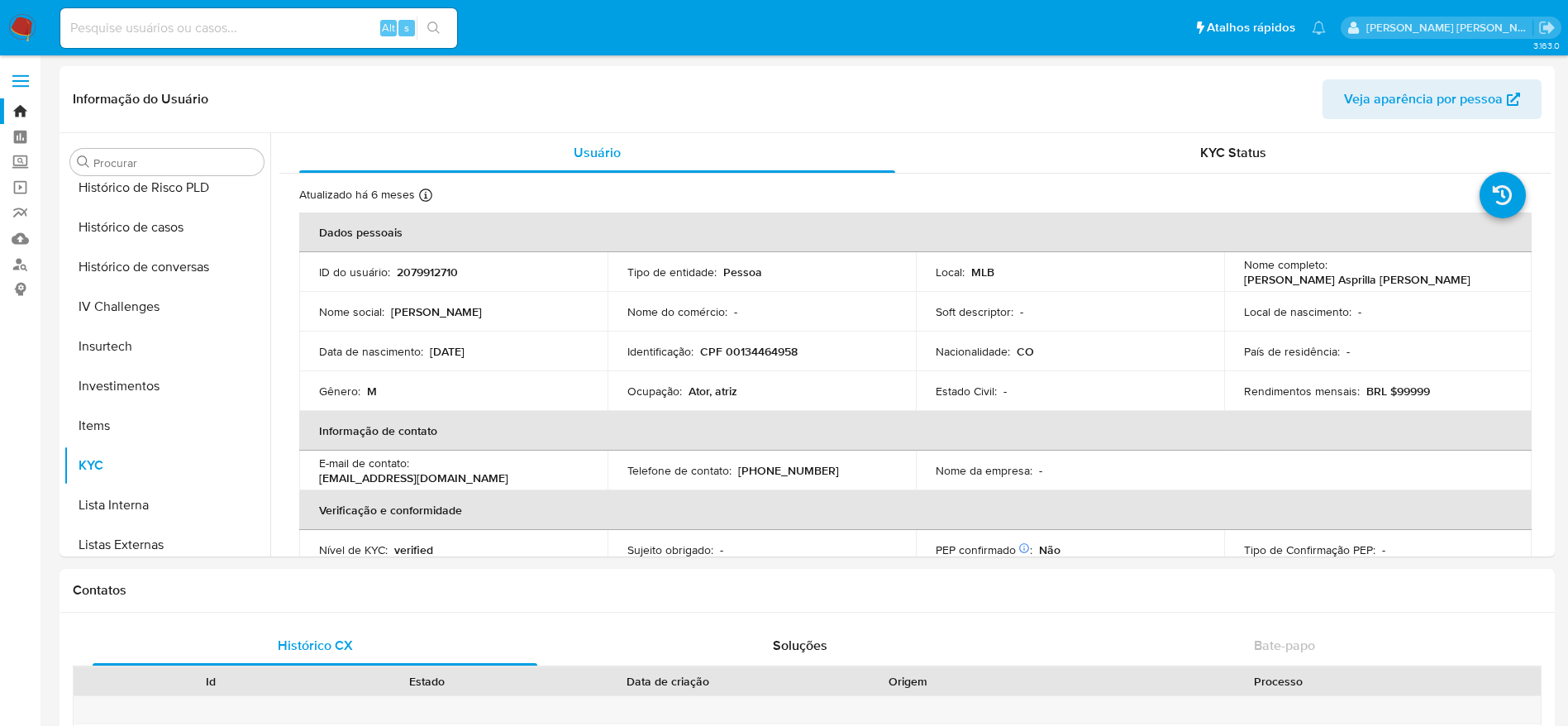
click at [278, 33] on input at bounding box center [258, 27] width 397 height 22
paste input "2172916446"
type input "2172916446"
click at [442, 30] on button "search-icon" at bounding box center [433, 28] width 34 height 24
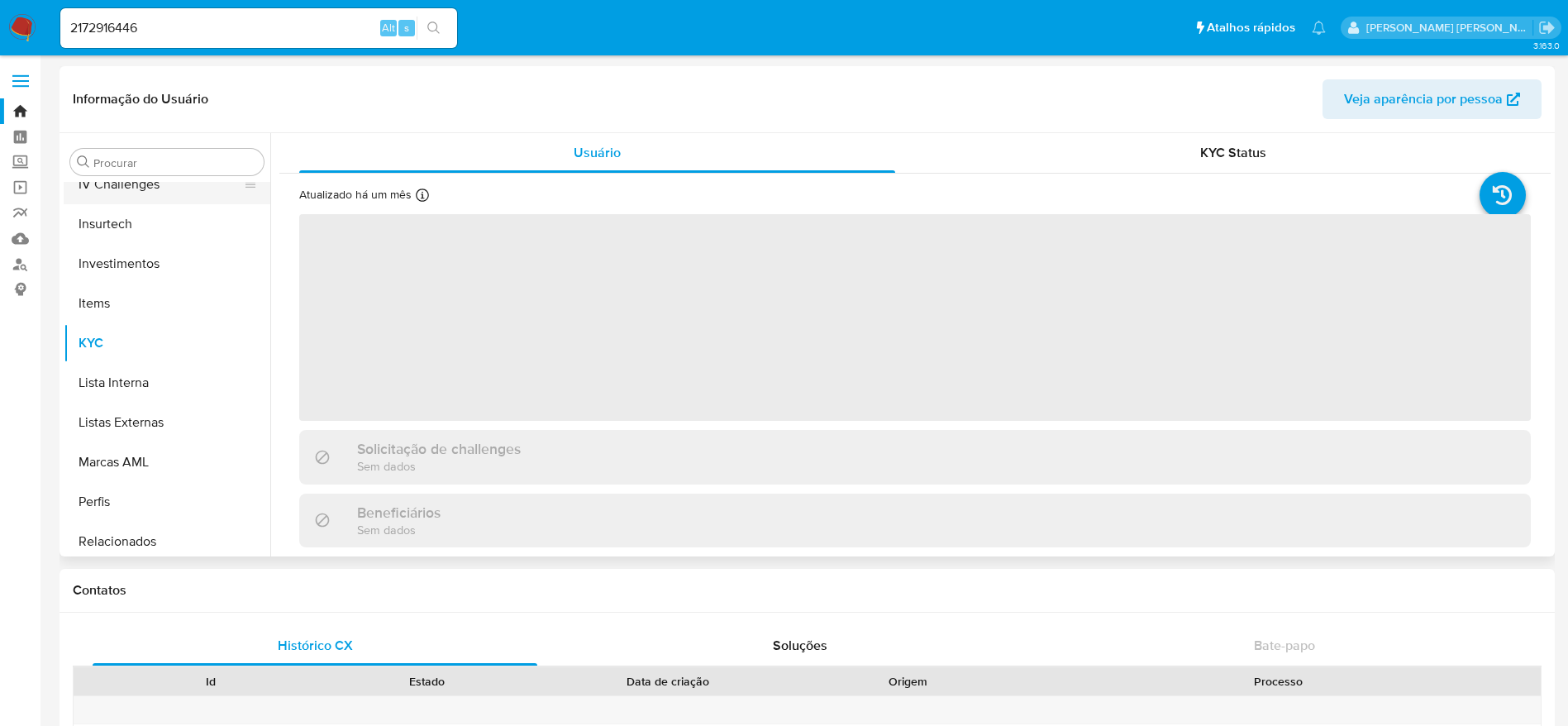
scroll to position [525, 0]
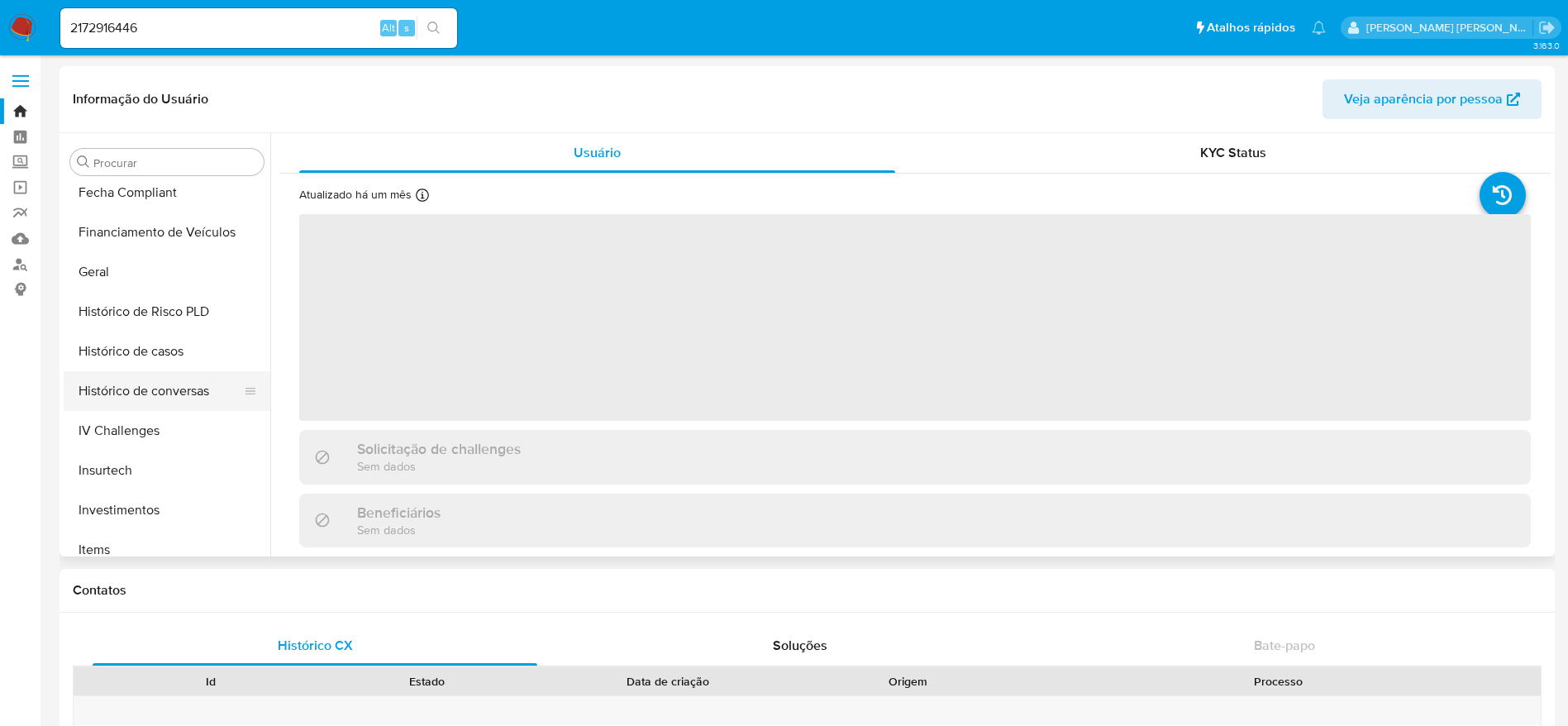
select select "10"
click at [169, 355] on button "Histórico de casos" at bounding box center [160, 352] width 193 height 40
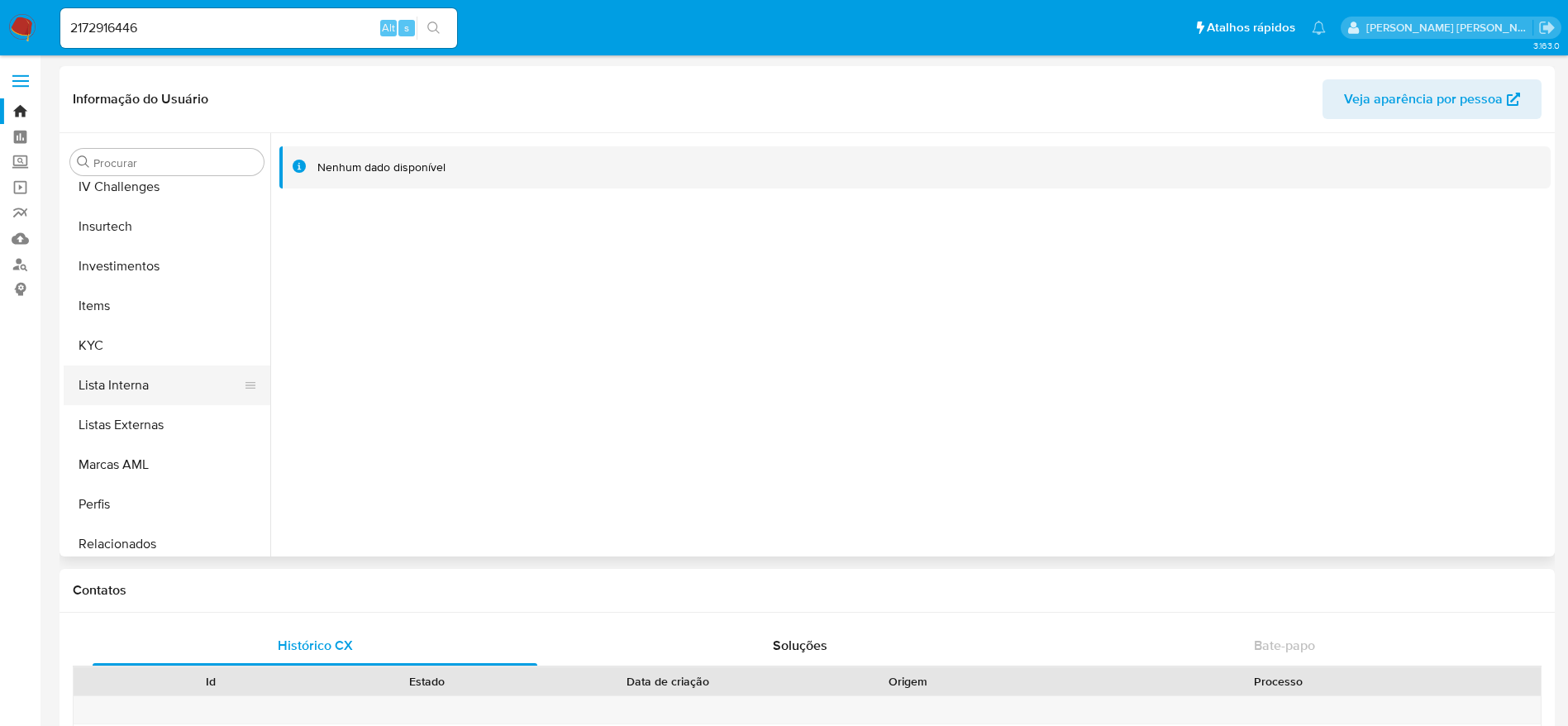
scroll to position [773, 0]
click at [159, 335] on button "KYC" at bounding box center [160, 341] width 193 height 40
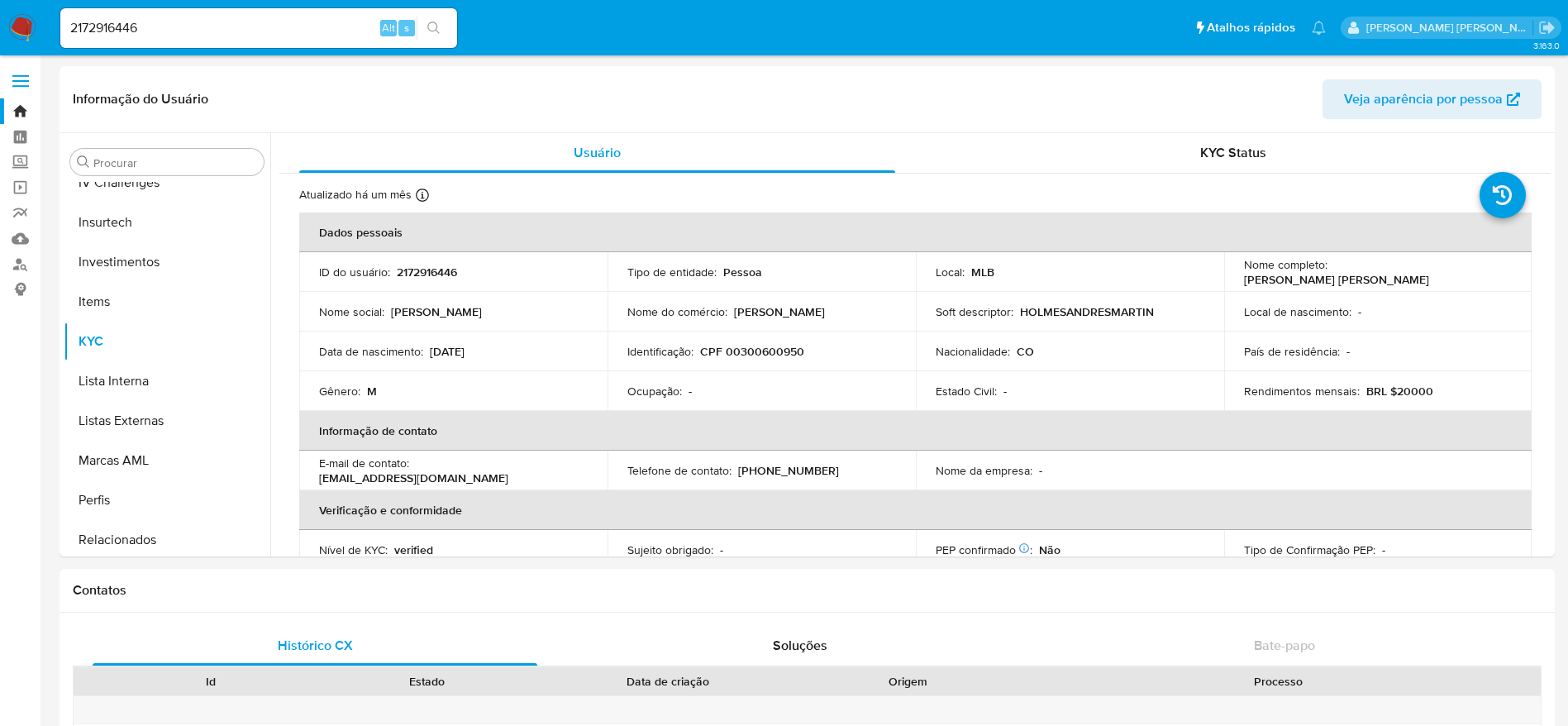
click at [269, 24] on input "2172916446" at bounding box center [258, 27] width 397 height 22
paste input "496486283"
type input "2496486283"
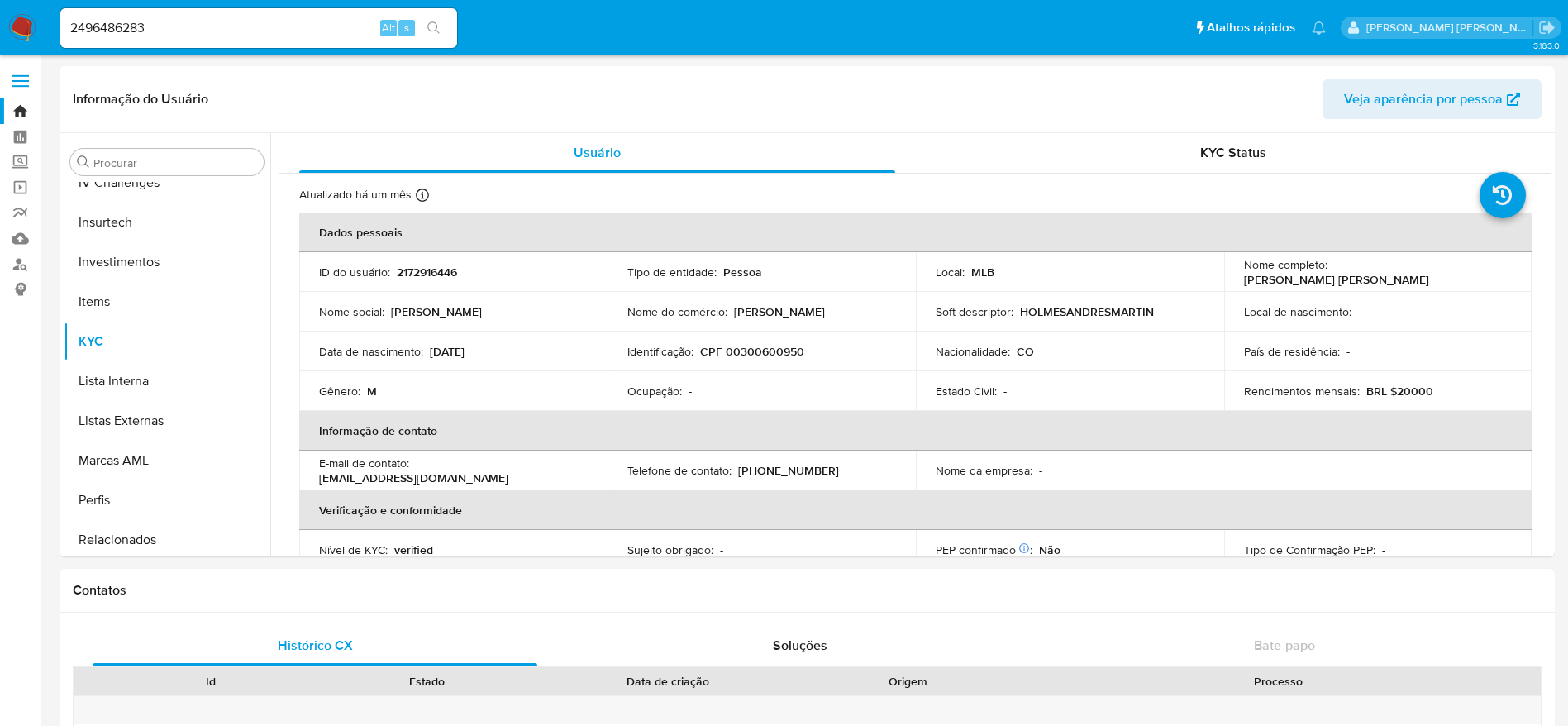
click at [440, 29] on icon "search-icon" at bounding box center [433, 28] width 13 height 13
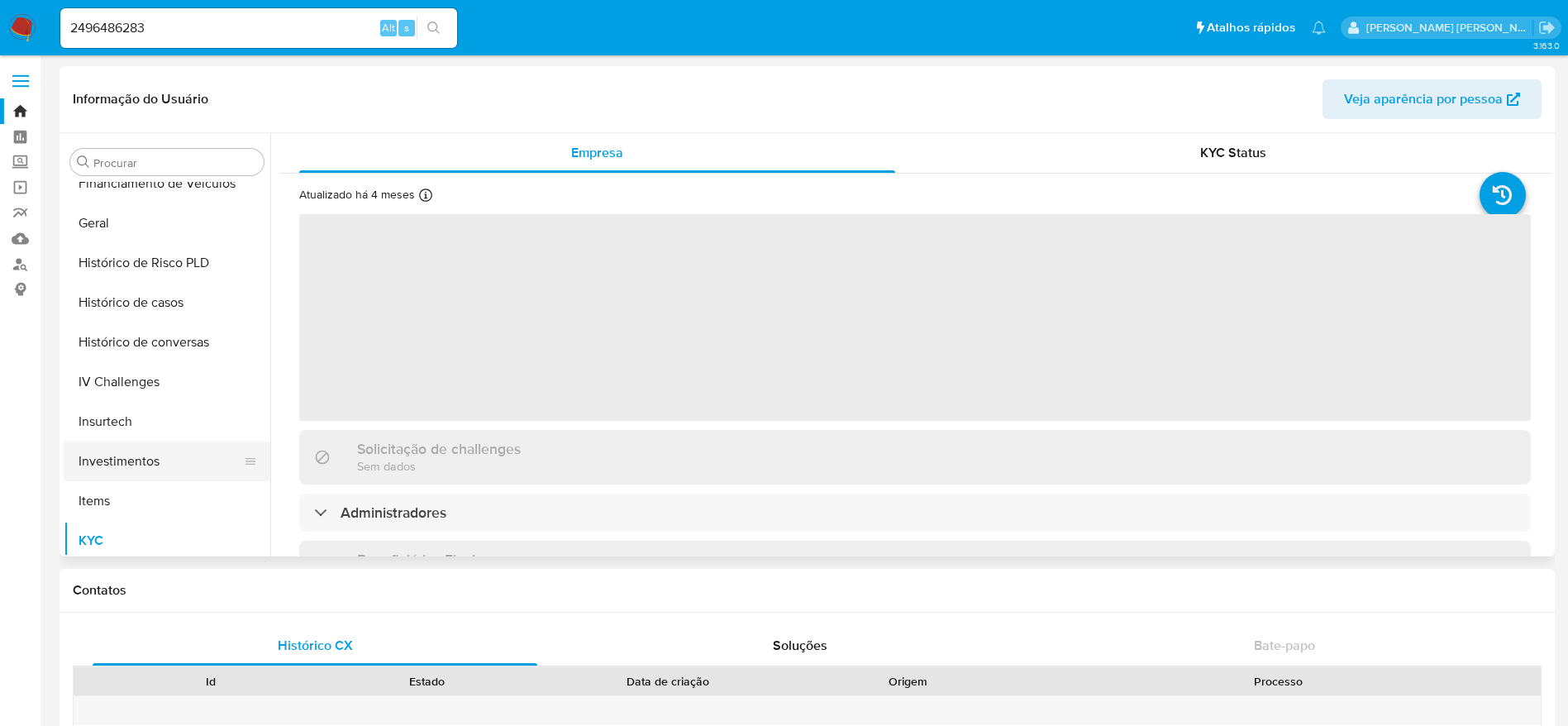
scroll to position [525, 0]
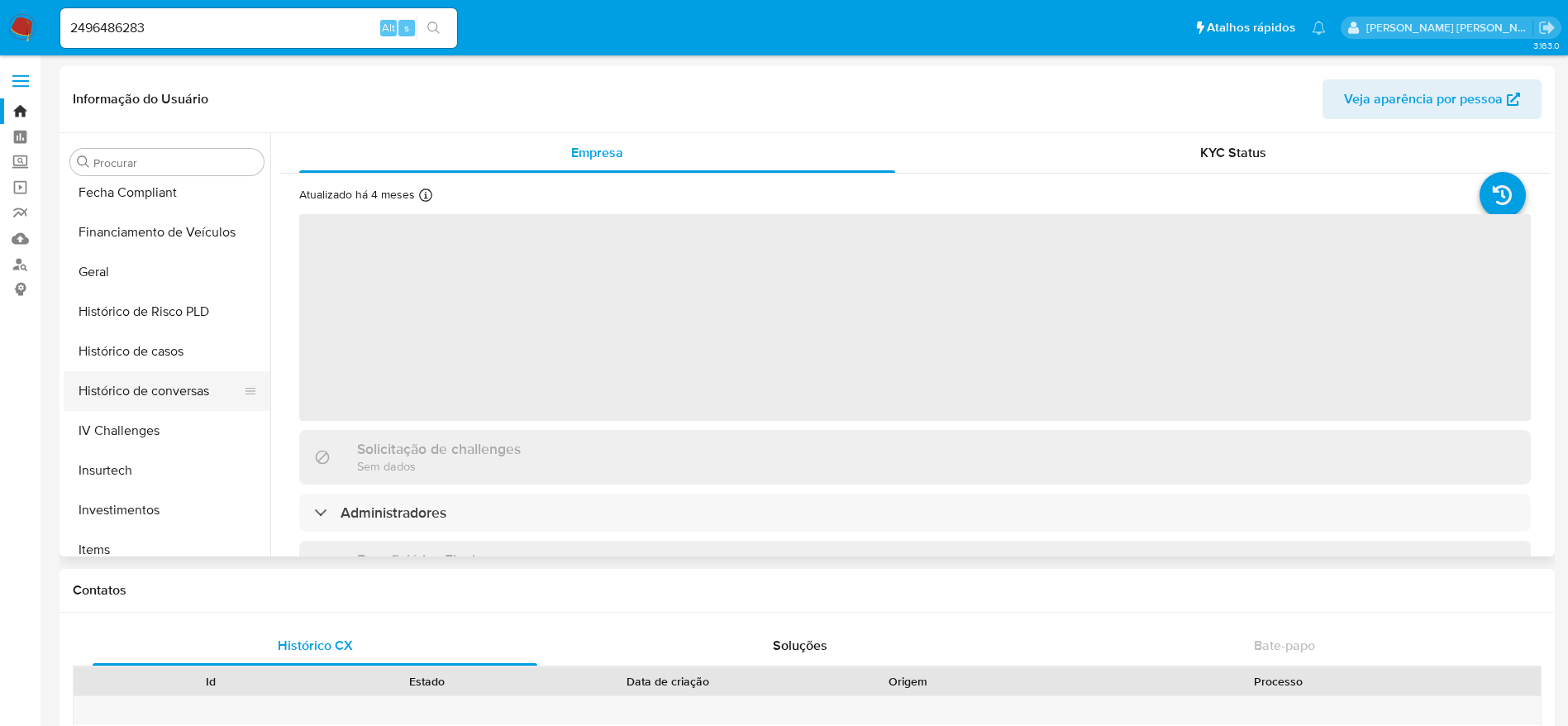
select select "10"
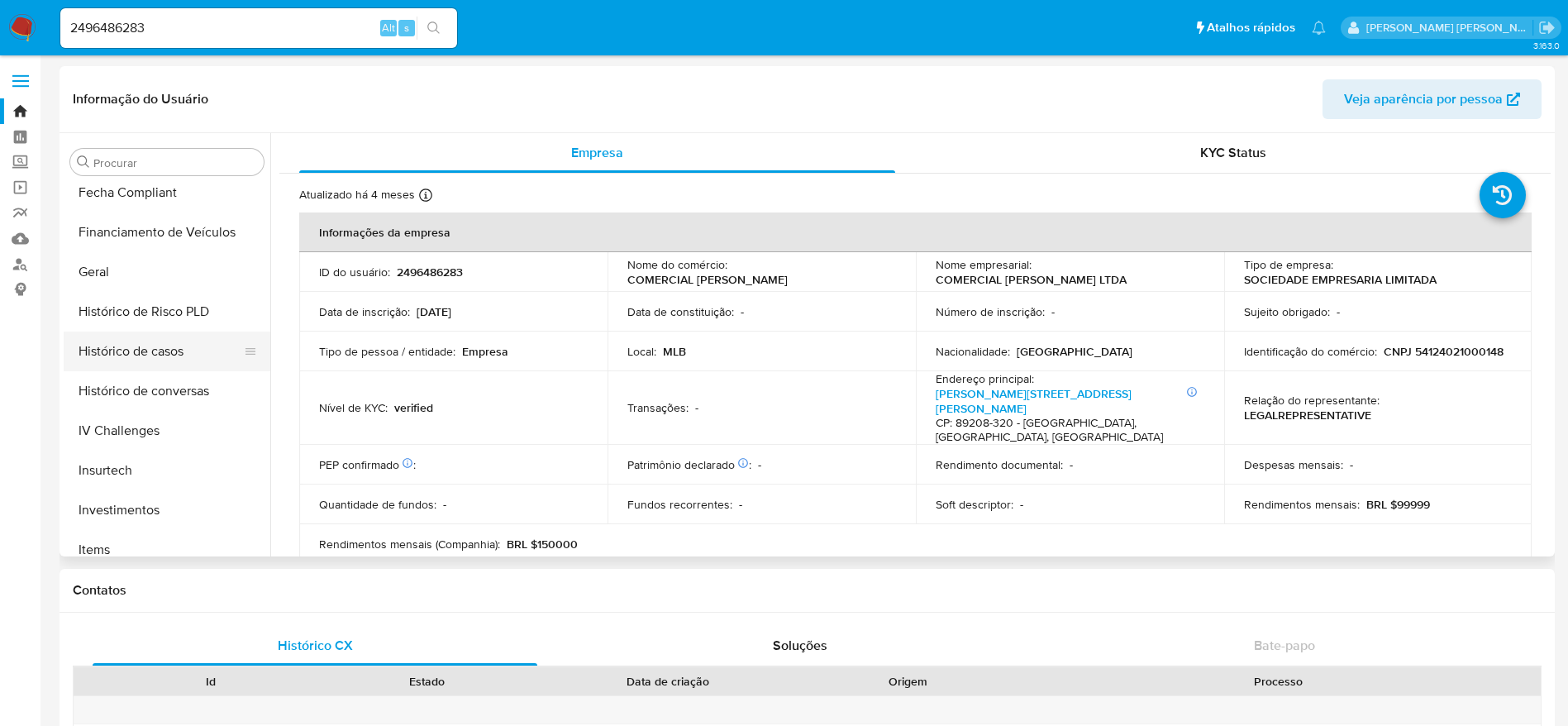
click at [165, 348] on button "Histórico de casos" at bounding box center [160, 352] width 193 height 40
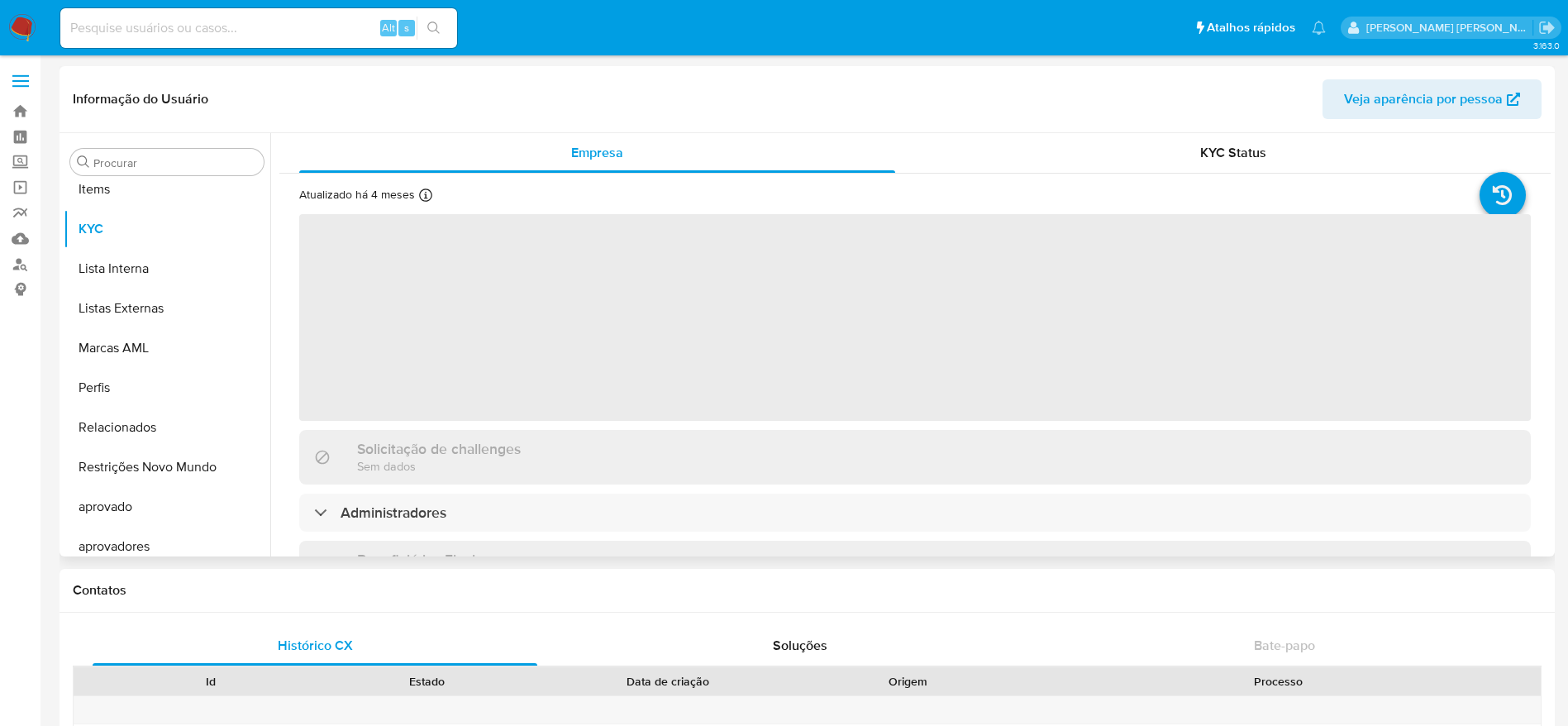
scroll to position [897, 0]
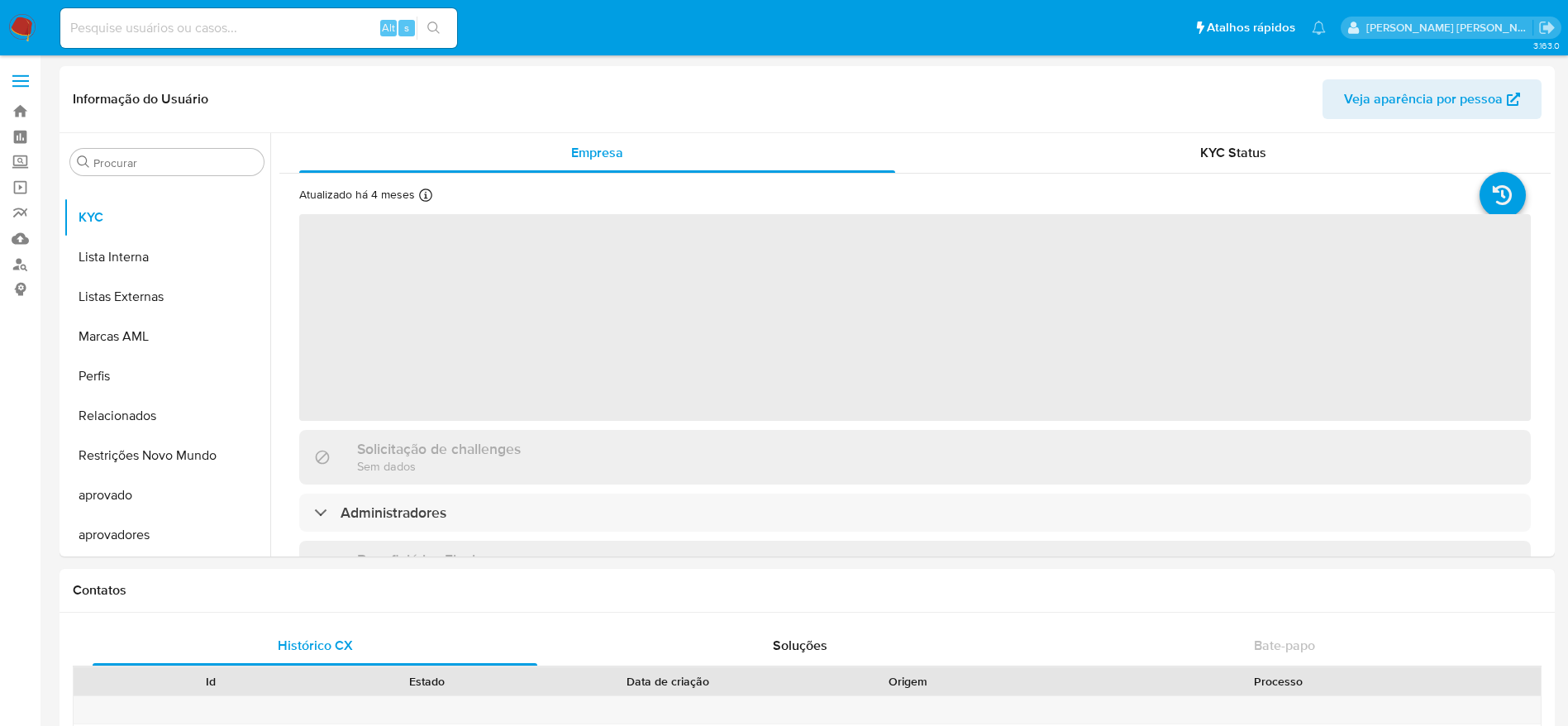
select select "10"
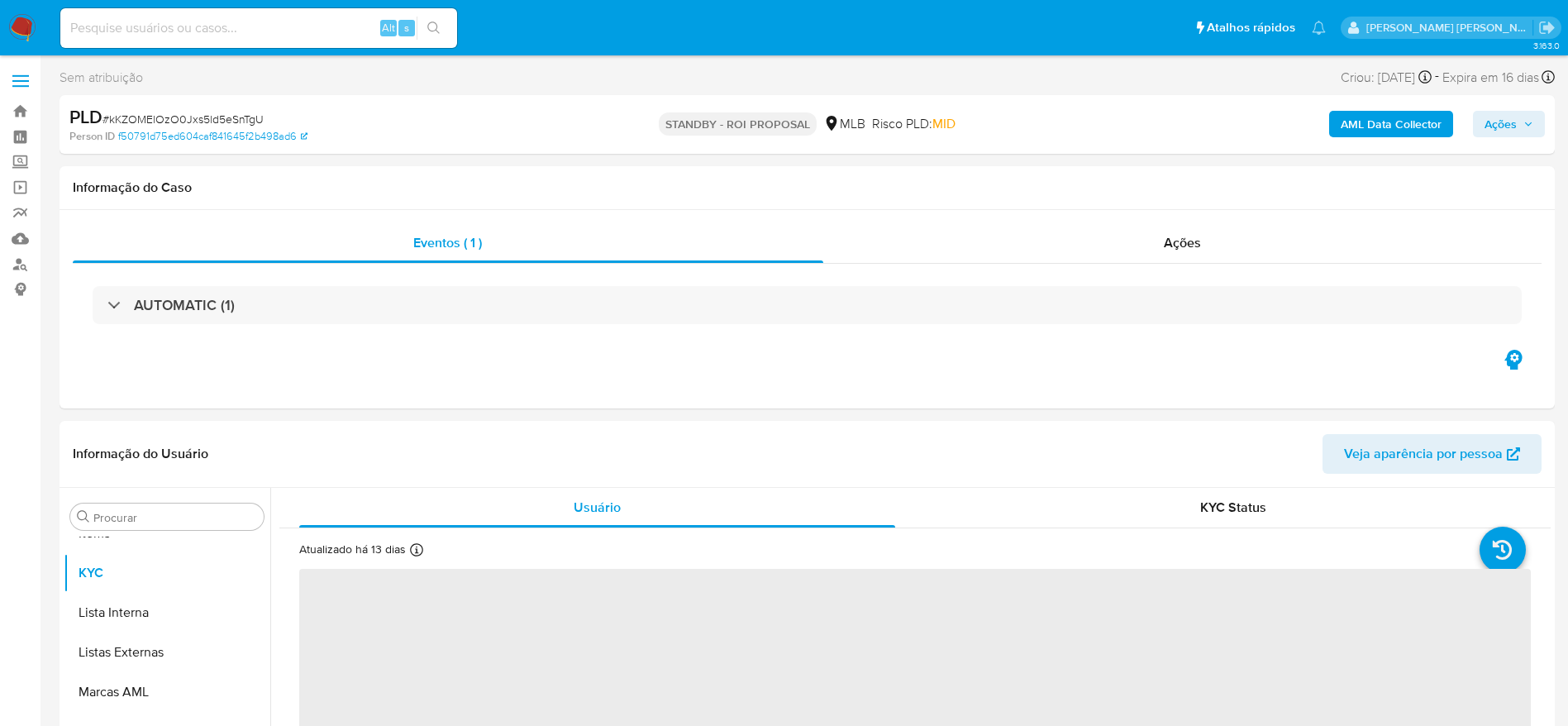
scroll to position [897, 0]
select select "10"
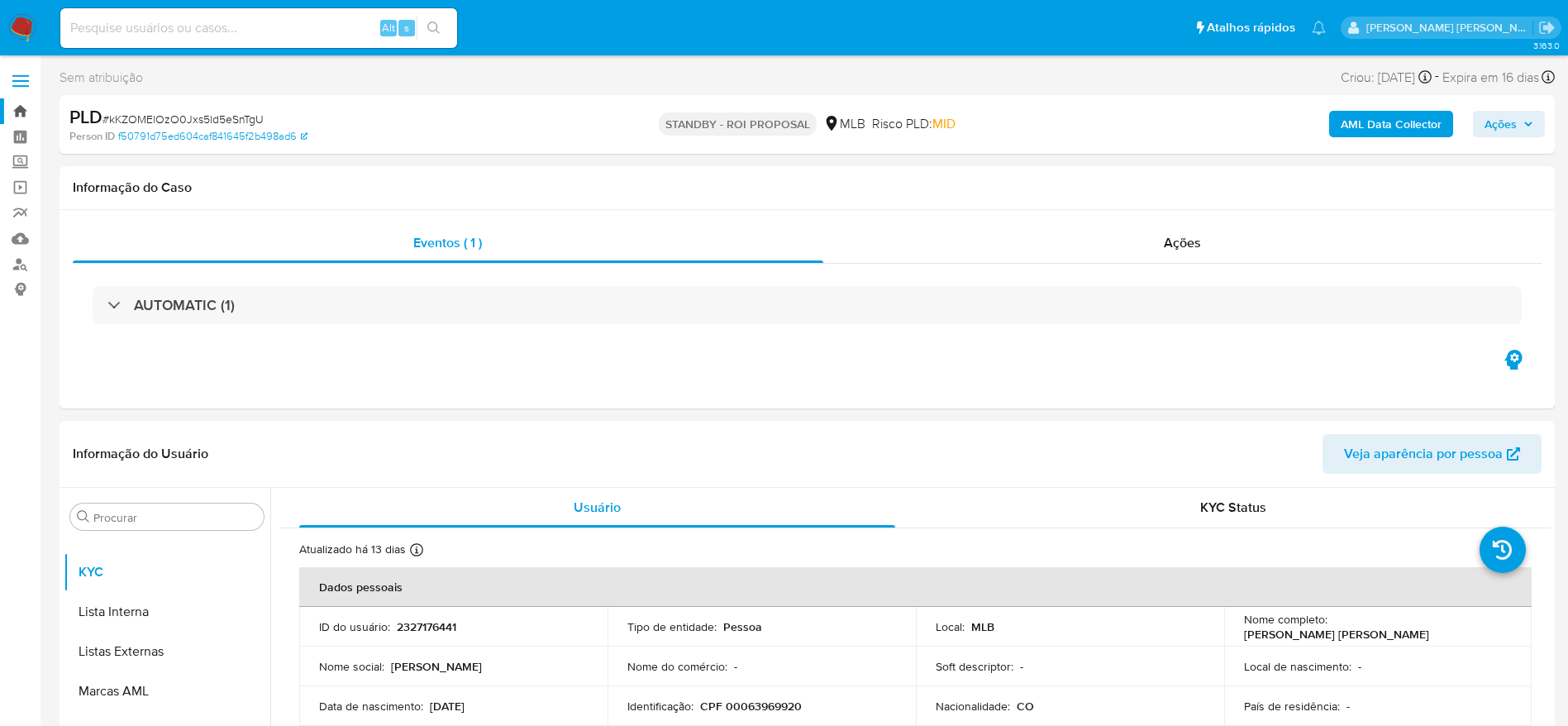
click at [20, 111] on link "Bandeja" at bounding box center [98, 110] width 197 height 25
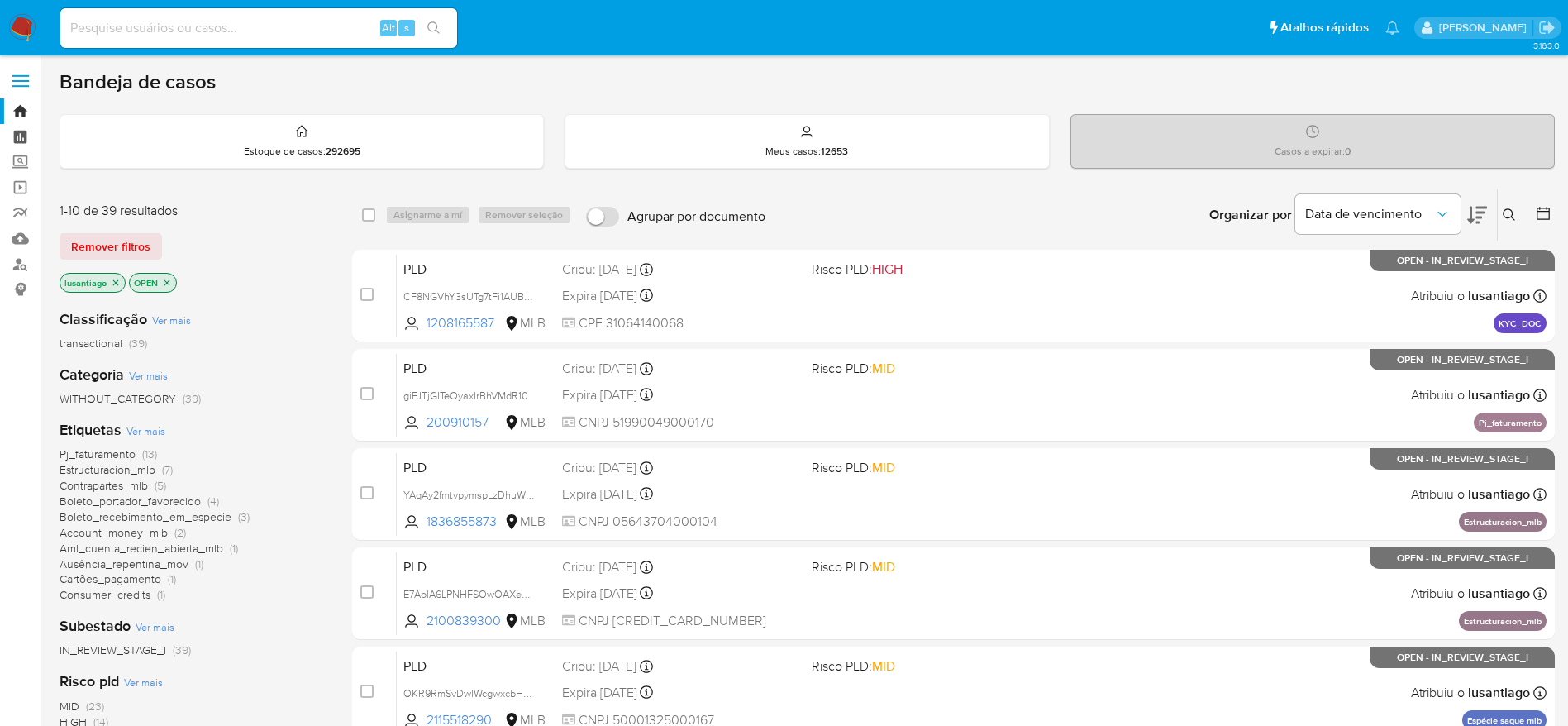
click at [21, 138] on link "Painel" at bounding box center [98, 137] width 197 height 25
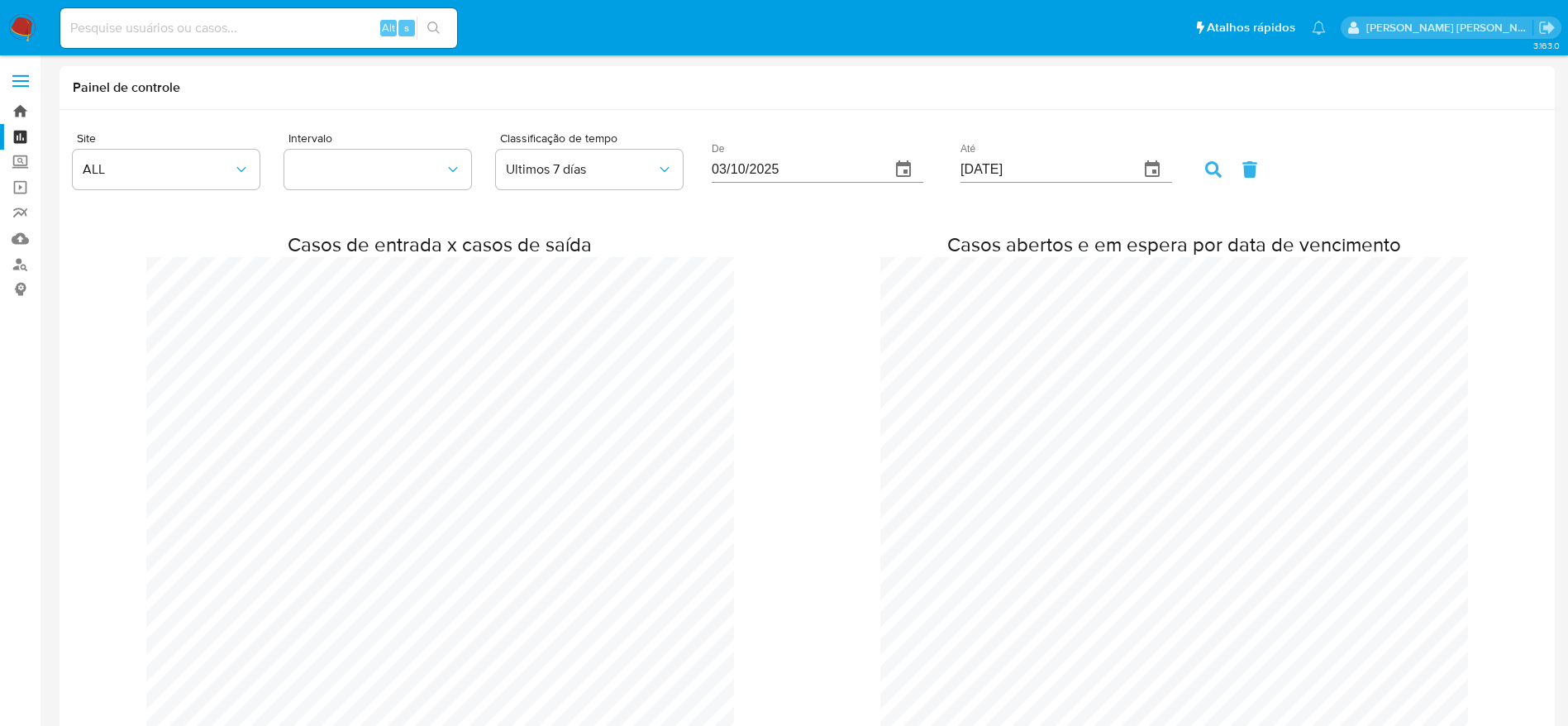
click at [20, 111] on link "Bandeja" at bounding box center [98, 110] width 197 height 25
